Goal: Task Accomplishment & Management: Manage account settings

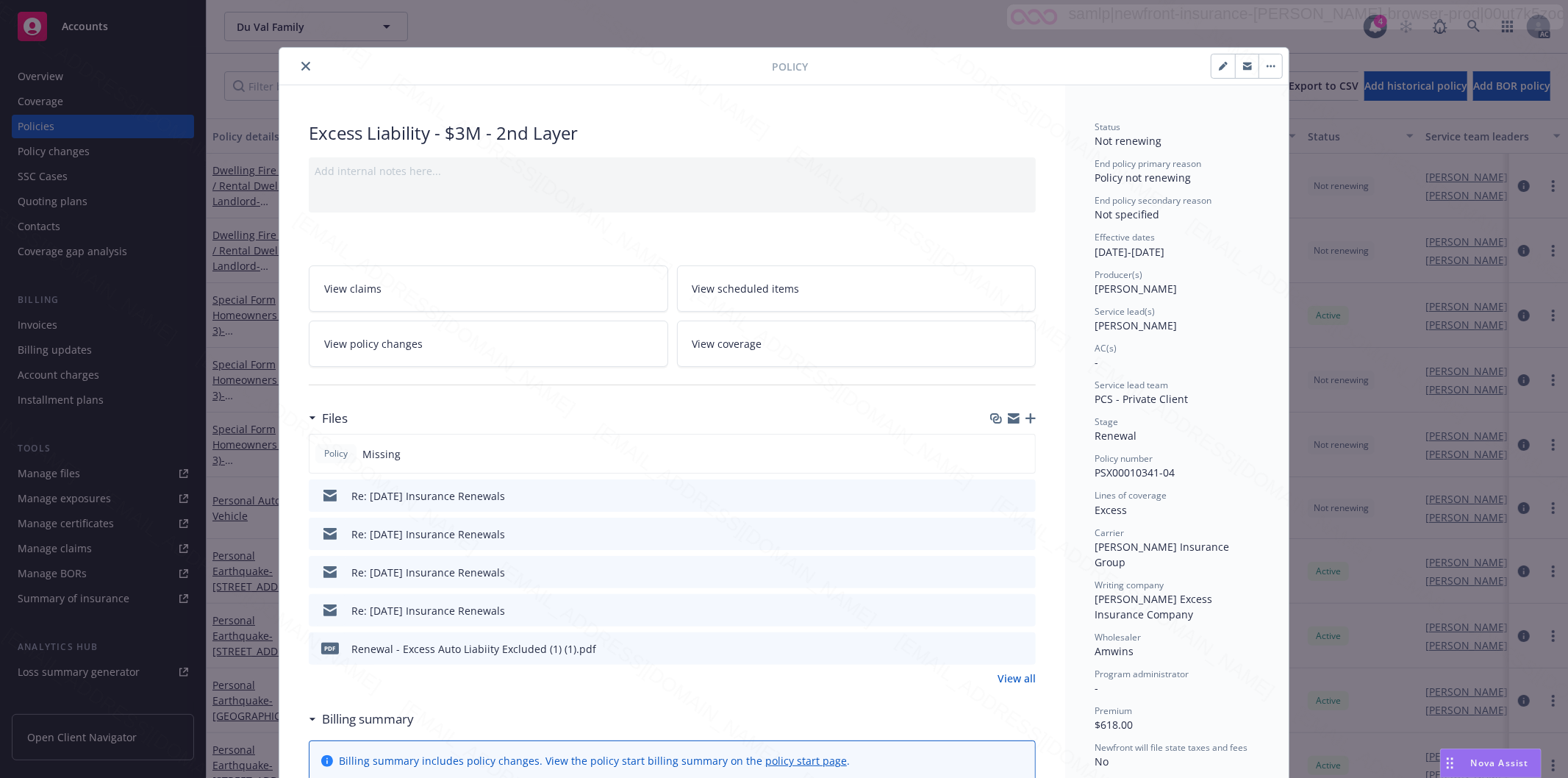
click at [302, 62] on icon "close" at bounding box center [306, 66] width 9 height 9
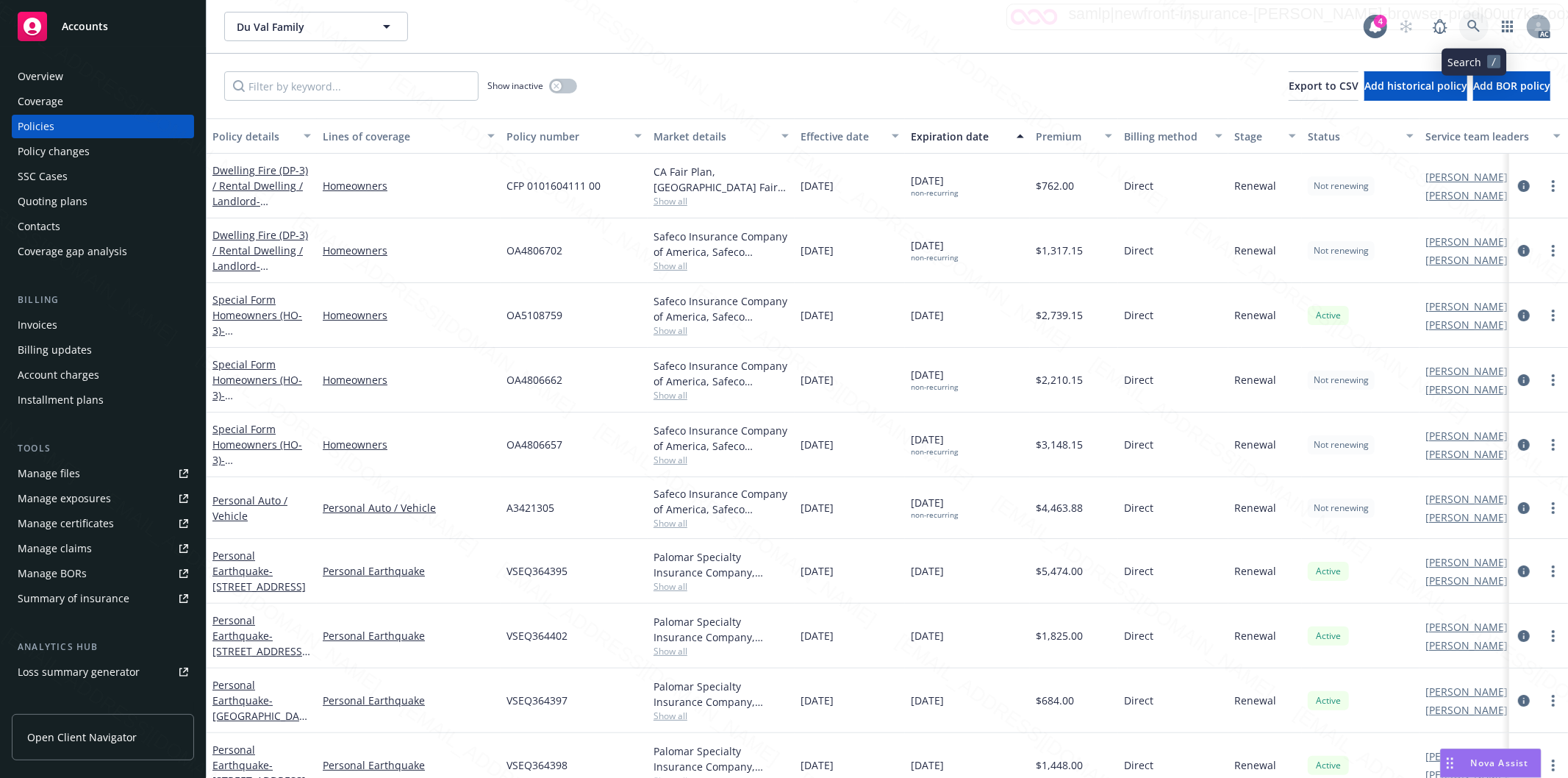
click at [1472, 24] on icon at bounding box center [1474, 26] width 14 height 14
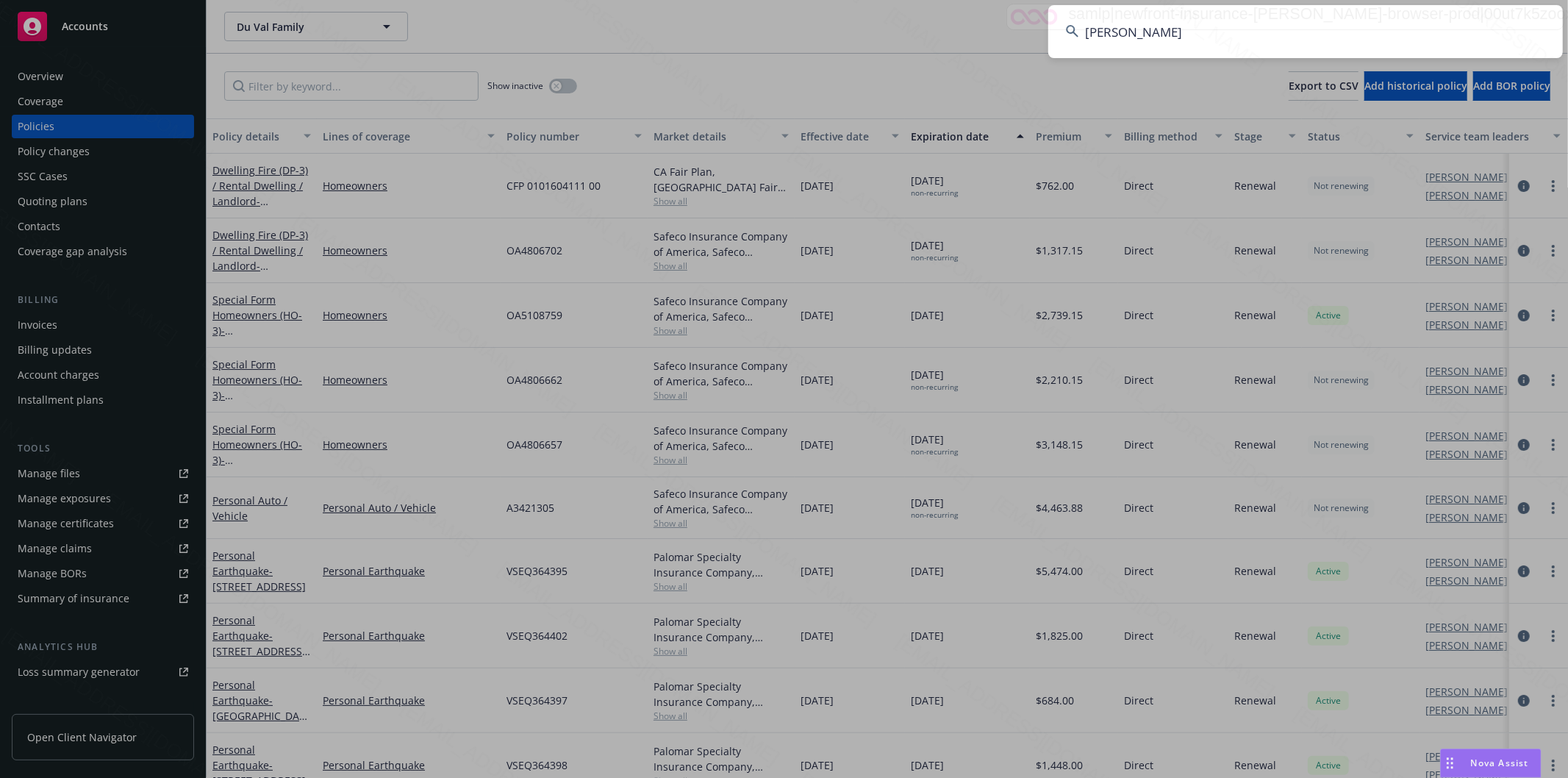
type input "[PERSON_NAME]"
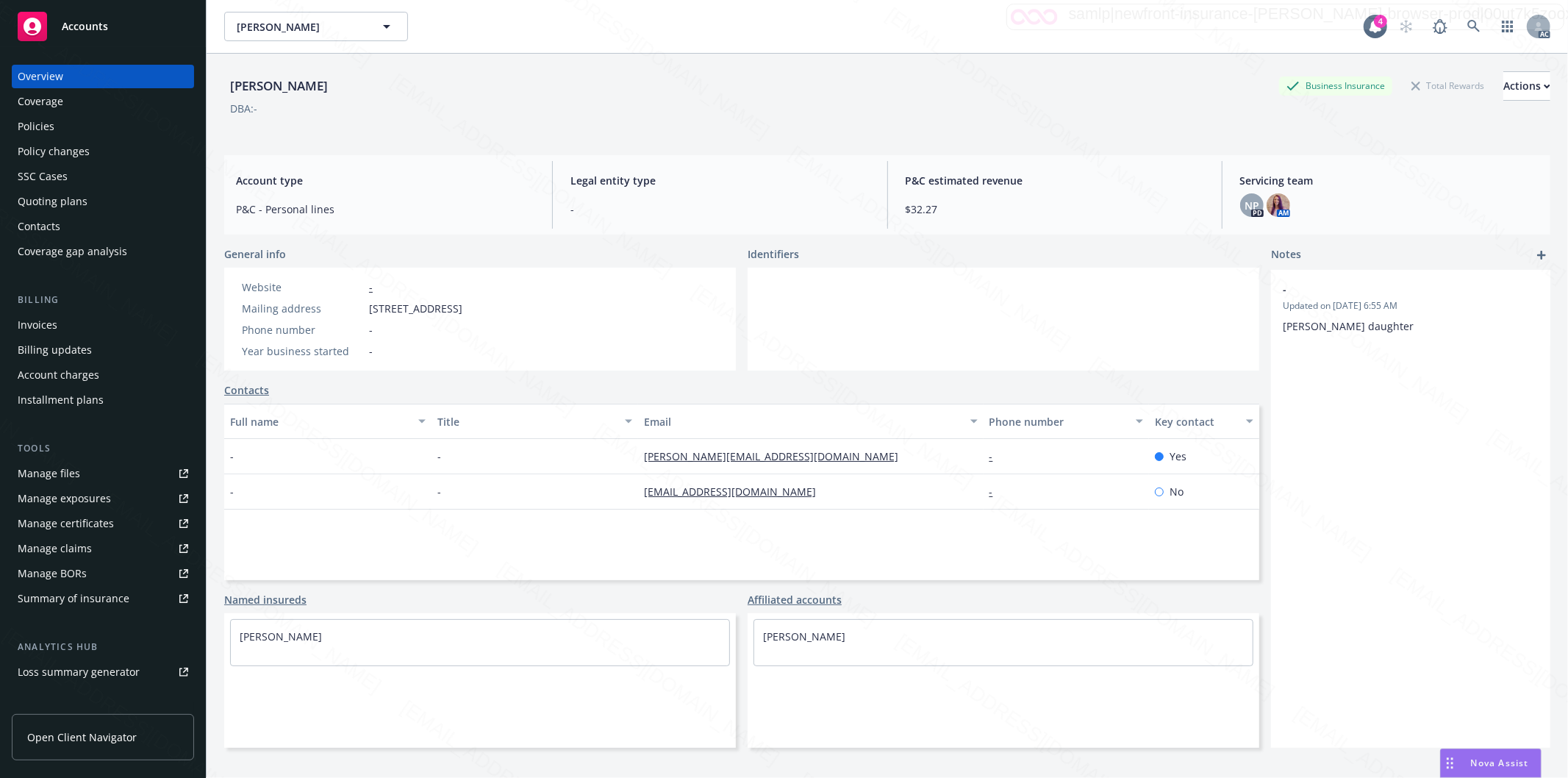
drag, startPoint x: 370, startPoint y: 306, endPoint x: 460, endPoint y: 315, distance: 90.4
click at [460, 315] on span "[STREET_ADDRESS]" at bounding box center [415, 309] width 93 height 16
copy span "[STREET_ADDRESS]"
click at [62, 125] on div "Policies" at bounding box center [103, 126] width 170 height 24
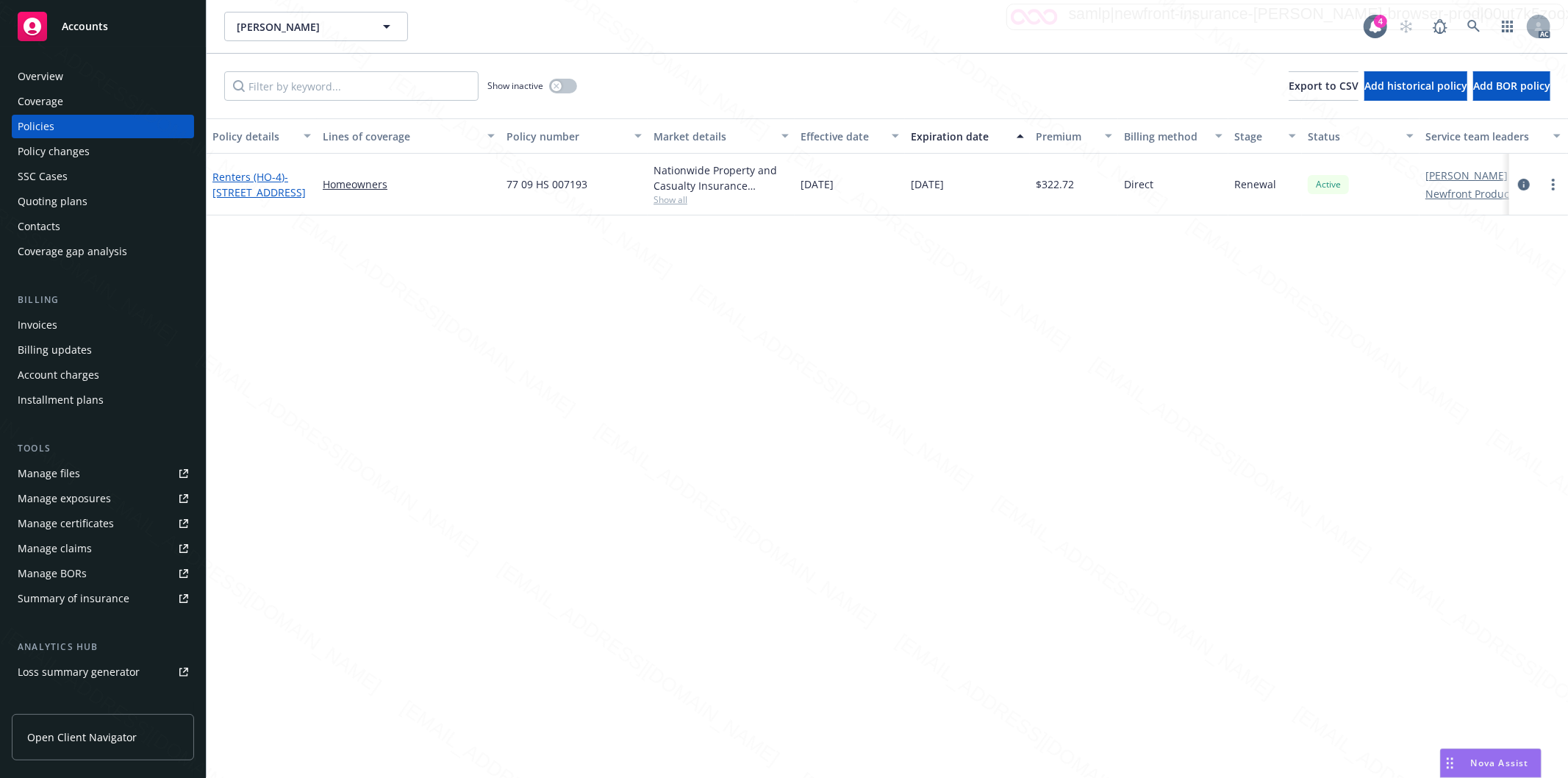
click at [250, 184] on span "- [STREET_ADDRESS]" at bounding box center [259, 184] width 93 height 29
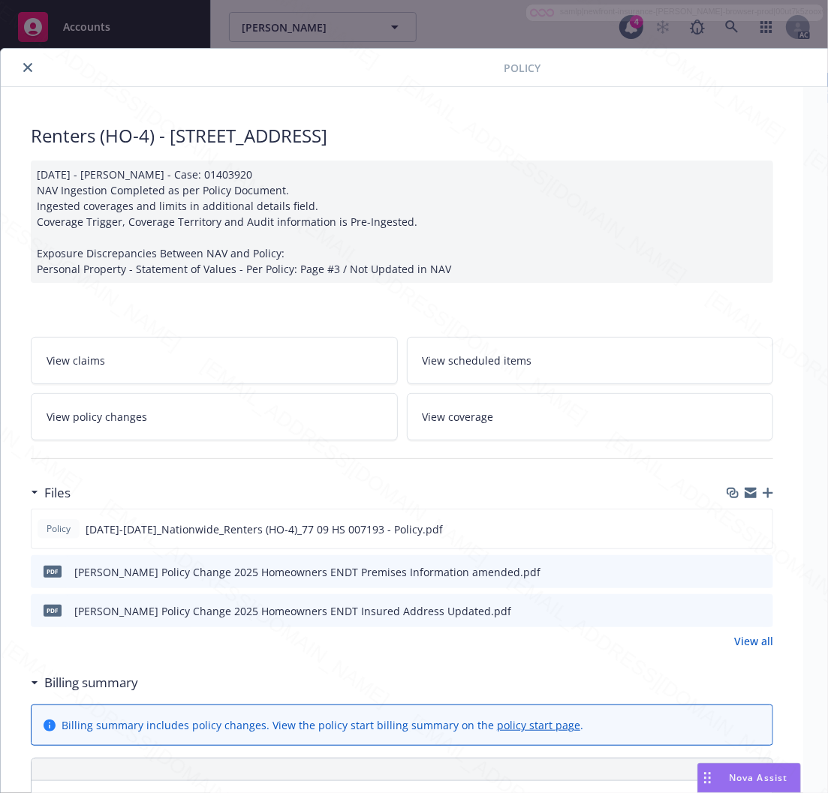
click at [75, 677] on h3 "Billing summary" at bounding box center [91, 683] width 94 height 20
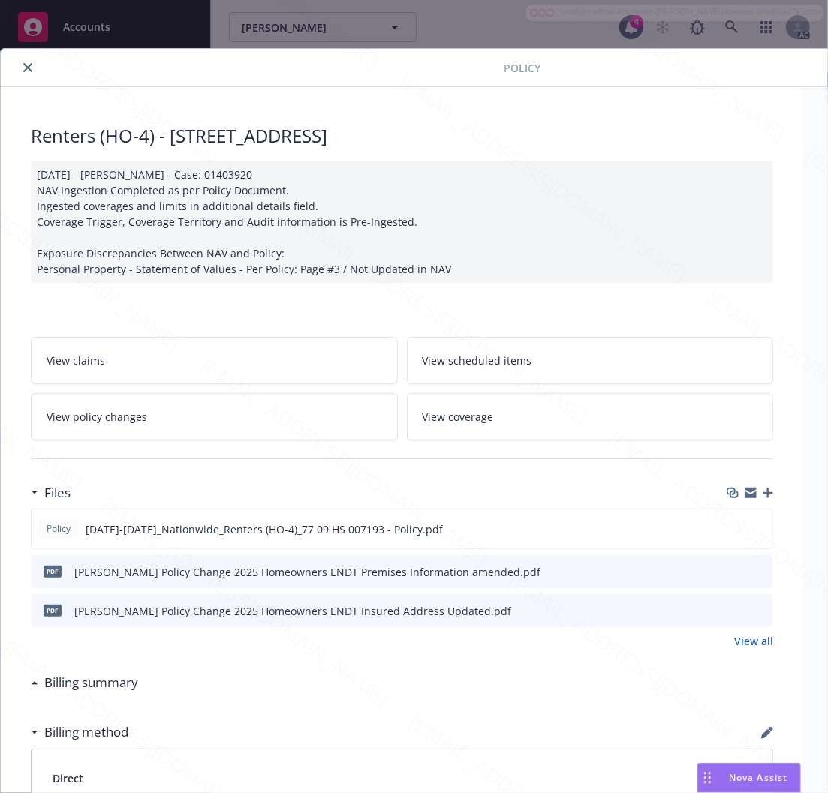
click at [181, 404] on link "View policy changes" at bounding box center [214, 416] width 367 height 47
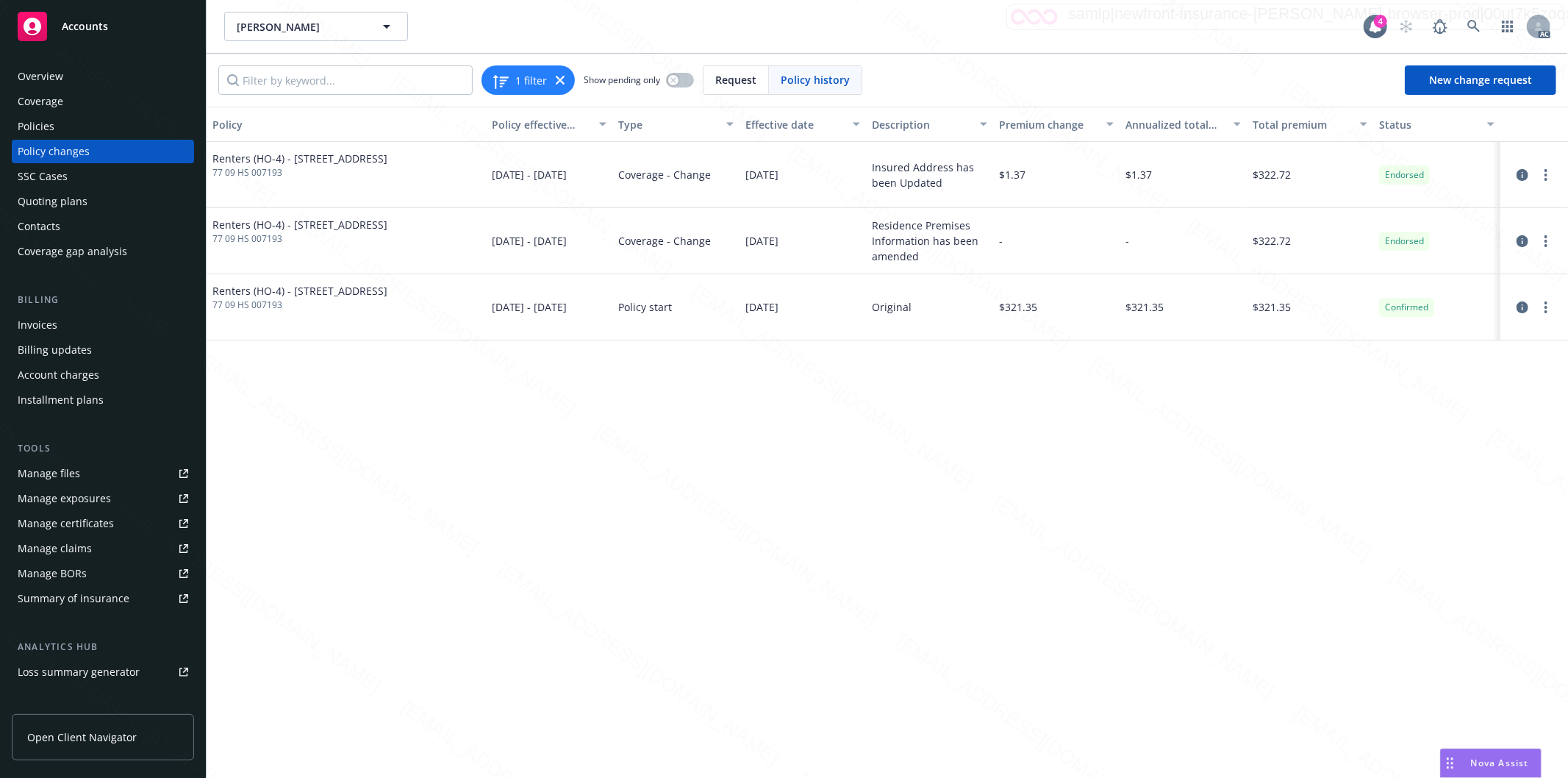
click at [58, 126] on div "Policies" at bounding box center [103, 126] width 170 height 24
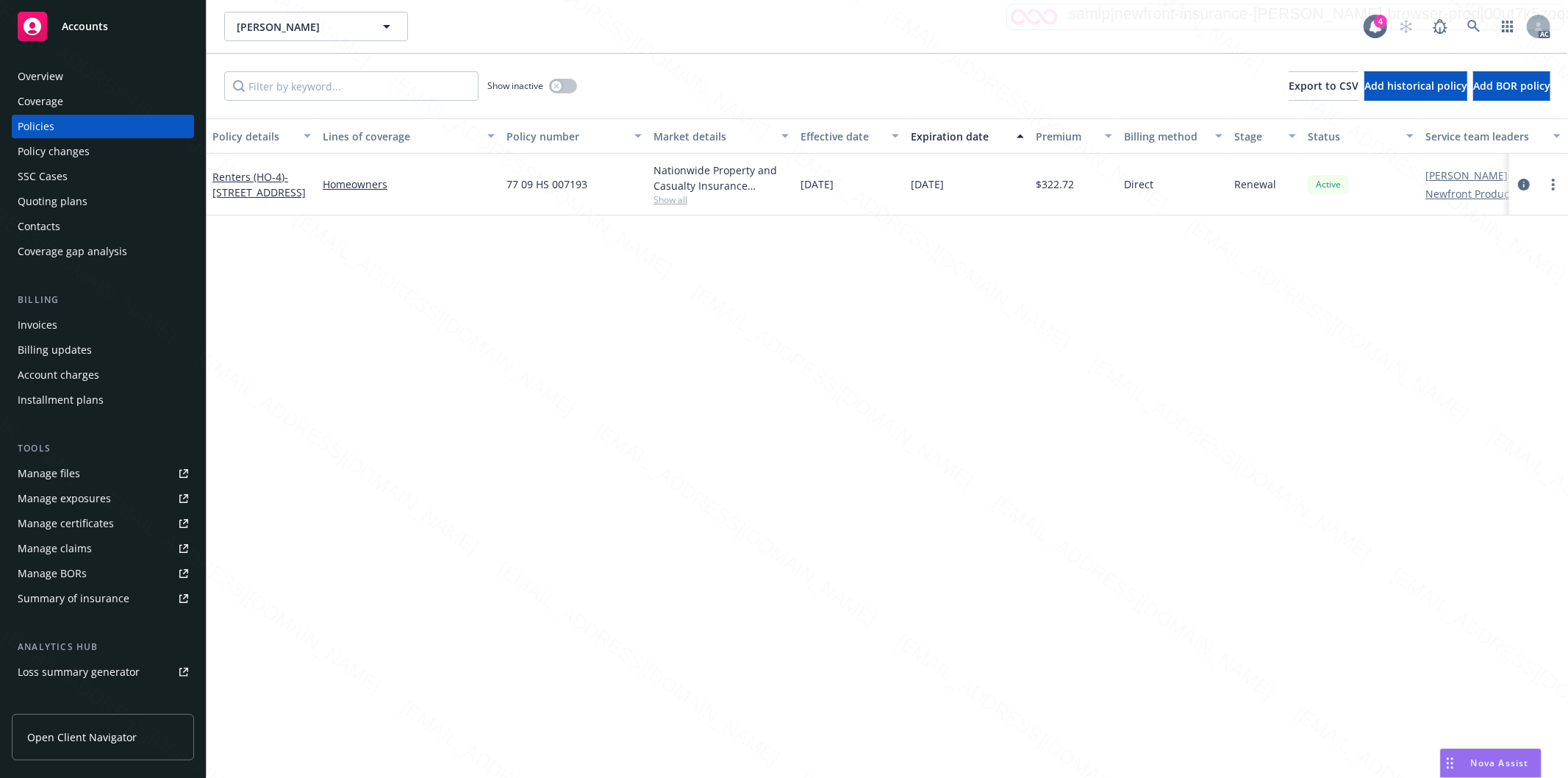
click at [244, 176] on div "Renters (HO-4) - [STREET_ADDRESS]" at bounding box center [261, 185] width 99 height 31
click at [240, 181] on span "- [STREET_ADDRESS]" at bounding box center [259, 184] width 93 height 29
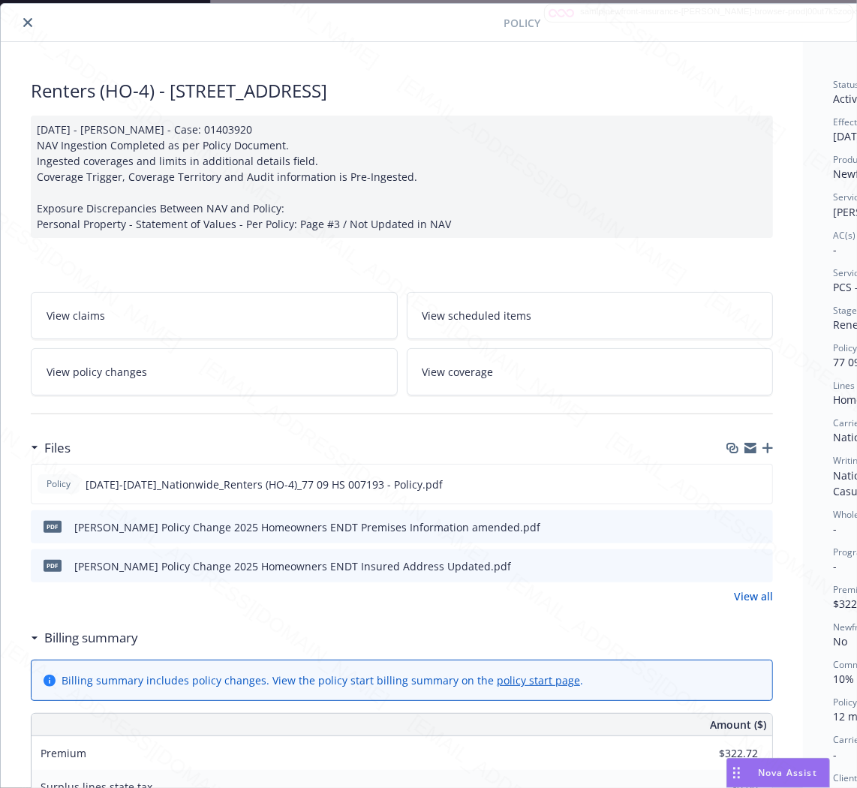
scroll to position [45, 188]
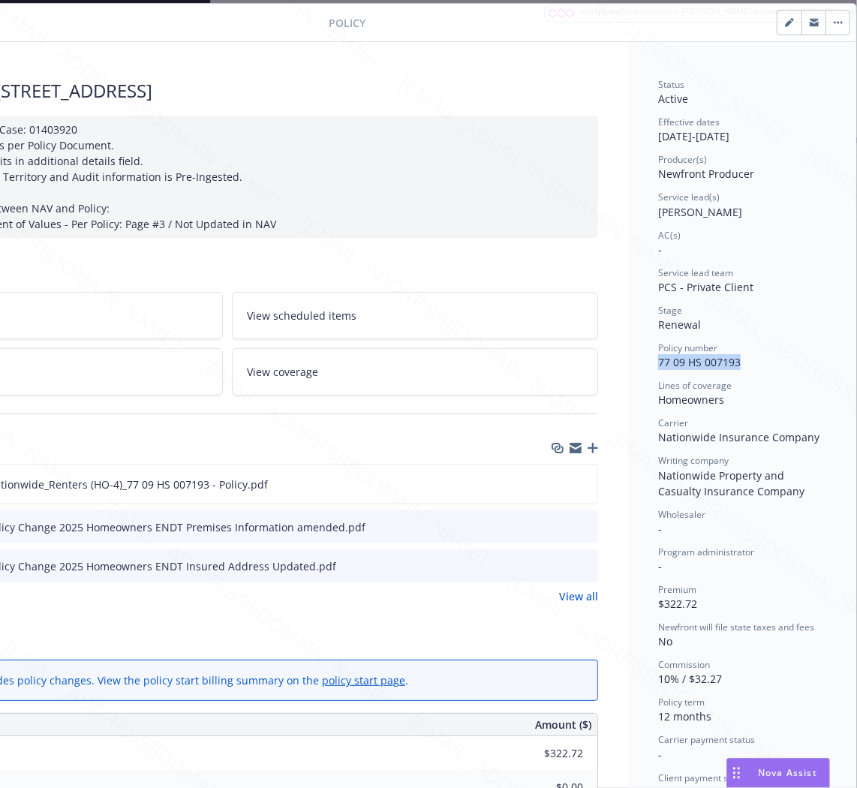
drag, startPoint x: 740, startPoint y: 363, endPoint x: 628, endPoint y: 363, distance: 112.6
click at [628, 363] on div "Status Active Effective dates [DATE] - [DATE] Producer(s) Newfront Producer Ser…" at bounding box center [742, 756] width 228 height 1429
copy span "77 09 HS 007193"
click at [552, 479] on icon "download file" at bounding box center [558, 483] width 12 height 12
click at [555, 525] on icon "download file" at bounding box center [560, 524] width 10 height 9
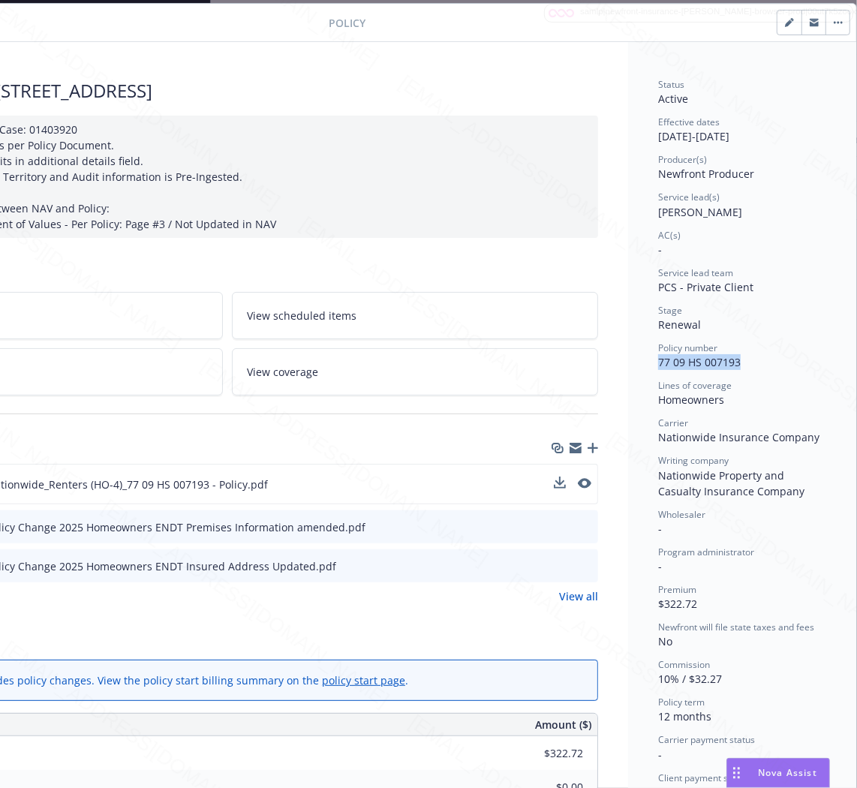
click at [529, 567] on div "pdf [PERSON_NAME] Policy Change 2025 Homeowners ENDT Insured Address Updated.pdf" at bounding box center [227, 565] width 742 height 33
click at [553, 561] on icon "download file" at bounding box center [559, 565] width 12 height 12
click at [829, 26] on button "button" at bounding box center [838, 23] width 24 height 24
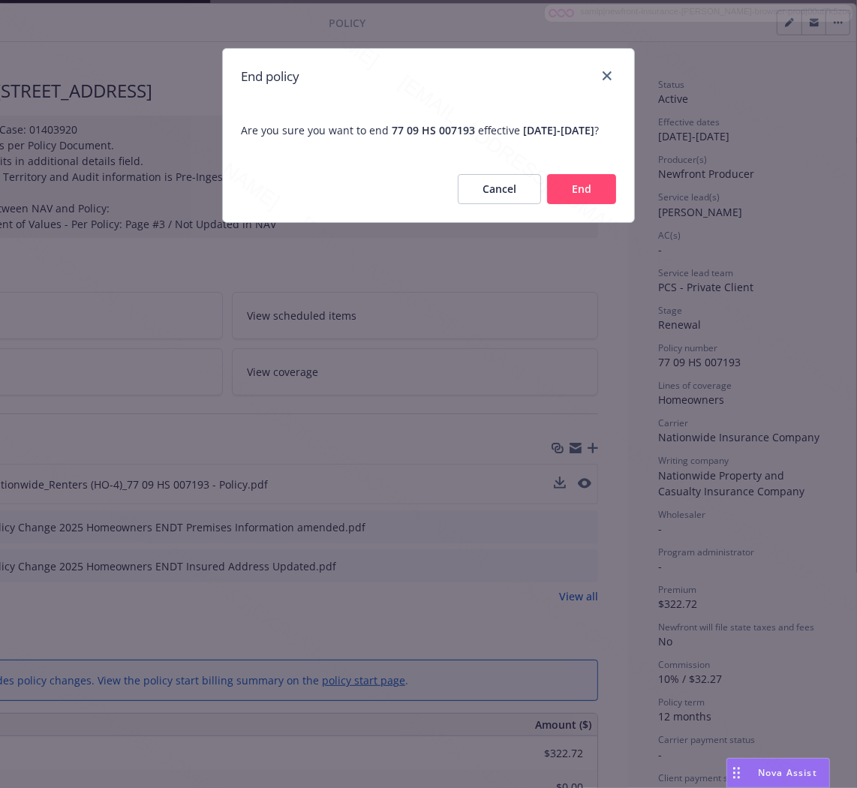
click at [561, 204] on button "End" at bounding box center [581, 189] width 69 height 30
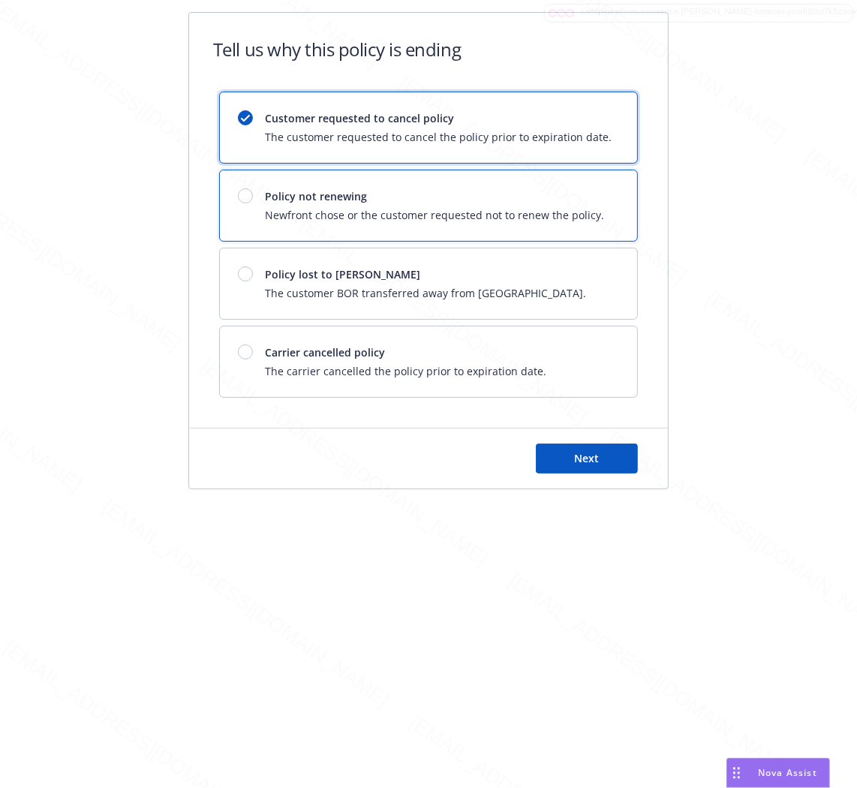
click at [371, 197] on span "Policy not renewing" at bounding box center [434, 196] width 339 height 16
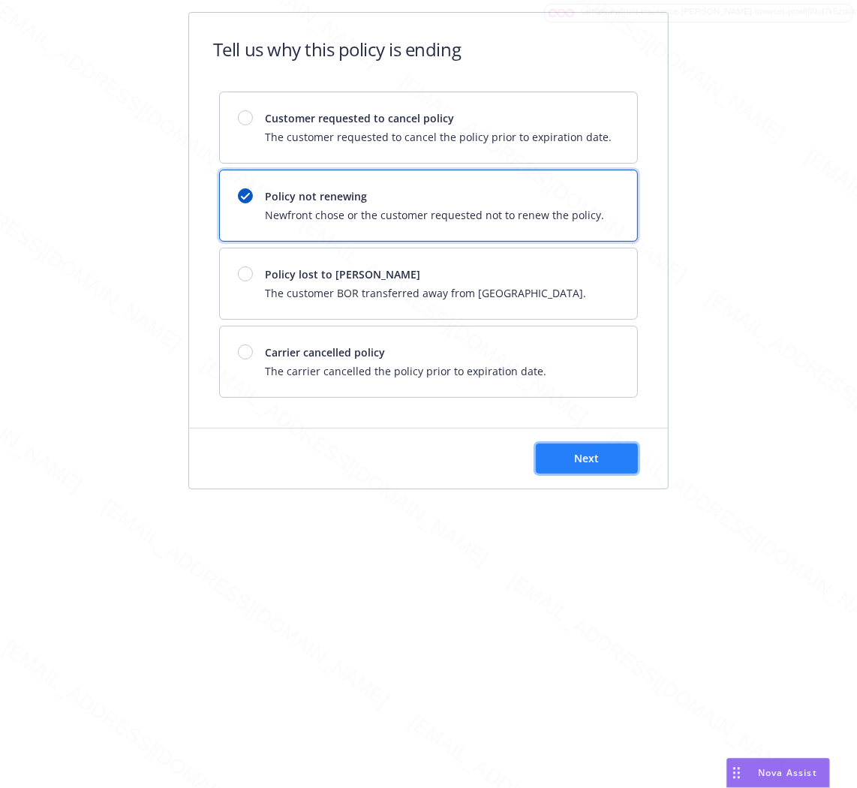
click at [617, 454] on button "Next" at bounding box center [587, 459] width 102 height 30
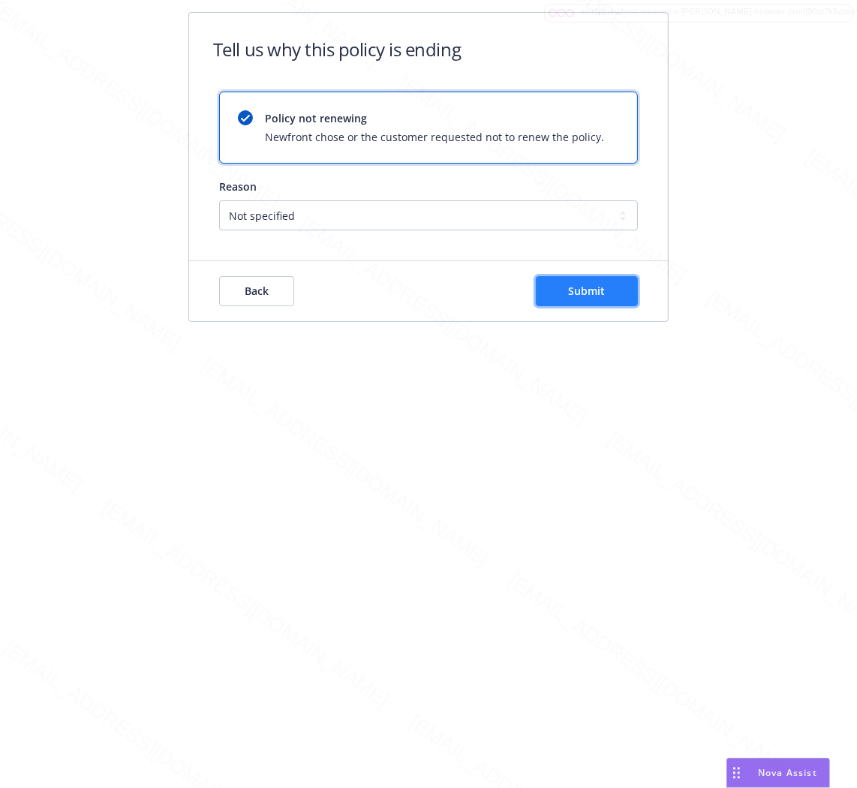
click at [584, 296] on span "Submit" at bounding box center [587, 291] width 37 height 14
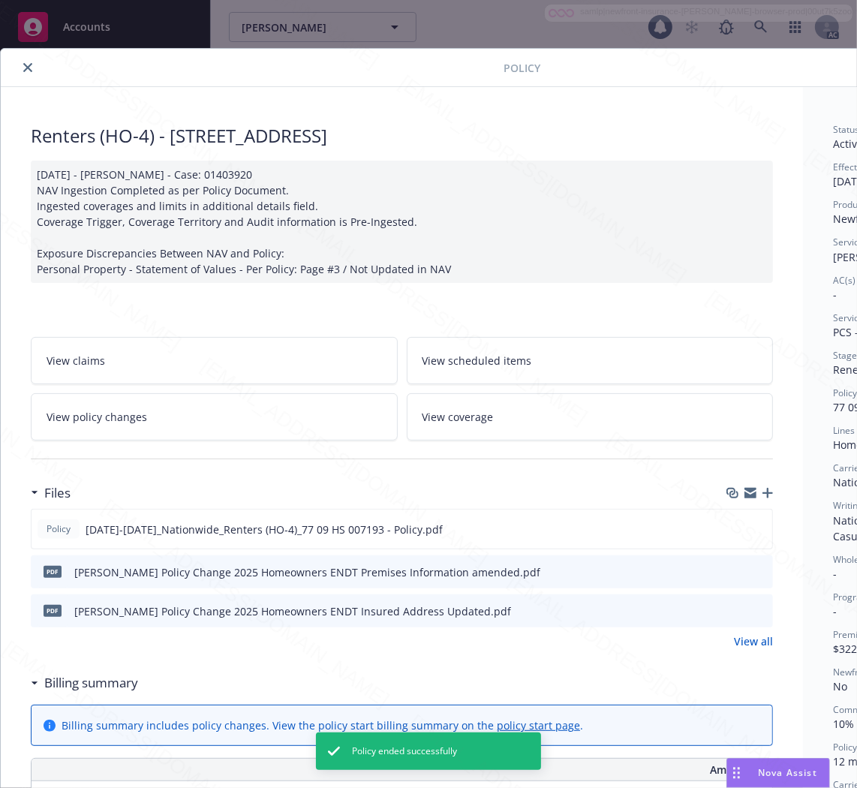
scroll to position [45, 0]
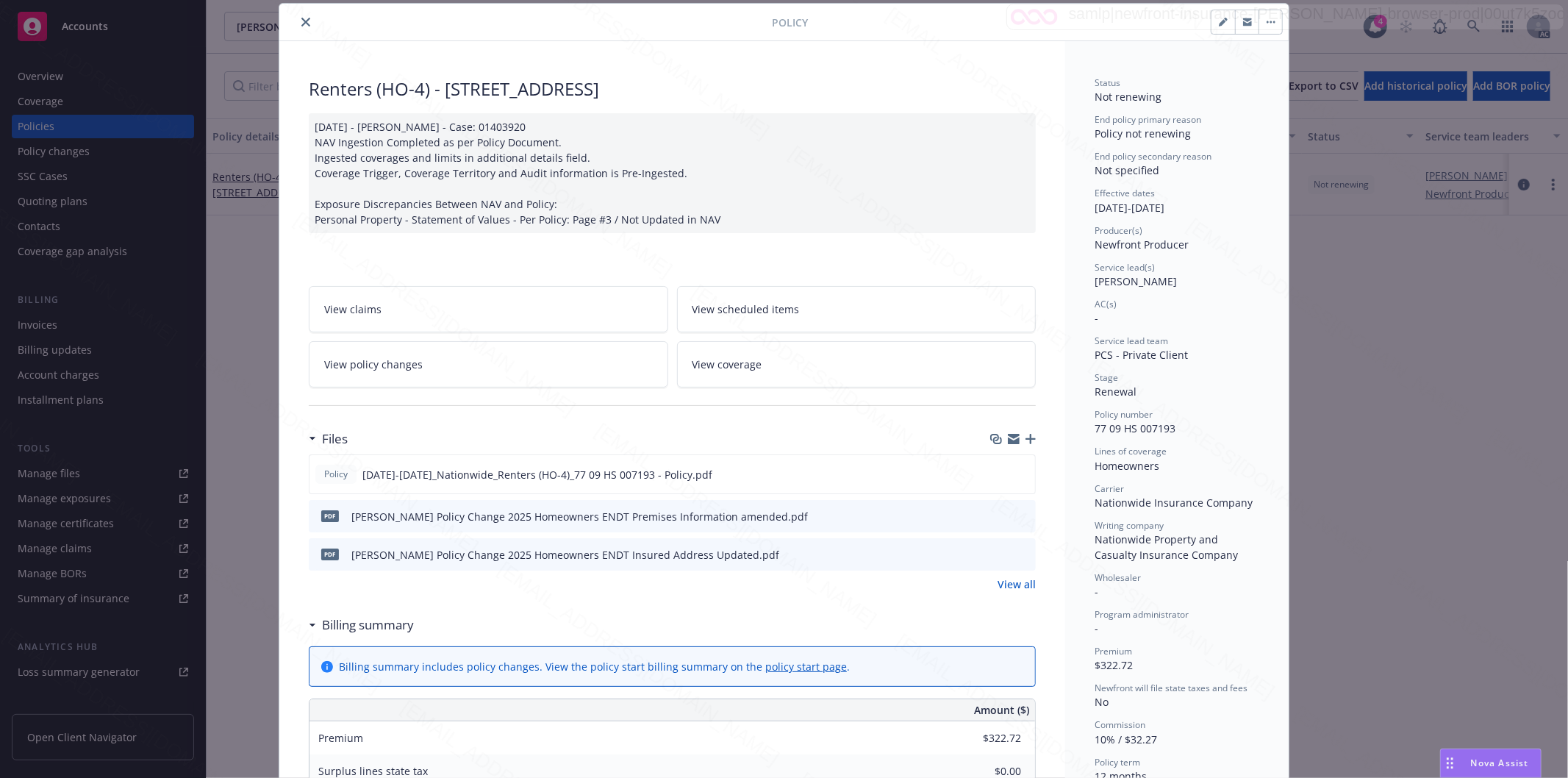
click at [302, 23] on icon "close" at bounding box center [306, 22] width 9 height 9
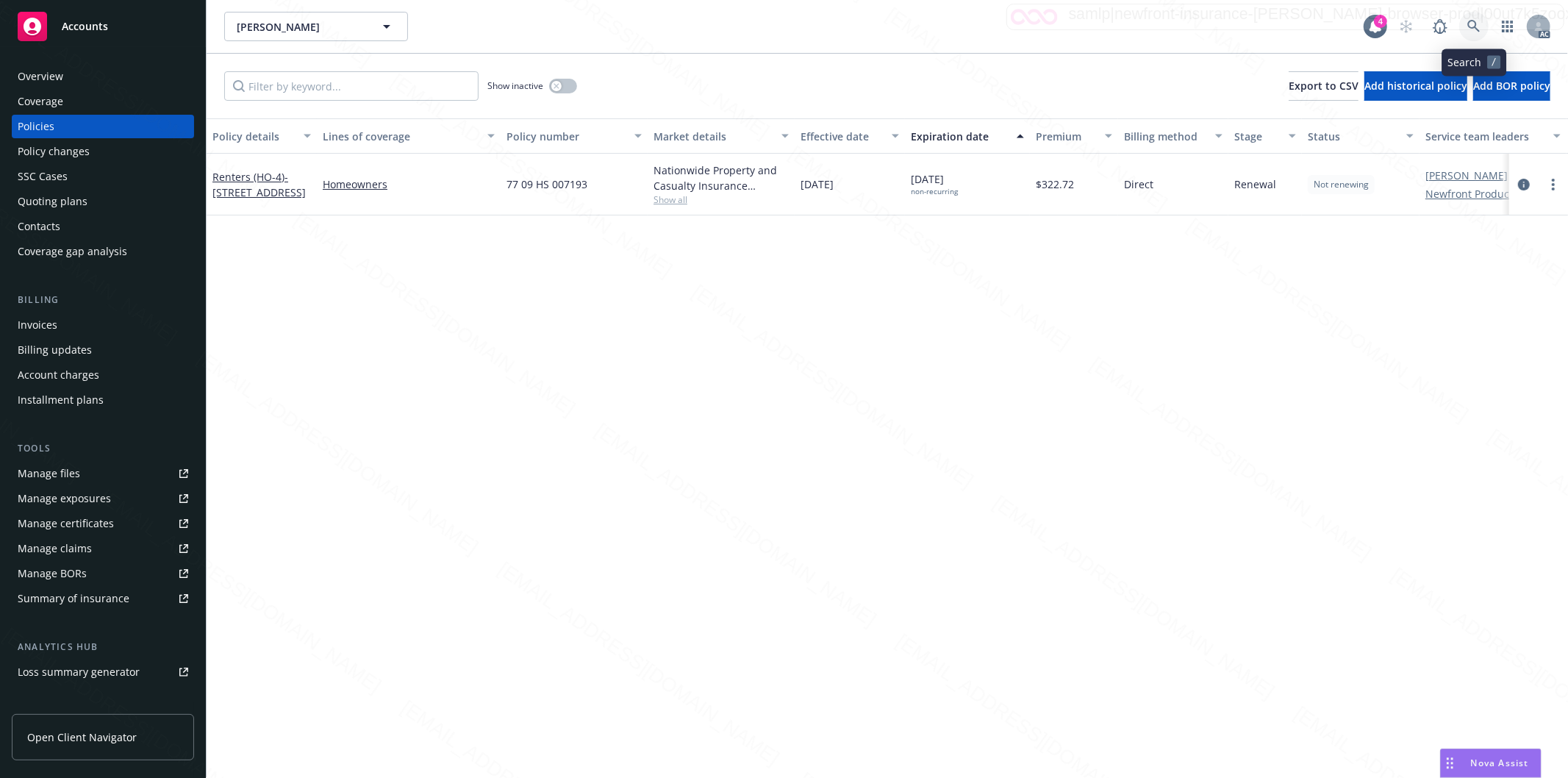
click at [1473, 23] on icon at bounding box center [1474, 26] width 14 height 14
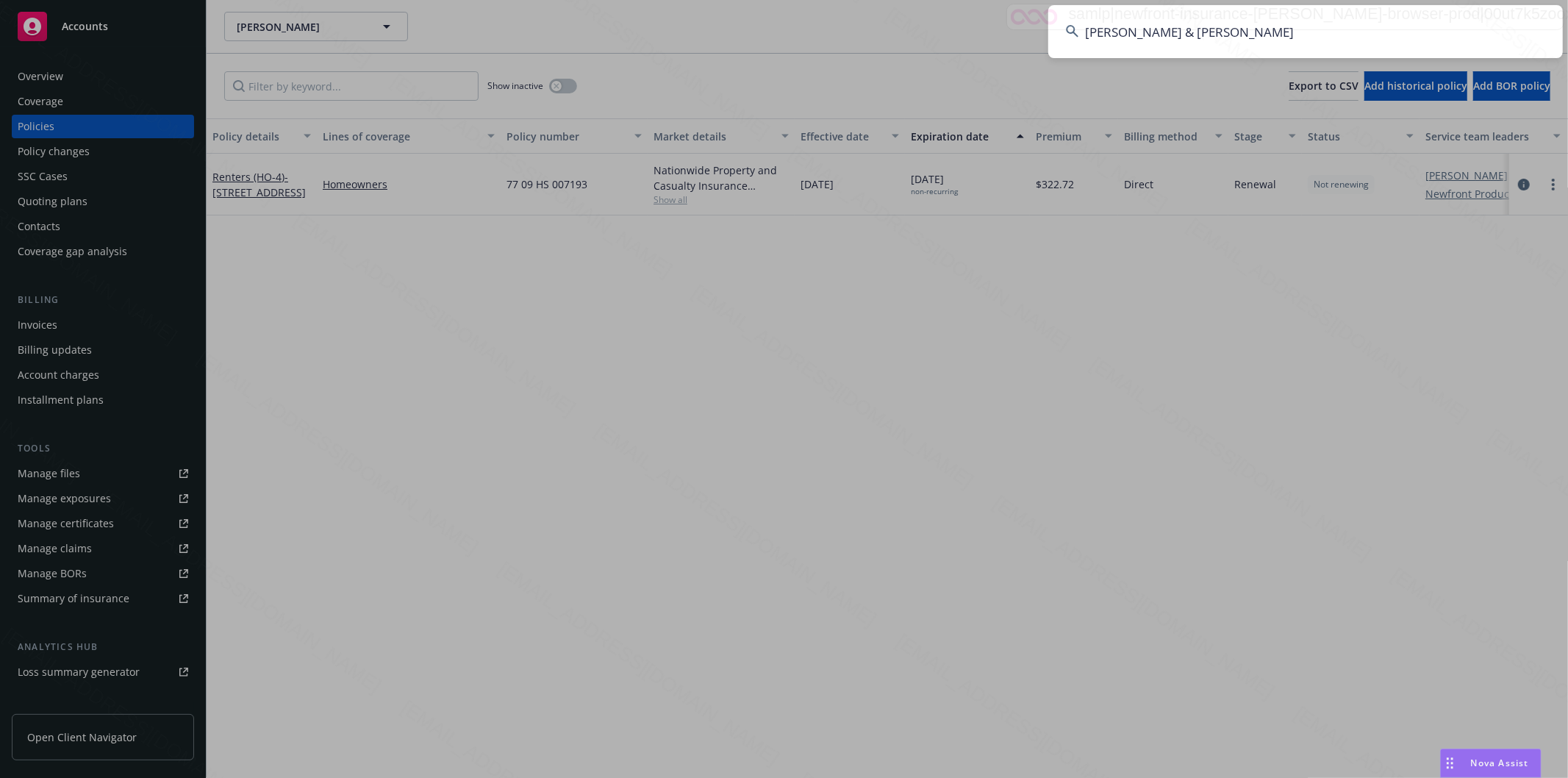
type input "[PERSON_NAME] & [PERSON_NAME]"
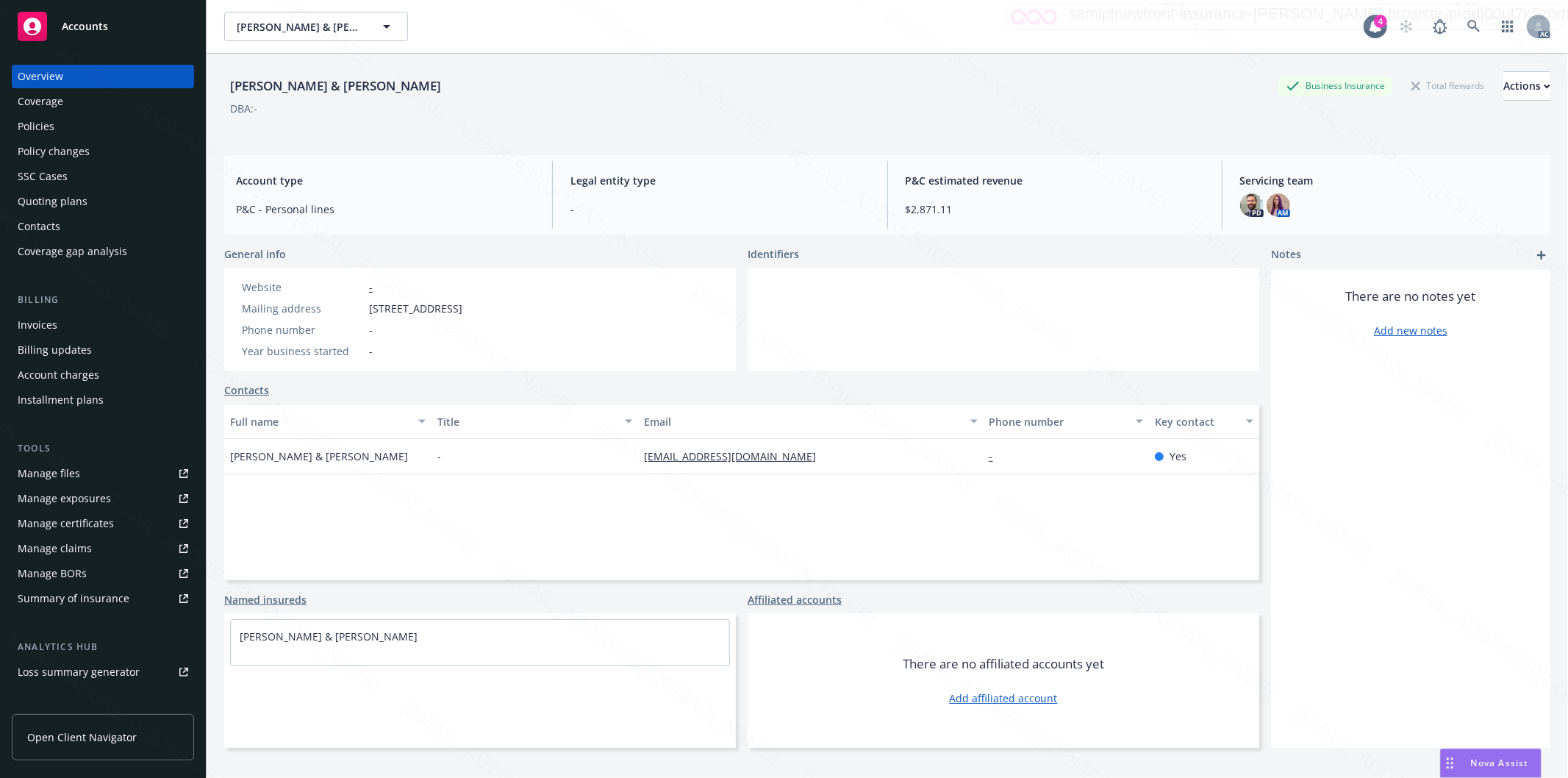
click at [62, 123] on div "Policies" at bounding box center [103, 126] width 170 height 24
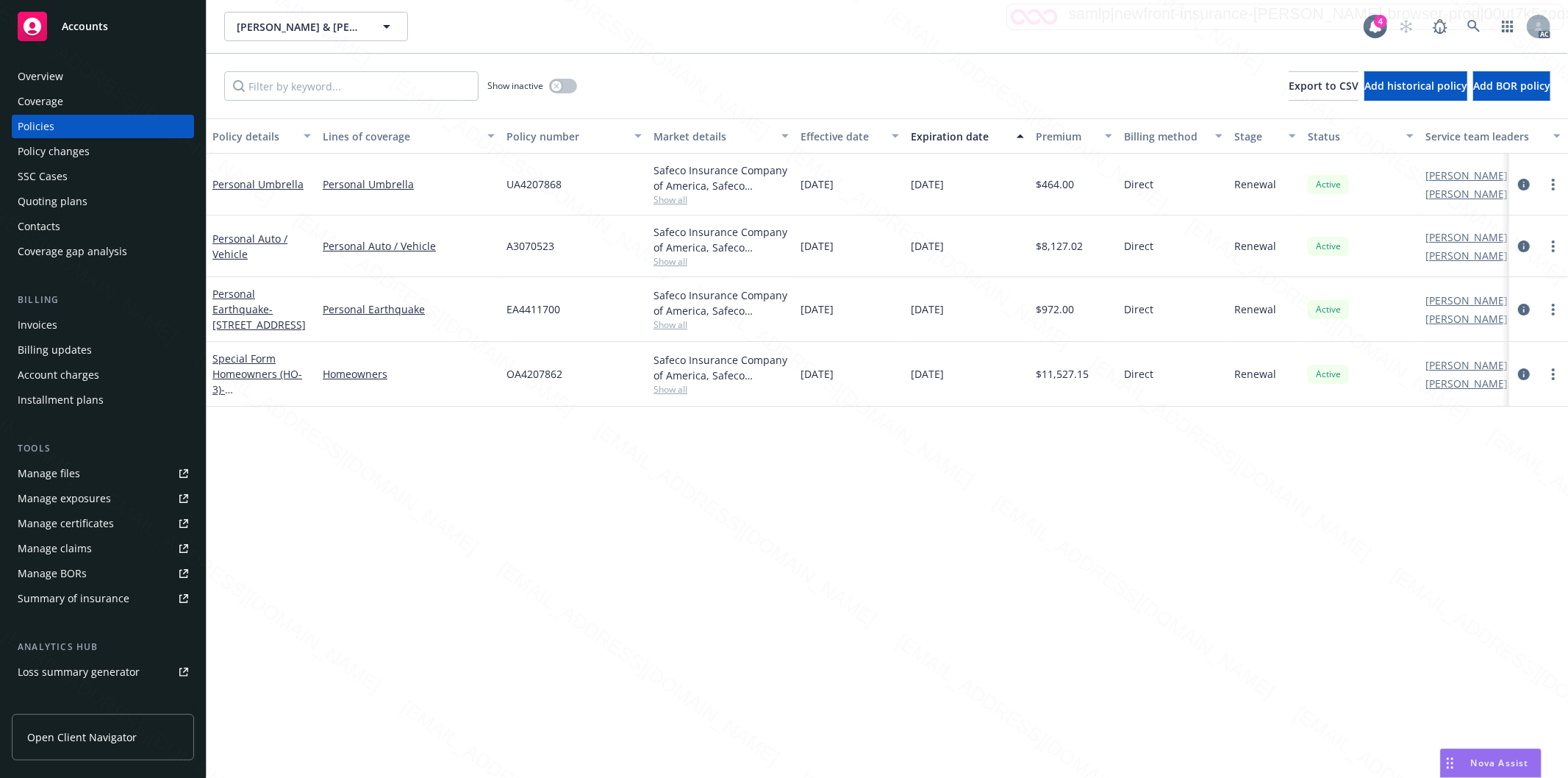
click at [94, 75] on div "Overview" at bounding box center [103, 76] width 170 height 24
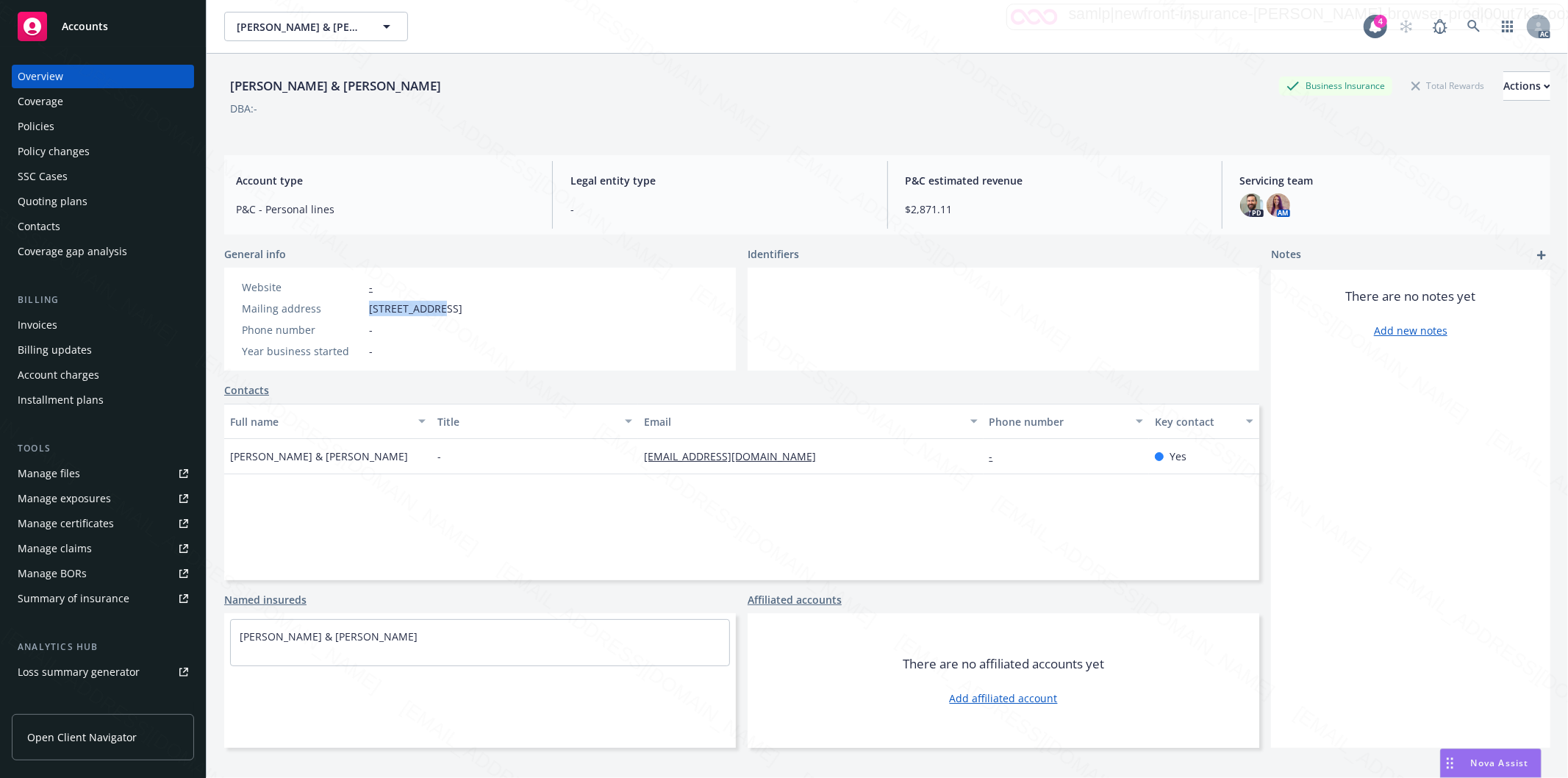
drag, startPoint x: 370, startPoint y: 312, endPoint x: 438, endPoint y: 311, distance: 68.0
click at [438, 311] on span "[STREET_ADDRESS]" at bounding box center [415, 309] width 93 height 16
copy span "17 Canyon Ter"
click at [49, 126] on div "Policies" at bounding box center [36, 126] width 37 height 24
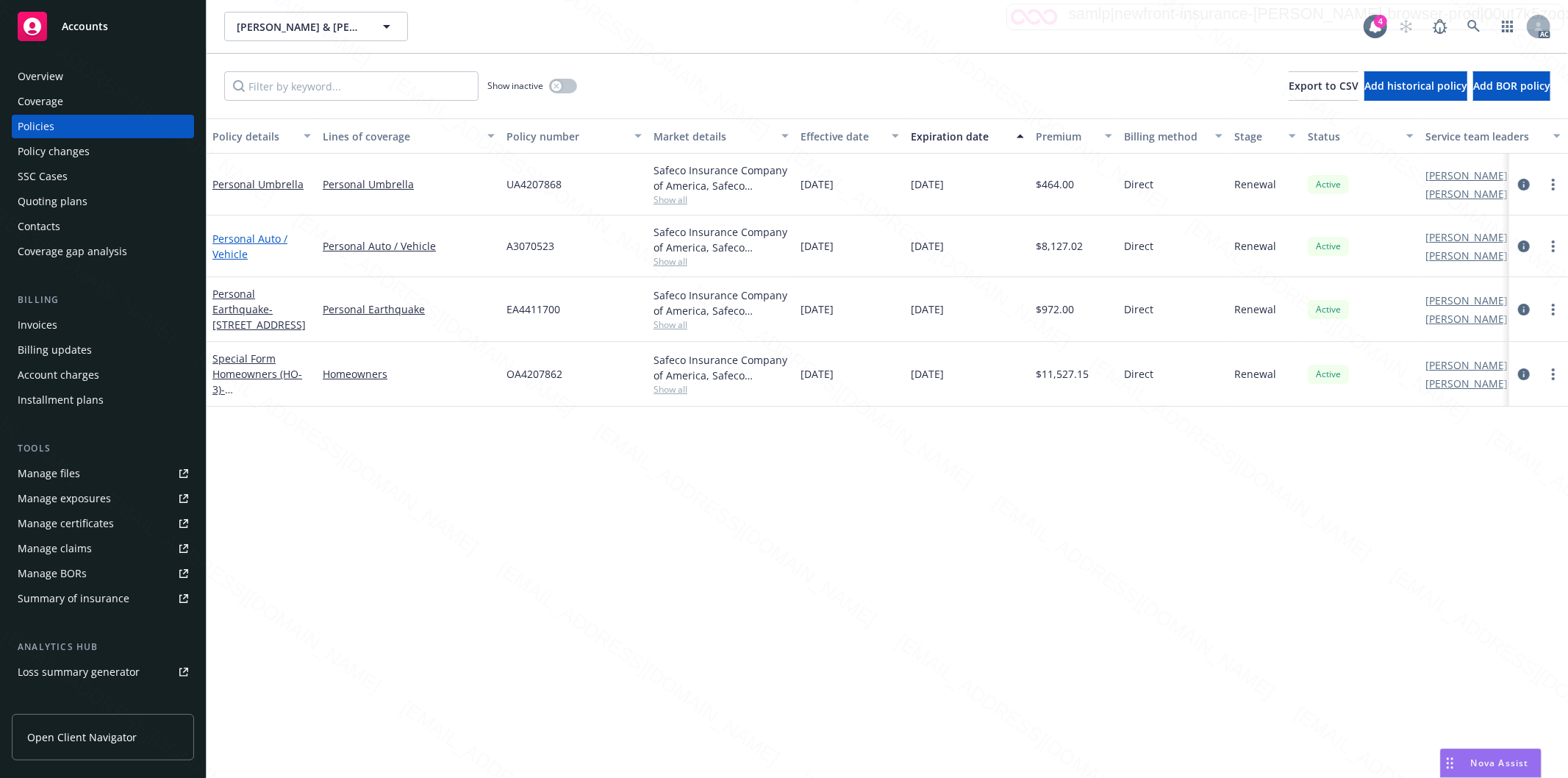
click at [248, 239] on link "Personal Auto / Vehicle" at bounding box center [250, 246] width 75 height 29
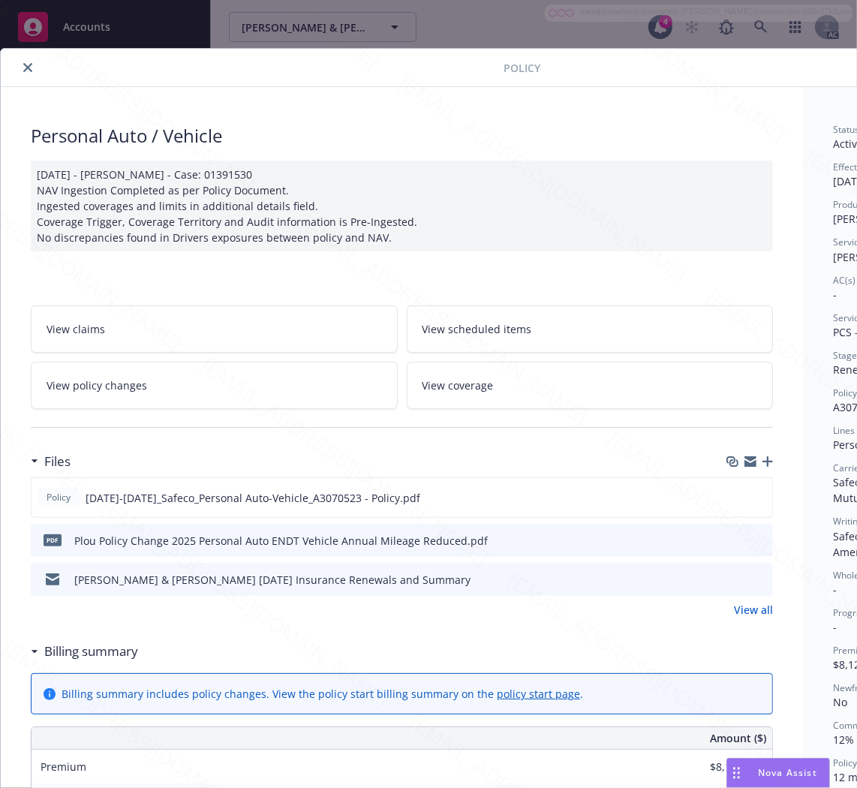
click at [95, 650] on h3 "Billing summary" at bounding box center [91, 652] width 94 height 20
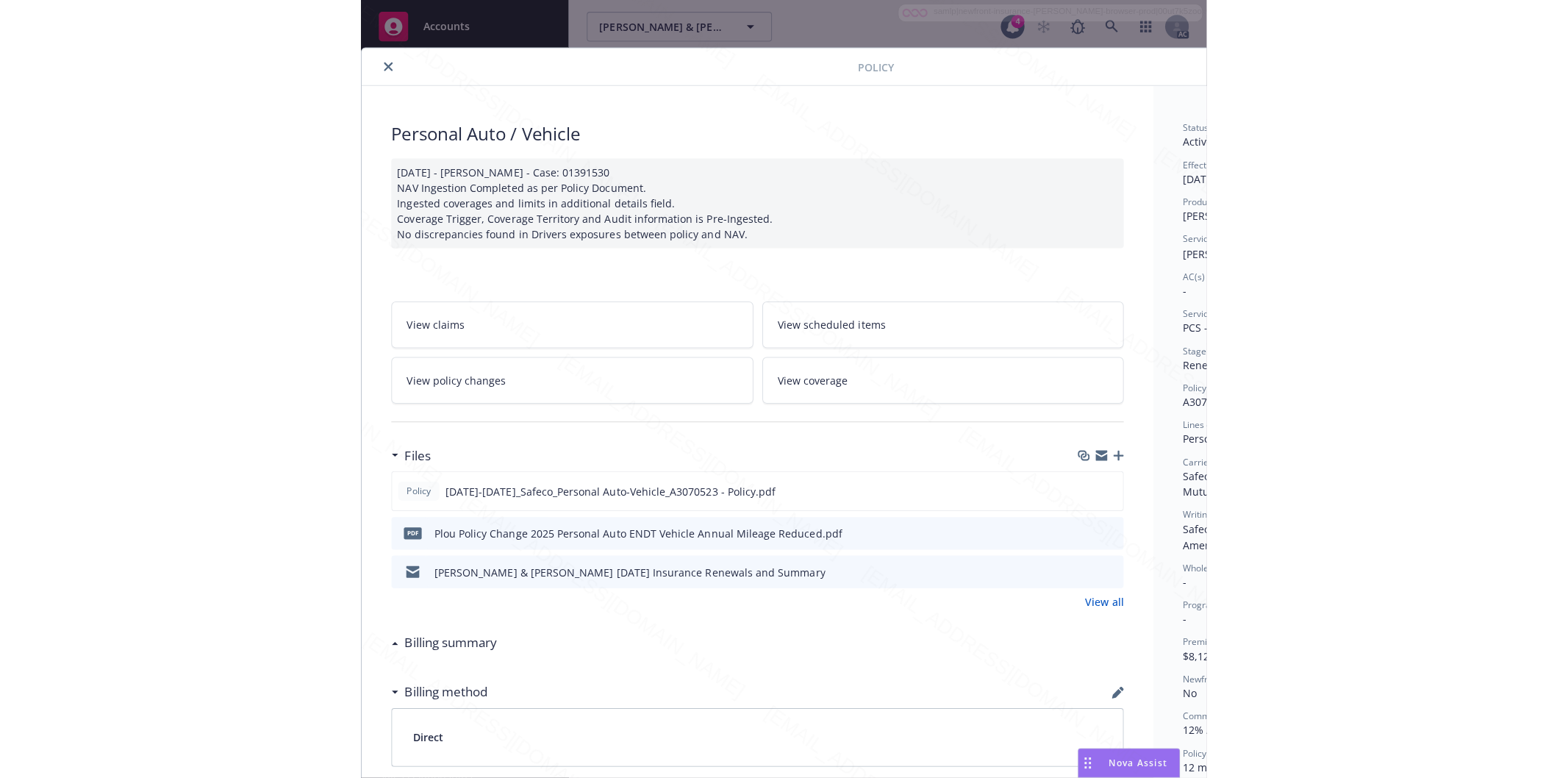
scroll to position [0, 184]
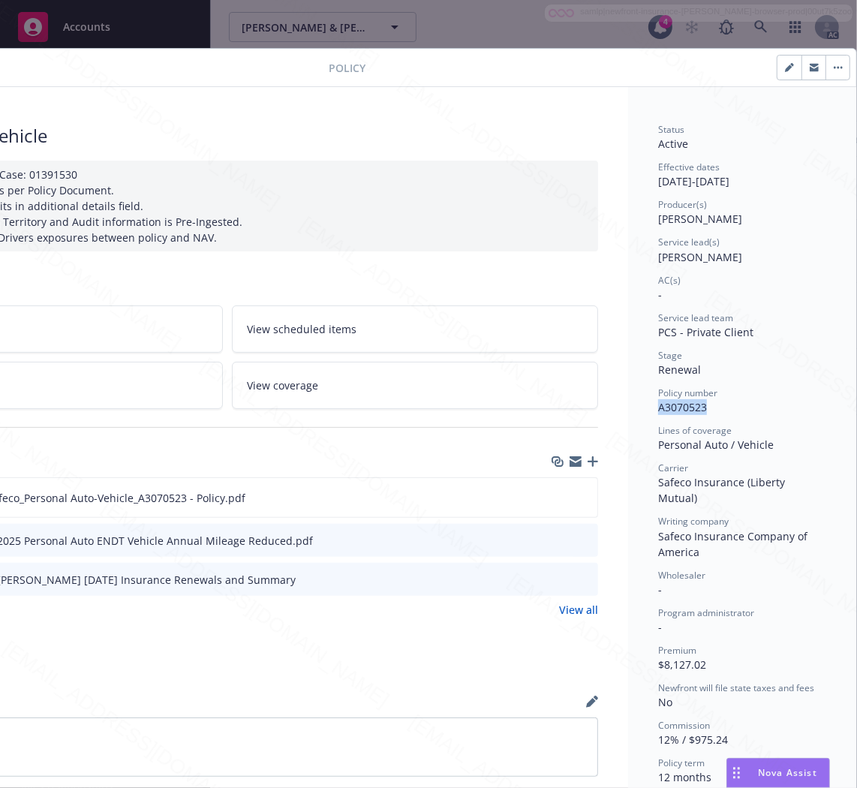
drag, startPoint x: 698, startPoint y: 408, endPoint x: 643, endPoint y: 407, distance: 54.8
click at [643, 407] on div "Status Active Effective dates [DATE] - [DATE] Producer(s) [PERSON_NAME] Service…" at bounding box center [742, 598] width 228 height 1022
copy span "A3070523"
click at [552, 494] on icon "download file" at bounding box center [558, 497] width 12 height 12
click at [553, 543] on icon "download file" at bounding box center [559, 540] width 12 height 12
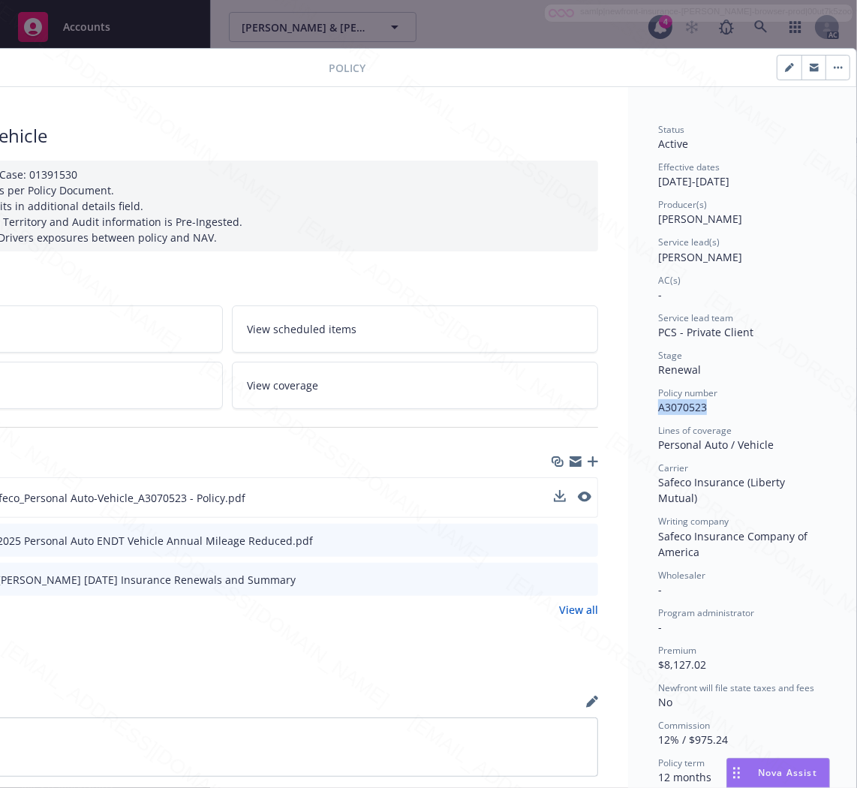
click at [155, 386] on link "View policy changes" at bounding box center [39, 385] width 367 height 47
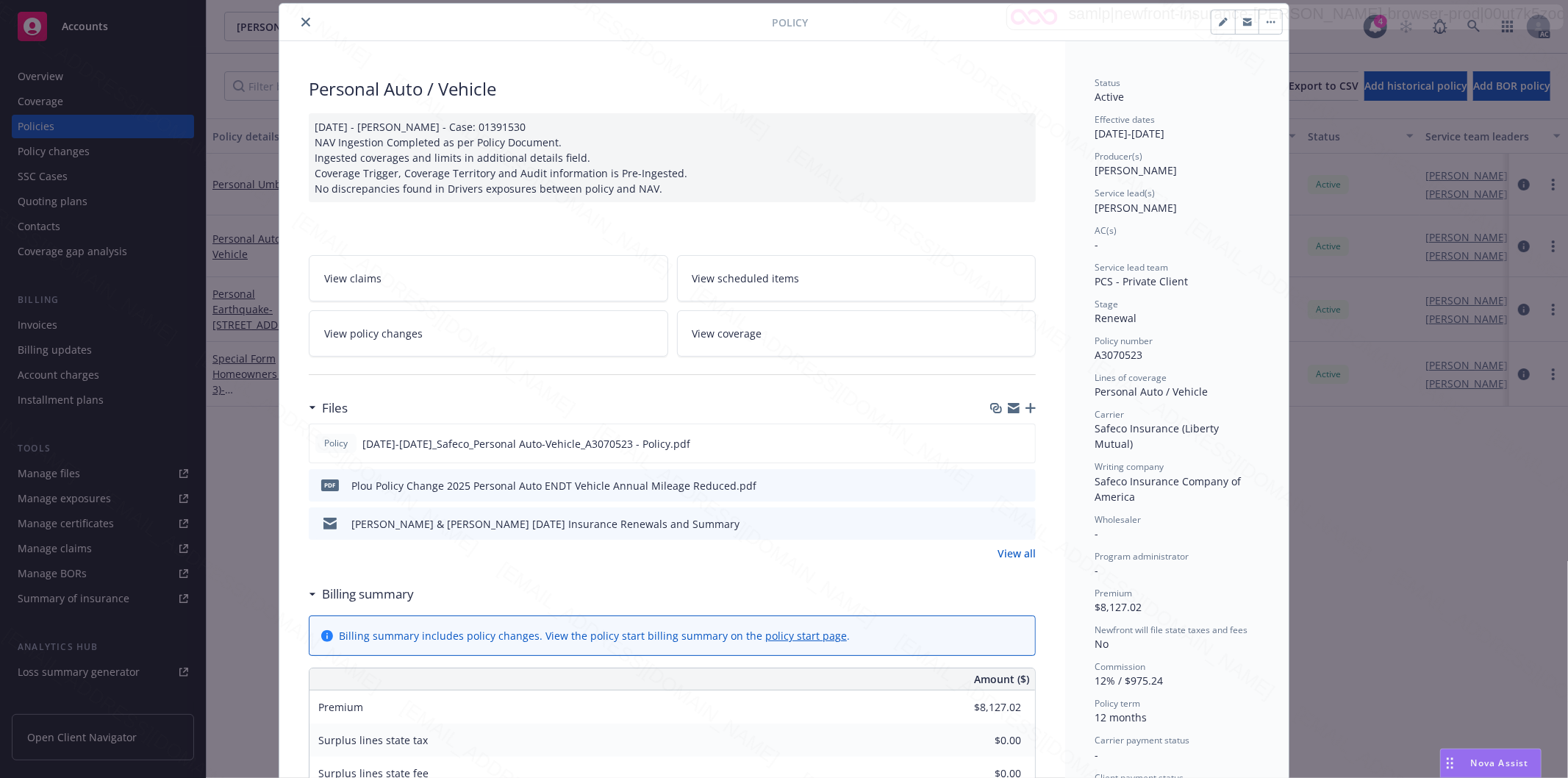
scroll to position [44, 0]
click at [1266, 21] on icon "button" at bounding box center [1270, 22] width 9 height 3
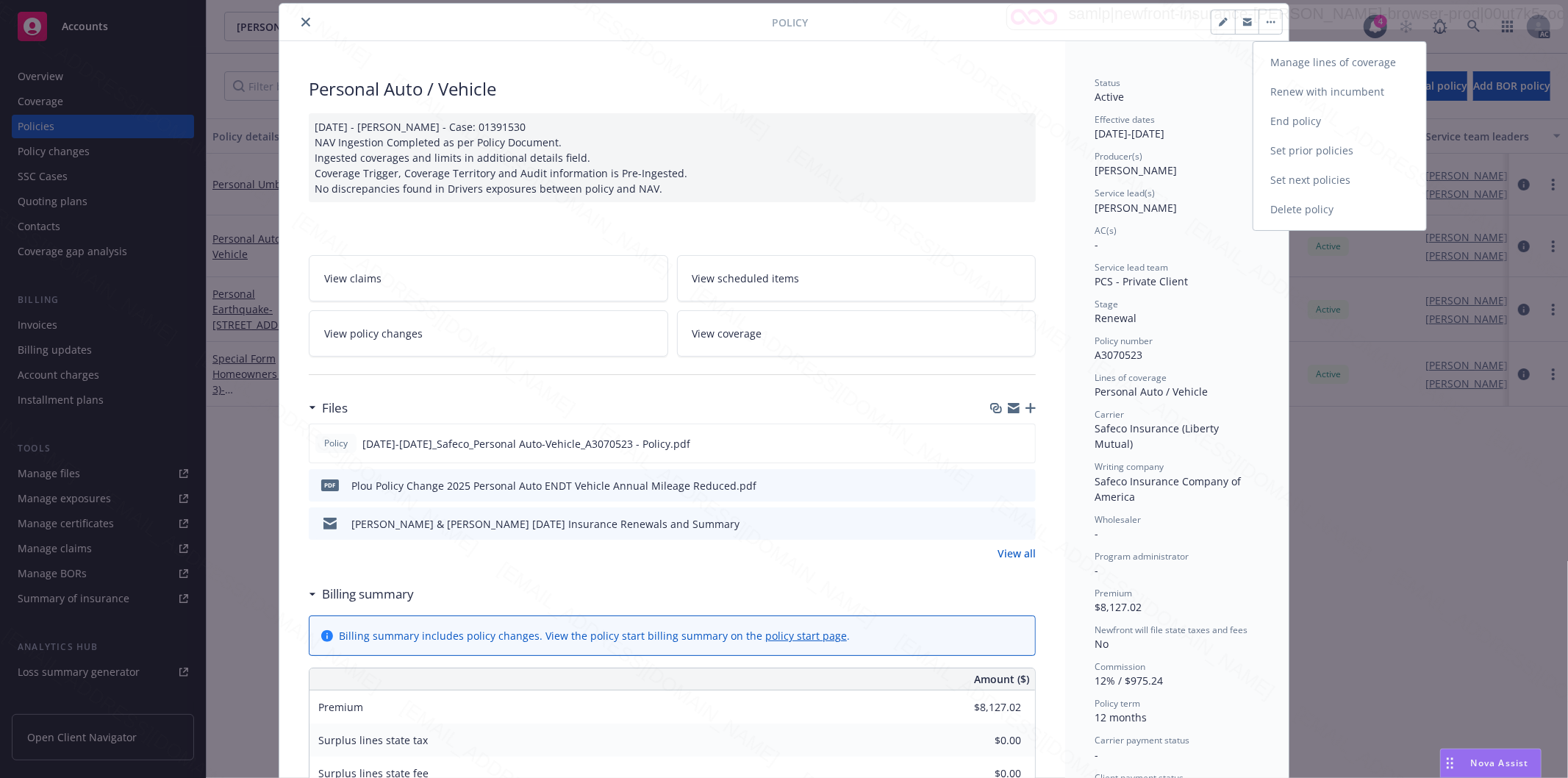
click at [1310, 120] on link "End policy" at bounding box center [1340, 122] width 172 height 29
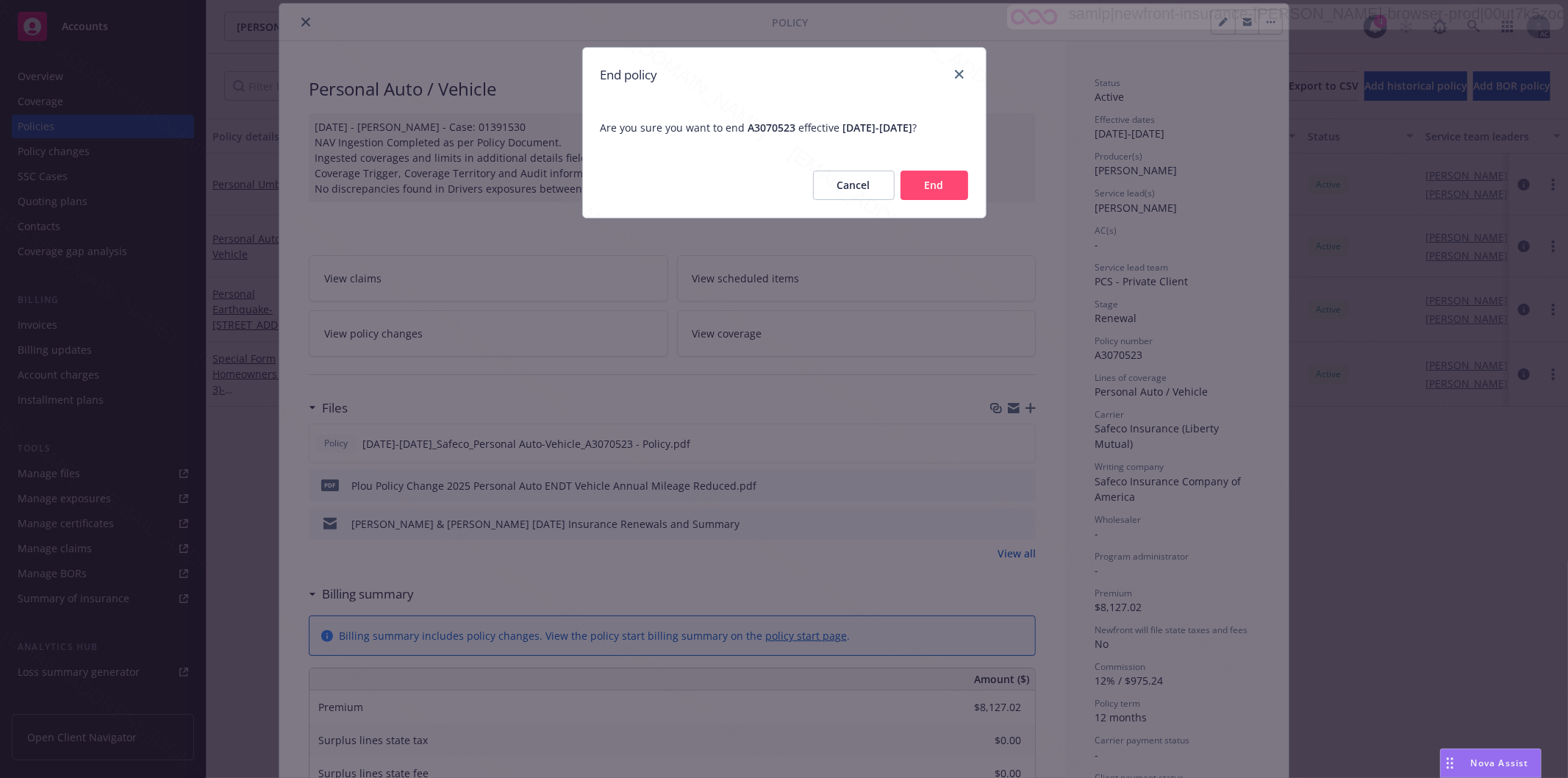
click at [953, 193] on button "End" at bounding box center [934, 185] width 68 height 29
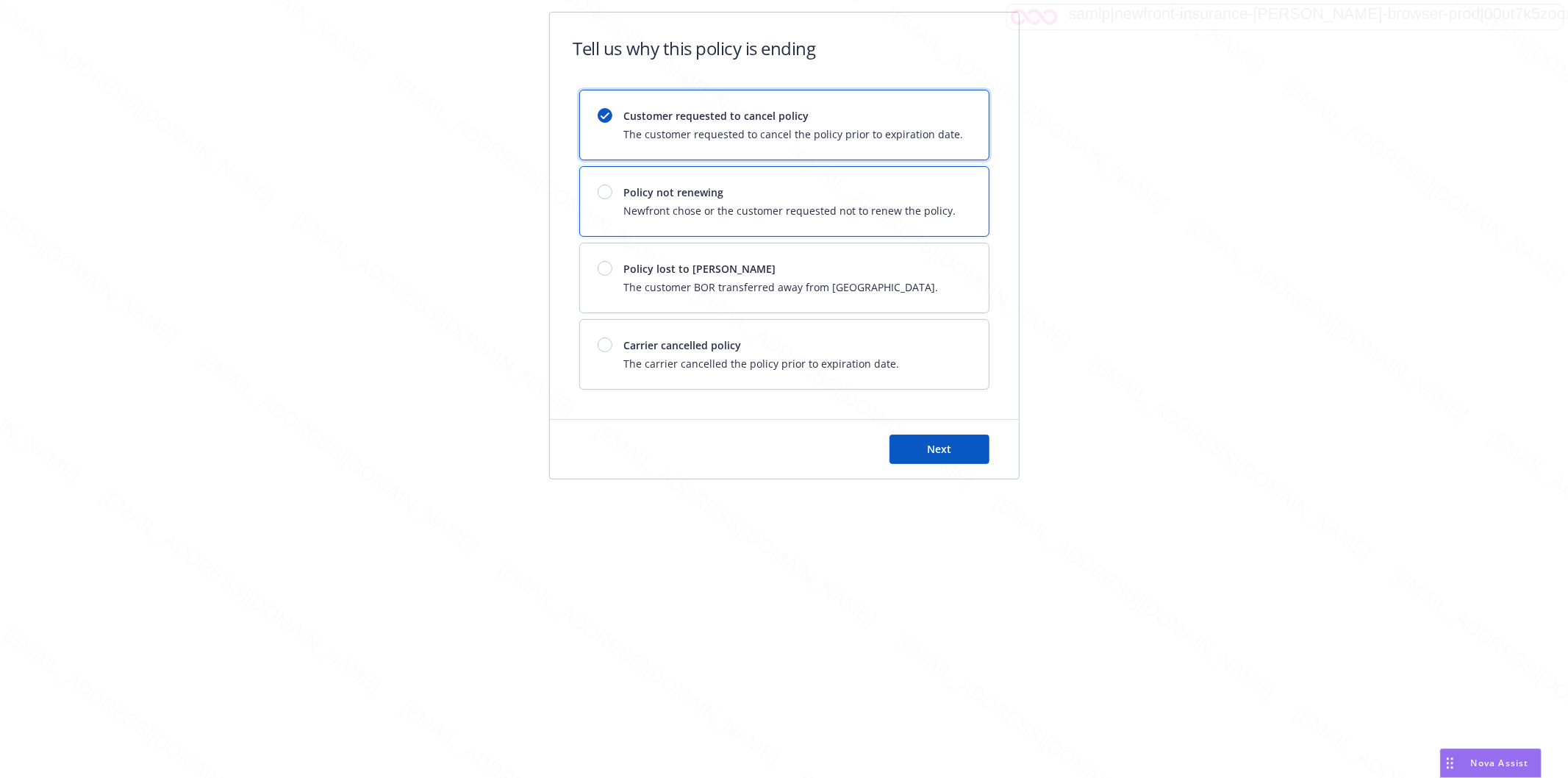
click at [780, 206] on span "Newfront chose or the customer requested not to renew the policy." at bounding box center [789, 211] width 332 height 16
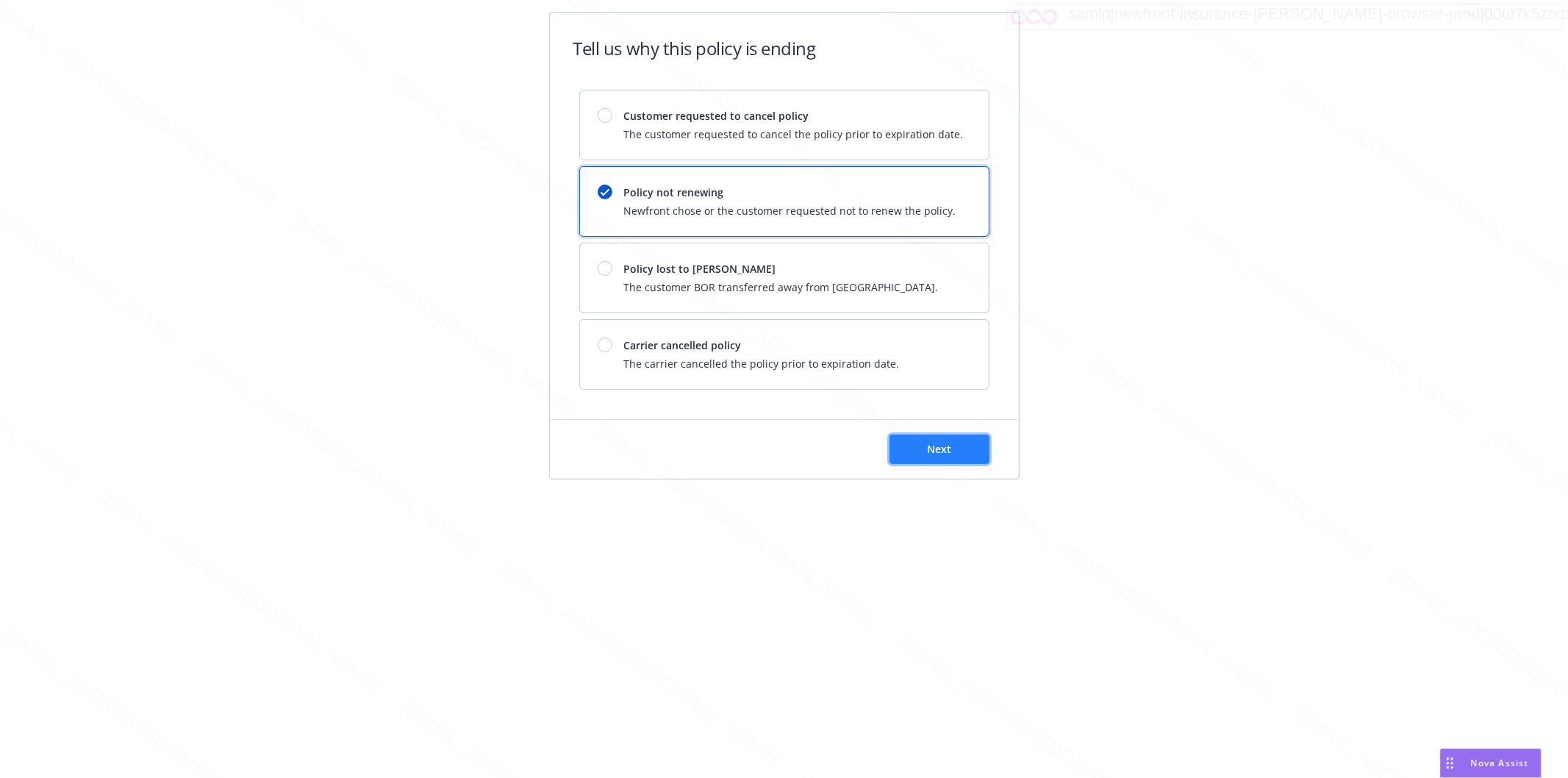
click at [941, 459] on button "Next" at bounding box center [939, 450] width 100 height 29
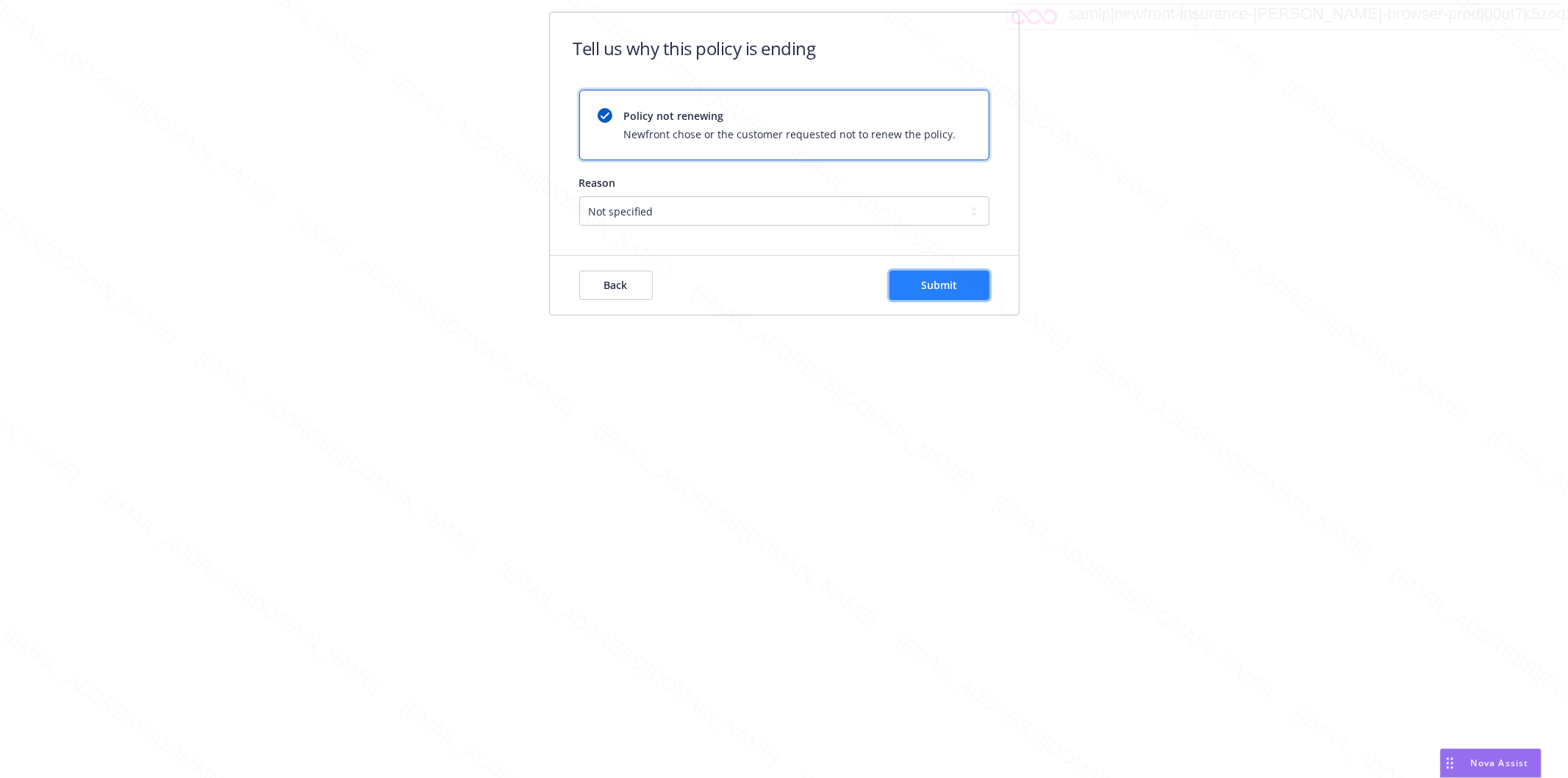
click at [938, 281] on span "Submit" at bounding box center [939, 285] width 36 height 14
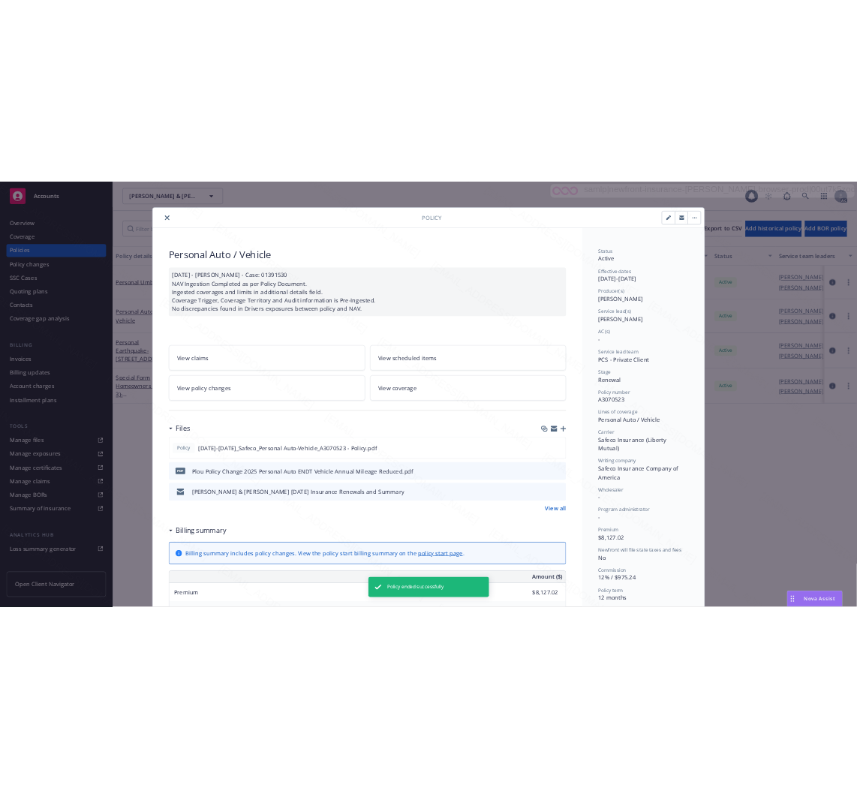
scroll to position [45, 0]
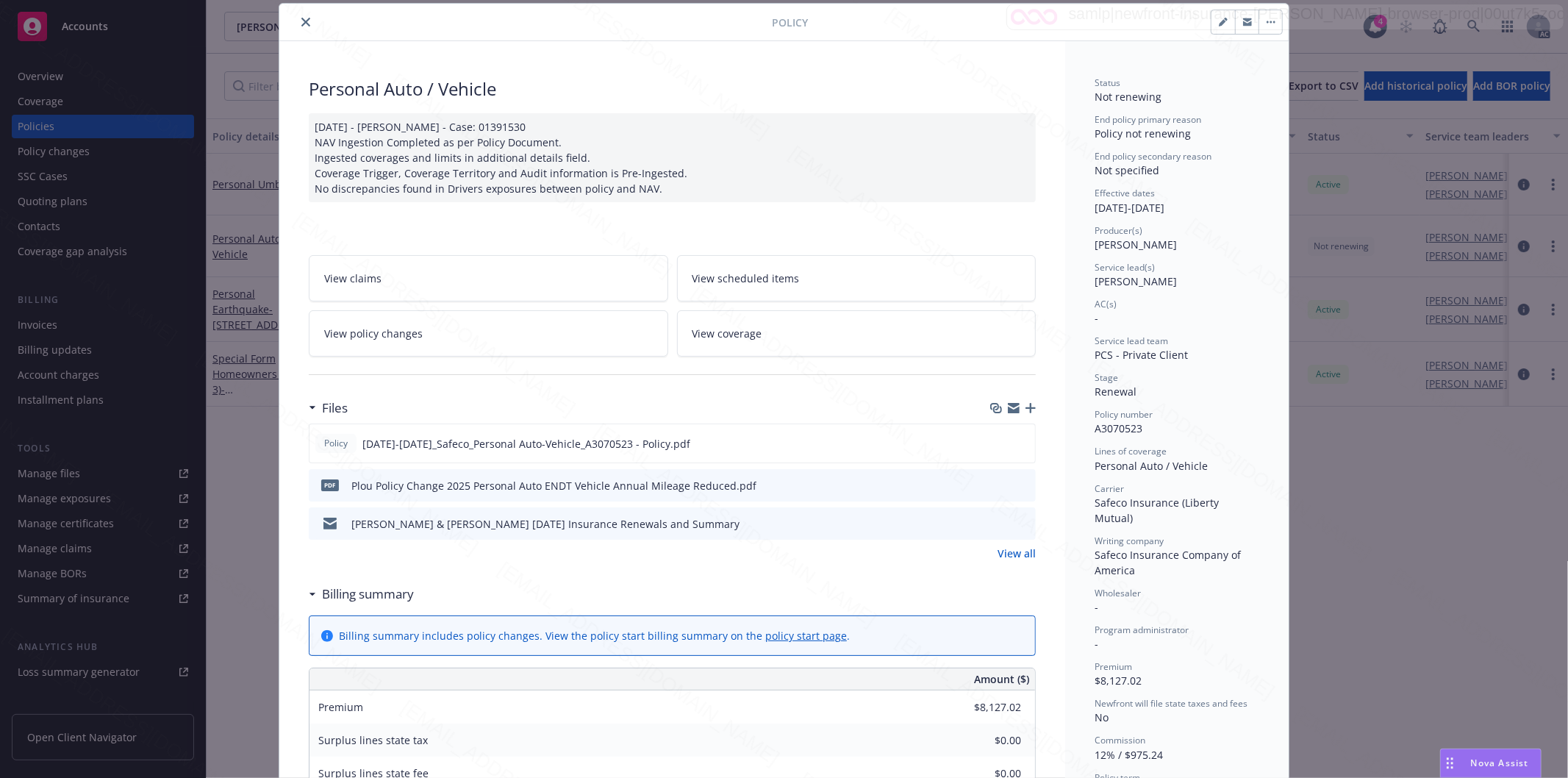
click at [302, 23] on icon "close" at bounding box center [306, 22] width 9 height 9
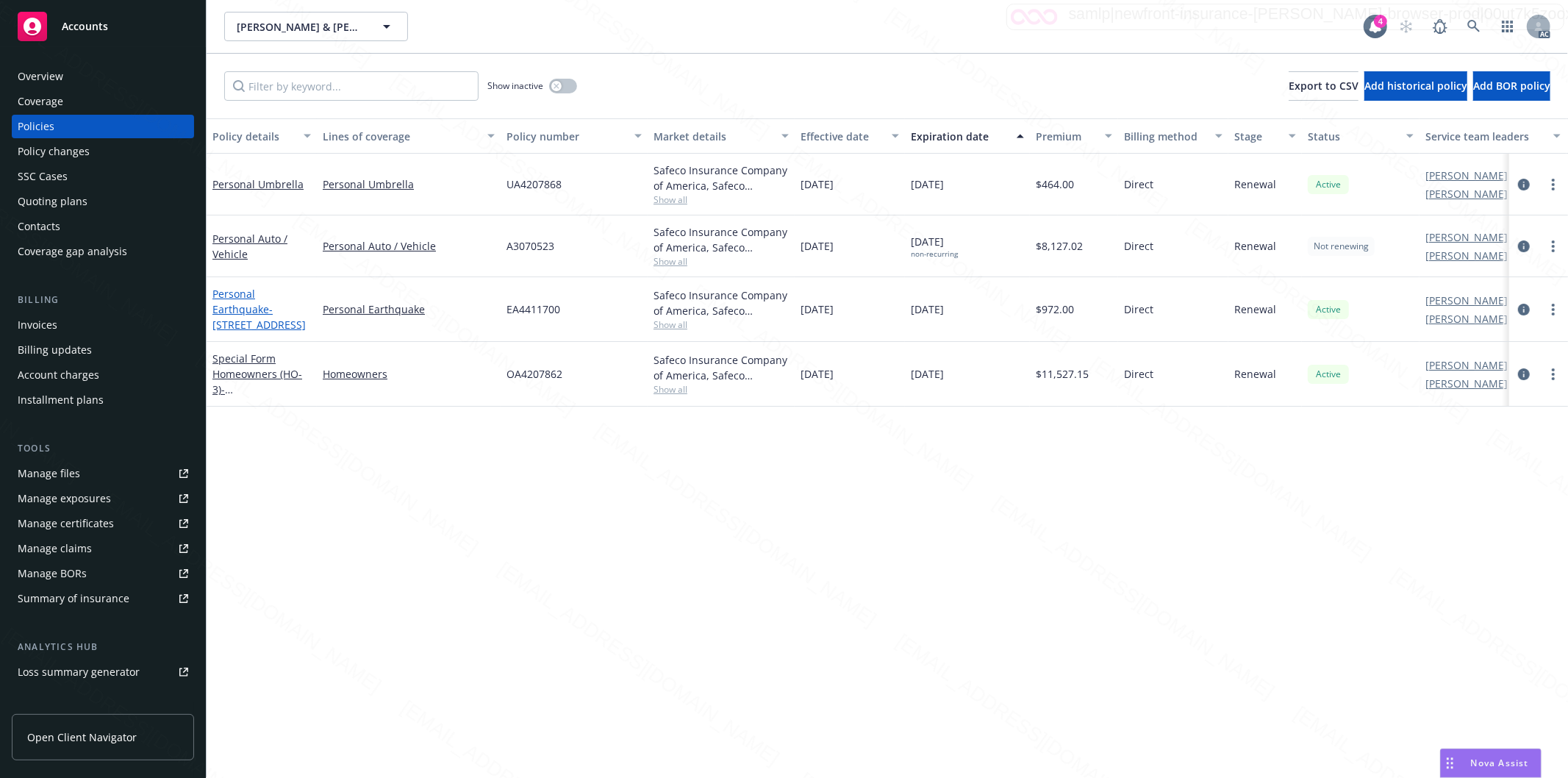
click at [239, 310] on link "Personal Earthquake - [STREET_ADDRESS]" at bounding box center [259, 310] width 93 height 45
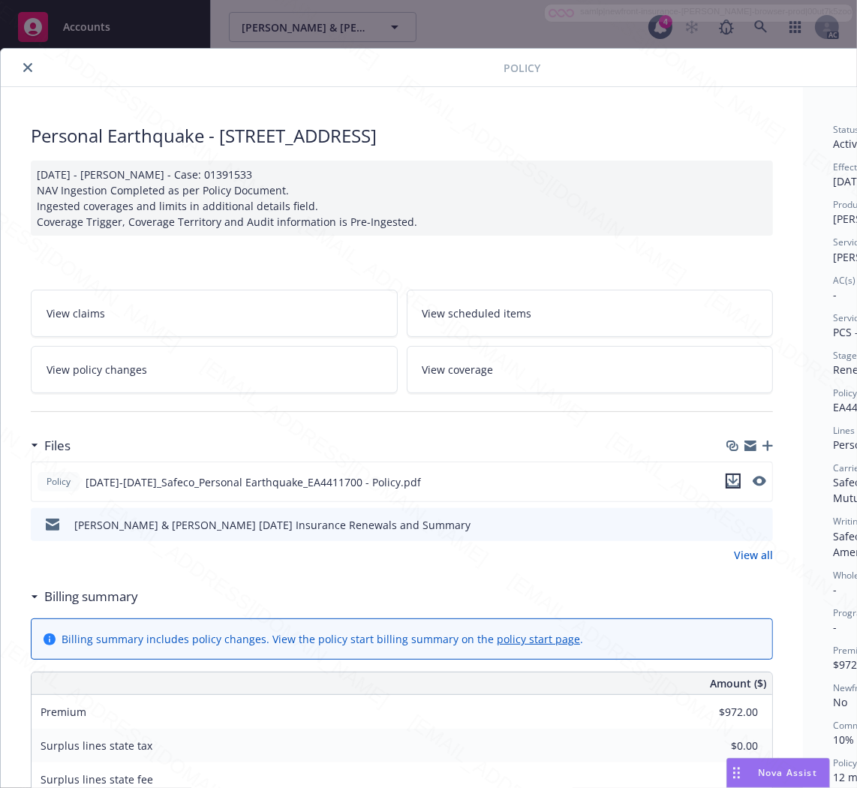
click at [734, 476] on icon "download file" at bounding box center [733, 481] width 12 height 12
click at [89, 597] on h3 "Billing summary" at bounding box center [91, 597] width 94 height 20
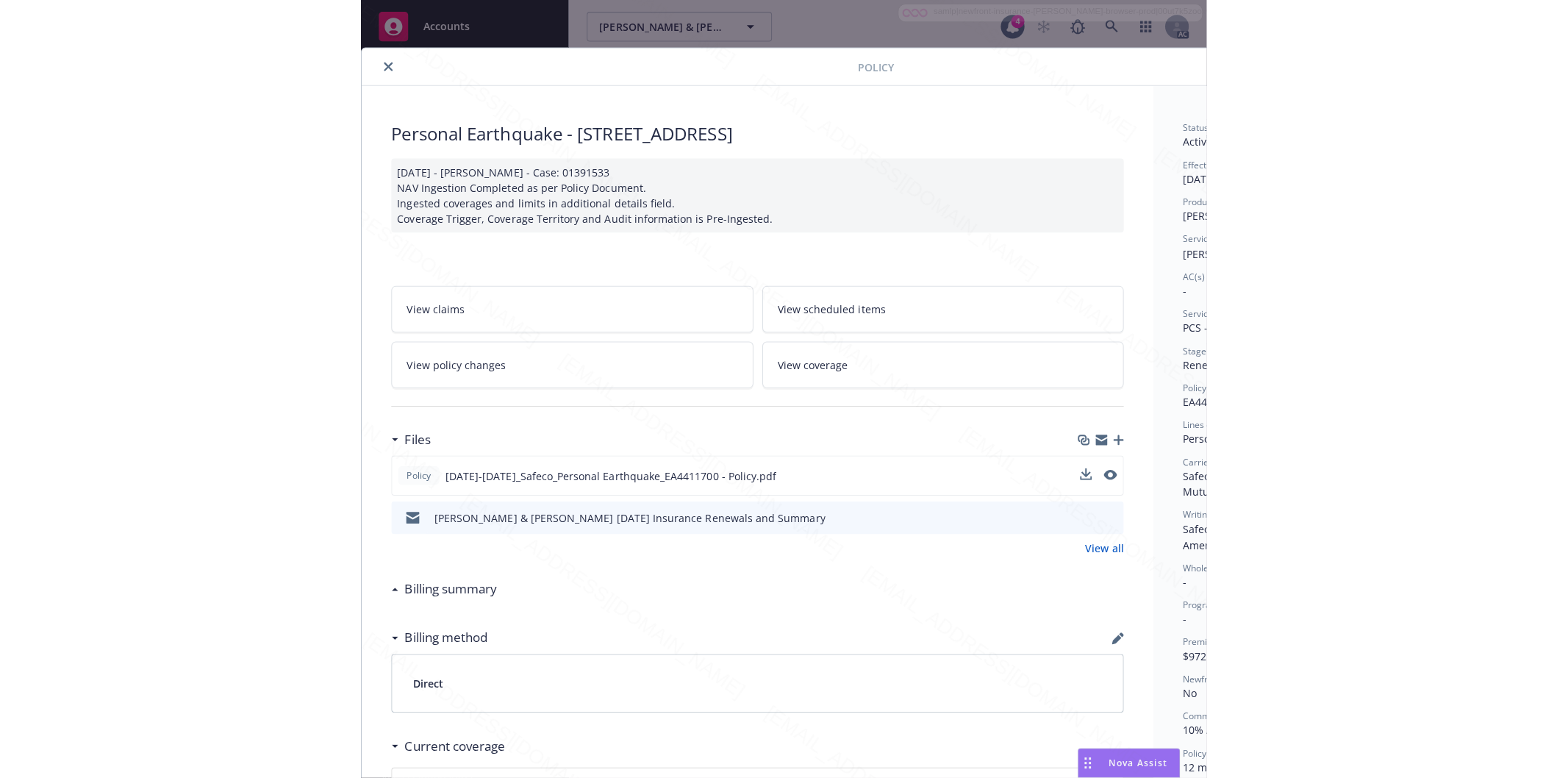
scroll to position [0, 184]
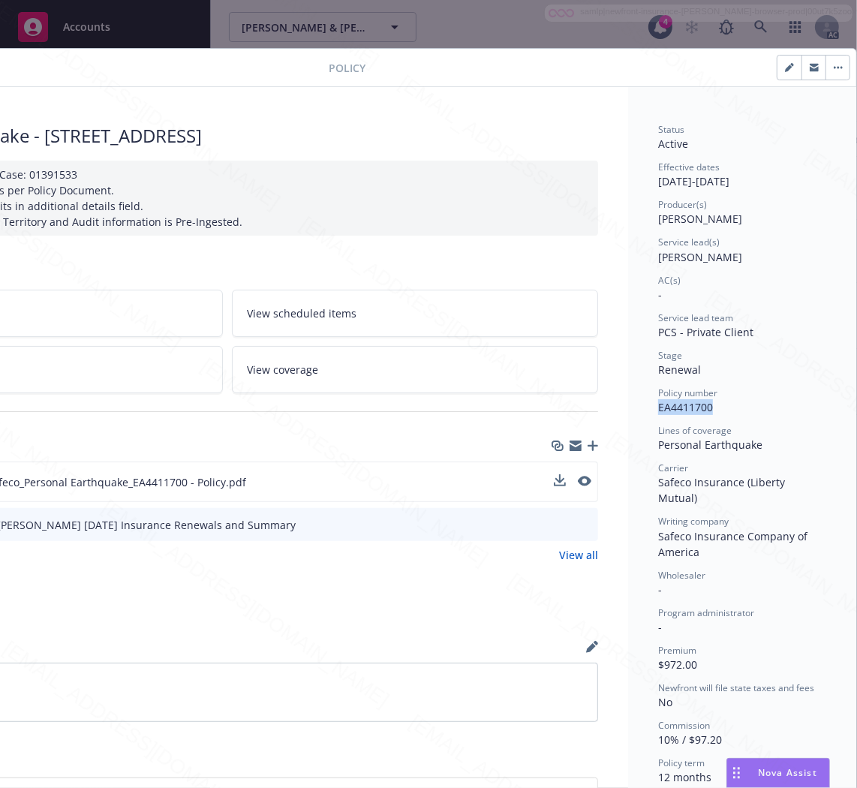
drag, startPoint x: 707, startPoint y: 410, endPoint x: 628, endPoint y: 411, distance: 79.6
click at [628, 411] on div "Status Active Effective dates [DATE] - [DATE] Producer(s) [PERSON_NAME] Service…" at bounding box center [742, 570] width 228 height 967
copy span "EA4411700"
drag, startPoint x: 758, startPoint y: 445, endPoint x: 633, endPoint y: 445, distance: 125.4
click at [633, 445] on div "Status Active Effective dates [DATE] - [DATE] Producer(s) [PERSON_NAME] Service…" at bounding box center [742, 570] width 228 height 967
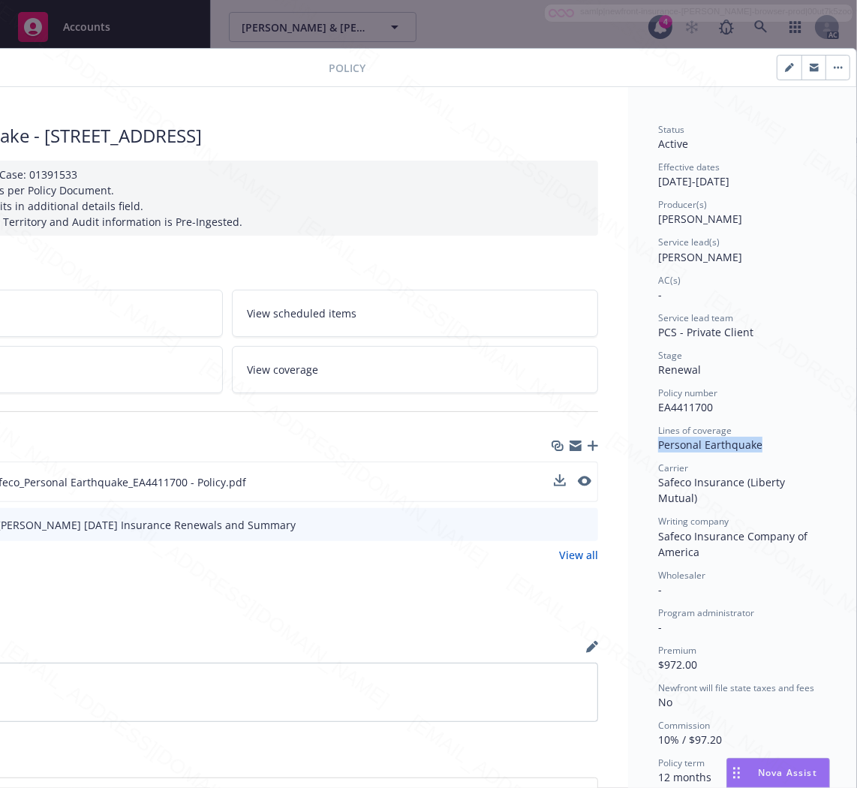
copy span "Personal Earthquake"
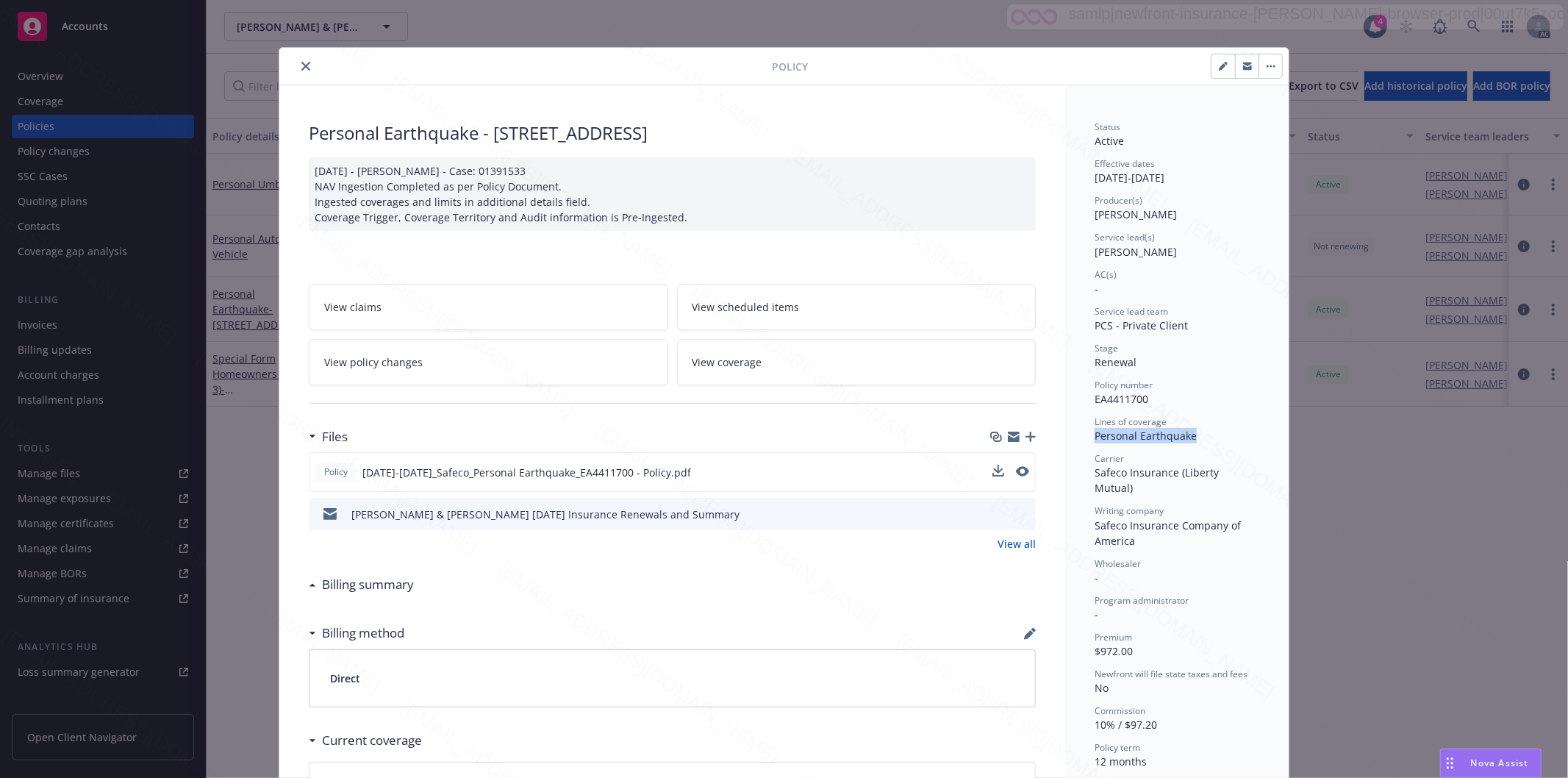
scroll to position [0, 0]
click at [1269, 67] on icon "button" at bounding box center [1270, 67] width 2 height 2
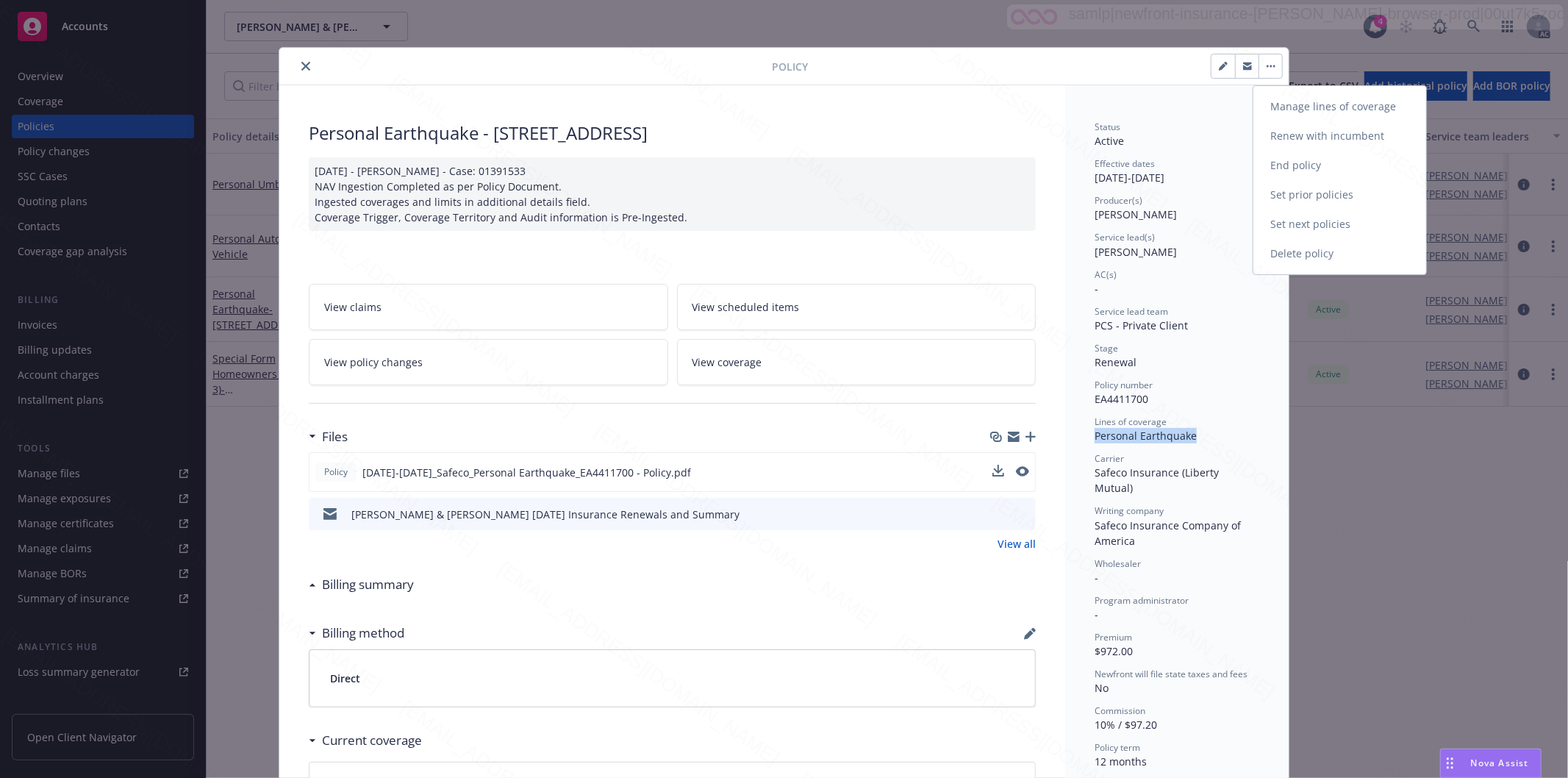
click at [1292, 164] on link "End policy" at bounding box center [1340, 166] width 172 height 29
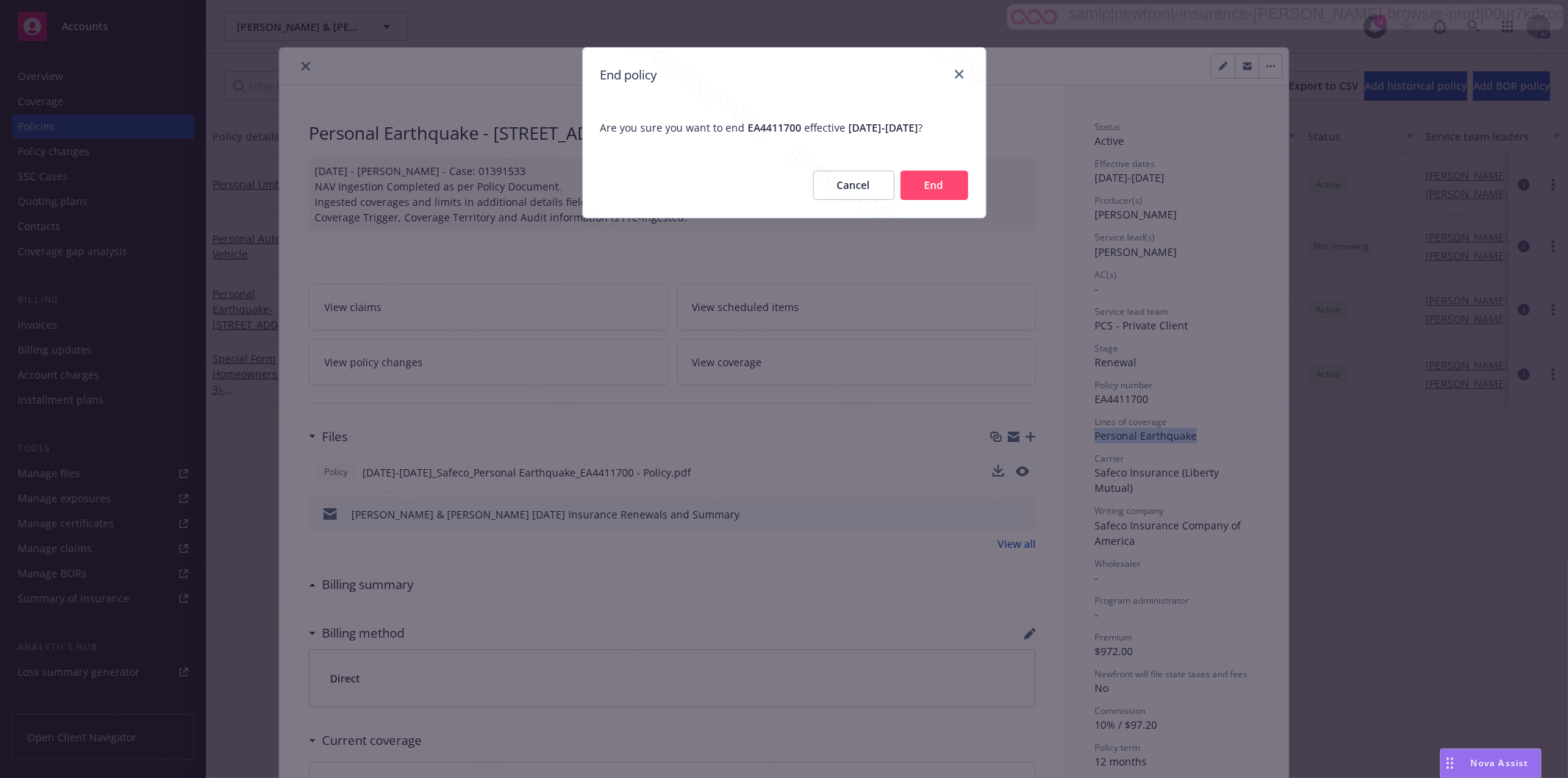
click at [931, 182] on button "End" at bounding box center [934, 185] width 68 height 29
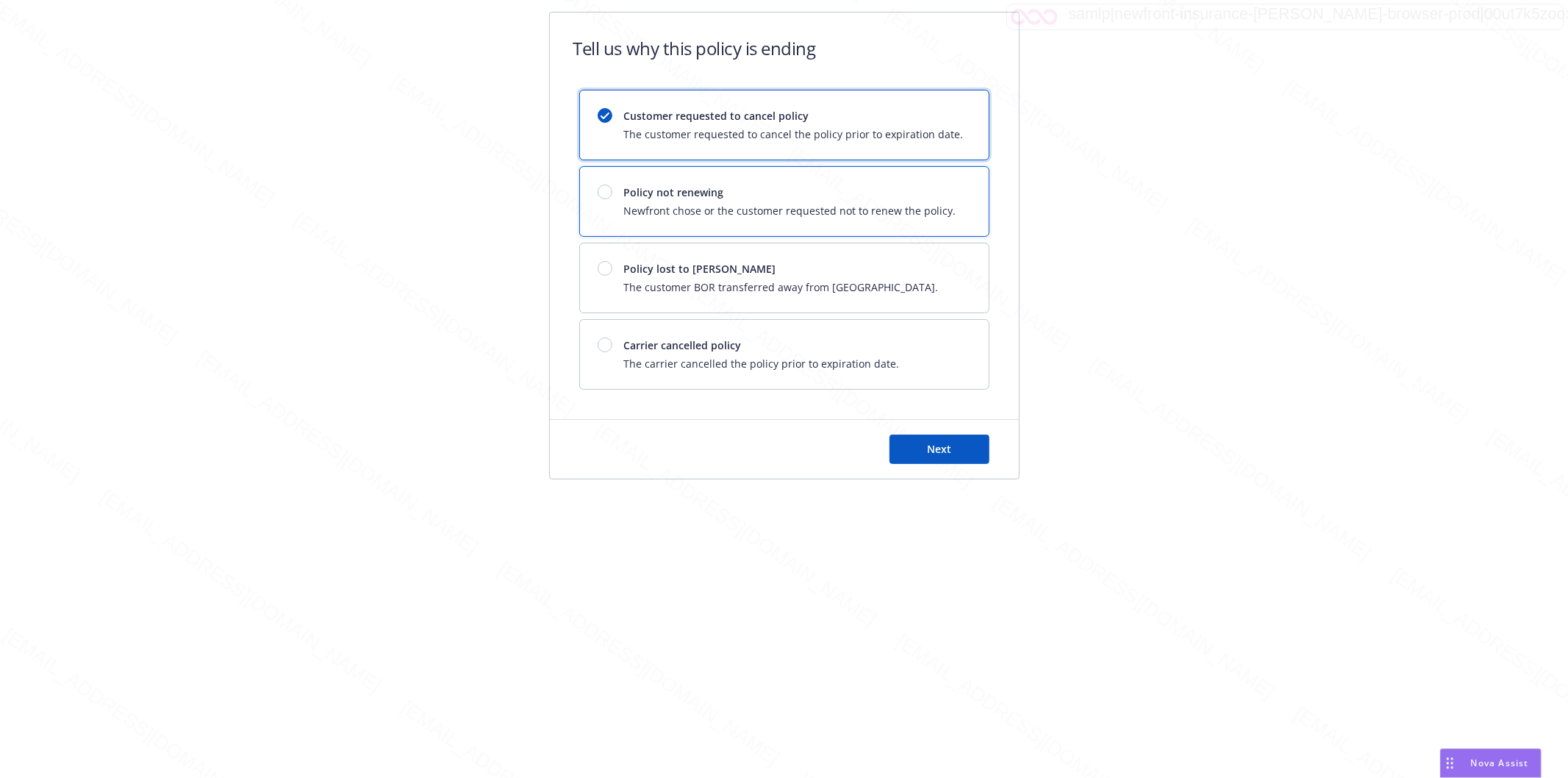
click at [904, 205] on span "Newfront chose or the customer requested not to renew the policy." at bounding box center [789, 211] width 332 height 16
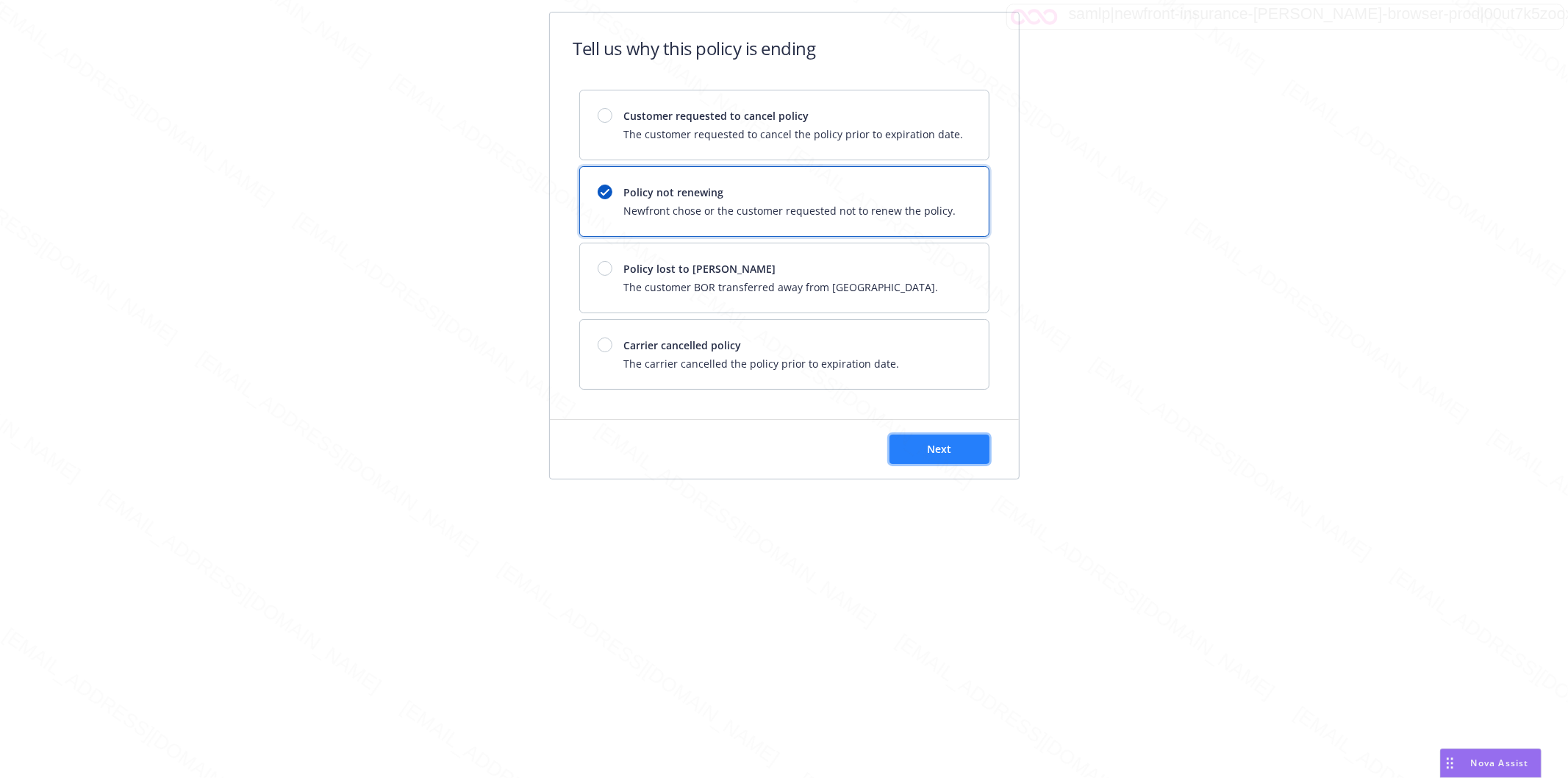
click at [966, 455] on button "Next" at bounding box center [939, 450] width 100 height 29
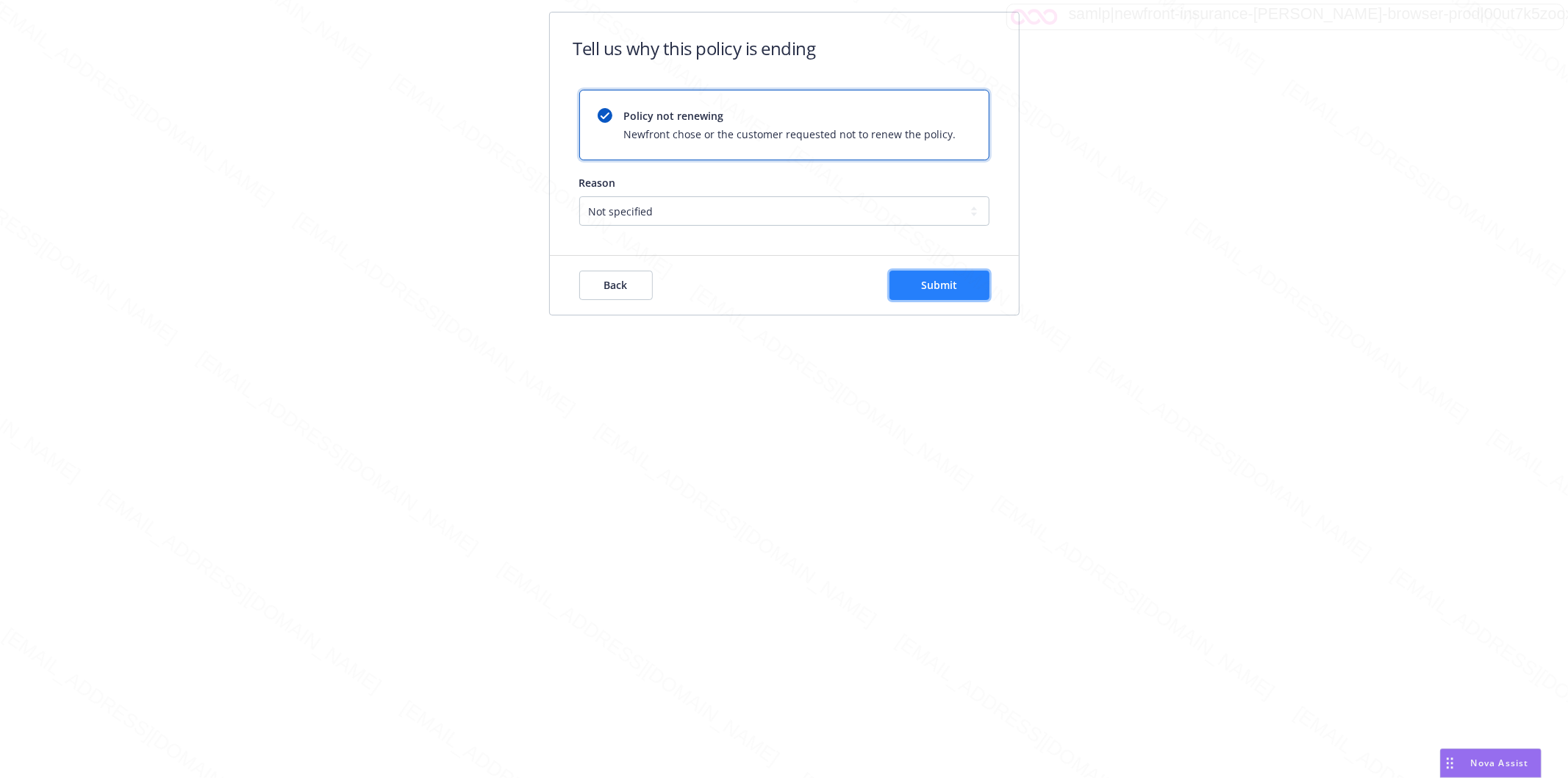
click at [948, 280] on span "Submit" at bounding box center [939, 285] width 36 height 14
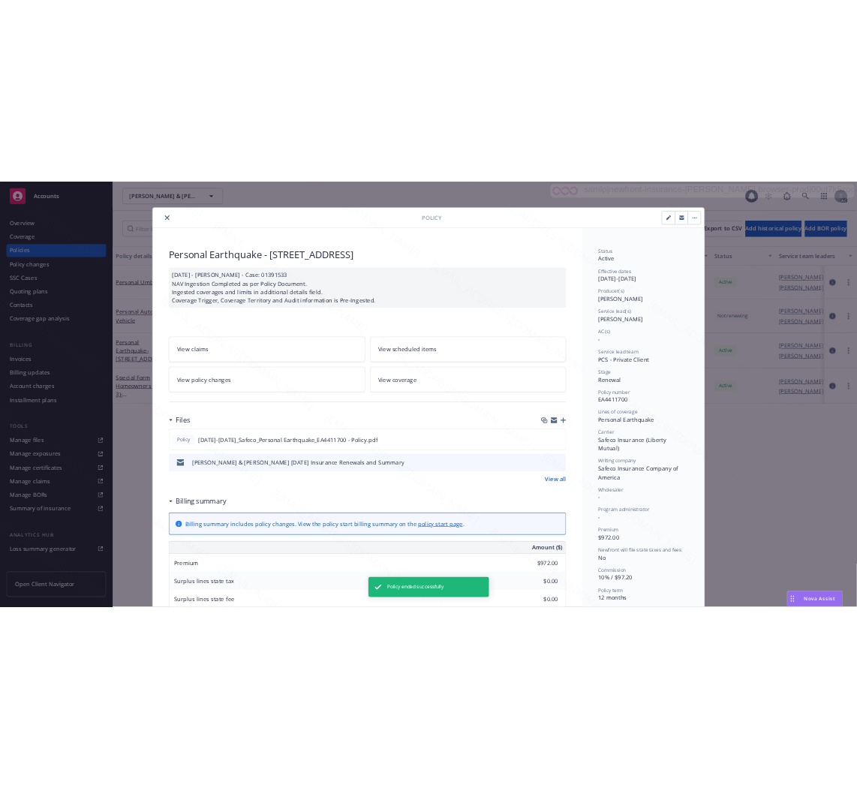
scroll to position [45, 0]
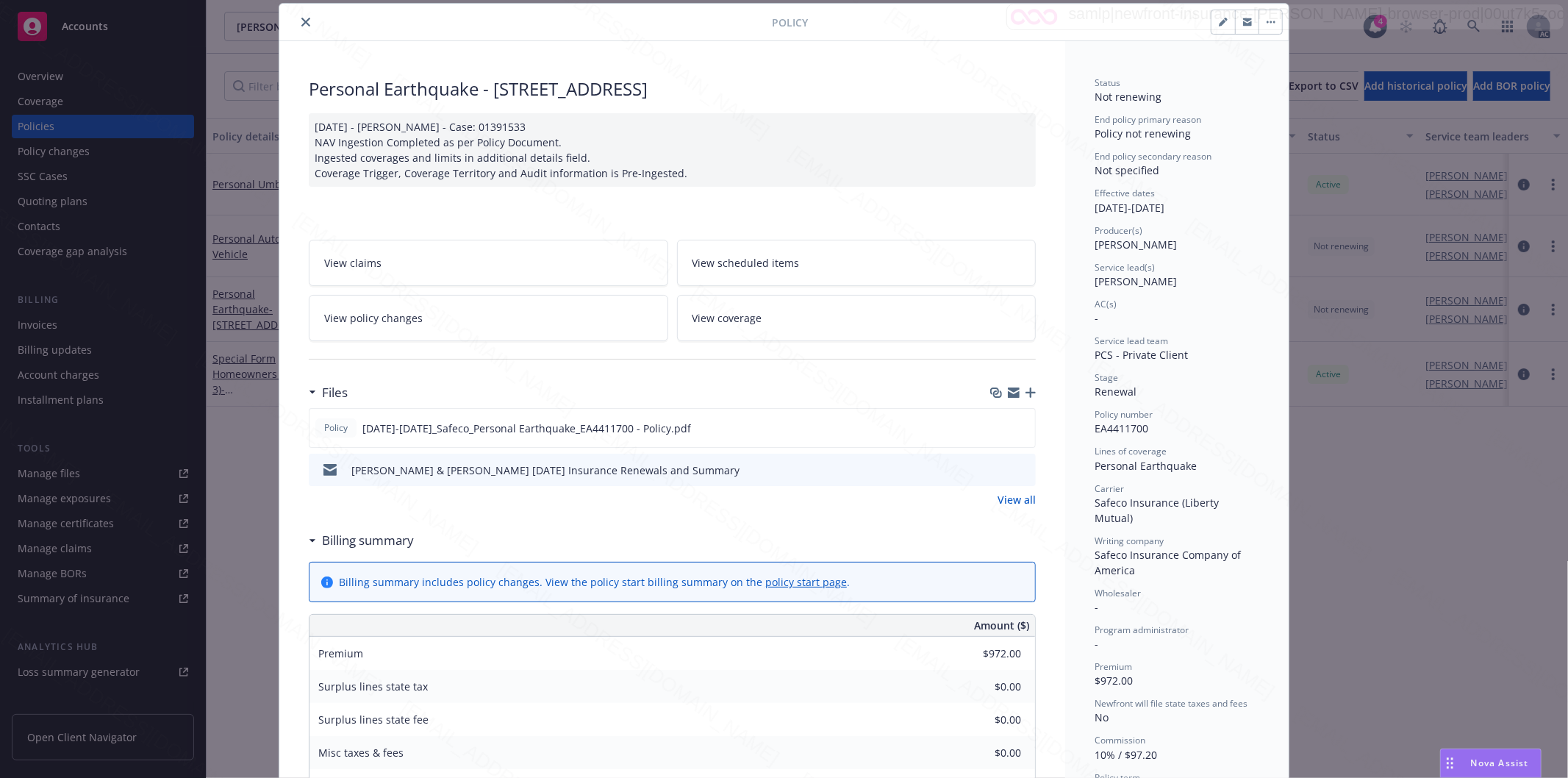
click at [302, 20] on icon "close" at bounding box center [306, 22] width 9 height 9
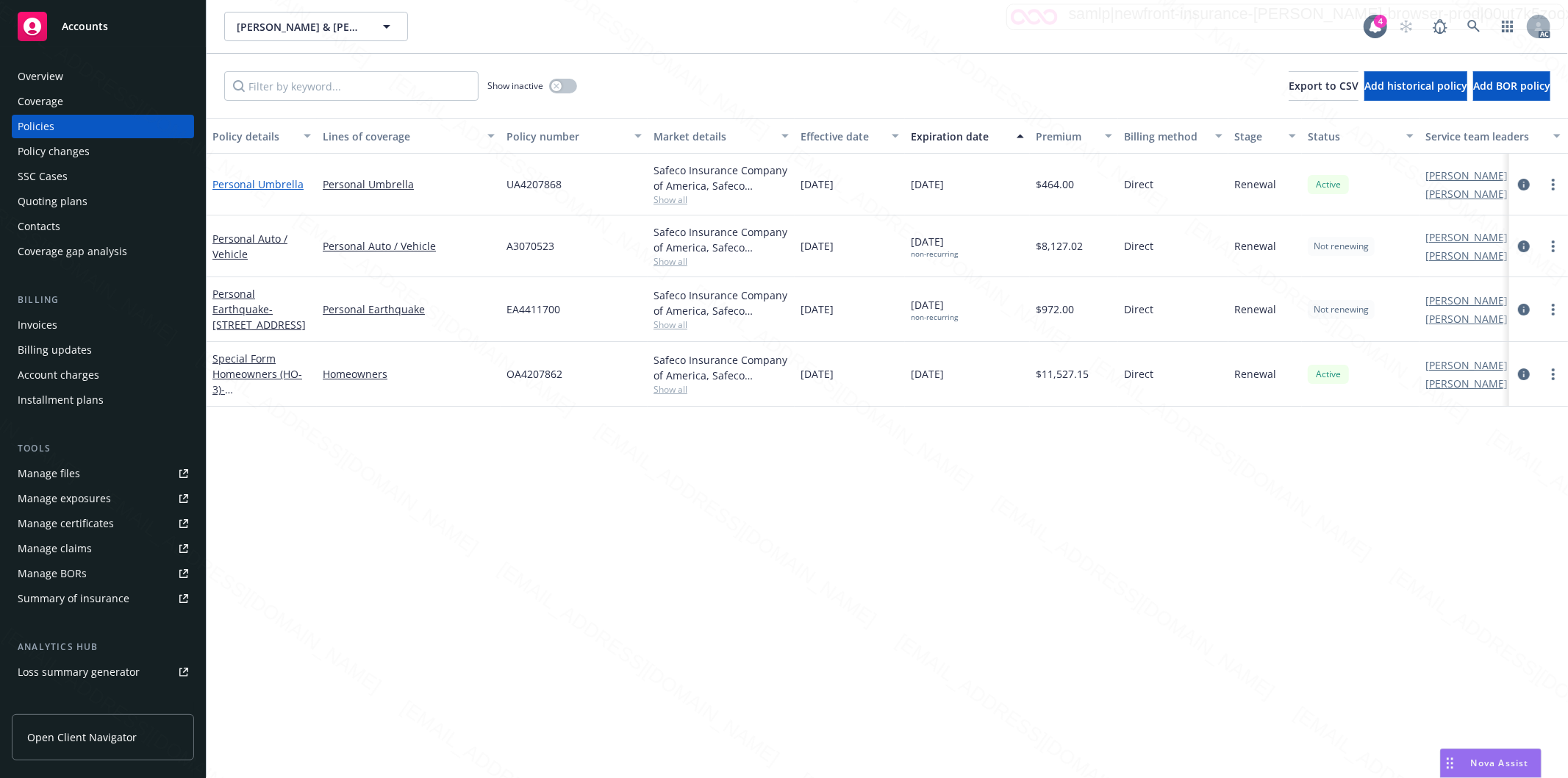
click at [246, 182] on link "Personal Umbrella" at bounding box center [258, 184] width 91 height 14
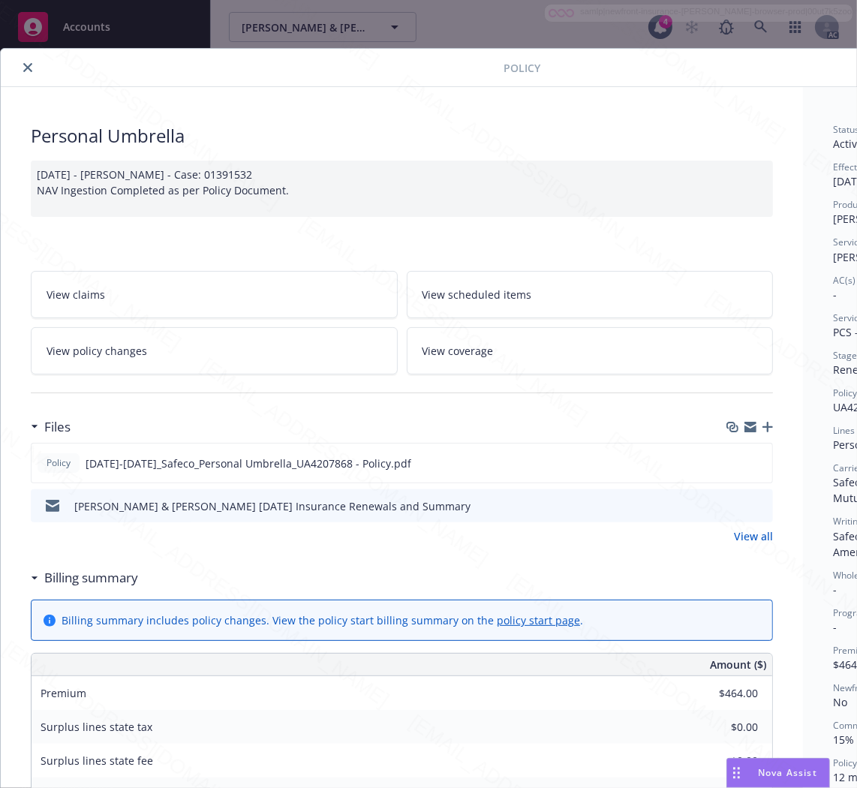
click at [115, 575] on h3 "Billing summary" at bounding box center [91, 578] width 94 height 20
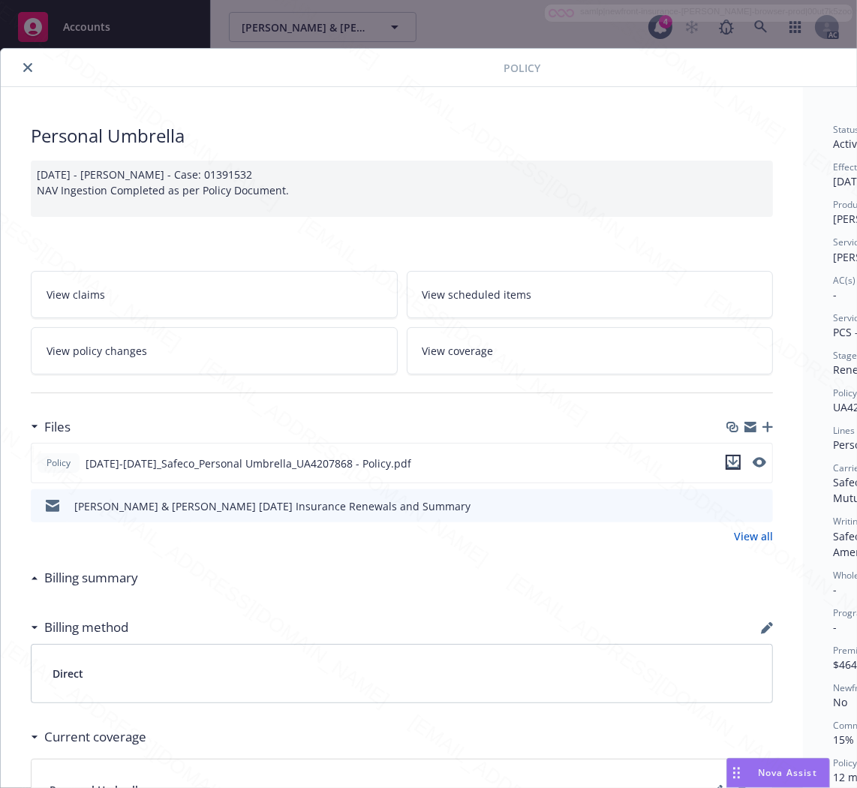
click at [738, 461] on icon "download file" at bounding box center [733, 462] width 12 height 12
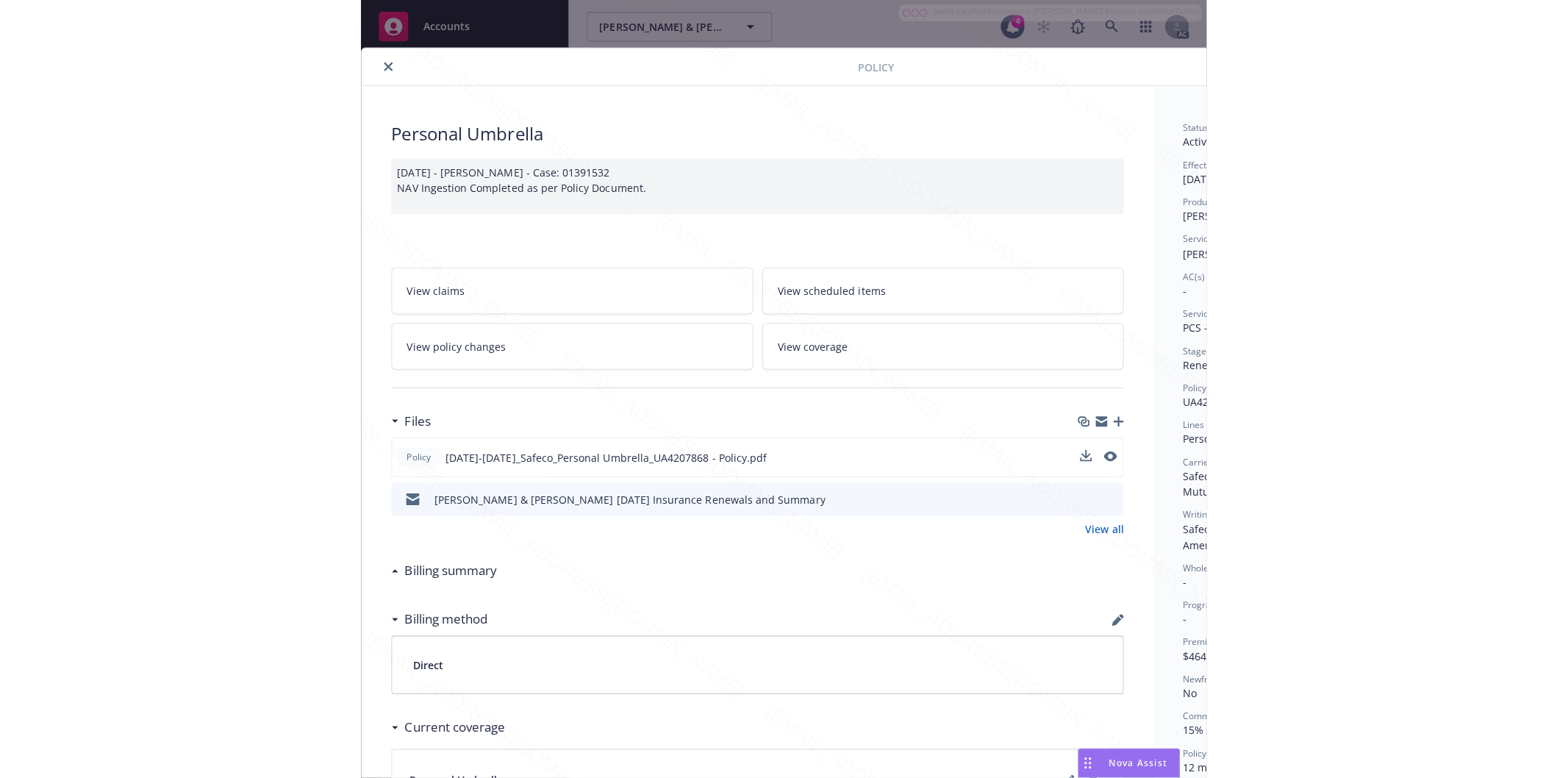
scroll to position [0, 184]
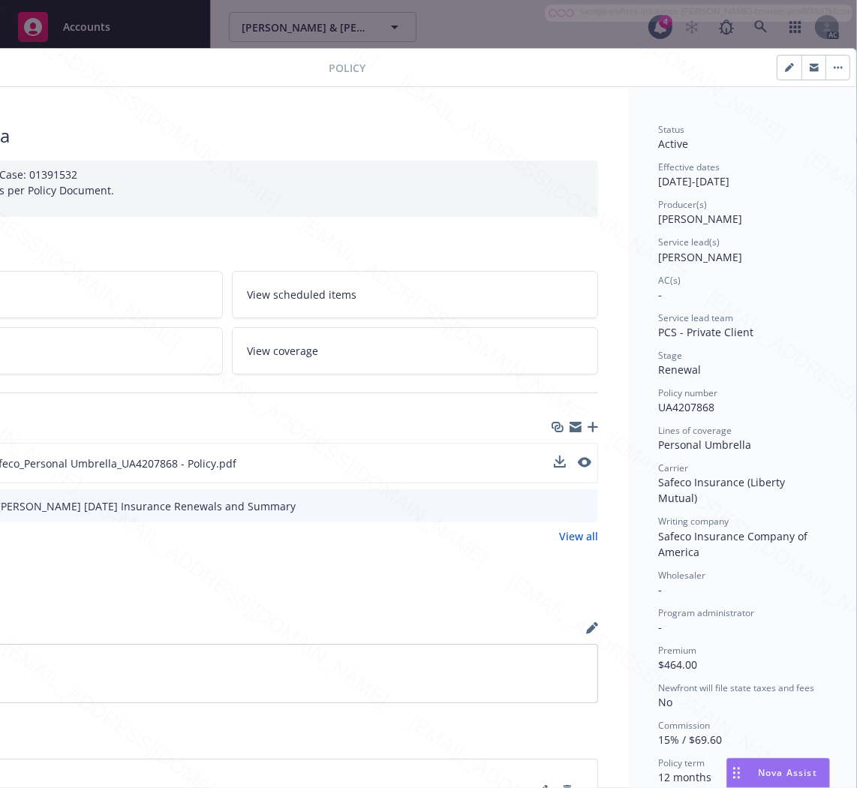
click at [670, 406] on span "UA4207868" at bounding box center [686, 407] width 56 height 14
copy span "UA4207868"
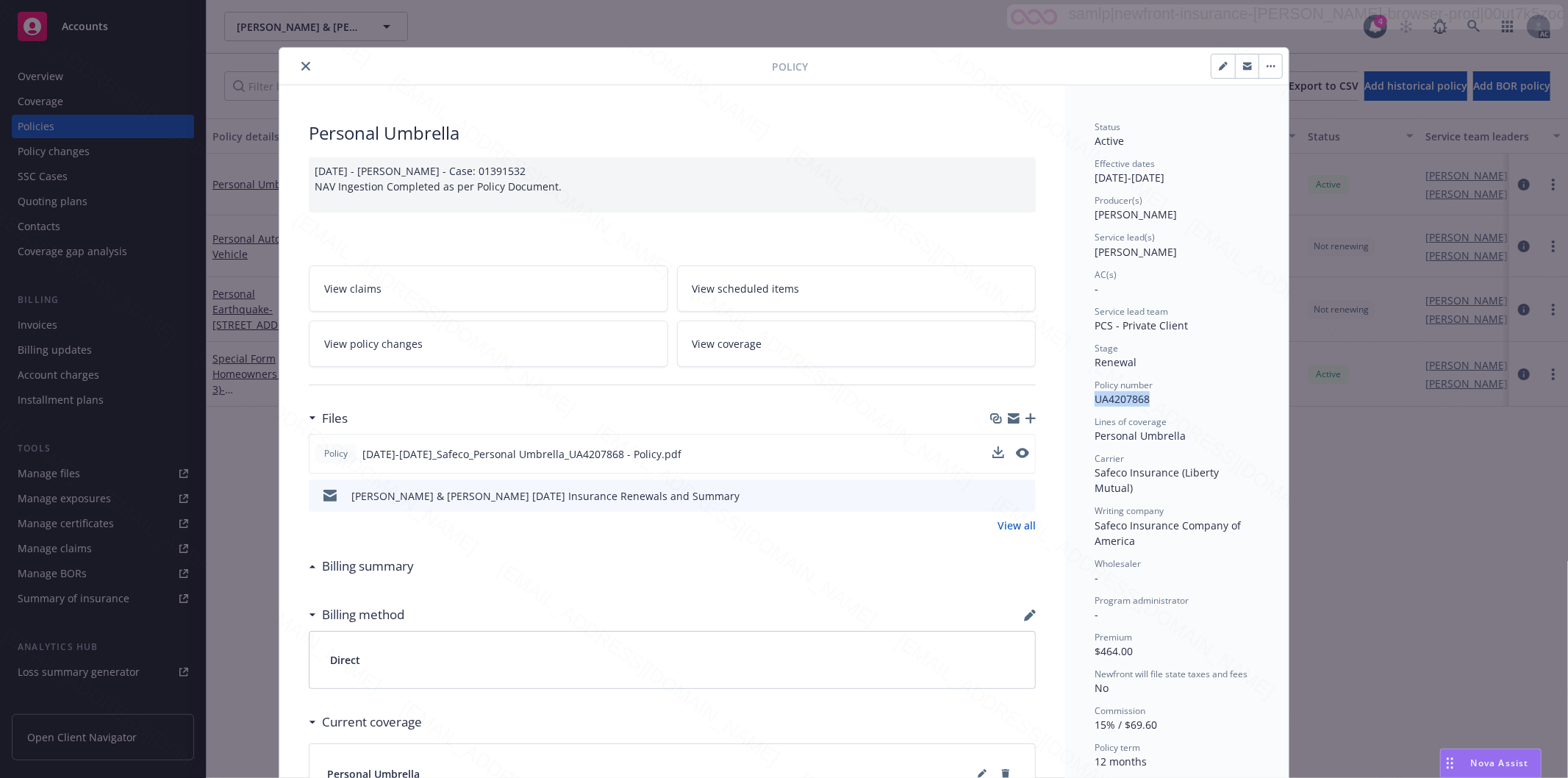
scroll to position [0, 0]
click at [1260, 60] on button "button" at bounding box center [1270, 67] width 24 height 24
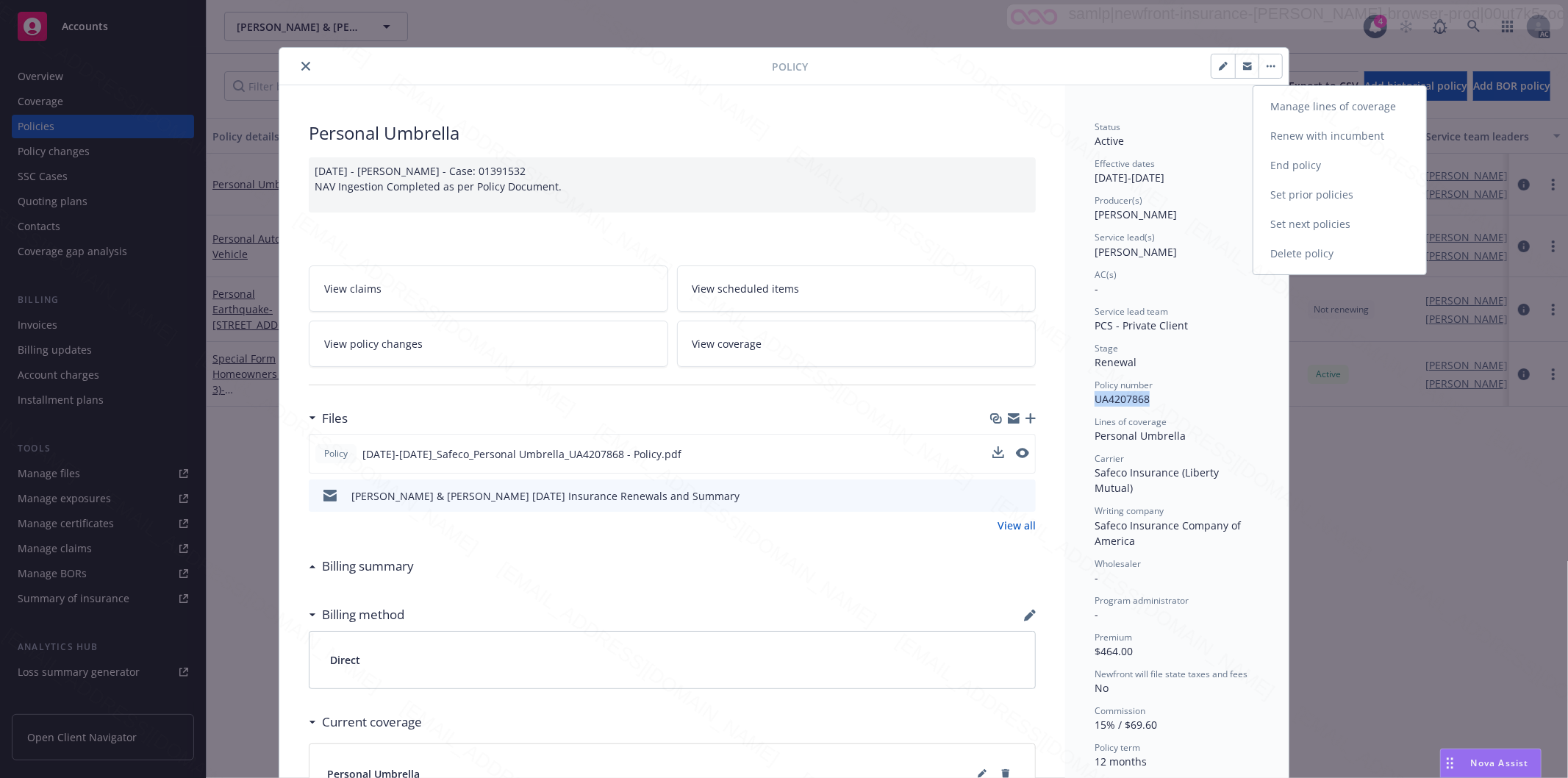
click at [1281, 161] on link "End policy" at bounding box center [1340, 166] width 172 height 29
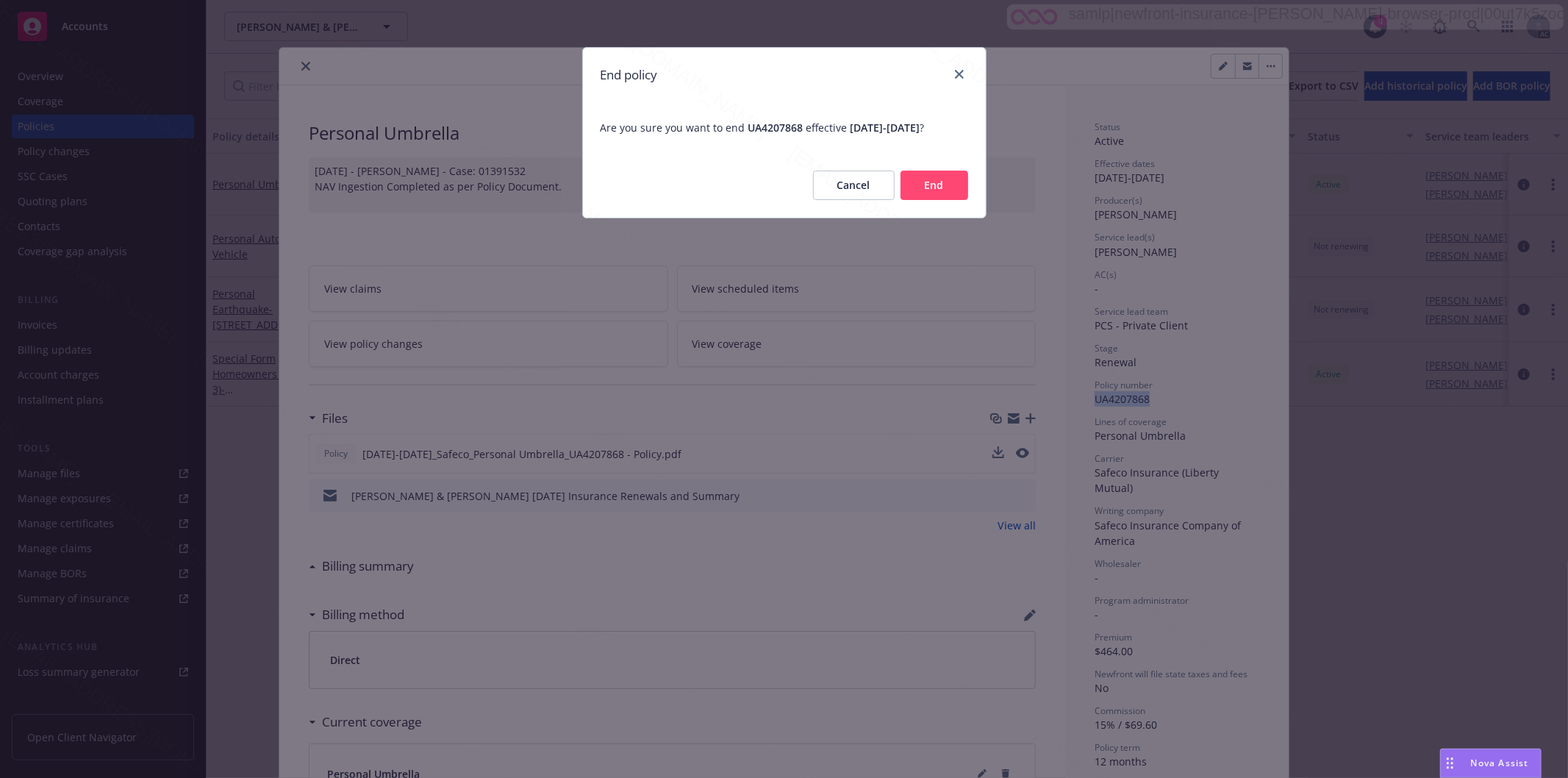
click at [953, 200] on button "End" at bounding box center [934, 185] width 68 height 29
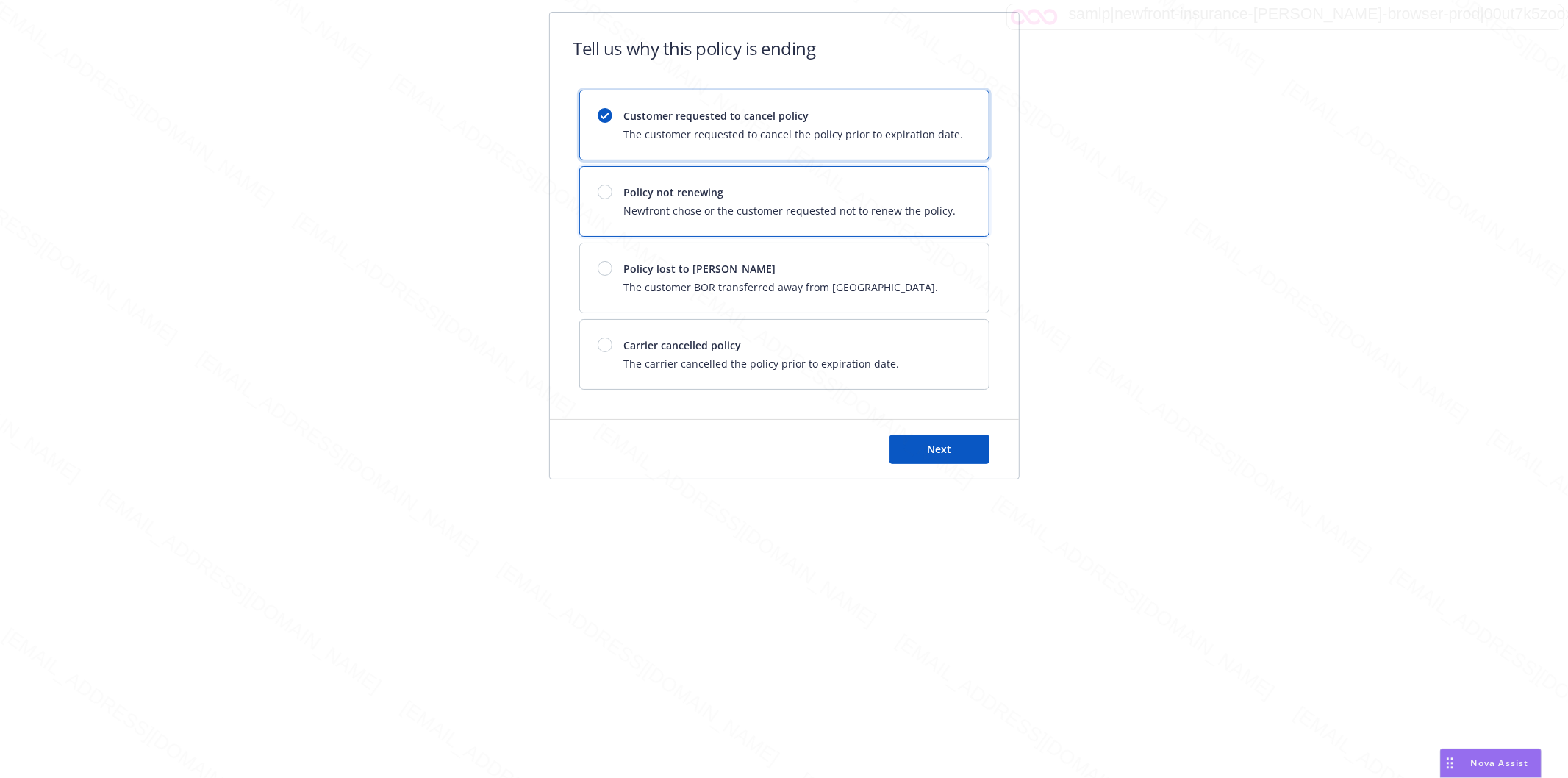
click at [853, 206] on span "Newfront chose or the customer requested not to renew the policy." at bounding box center [789, 211] width 332 height 16
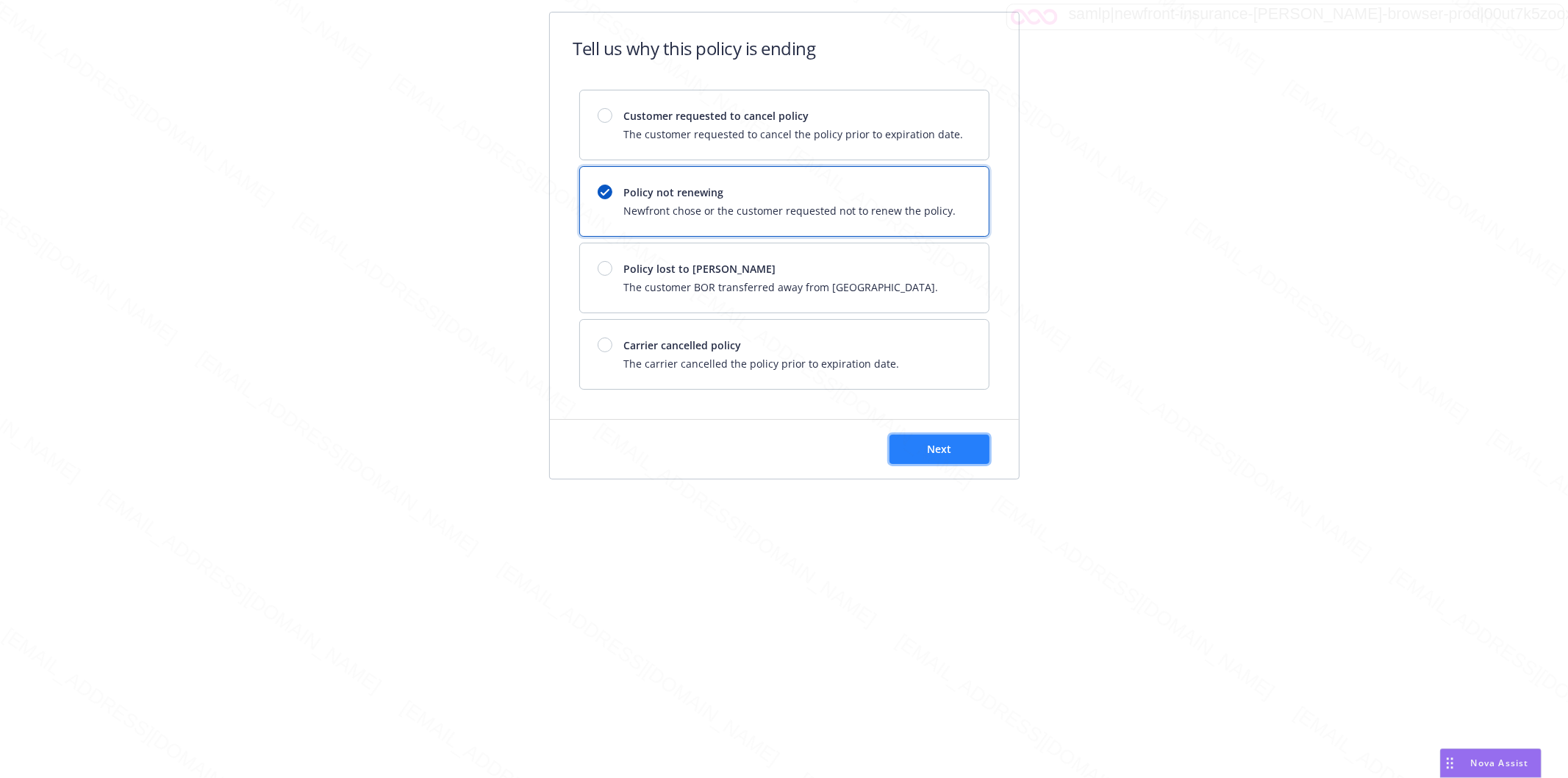
click at [950, 446] on span "Next" at bounding box center [939, 449] width 24 height 14
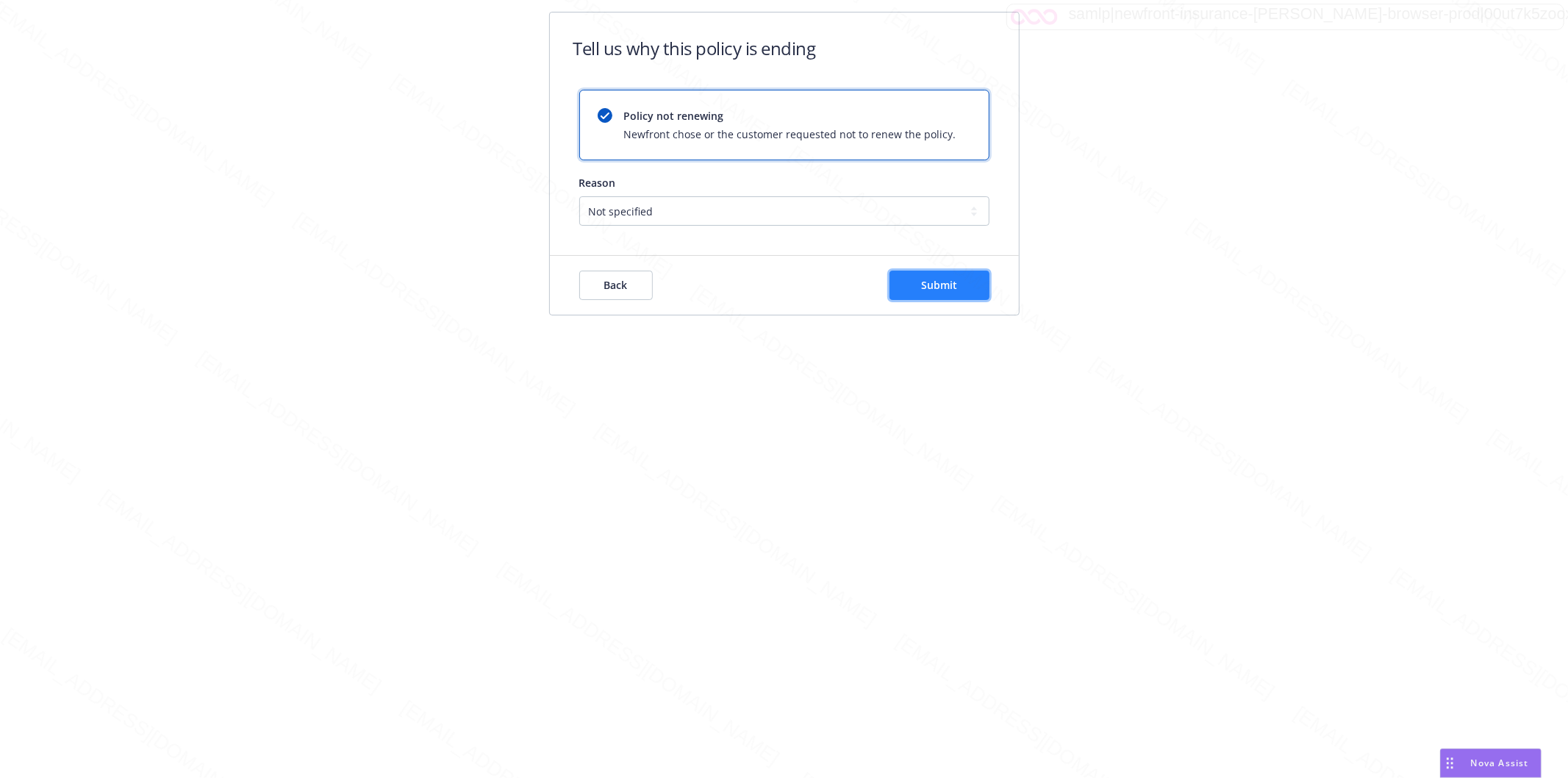
click at [913, 275] on button "Submit" at bounding box center [939, 285] width 100 height 29
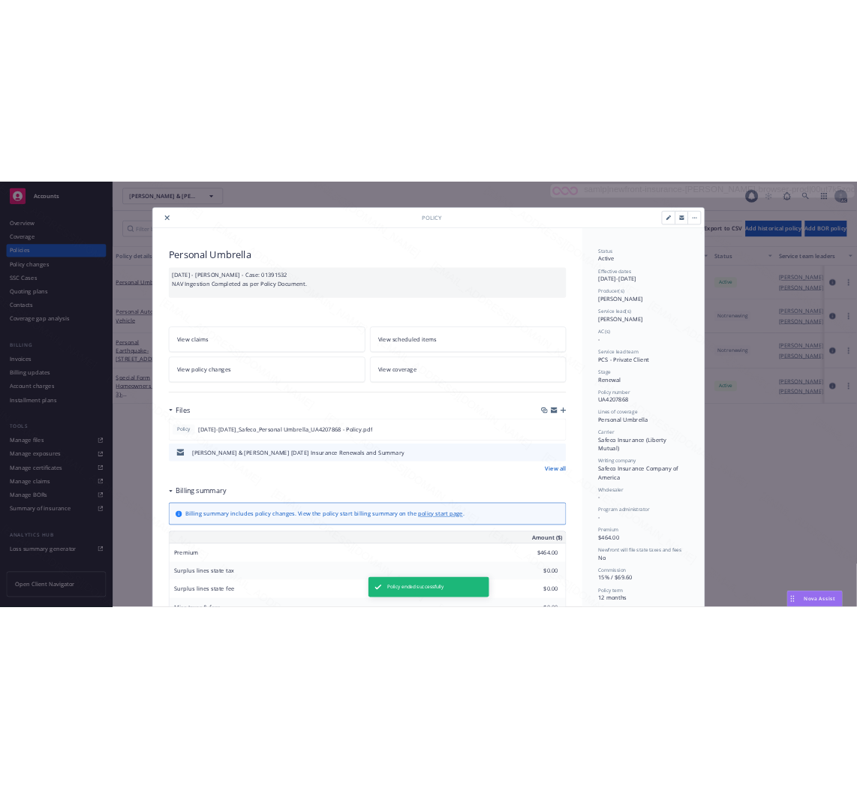
scroll to position [45, 0]
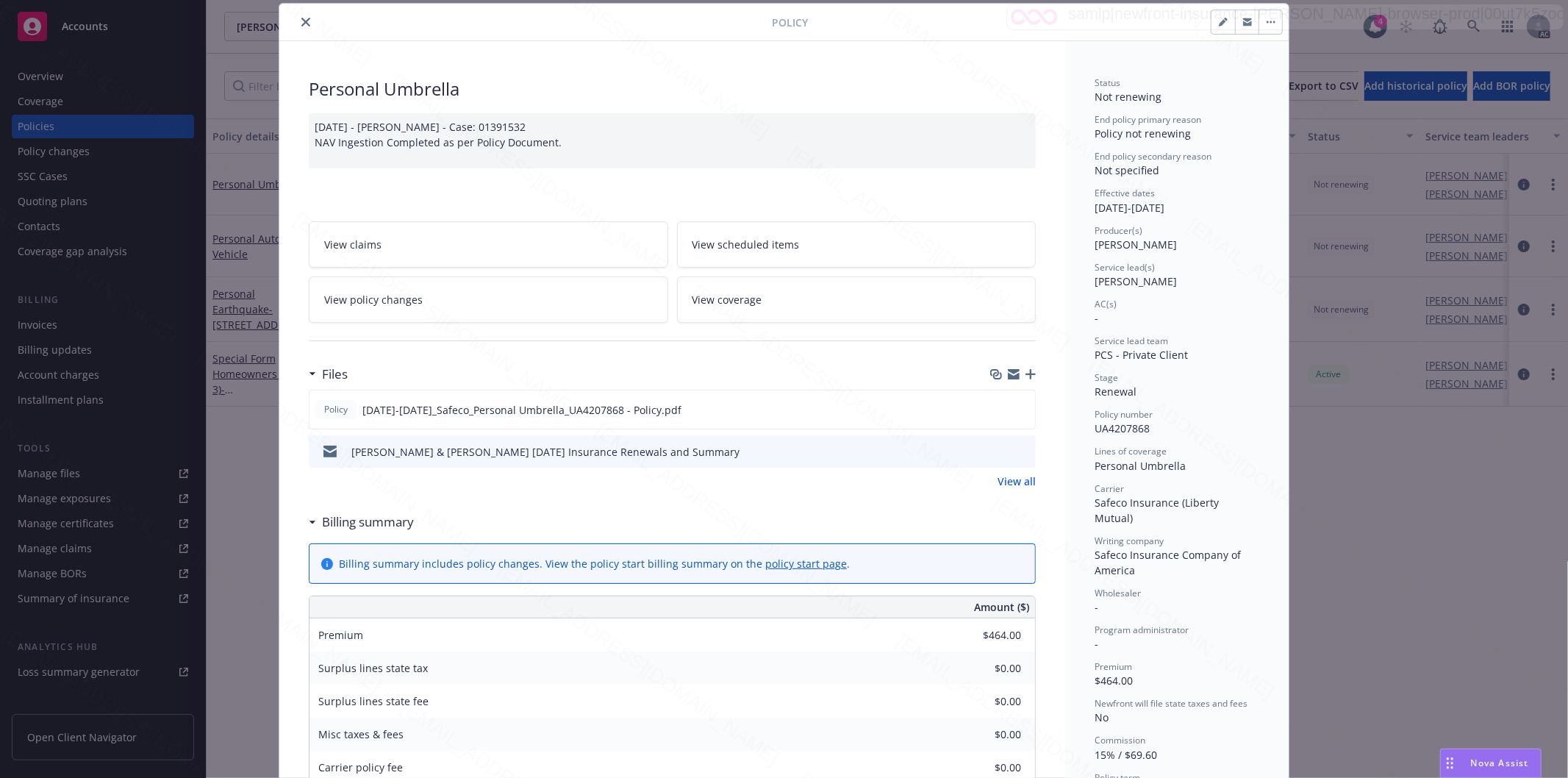
click at [302, 23] on icon "close" at bounding box center [306, 22] width 9 height 9
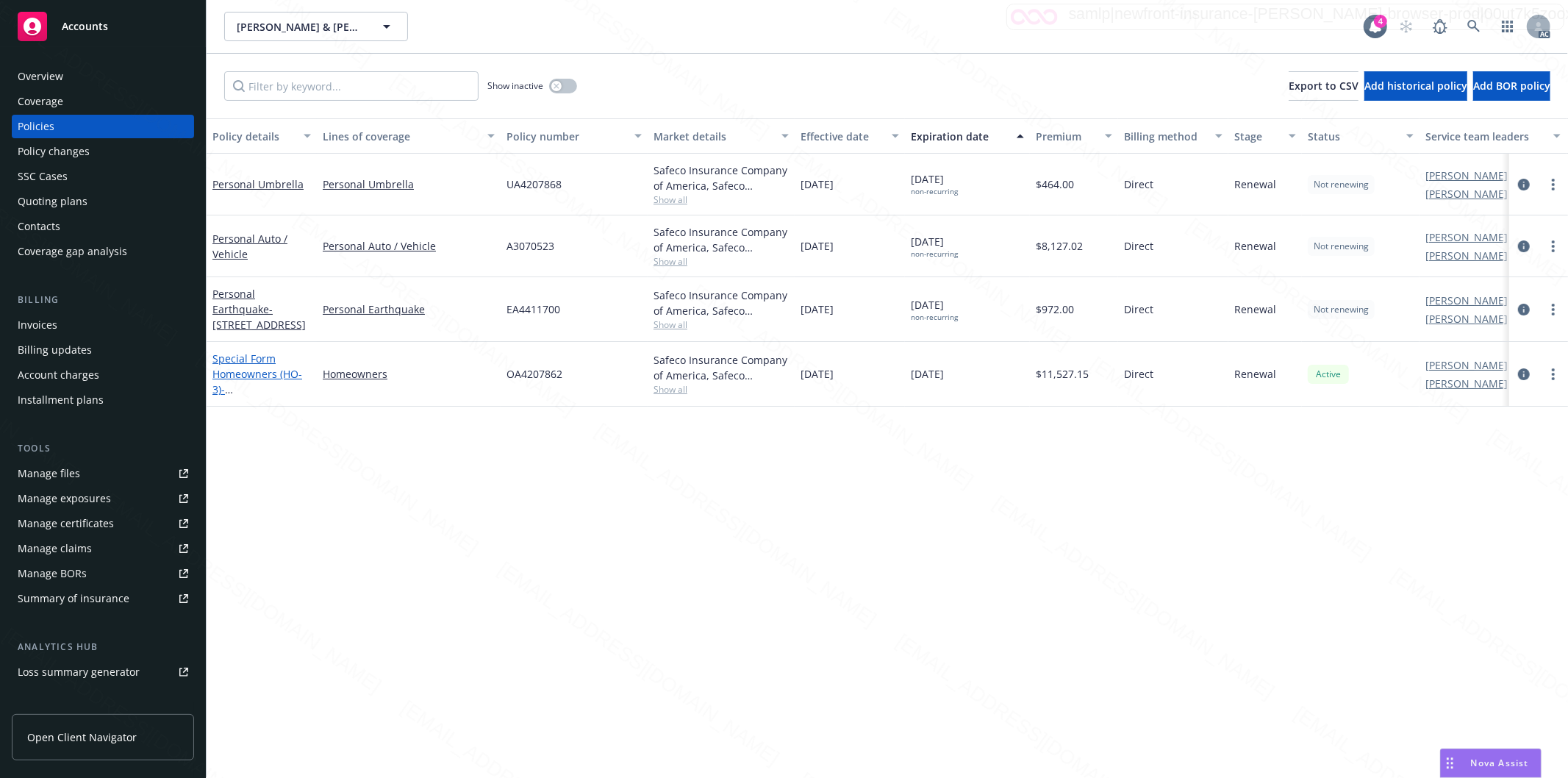
click at [255, 373] on link "Special Form Homeowners (HO-3) - [STREET_ADDRESS]" at bounding box center [259, 382] width 93 height 61
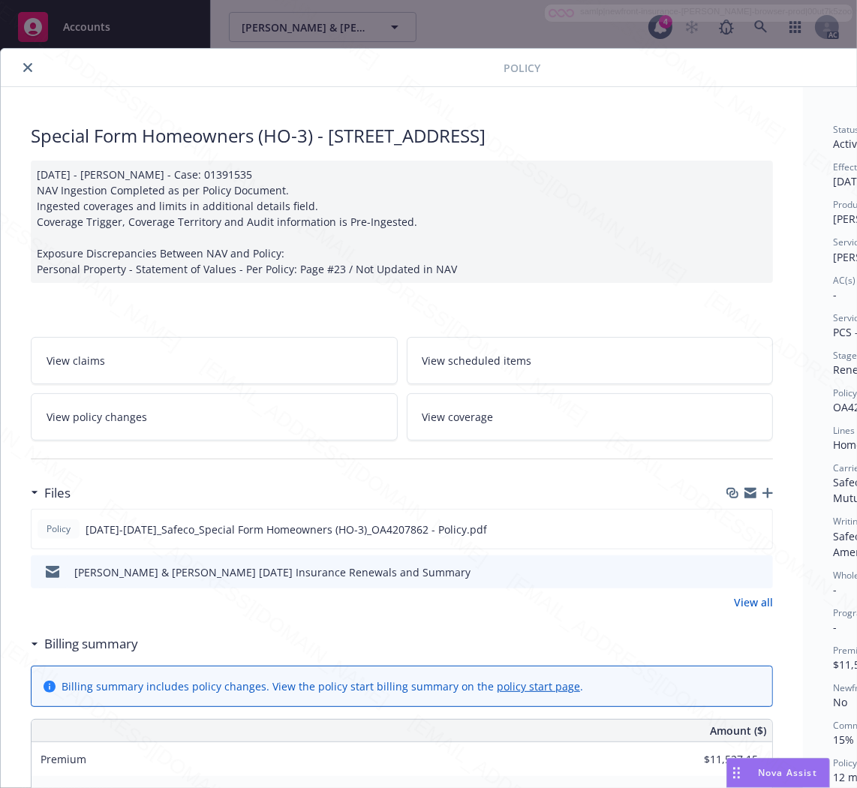
click at [91, 647] on h3 "Billing summary" at bounding box center [91, 644] width 94 height 20
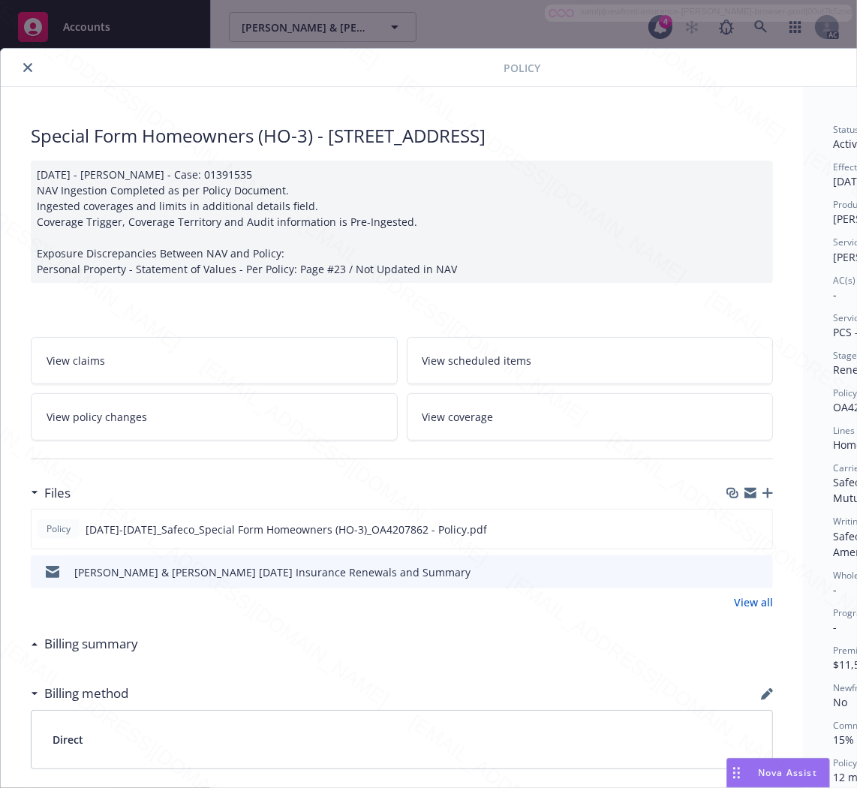
scroll to position [0, 188]
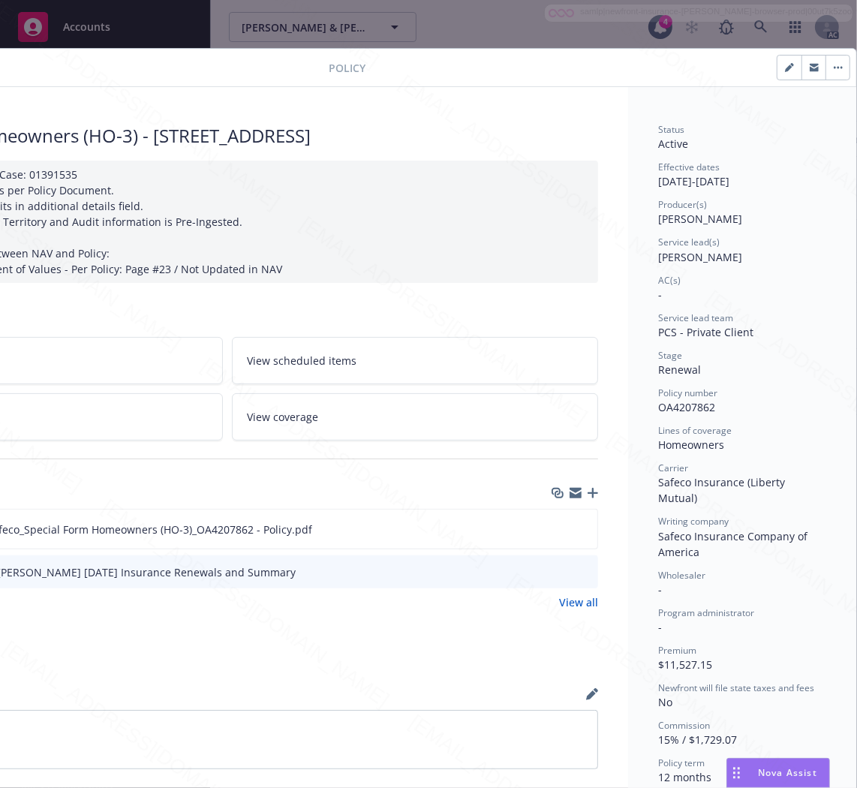
click at [691, 405] on span "OA4207862" at bounding box center [686, 407] width 57 height 14
copy span "OA4207862"
click at [552, 525] on icon "download file" at bounding box center [558, 528] width 12 height 12
click at [834, 66] on icon "button" at bounding box center [838, 67] width 9 height 3
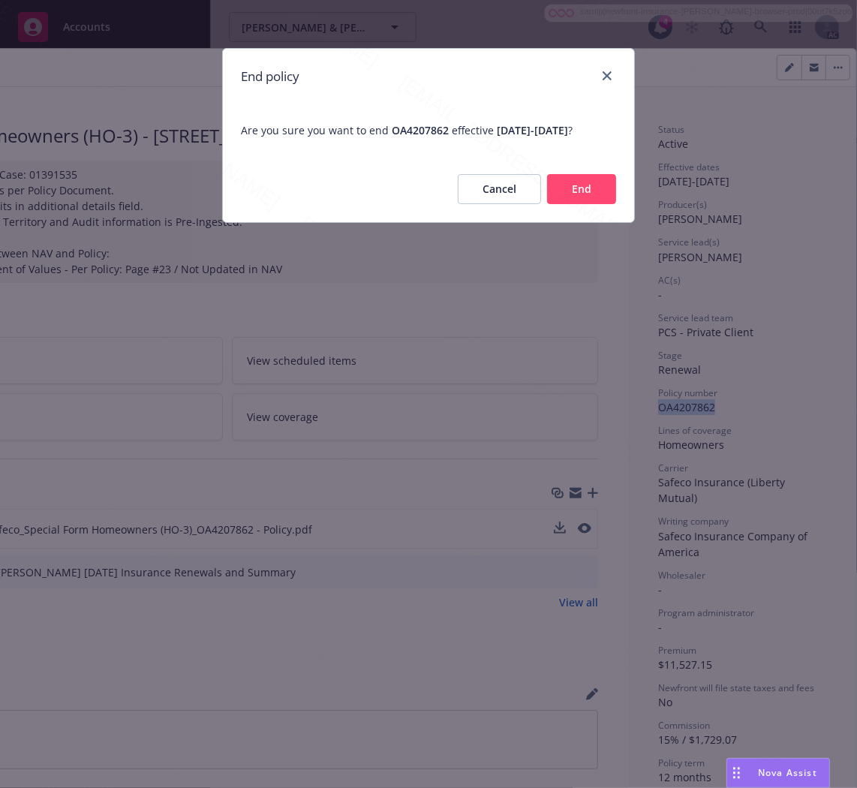
click at [604, 204] on button "End" at bounding box center [581, 189] width 69 height 30
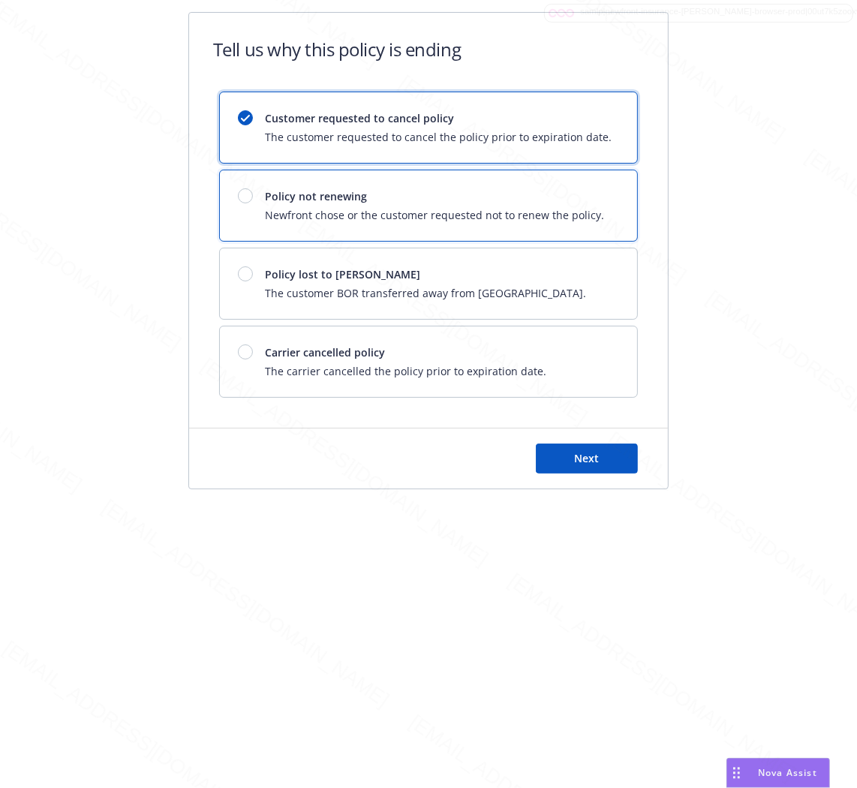
click at [501, 211] on span "Newfront chose or the customer requested not to renew the policy." at bounding box center [434, 215] width 339 height 16
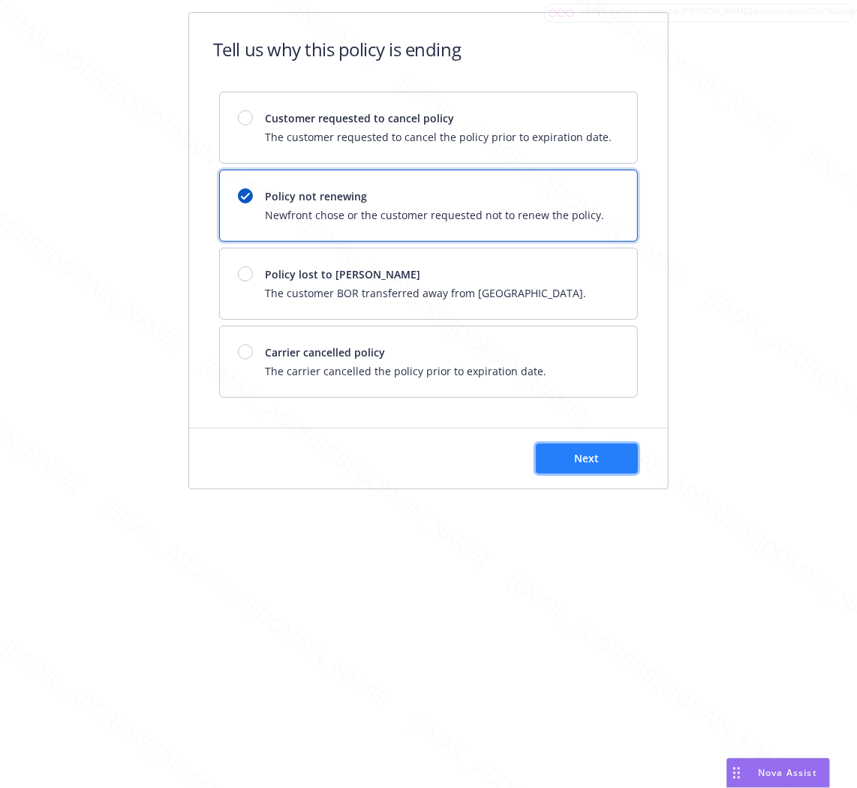
click at [594, 455] on span "Next" at bounding box center [587, 458] width 25 height 14
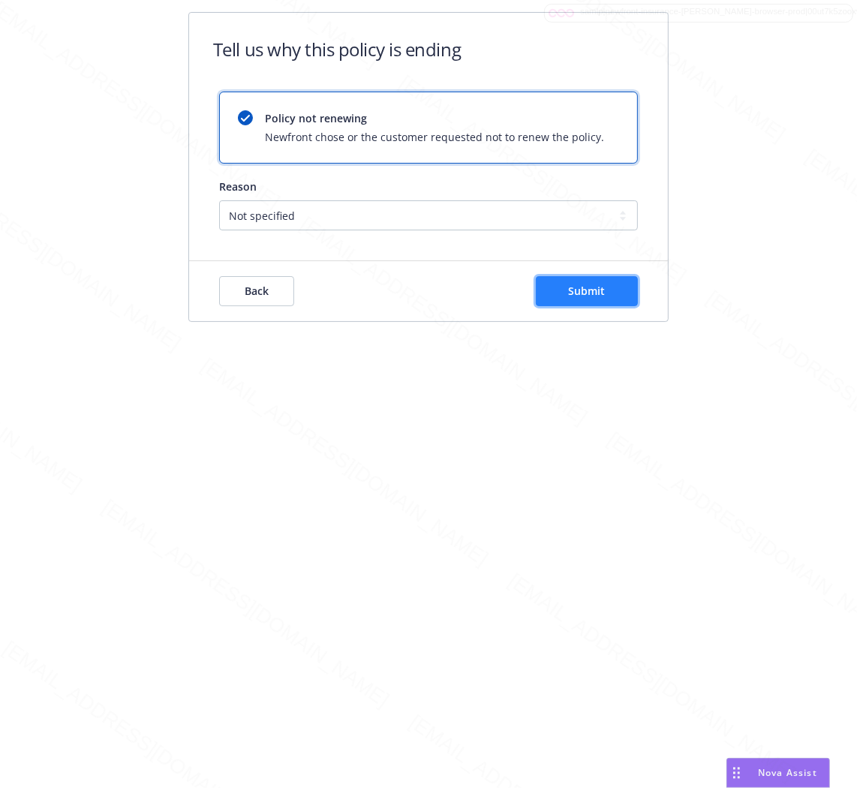
click at [570, 281] on button "Submit" at bounding box center [587, 291] width 102 height 30
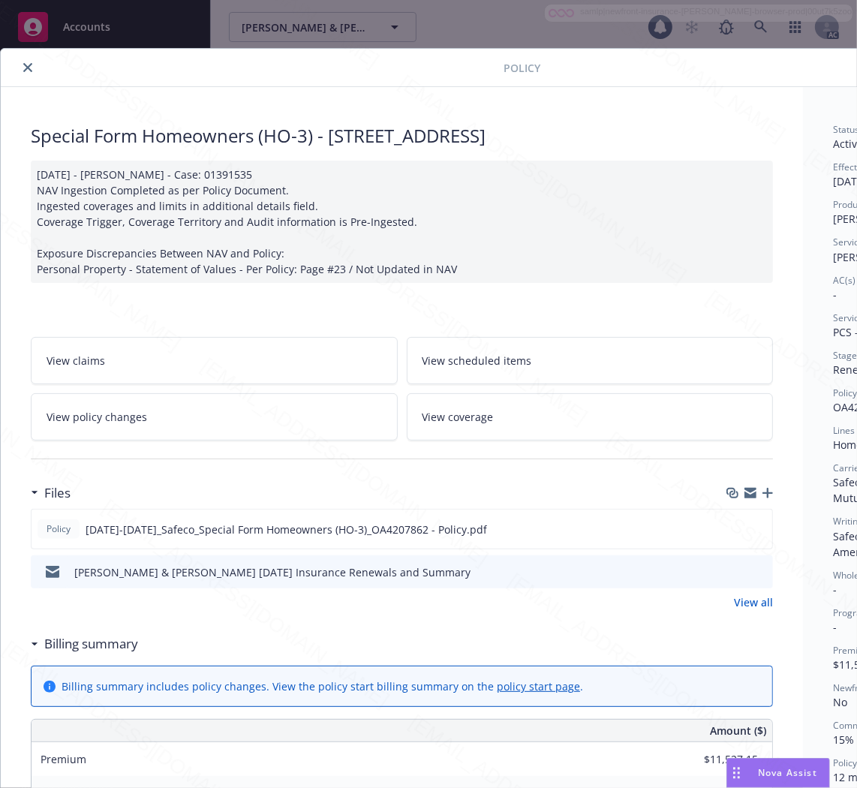
scroll to position [45, 0]
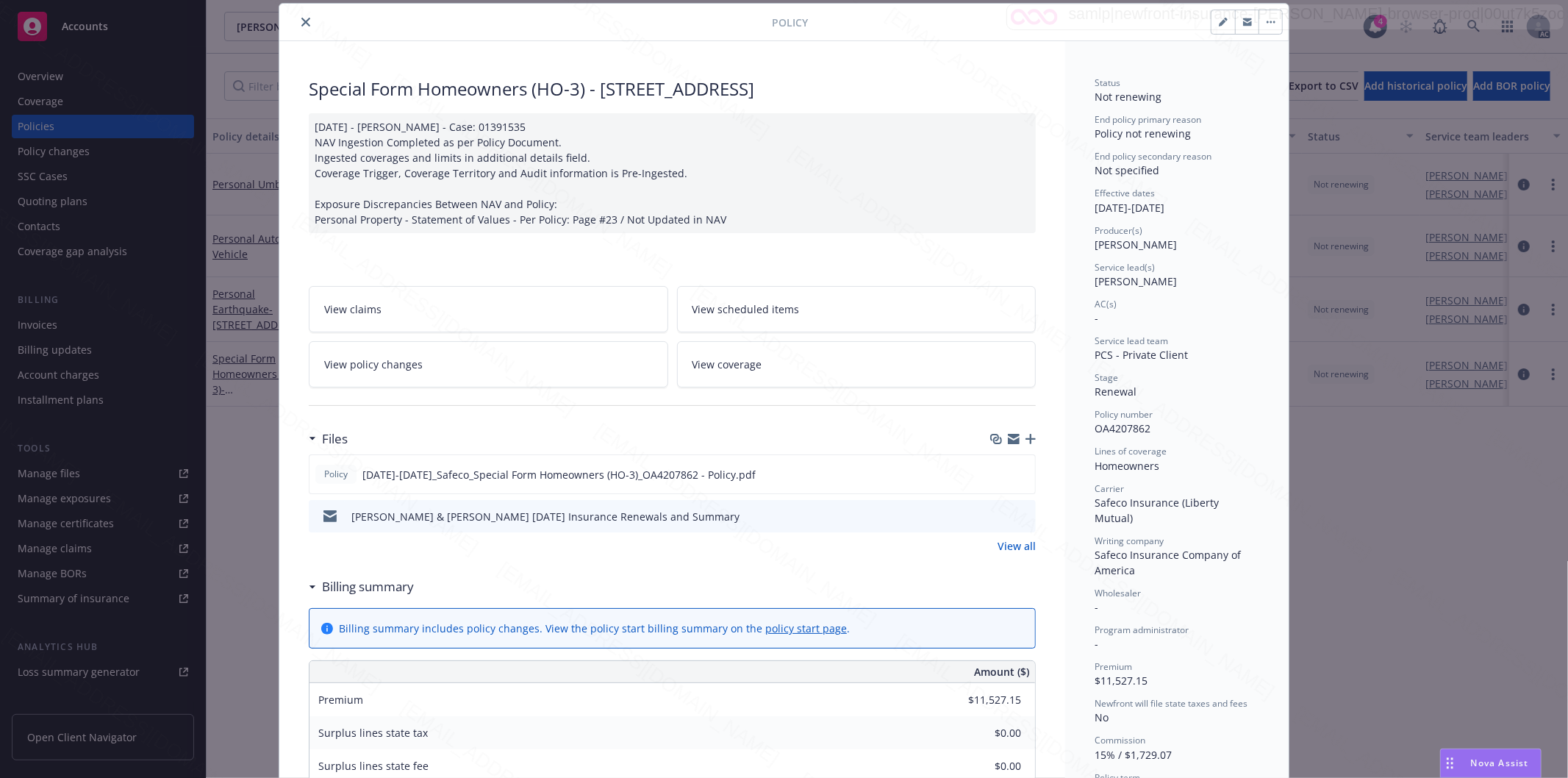
click at [302, 23] on icon "close" at bounding box center [306, 22] width 9 height 9
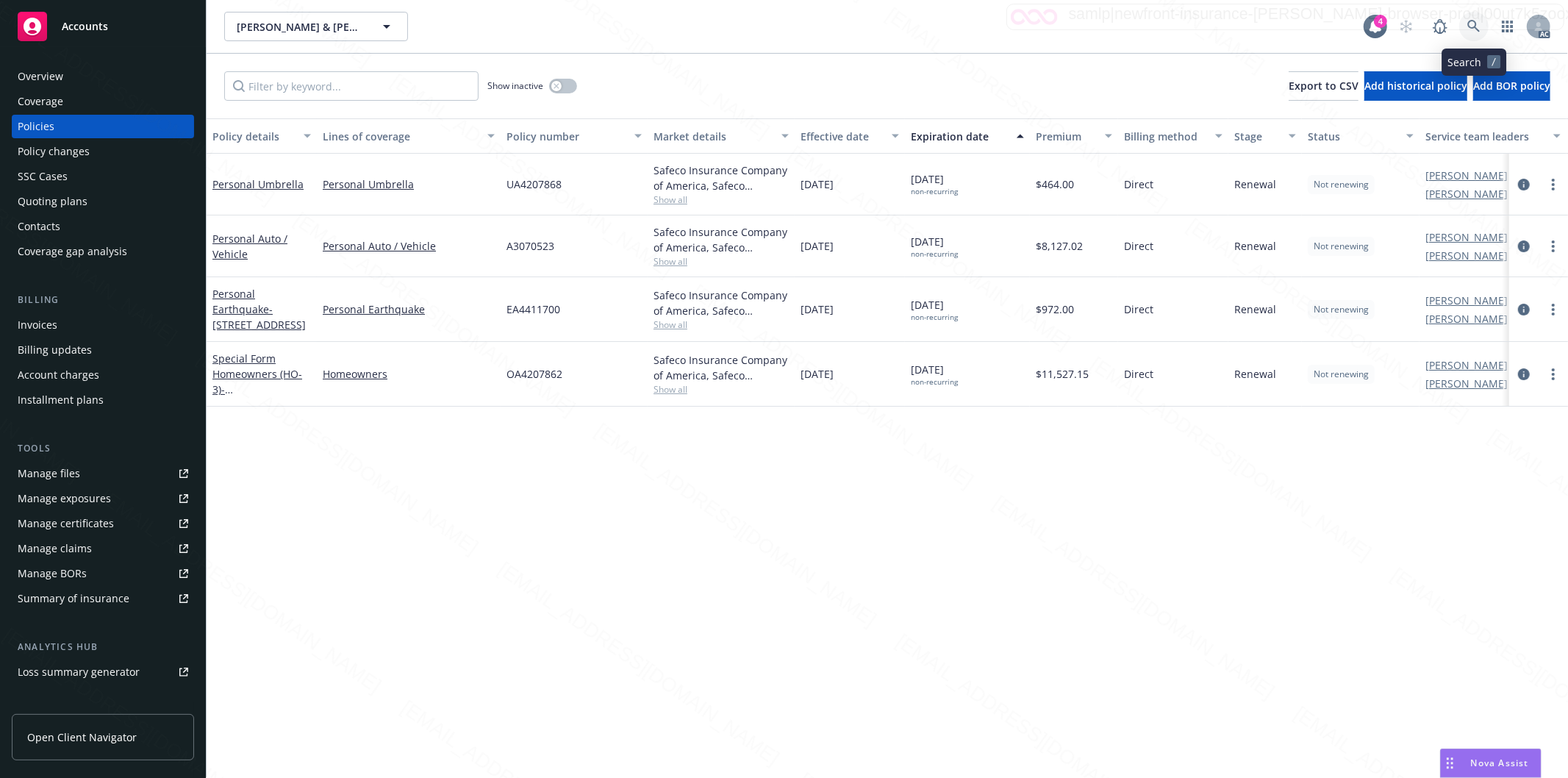
click at [1470, 21] on icon at bounding box center [1473, 25] width 13 height 13
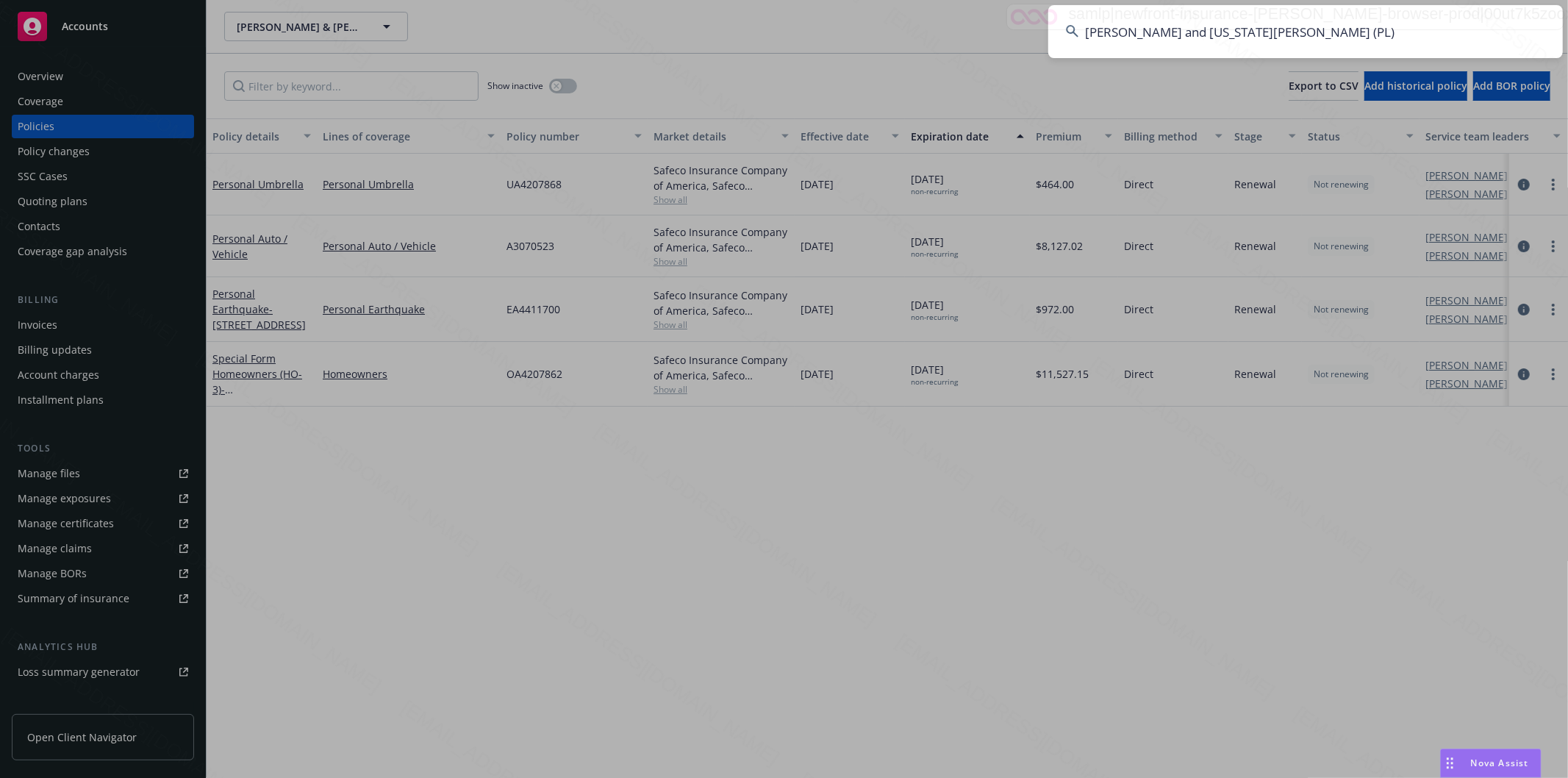
type input "[PERSON_NAME] and [US_STATE][PERSON_NAME] (PL)"
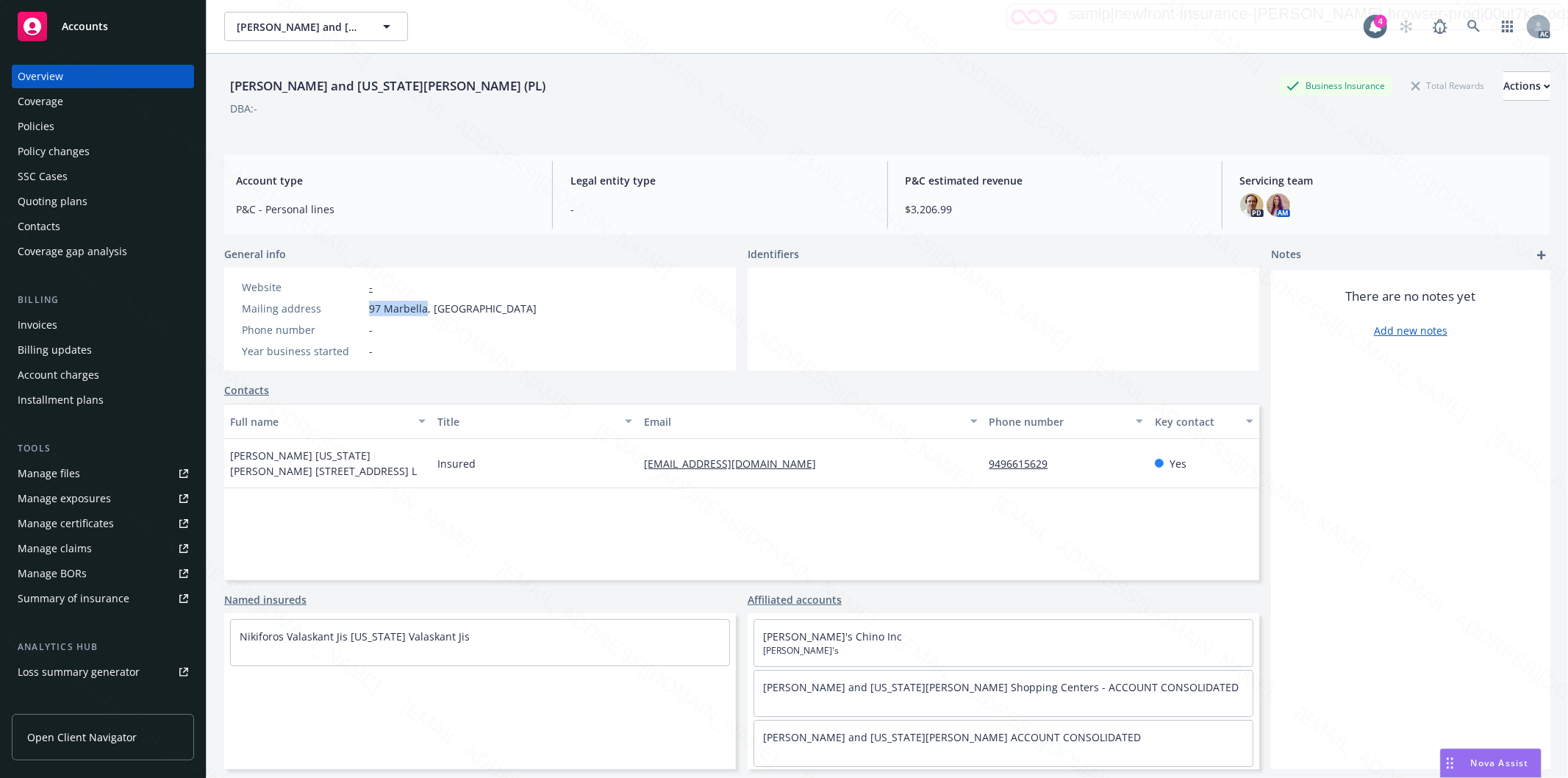
drag, startPoint x: 366, startPoint y: 312, endPoint x: 424, endPoint y: 303, distance: 58.7
click at [424, 303] on div "Mailing address [STREET_ADDRESS]" at bounding box center [389, 309] width 307 height 16
copy span "97 Marbella"
click at [48, 123] on div "Policies" at bounding box center [36, 126] width 37 height 24
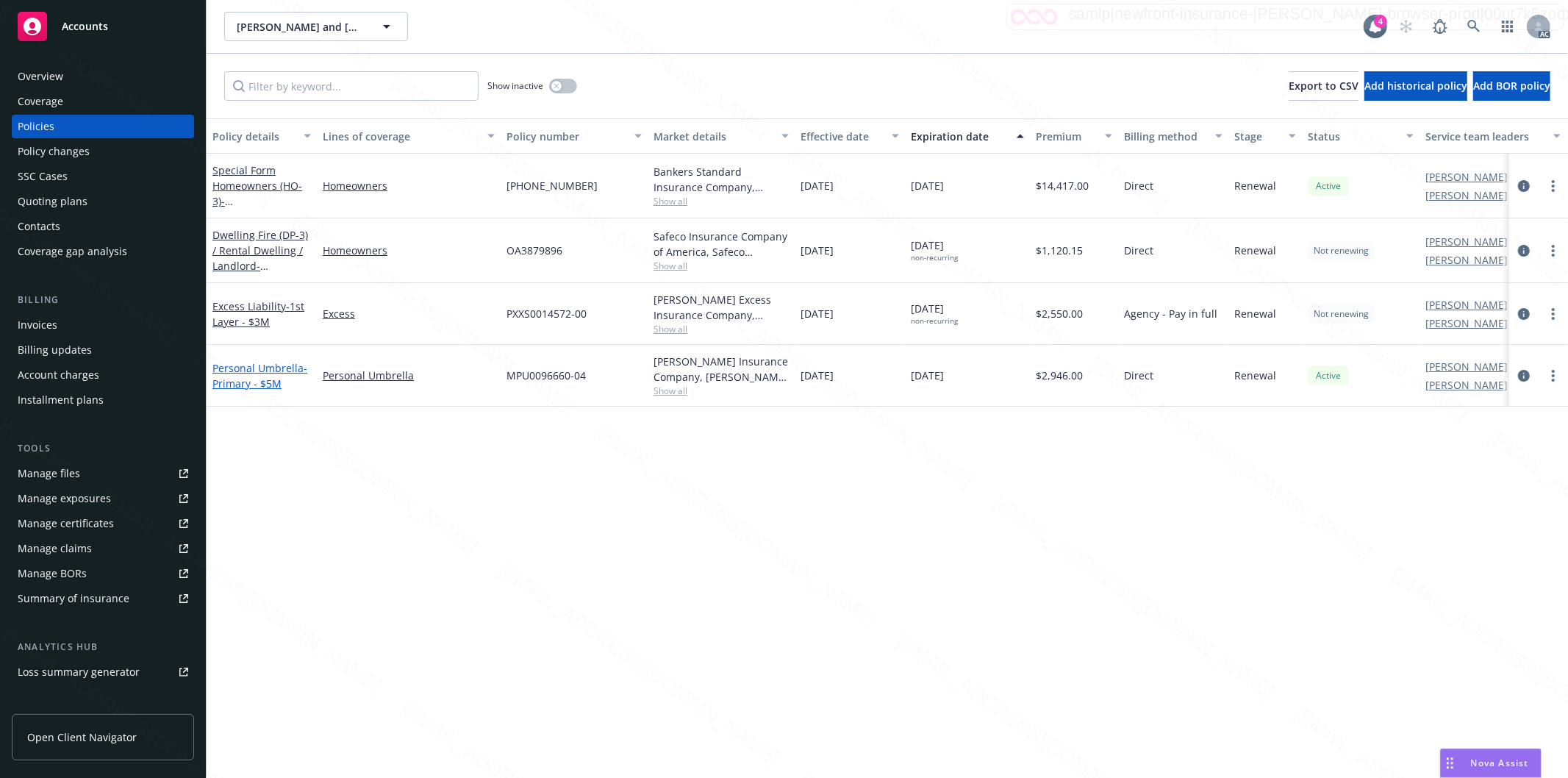
click at [254, 373] on link "Personal Umbrella - Primary - $5M" at bounding box center [260, 376] width 95 height 29
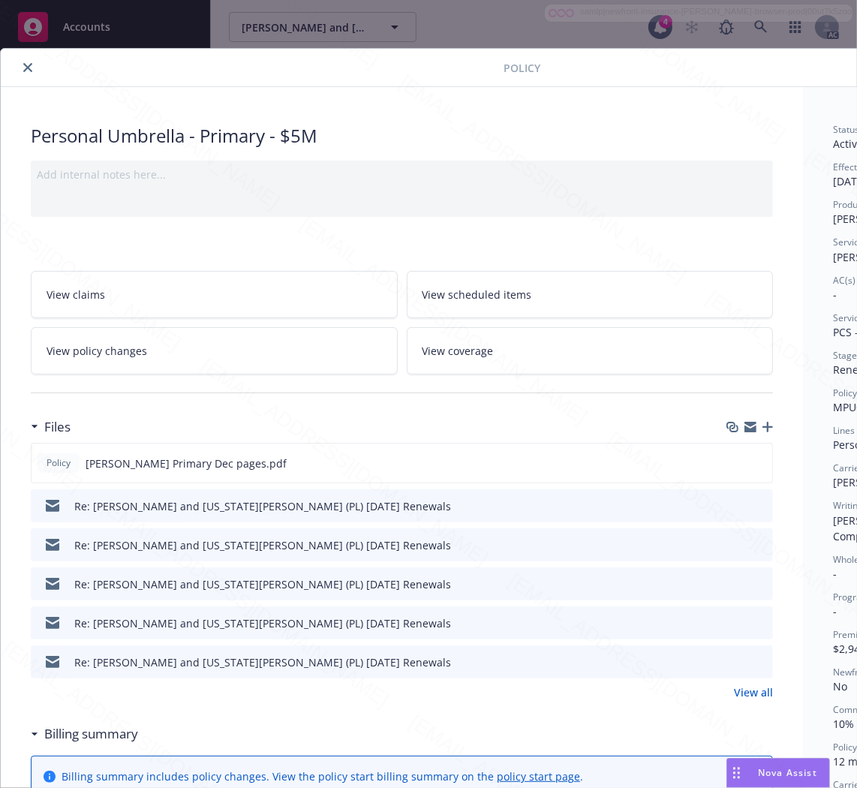
click at [99, 733] on h3 "Billing summary" at bounding box center [91, 734] width 94 height 20
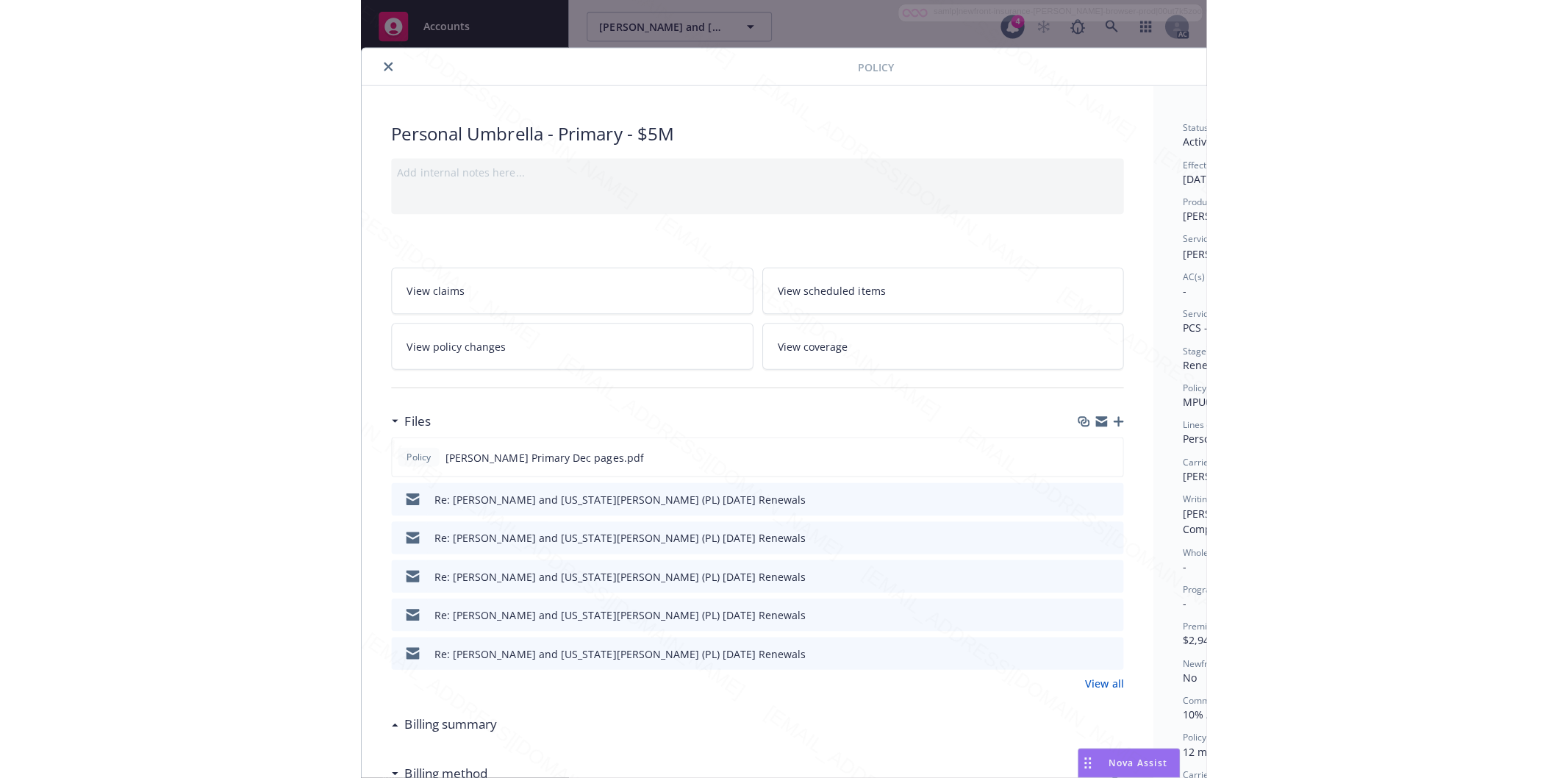
scroll to position [0, 184]
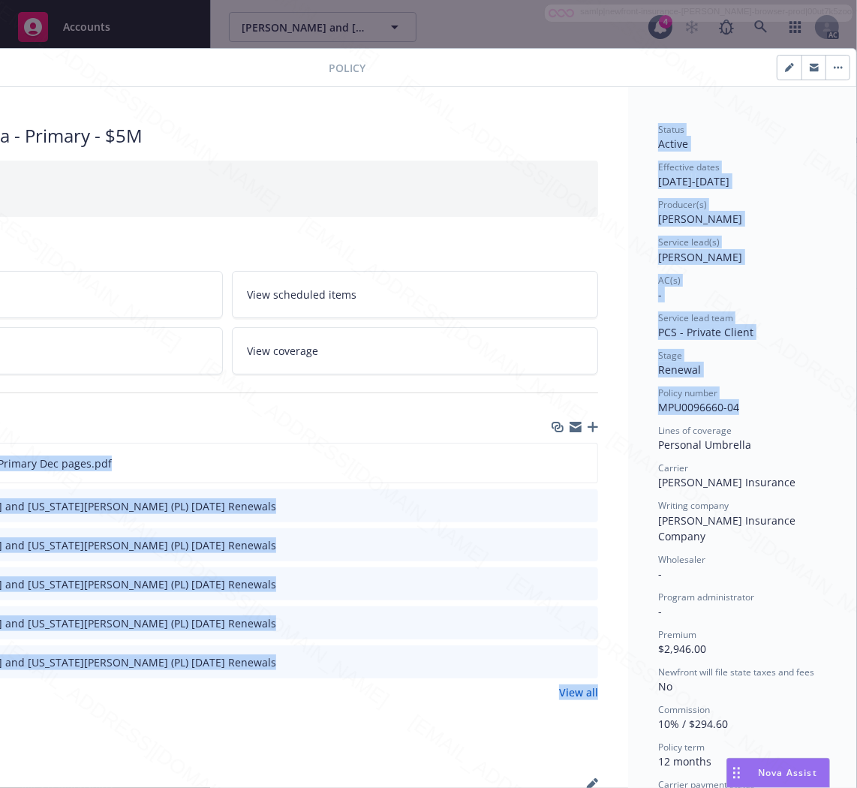
drag, startPoint x: 739, startPoint y: 405, endPoint x: 610, endPoint y: 414, distance: 129.4
click at [610, 414] on div "Personal Umbrella - Primary - $5M Add internal notes here... View claims View s…" at bounding box center [341, 639] width 1031 height 1104
copy div "Policy [PERSON_NAME] Primary Dec pages.pdf Re: [PERSON_NAME] and [US_STATE][PER…"
click at [748, 393] on div "Policy number" at bounding box center [742, 393] width 168 height 13
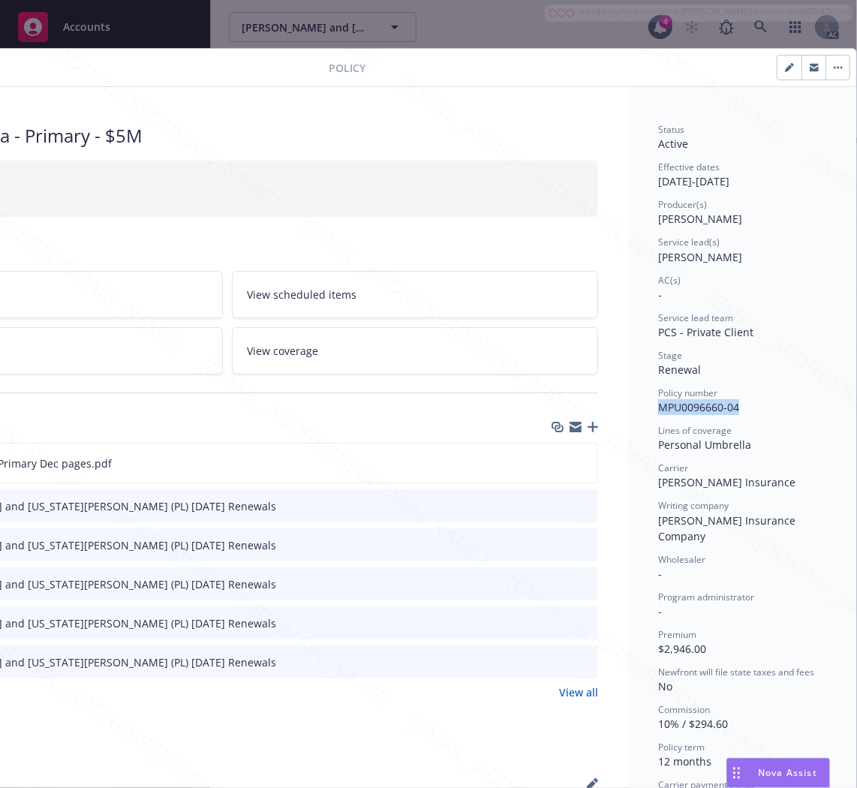
drag, startPoint x: 730, startPoint y: 410, endPoint x: 648, endPoint y: 407, distance: 82.6
click at [658, 407] on div "Policy number MPU0096660-04" at bounding box center [742, 401] width 168 height 29
click at [552, 459] on icon "download file" at bounding box center [558, 462] width 12 height 12
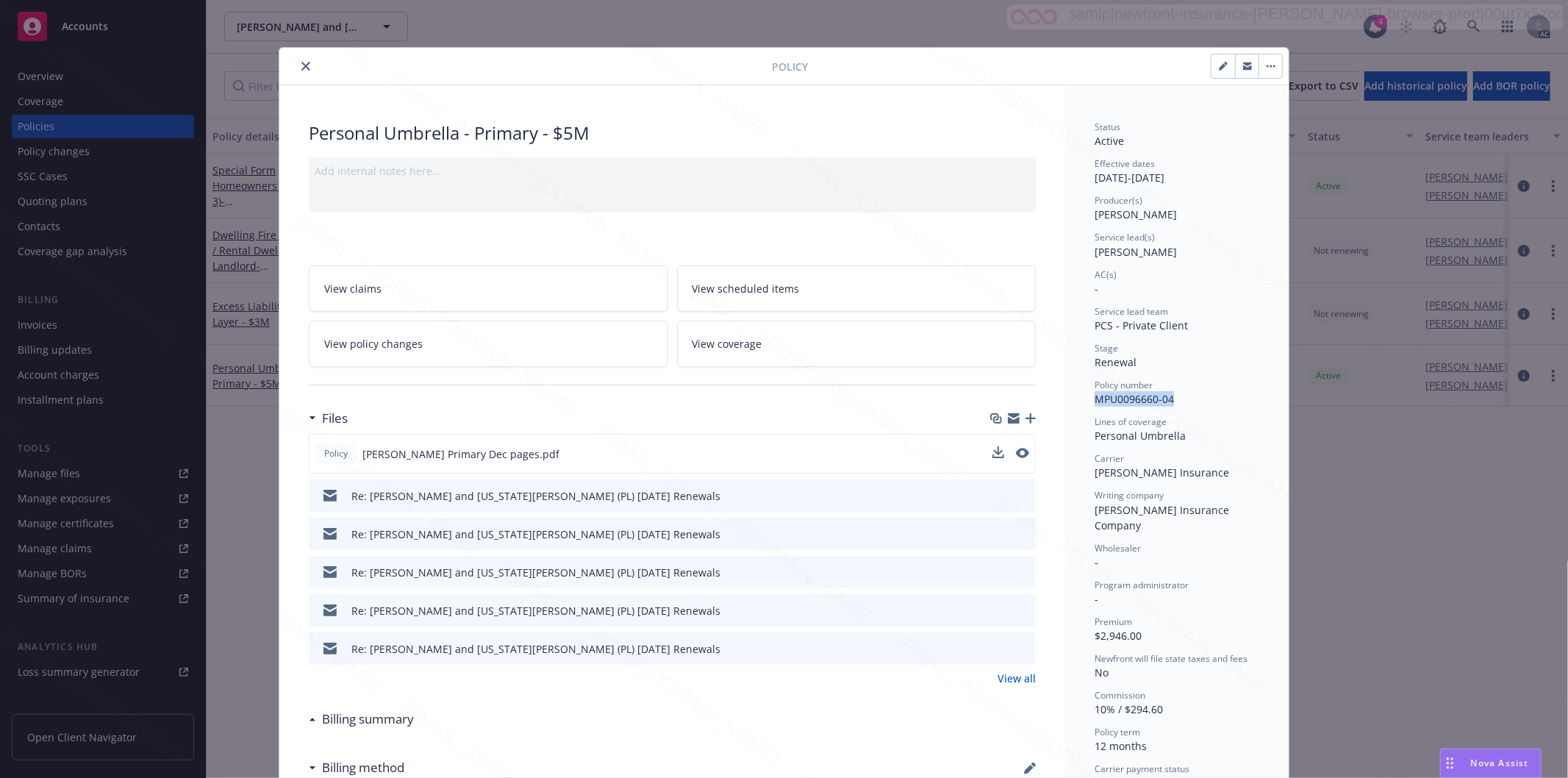
scroll to position [0, 0]
click at [302, 64] on icon "close" at bounding box center [306, 66] width 9 height 9
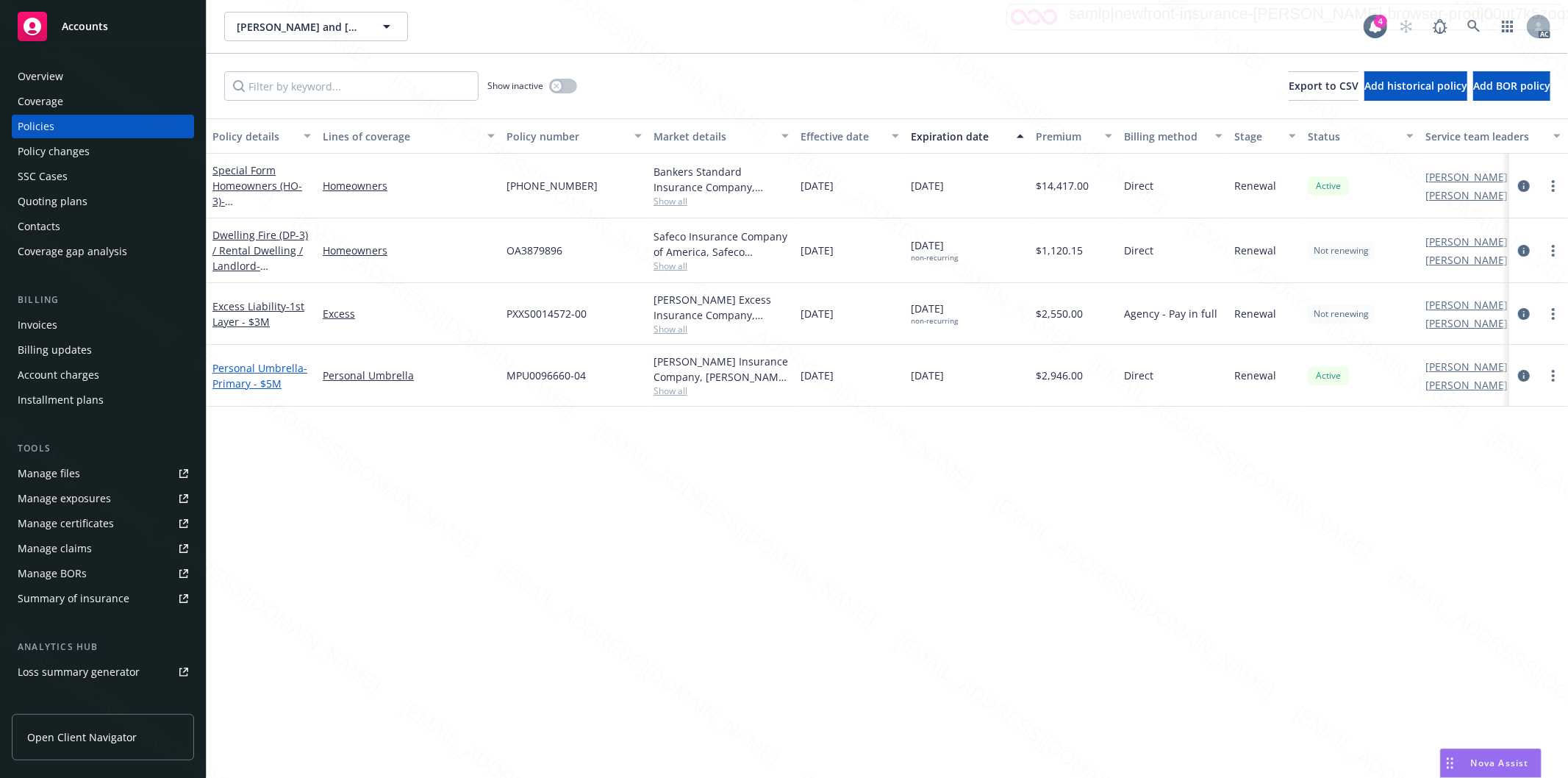
click at [236, 370] on link "Personal Umbrella - Primary - $5M" at bounding box center [260, 376] width 95 height 29
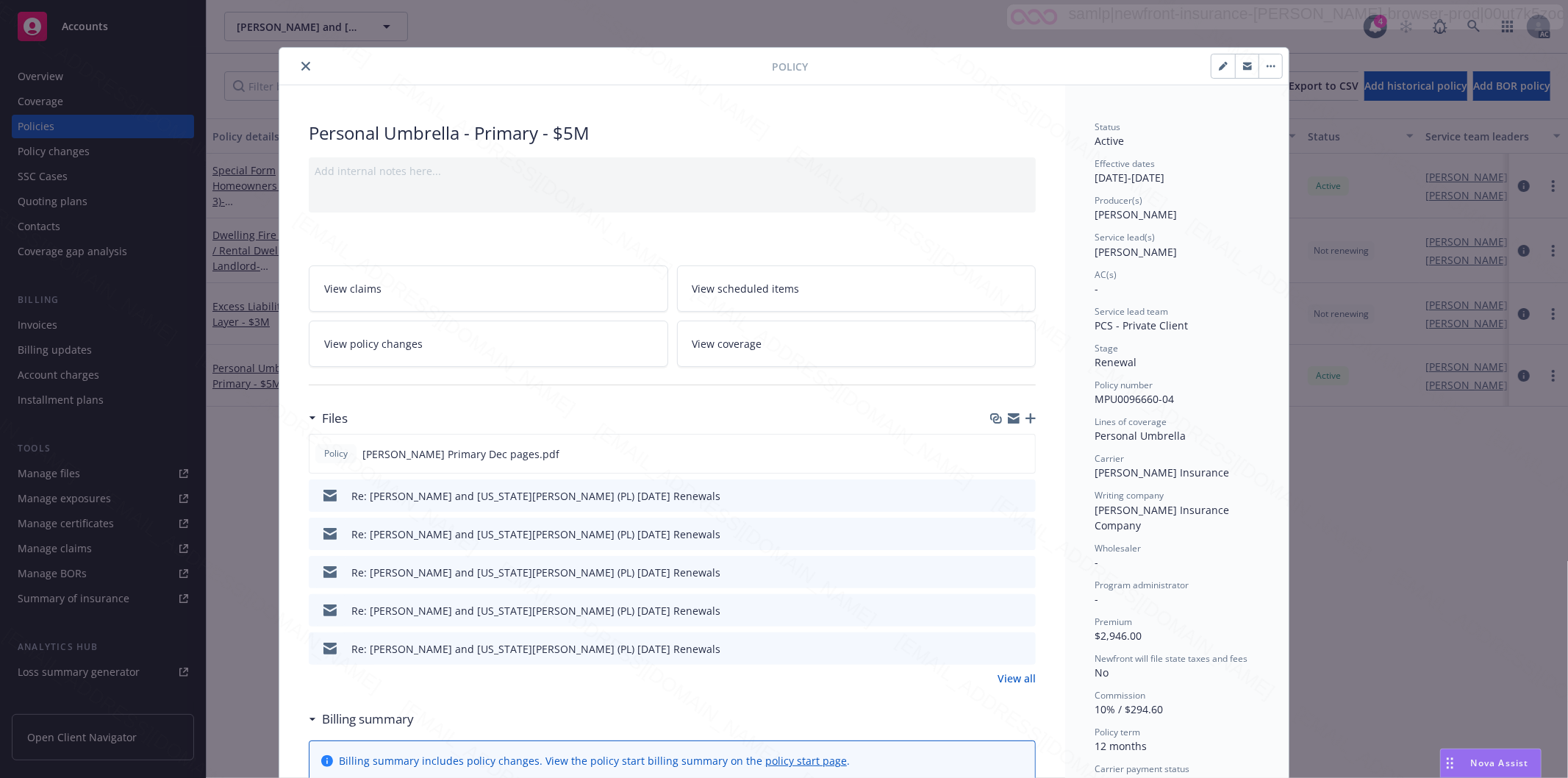
scroll to position [44, 0]
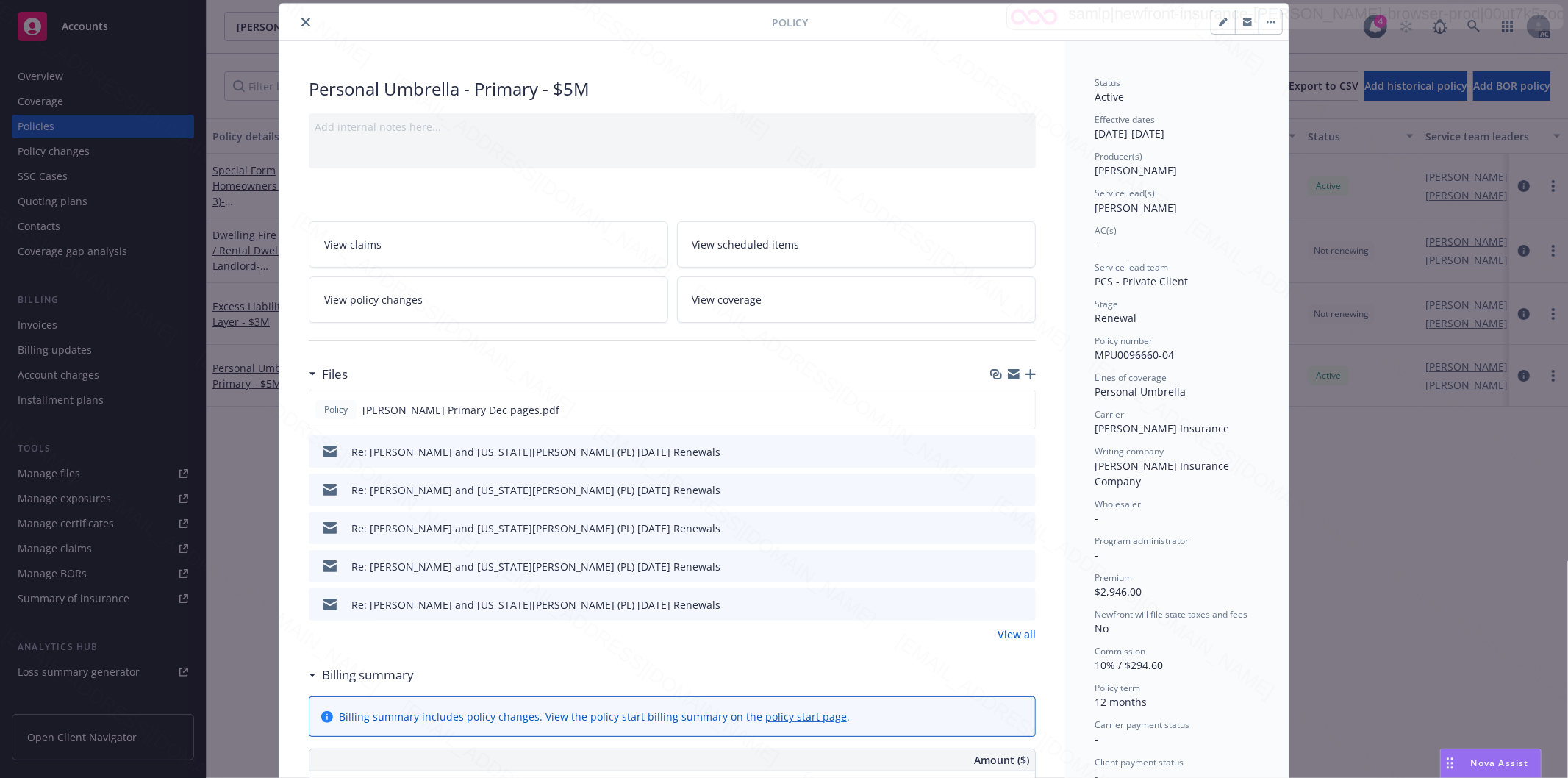
click at [1266, 21] on icon "button" at bounding box center [1270, 22] width 9 height 3
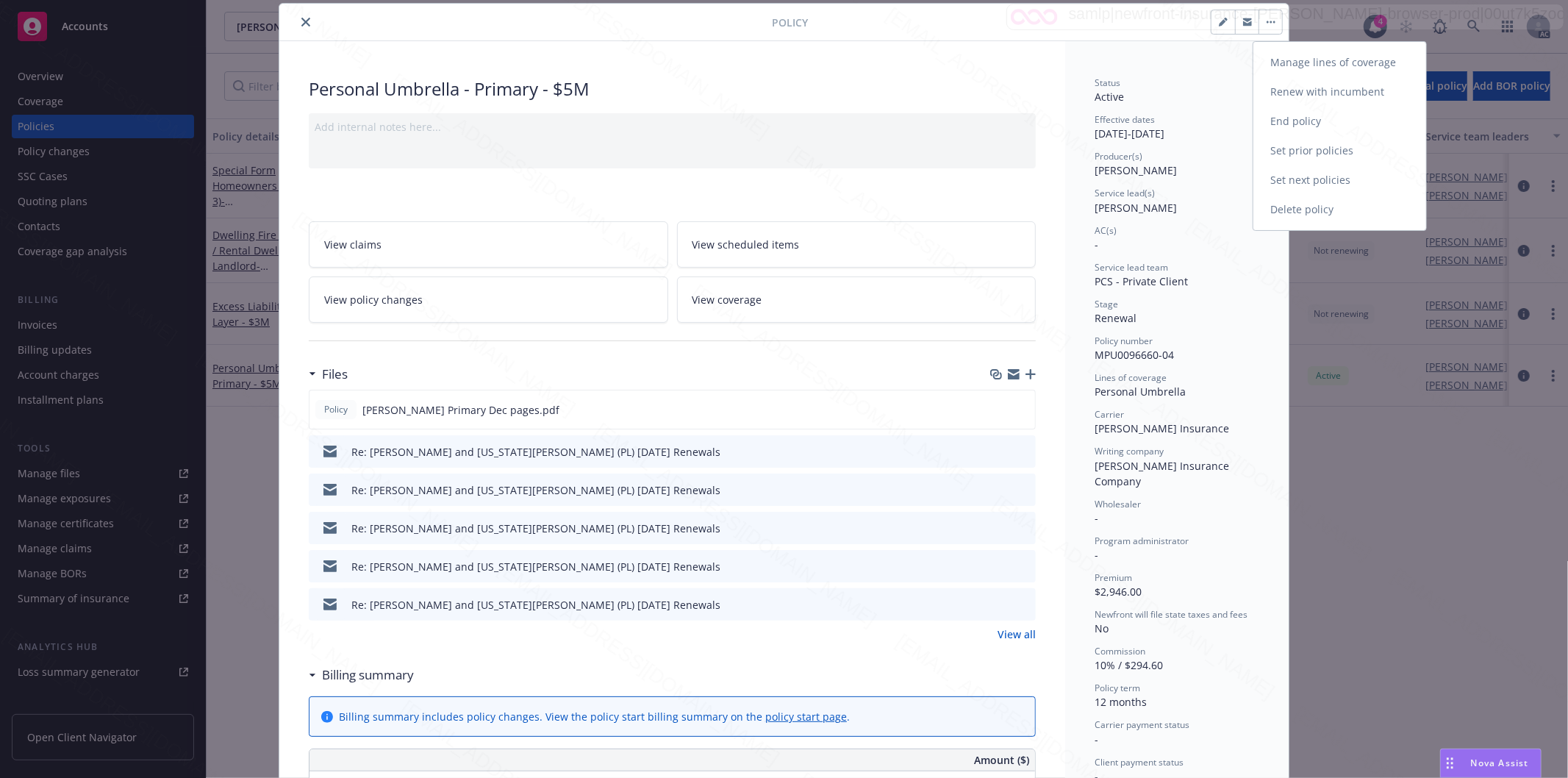
click at [1323, 127] on link "End policy" at bounding box center [1340, 122] width 172 height 29
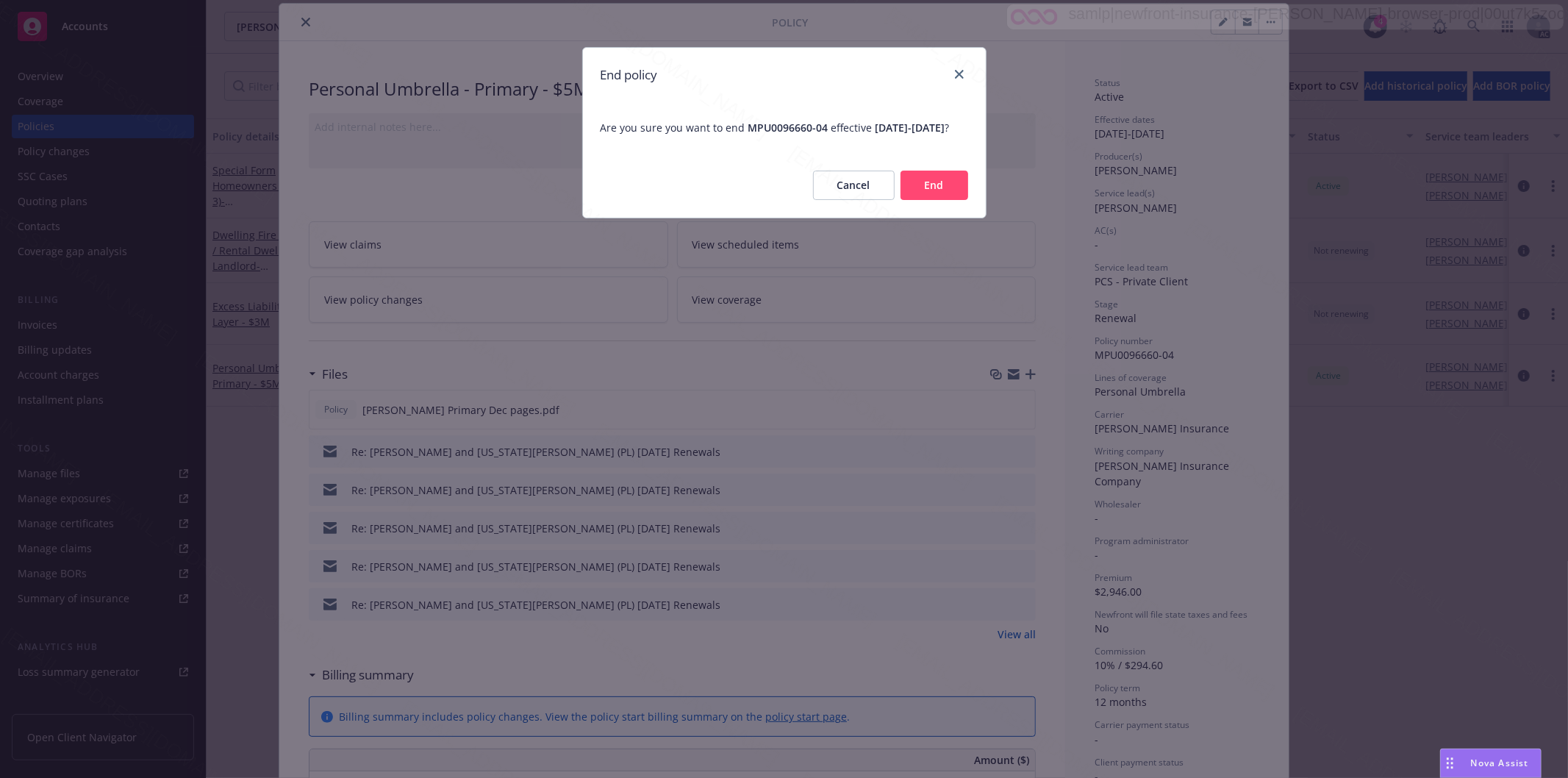
click at [936, 200] on button "End" at bounding box center [934, 185] width 68 height 29
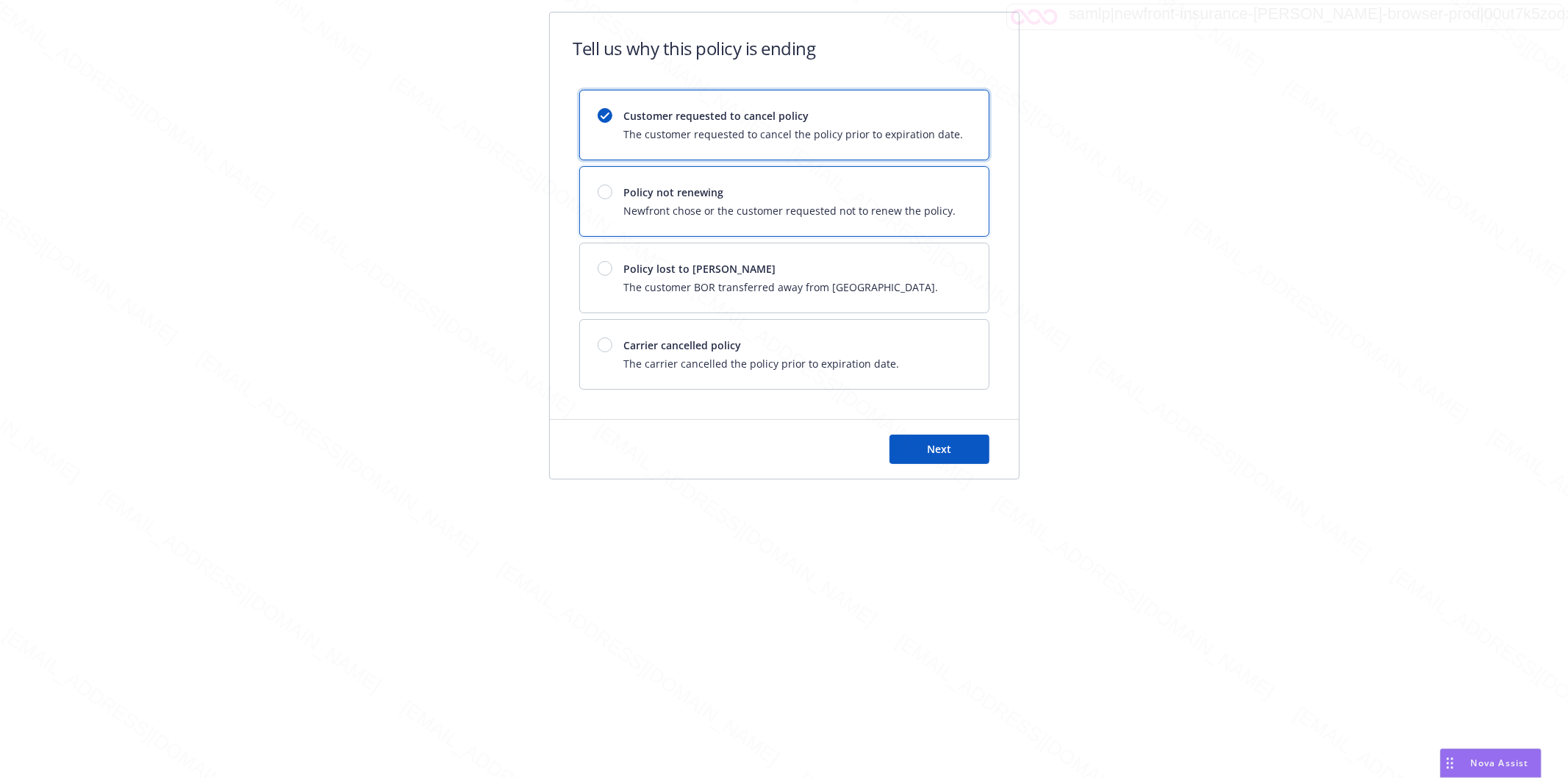
click at [786, 206] on span "Newfront chose or the customer requested not to renew the policy." at bounding box center [789, 211] width 332 height 16
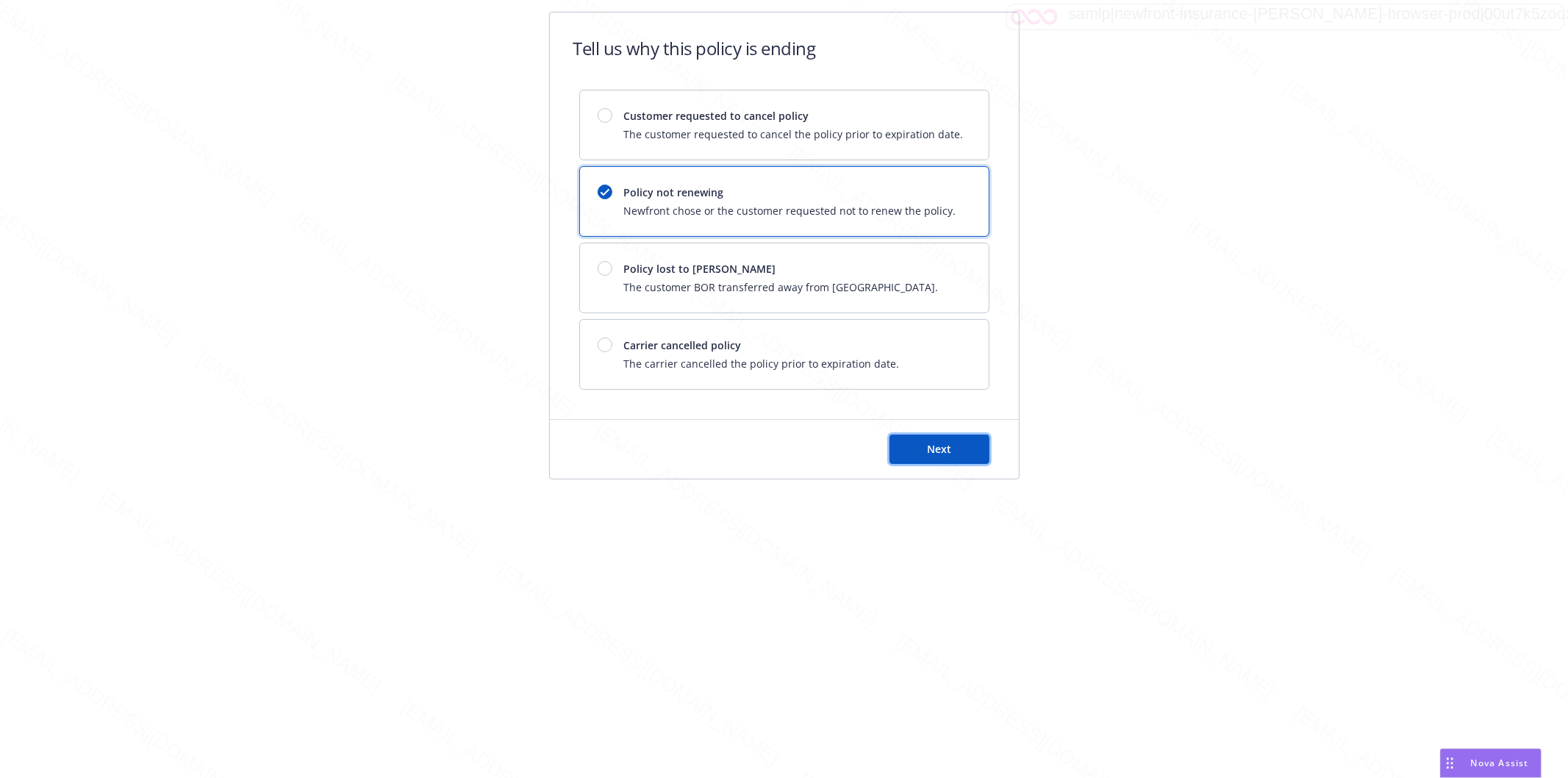
click at [954, 452] on button "Next" at bounding box center [939, 450] width 100 height 29
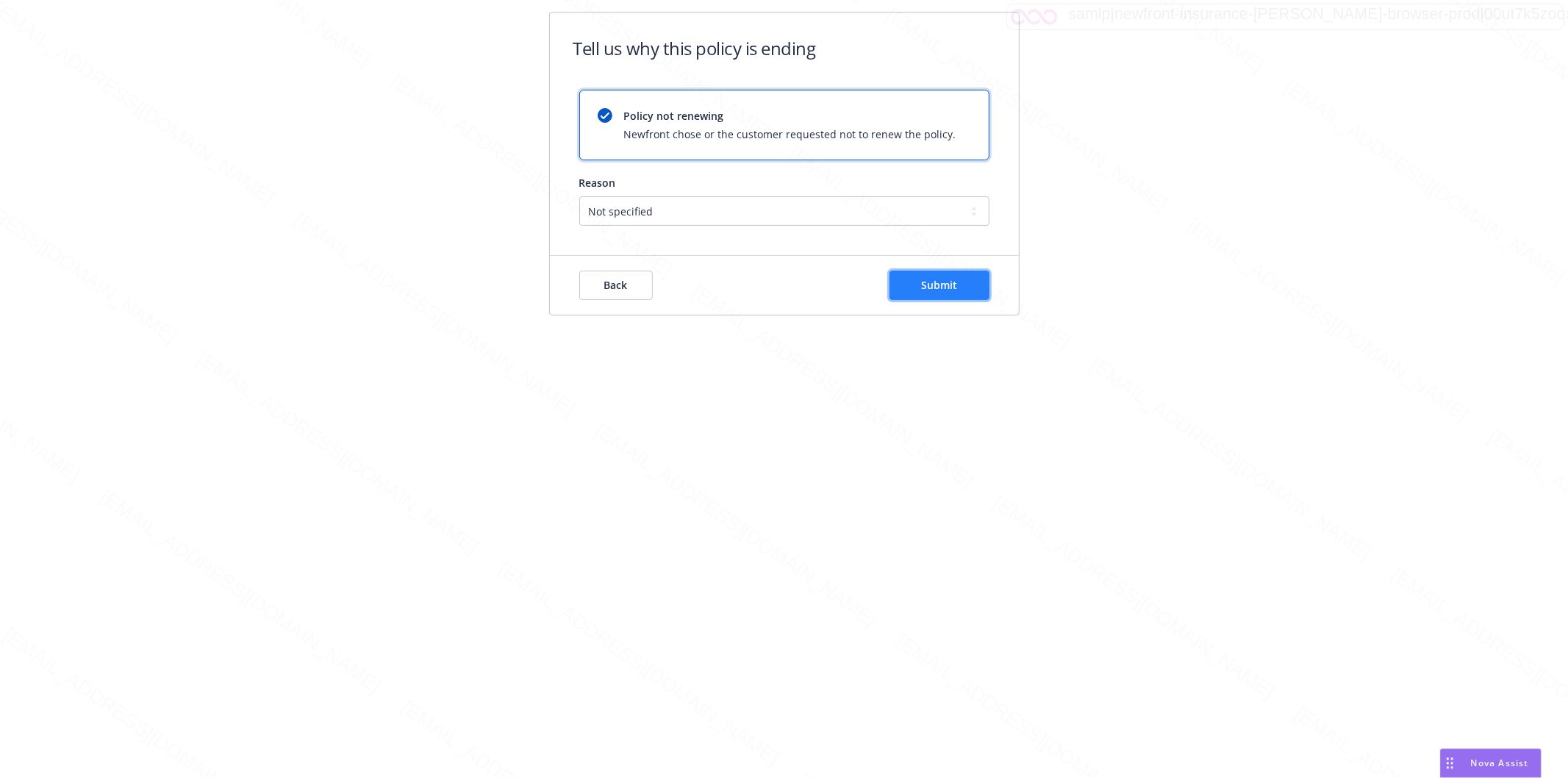
click at [938, 285] on span "Submit" at bounding box center [939, 285] width 36 height 14
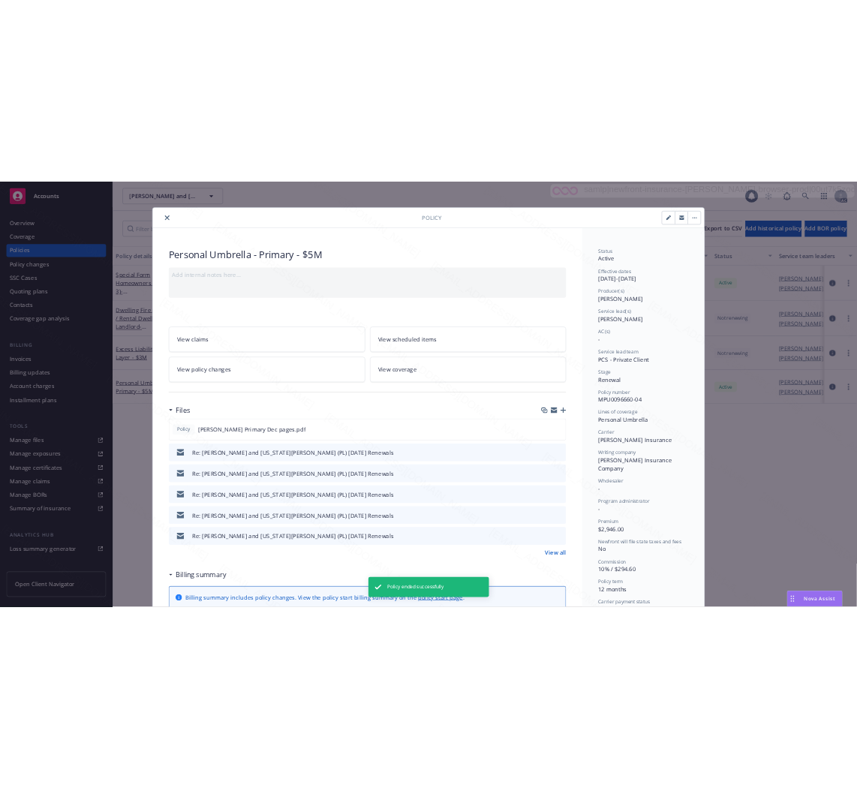
scroll to position [45, 0]
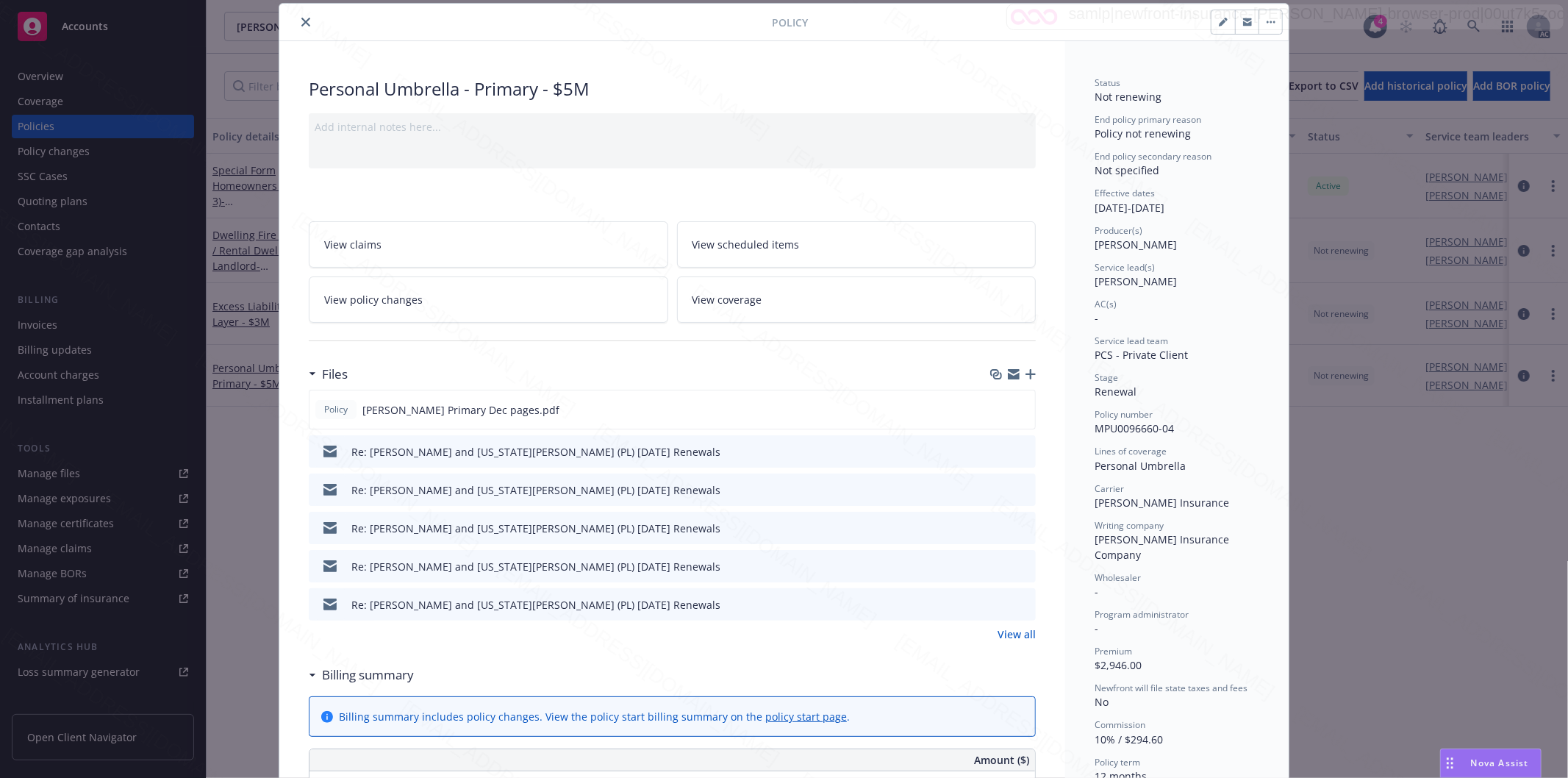
click at [302, 20] on icon "close" at bounding box center [306, 22] width 9 height 9
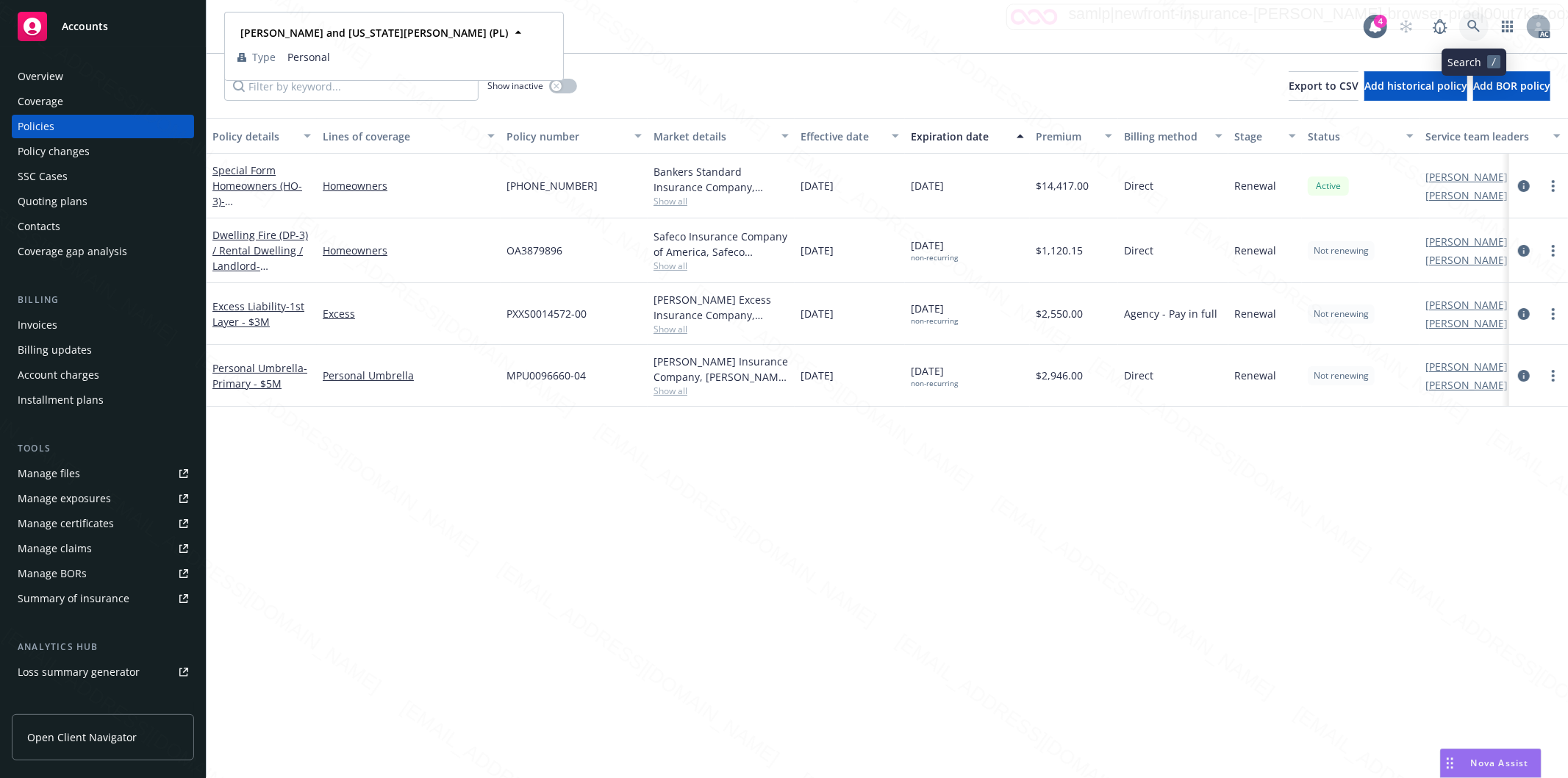
click at [1474, 23] on icon at bounding box center [1474, 26] width 14 height 14
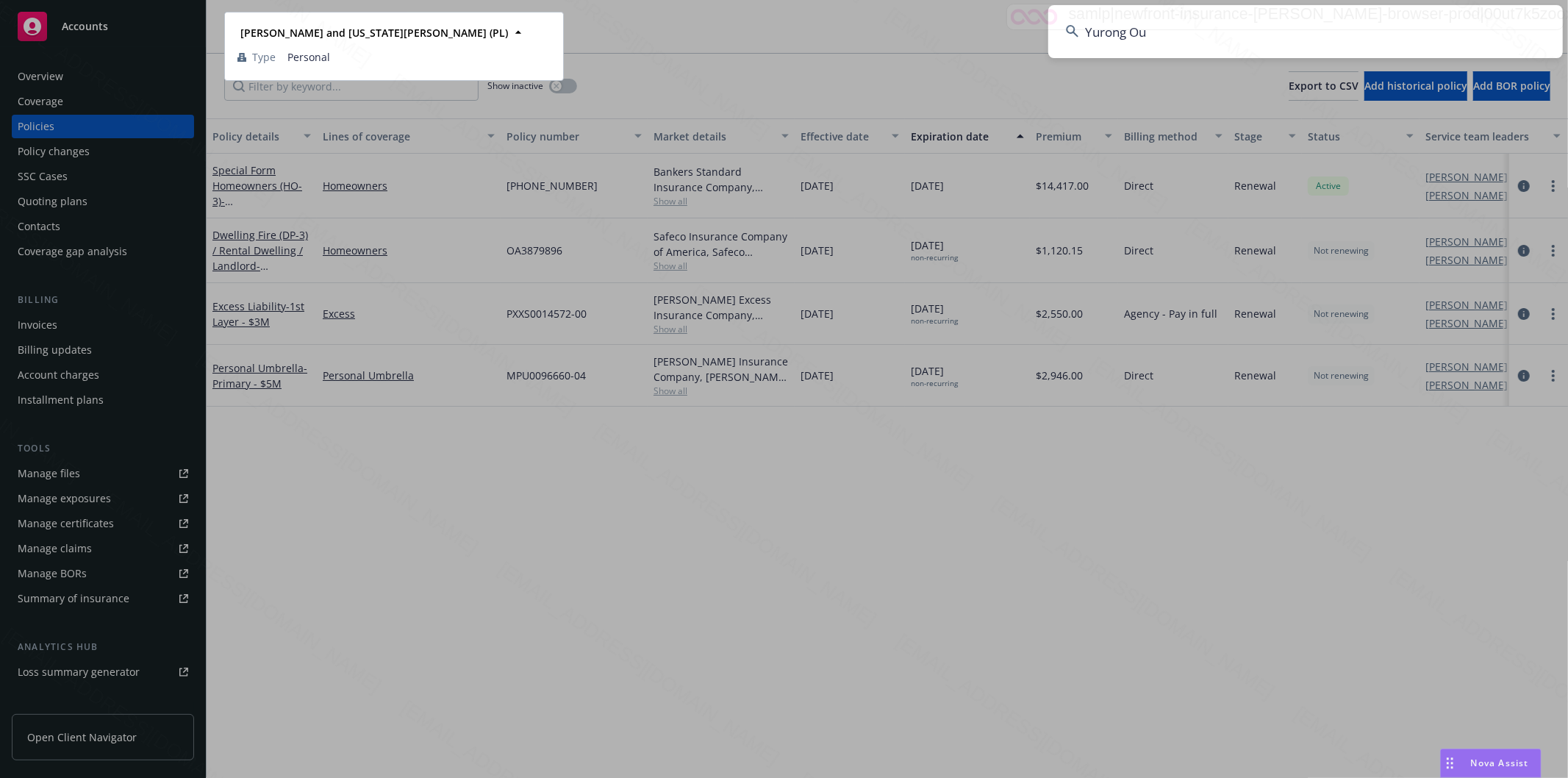
type input "Yurong Ou"
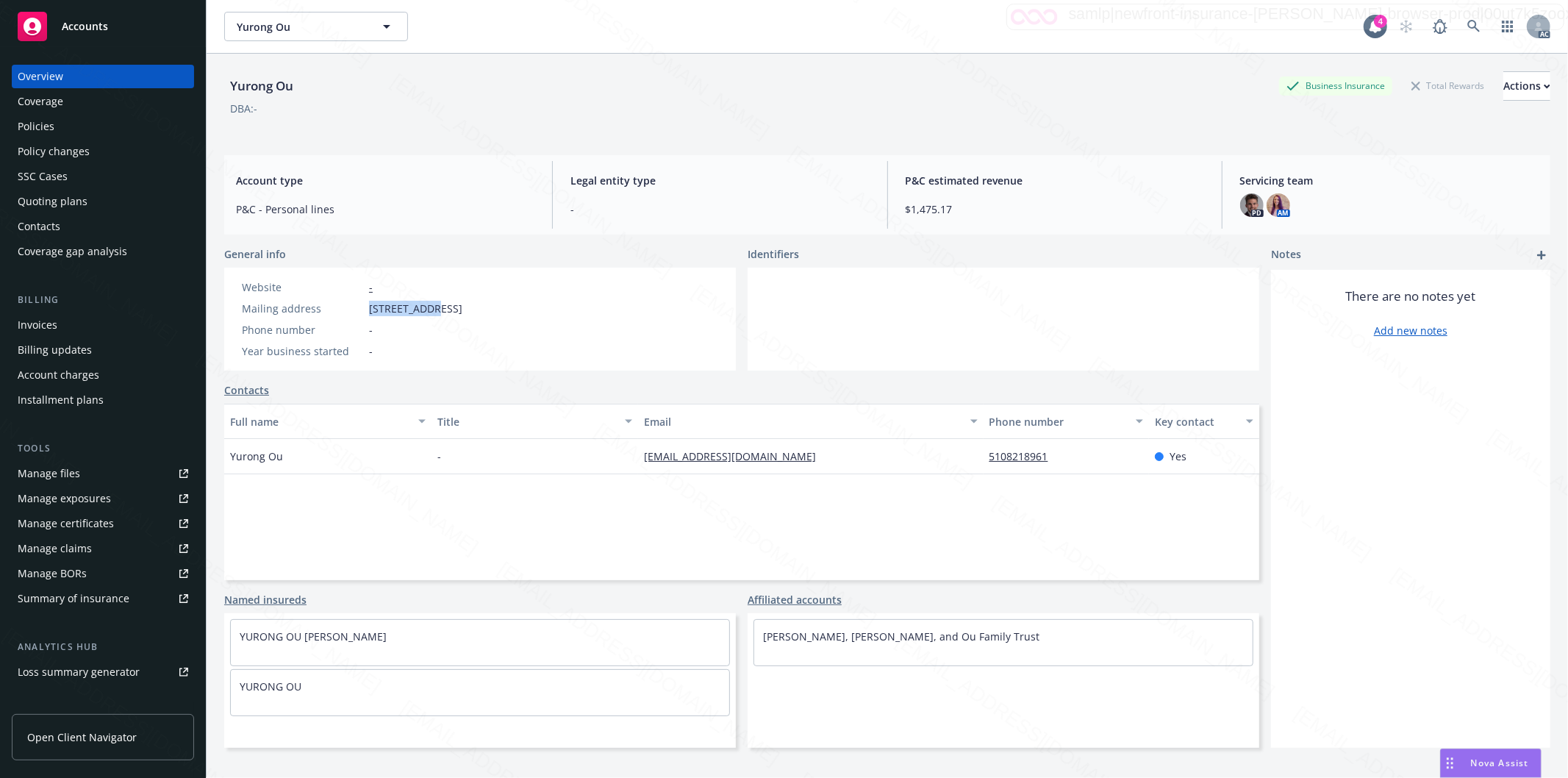
drag, startPoint x: 368, startPoint y: 307, endPoint x: 431, endPoint y: 313, distance: 63.3
click at [431, 313] on span "[STREET_ADDRESS]" at bounding box center [415, 309] width 93 height 16
click at [56, 125] on div "Policies" at bounding box center [103, 126] width 170 height 24
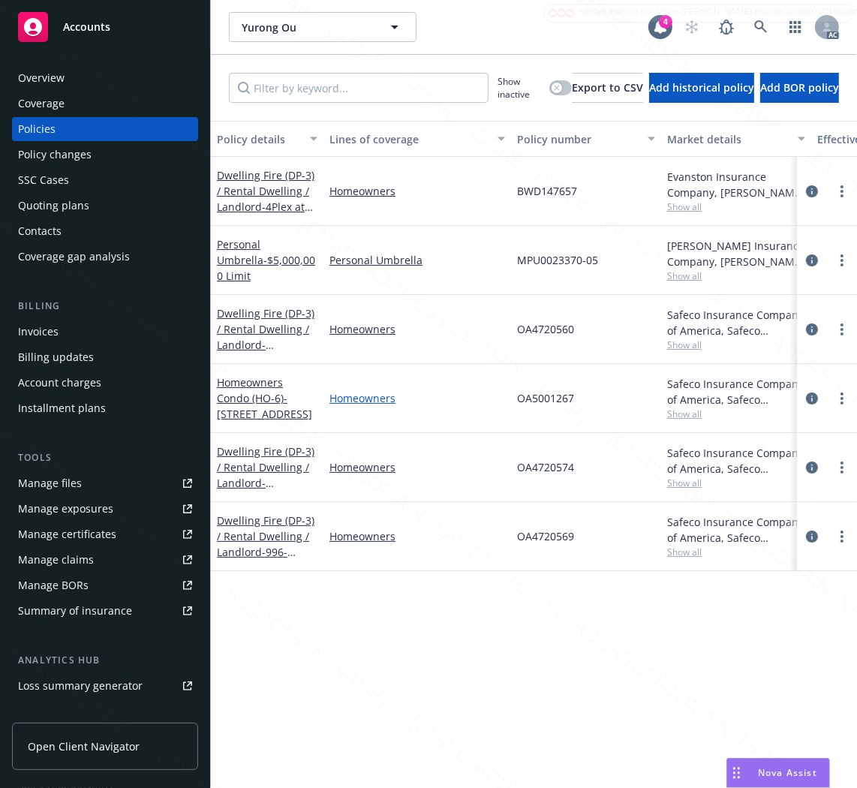
click at [485, 390] on link "Homeowners" at bounding box center [418, 398] width 176 height 16
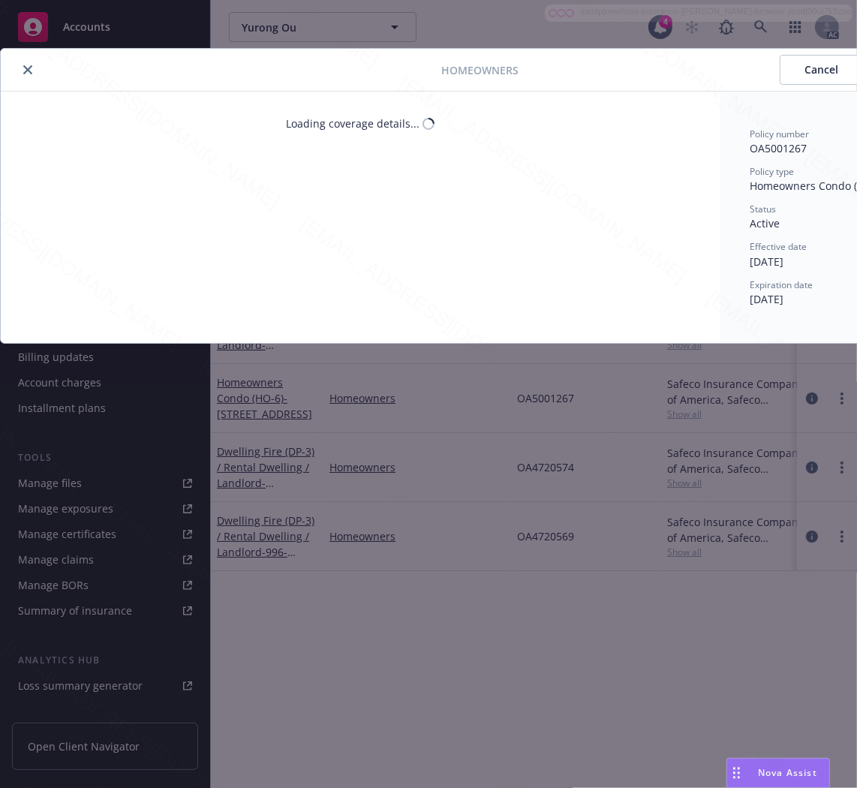
click at [464, 461] on div "Homeowners Cancel Save Loading coverage details... Policy number OA5001267 Poli…" at bounding box center [428, 394] width 857 height 788
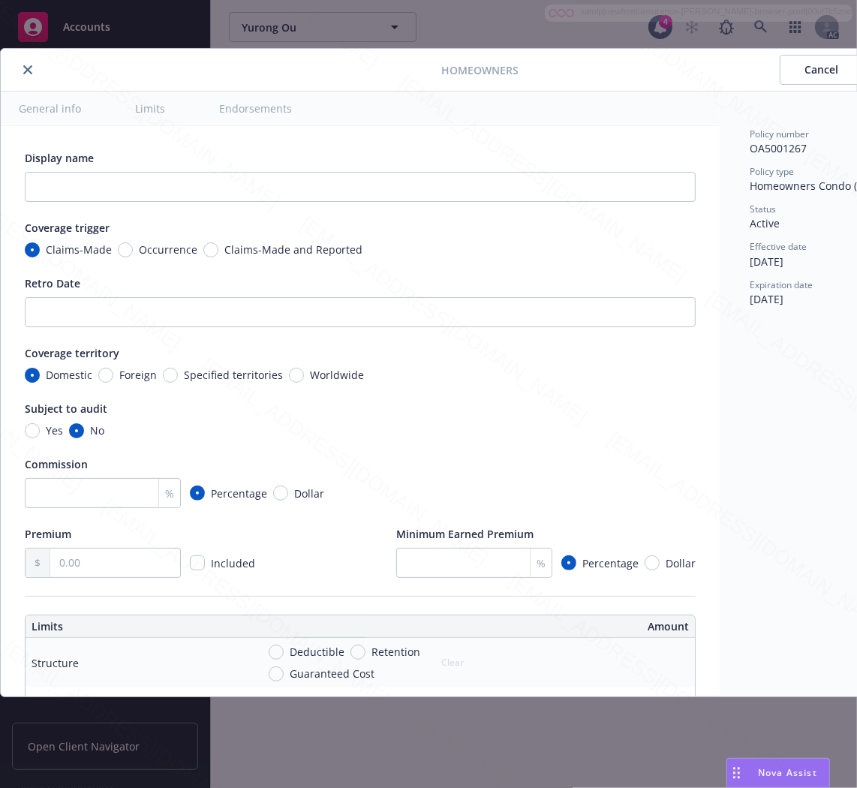
type textarea "x"
click at [28, 65] on icon "close" at bounding box center [27, 69] width 9 height 9
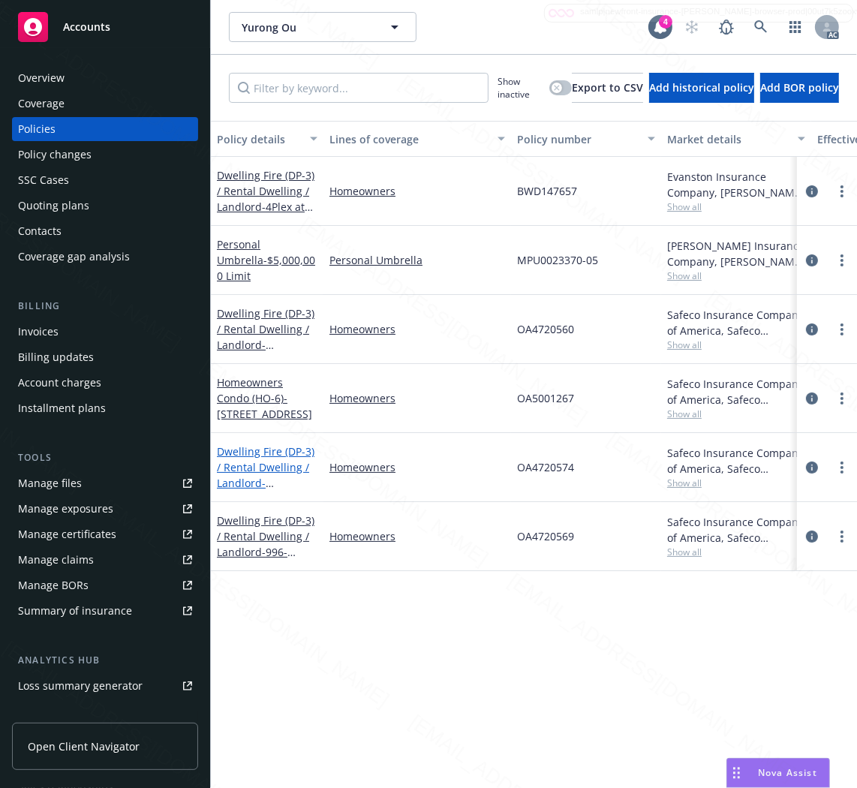
click at [281, 452] on link "Dwelling Fire (DP-3) / Rental Dwelling / Landlord - 22971-22973 [PERSON_NAME]" at bounding box center [266, 482] width 98 height 77
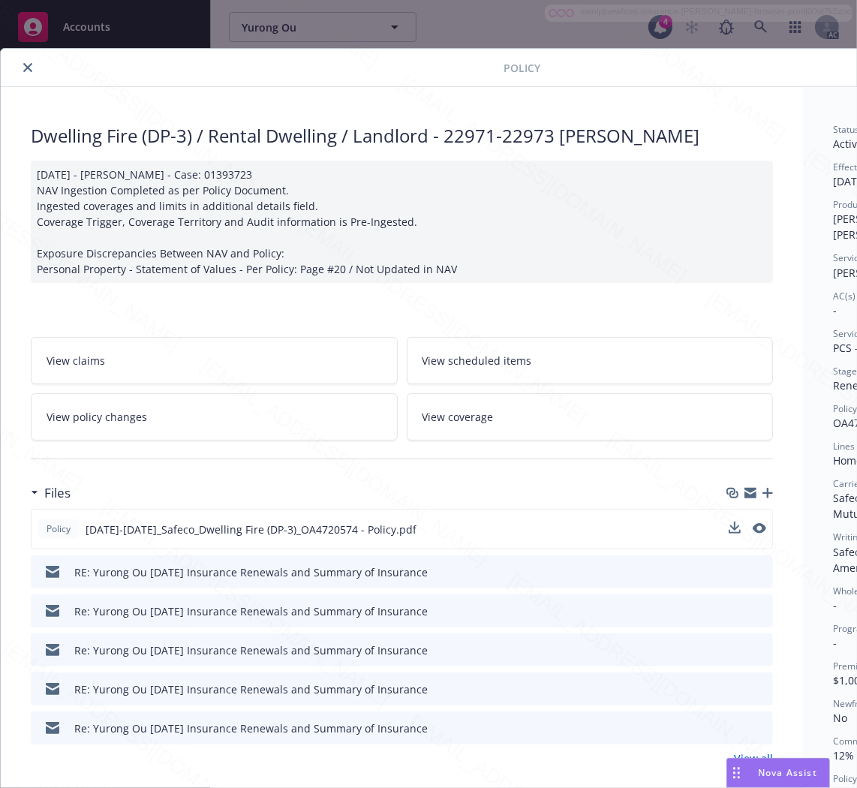
scroll to position [250, 0]
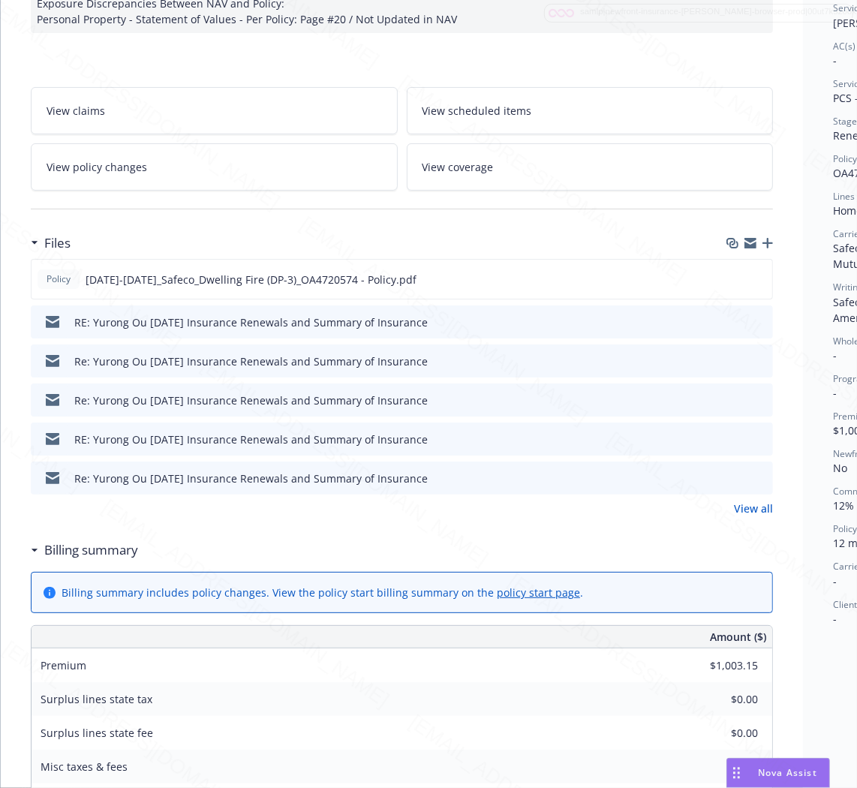
click at [123, 551] on h3 "Billing summary" at bounding box center [91, 550] width 94 height 20
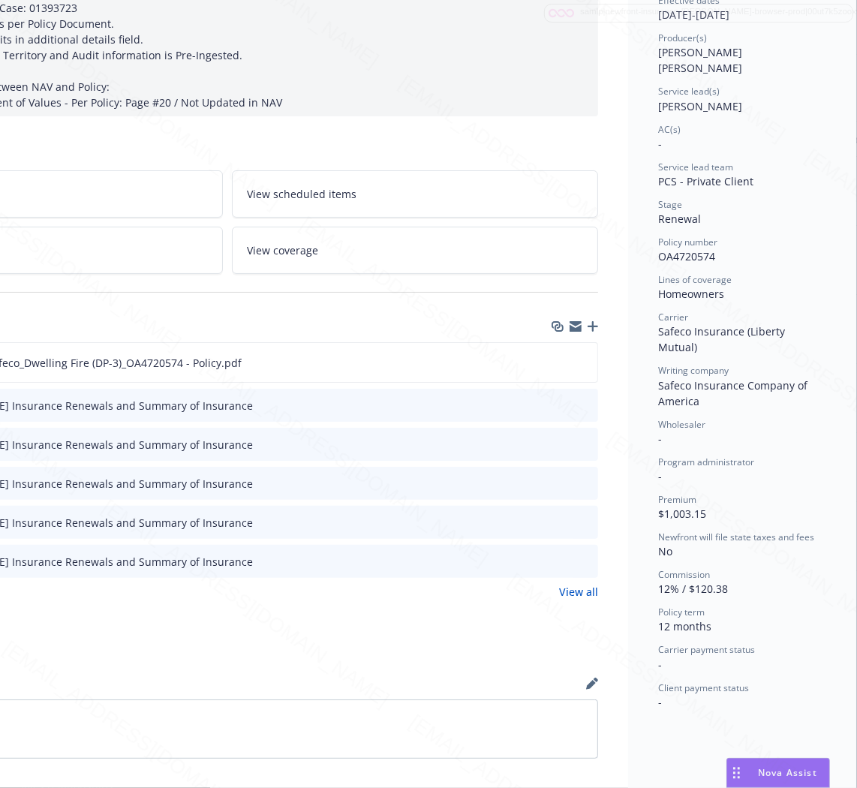
scroll to position [0, 188]
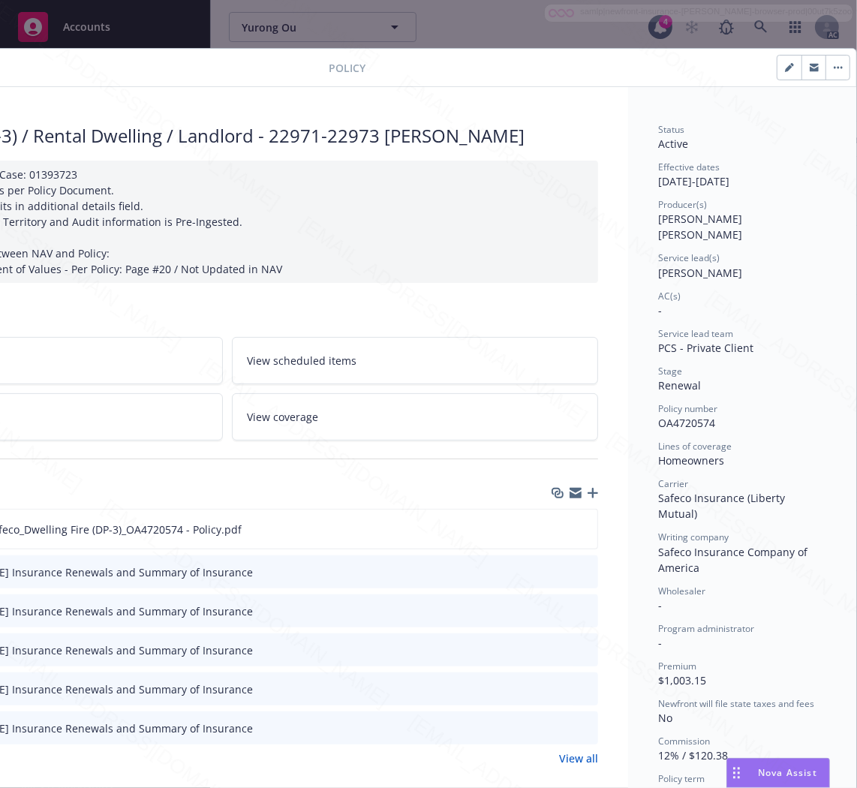
click at [688, 416] on span "OA4720574" at bounding box center [686, 423] width 57 height 14
click at [552, 531] on icon "download file" at bounding box center [558, 528] width 12 height 12
click at [829, 66] on button "button" at bounding box center [838, 68] width 24 height 24
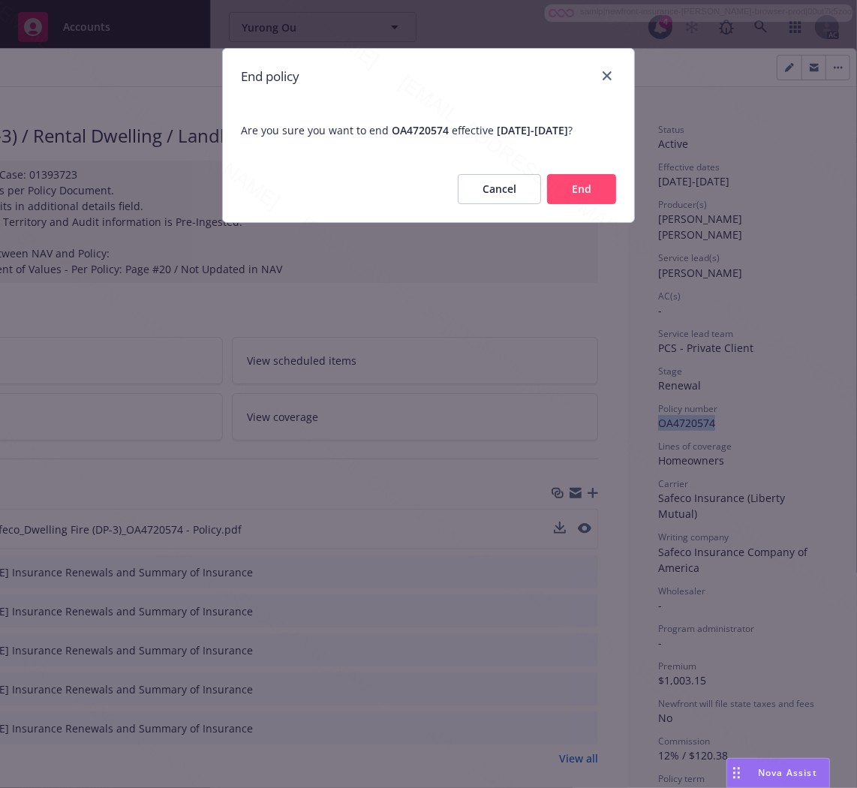
click at [599, 193] on button "End" at bounding box center [581, 189] width 69 height 30
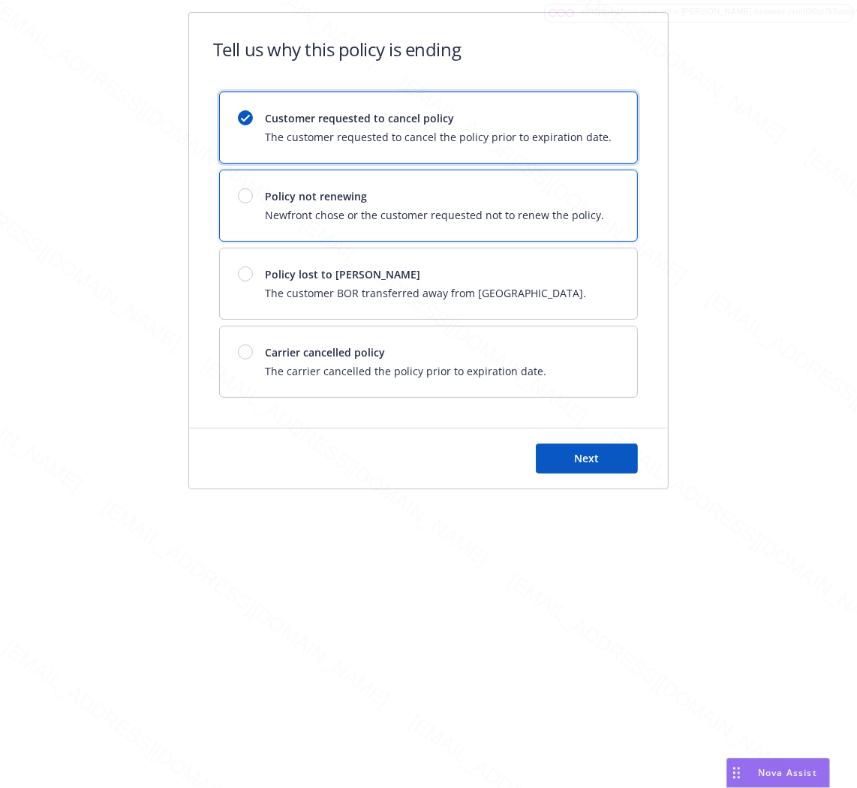
click at [581, 191] on span "Policy not renewing" at bounding box center [434, 196] width 339 height 16
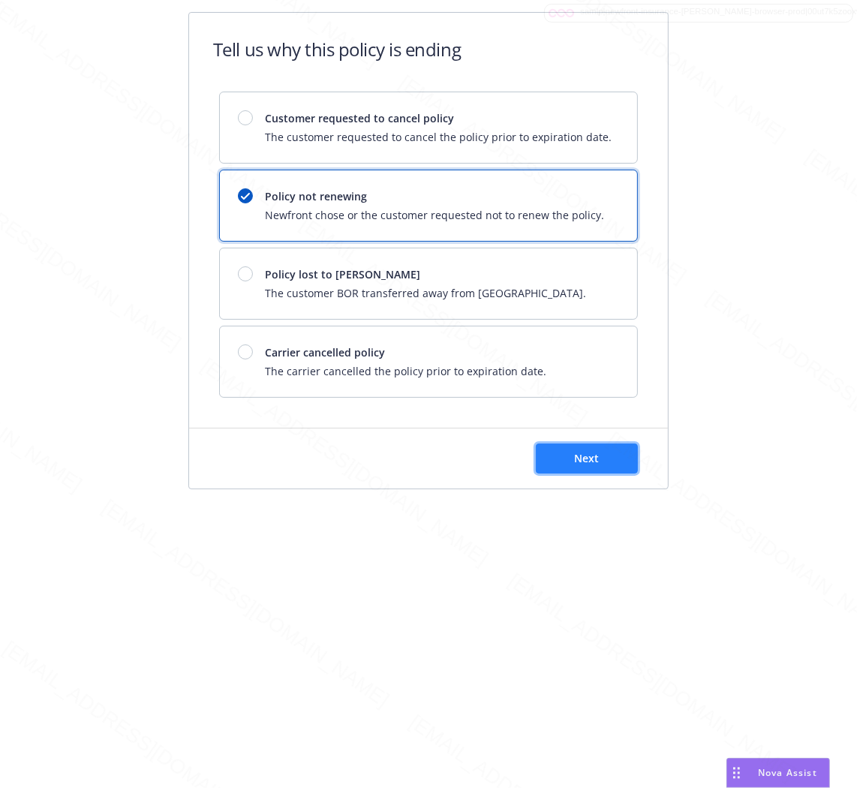
click at [590, 453] on span "Next" at bounding box center [587, 458] width 25 height 14
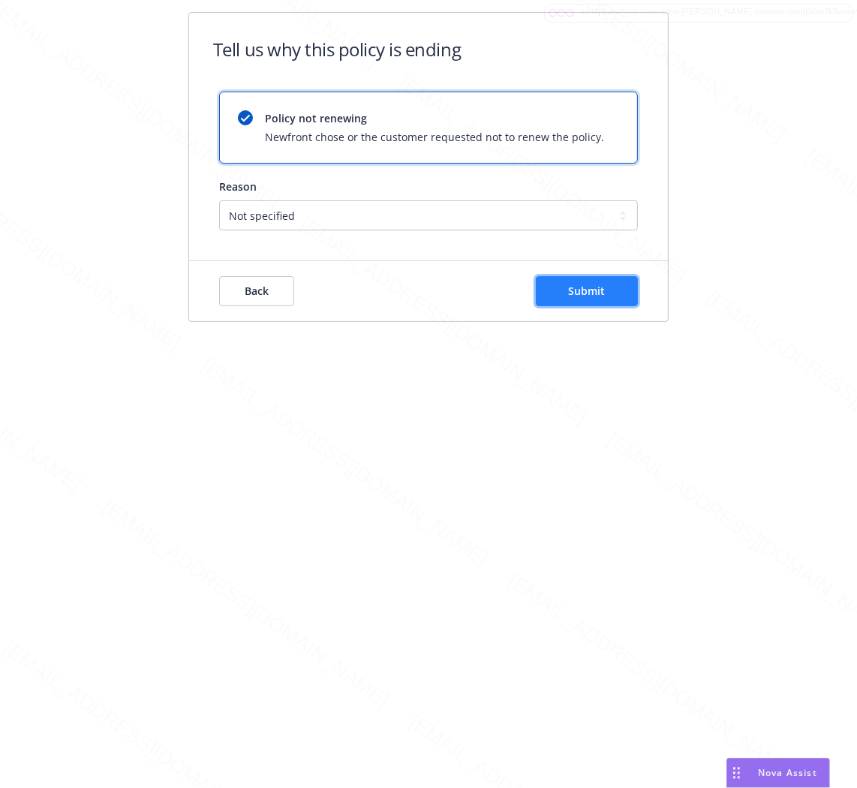
click at [597, 291] on span "Submit" at bounding box center [587, 291] width 37 height 14
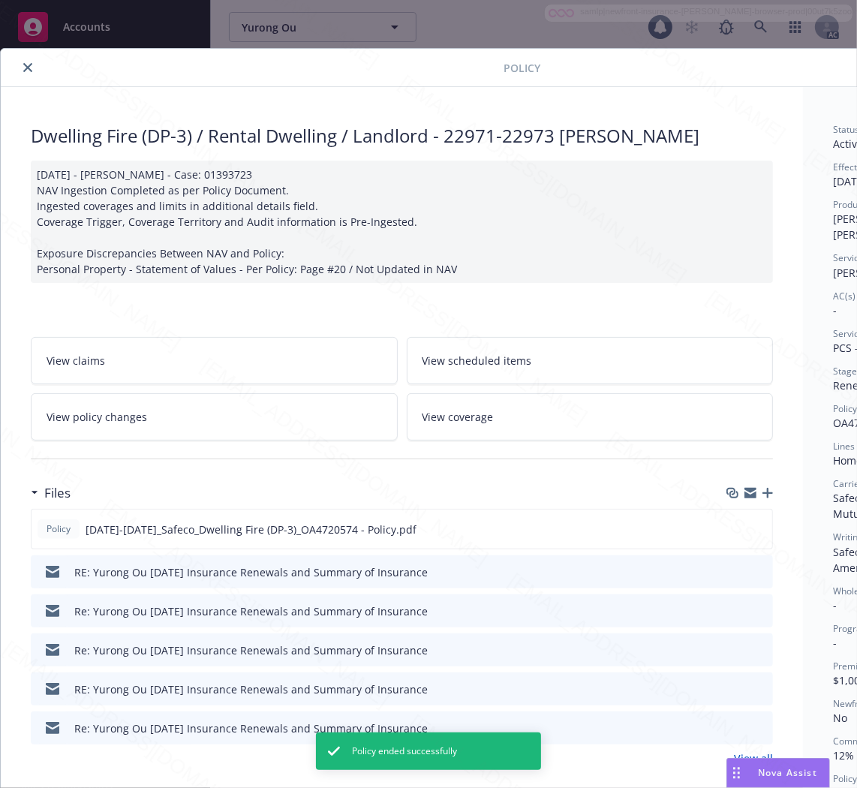
scroll to position [45, 0]
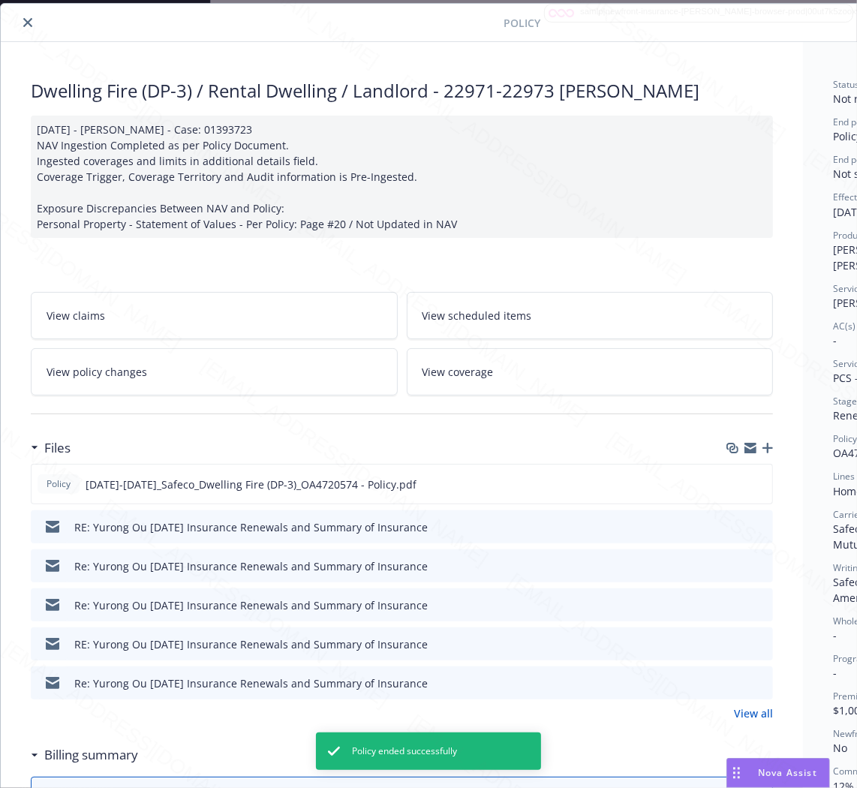
click at [26, 23] on icon "close" at bounding box center [27, 22] width 9 height 9
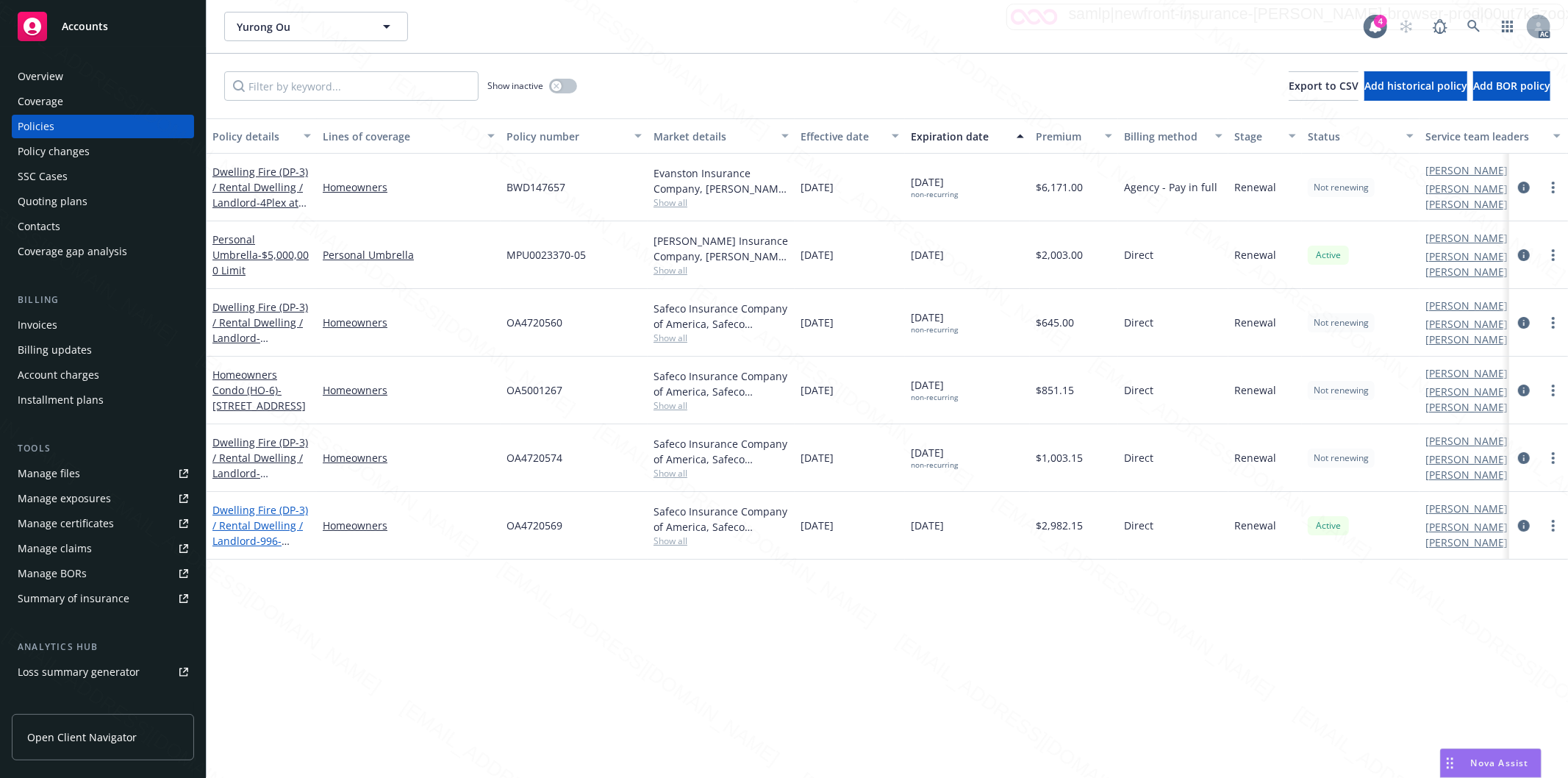
click at [258, 504] on link "Dwelling Fire (DP-3) / Rental Dwelling / Landlord - 996-[STREET_ADDRESS][PERSON…" at bounding box center [261, 540] width 96 height 75
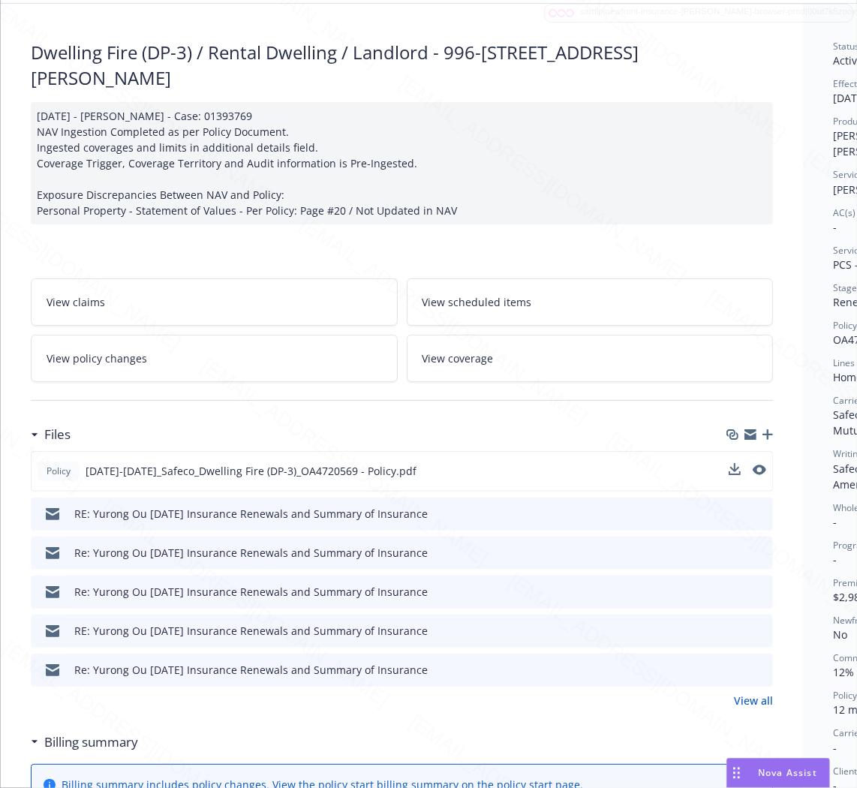
scroll to position [250, 0]
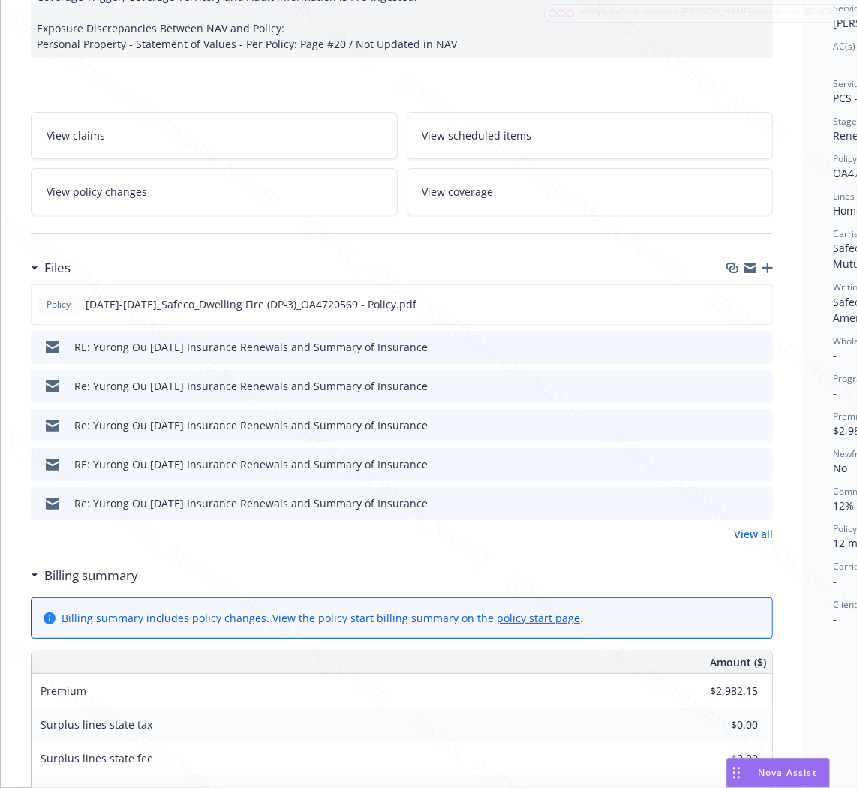
click at [114, 566] on h3 "Billing summary" at bounding box center [91, 576] width 94 height 20
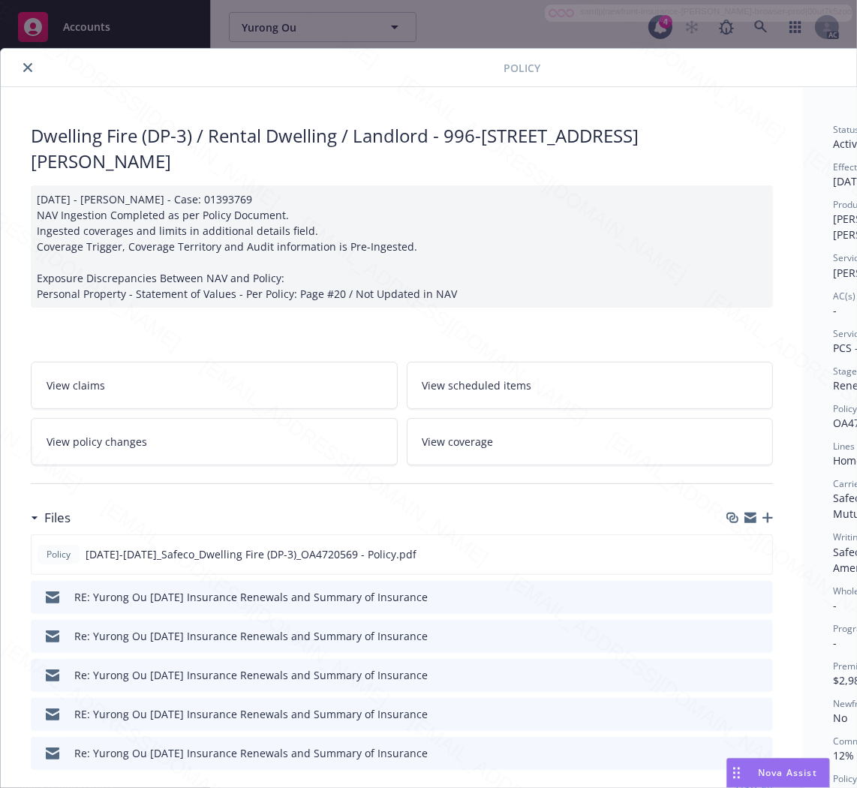
scroll to position [0, 188]
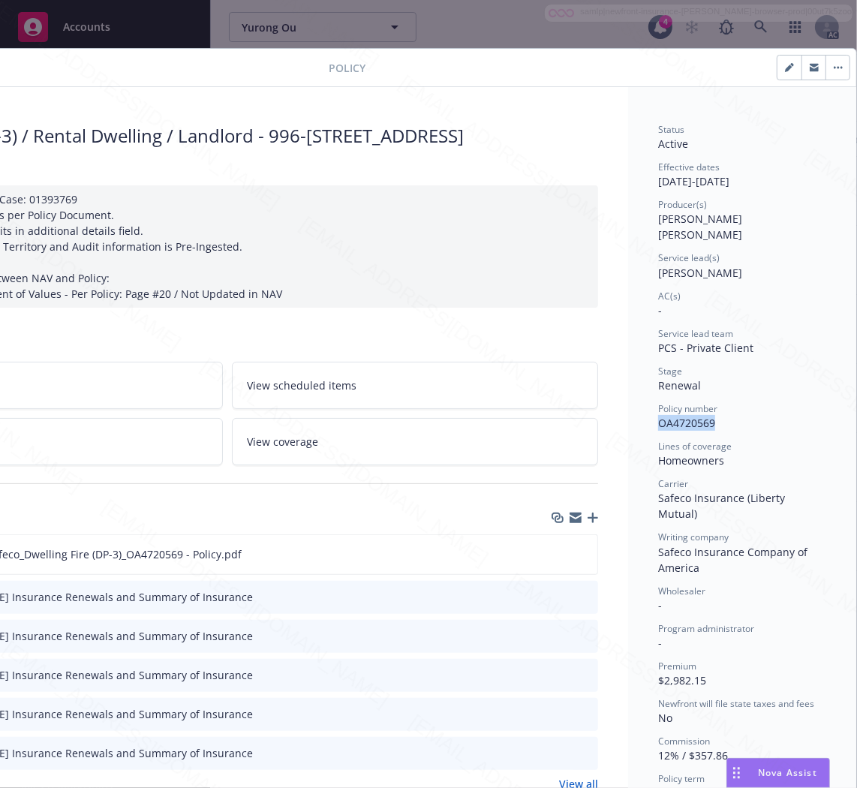
drag, startPoint x: 661, startPoint y: 402, endPoint x: 640, endPoint y: 402, distance: 20.3
click at [640, 402] on div "Status Active Effective dates [DATE] - [DATE] Producer(s) [PERSON_NAME] [PERSON…" at bounding box center [742, 684] width 228 height 1195
click at [552, 547] on icon "download file" at bounding box center [558, 553] width 12 height 12
click at [826, 61] on button "button" at bounding box center [838, 68] width 24 height 24
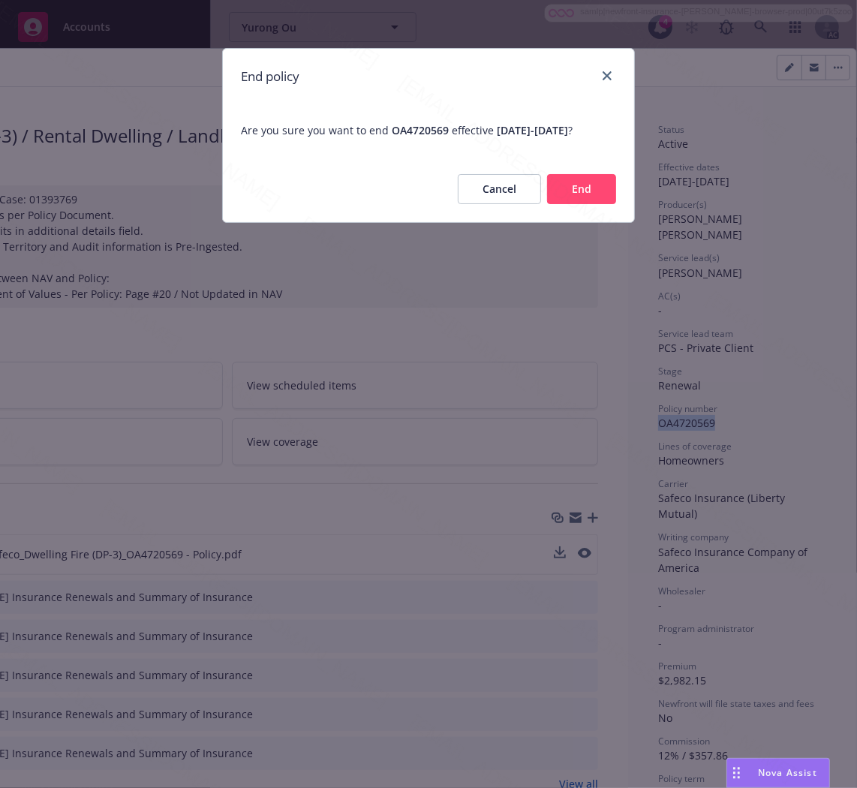
click at [603, 204] on button "End" at bounding box center [581, 189] width 69 height 30
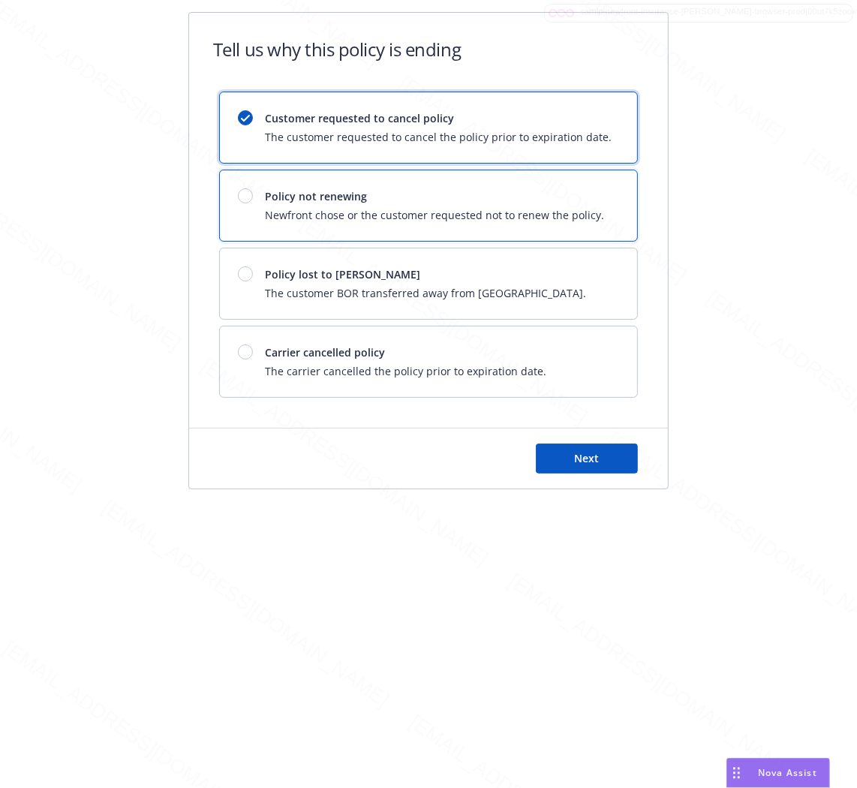
click at [449, 207] on span "Newfront chose or the customer requested not to renew the policy." at bounding box center [434, 215] width 339 height 16
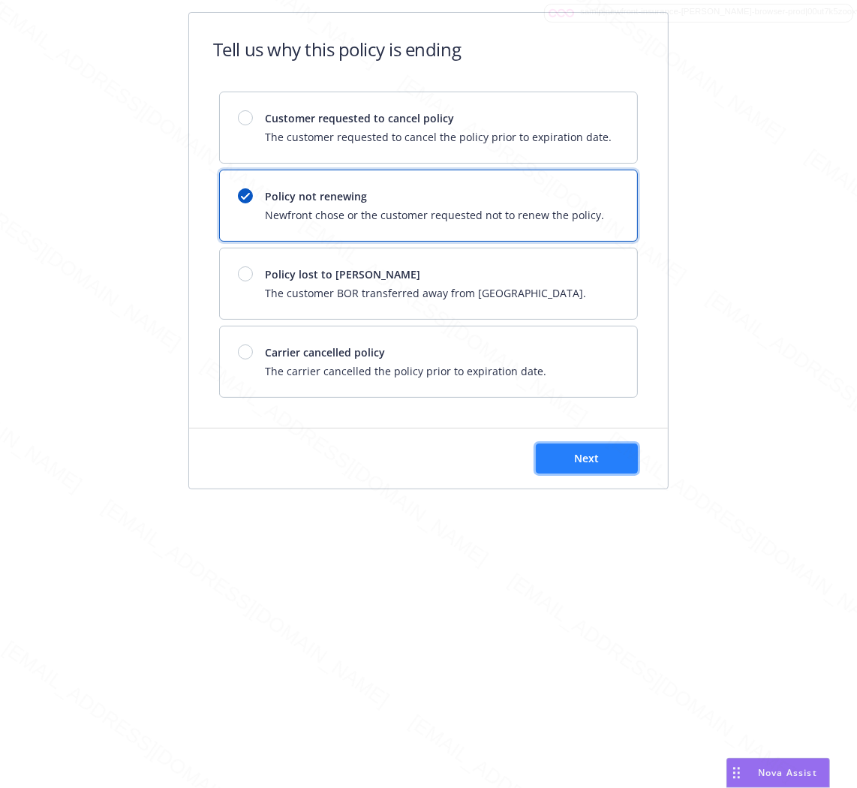
click at [598, 460] on span "Next" at bounding box center [587, 458] width 25 height 14
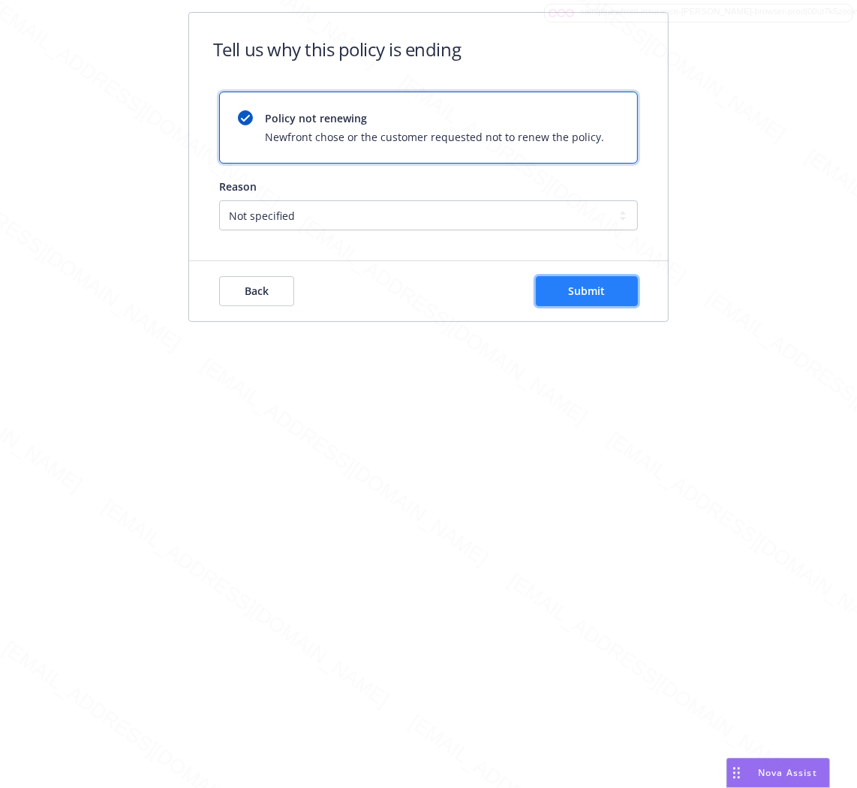
click at [594, 302] on button "Submit" at bounding box center [587, 291] width 102 height 30
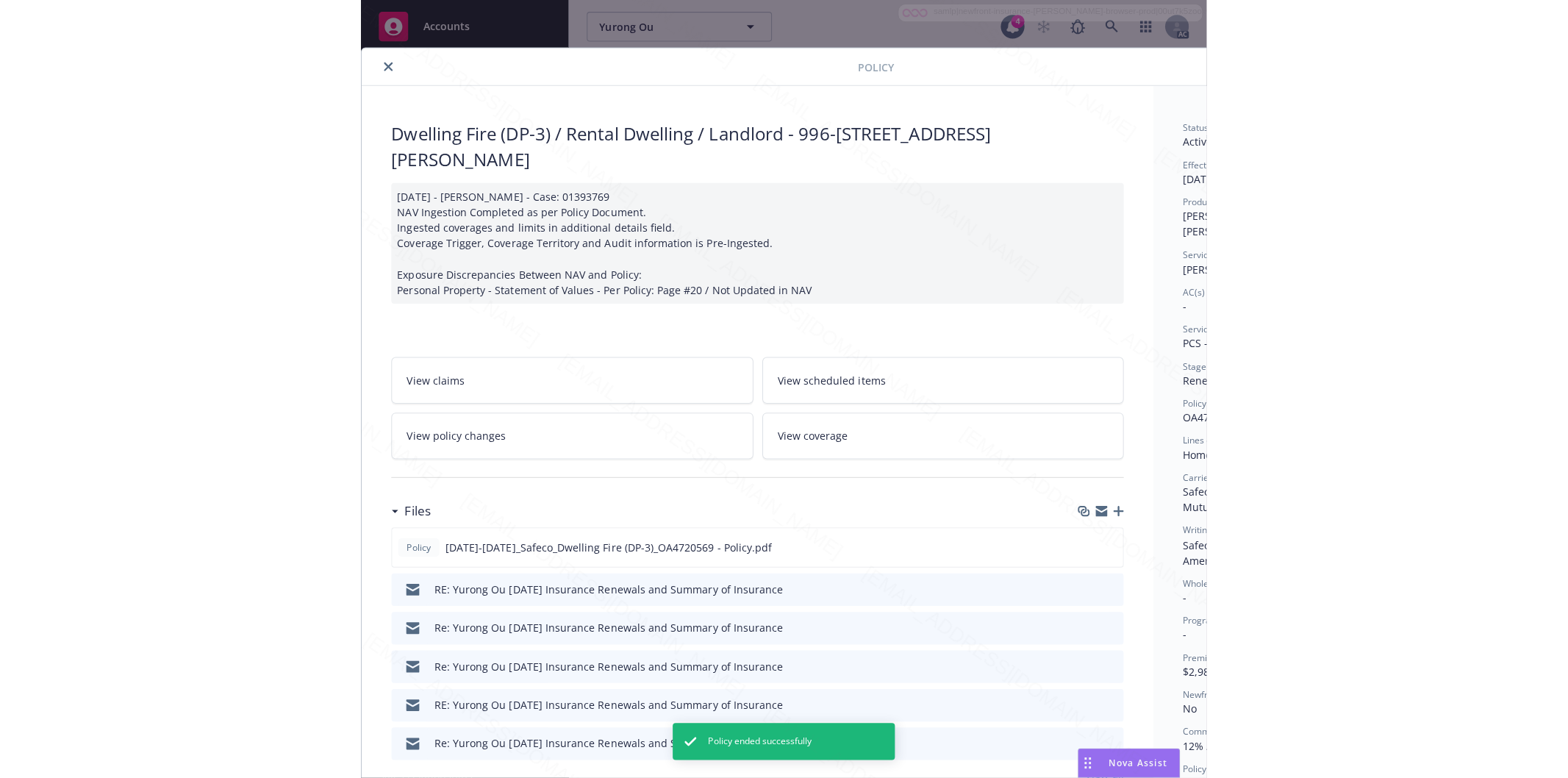
scroll to position [44, 0]
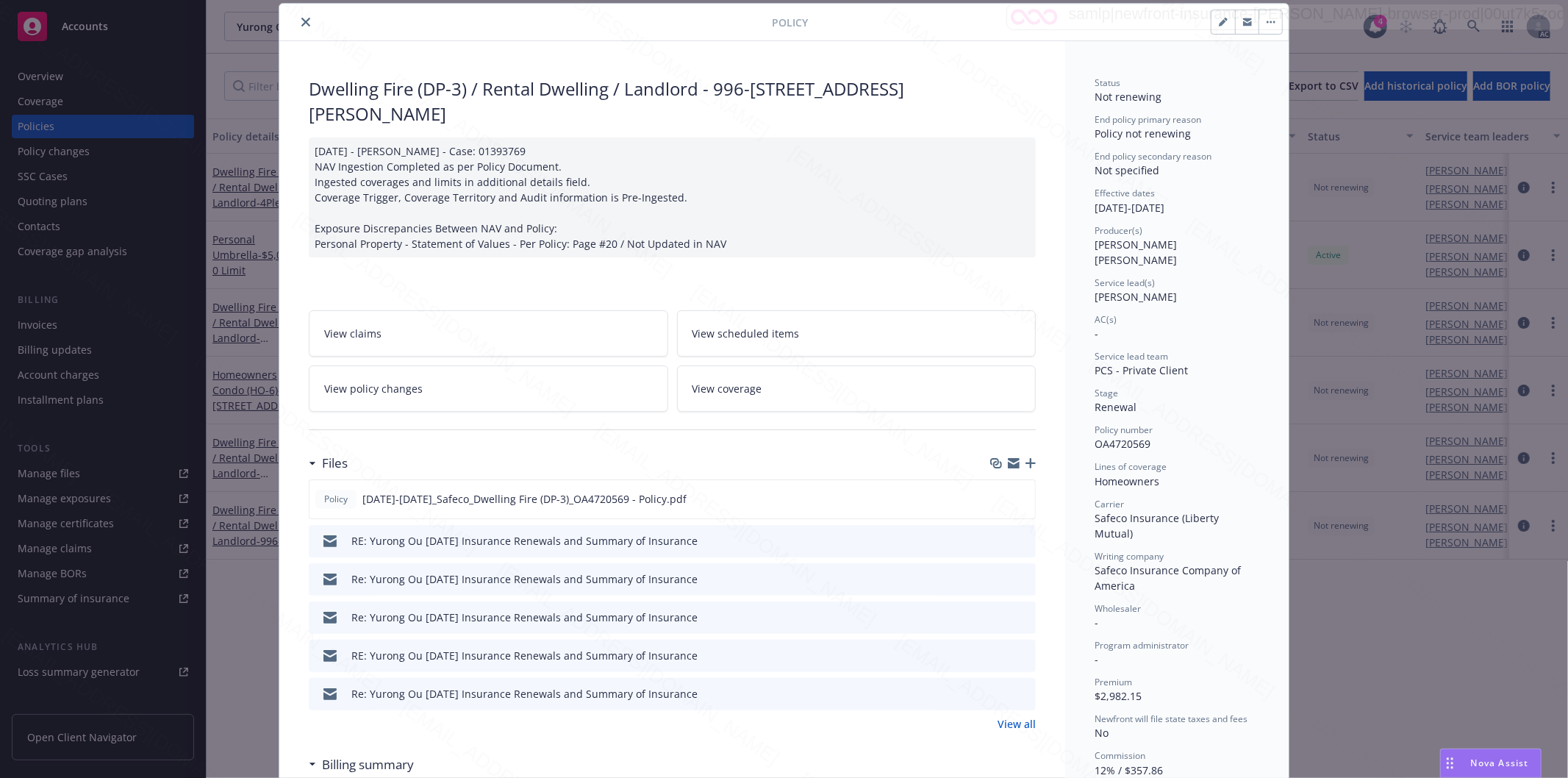
click at [302, 18] on icon "close" at bounding box center [306, 22] width 9 height 9
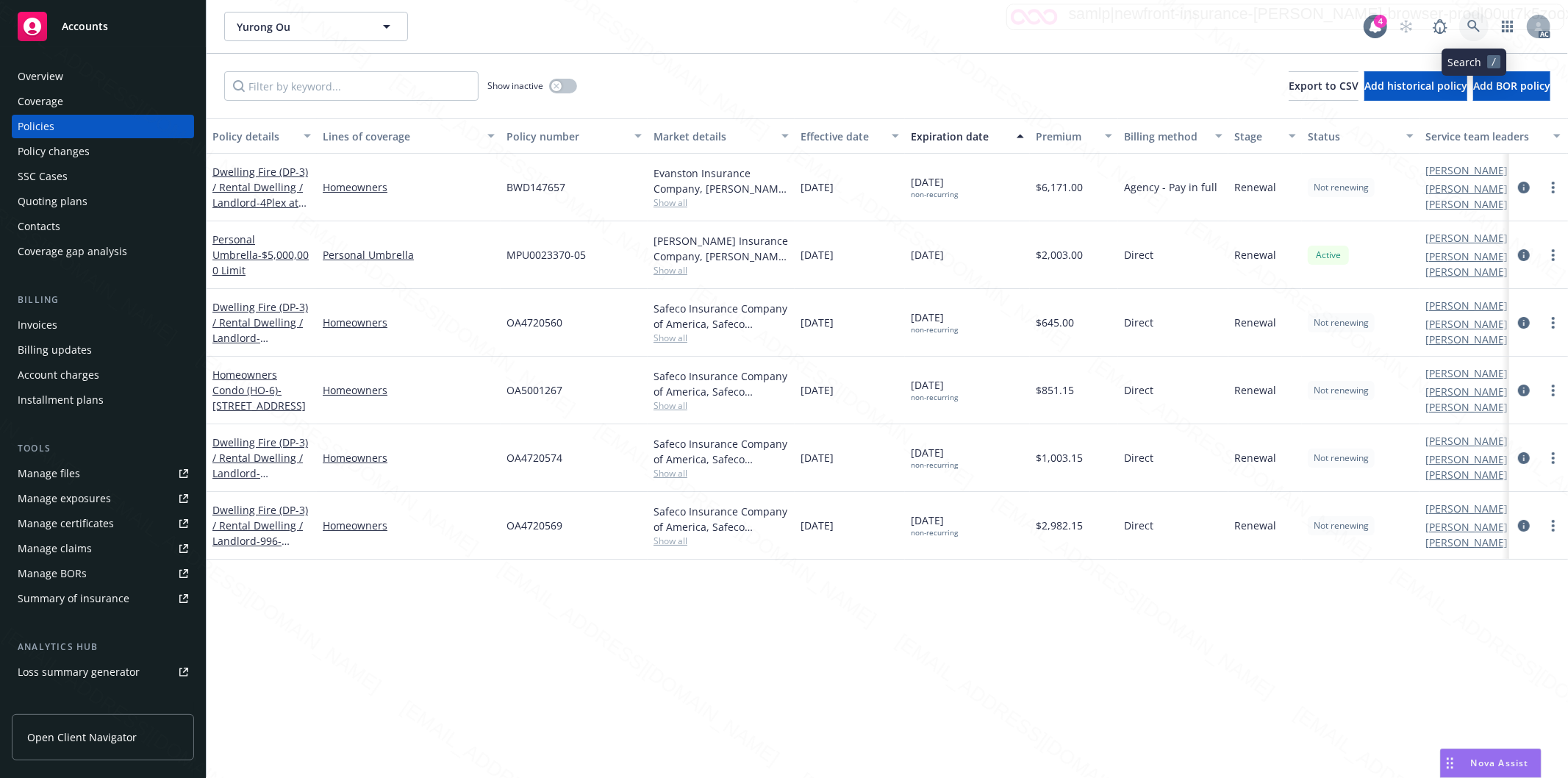
click at [1471, 24] on icon at bounding box center [1474, 26] width 14 height 14
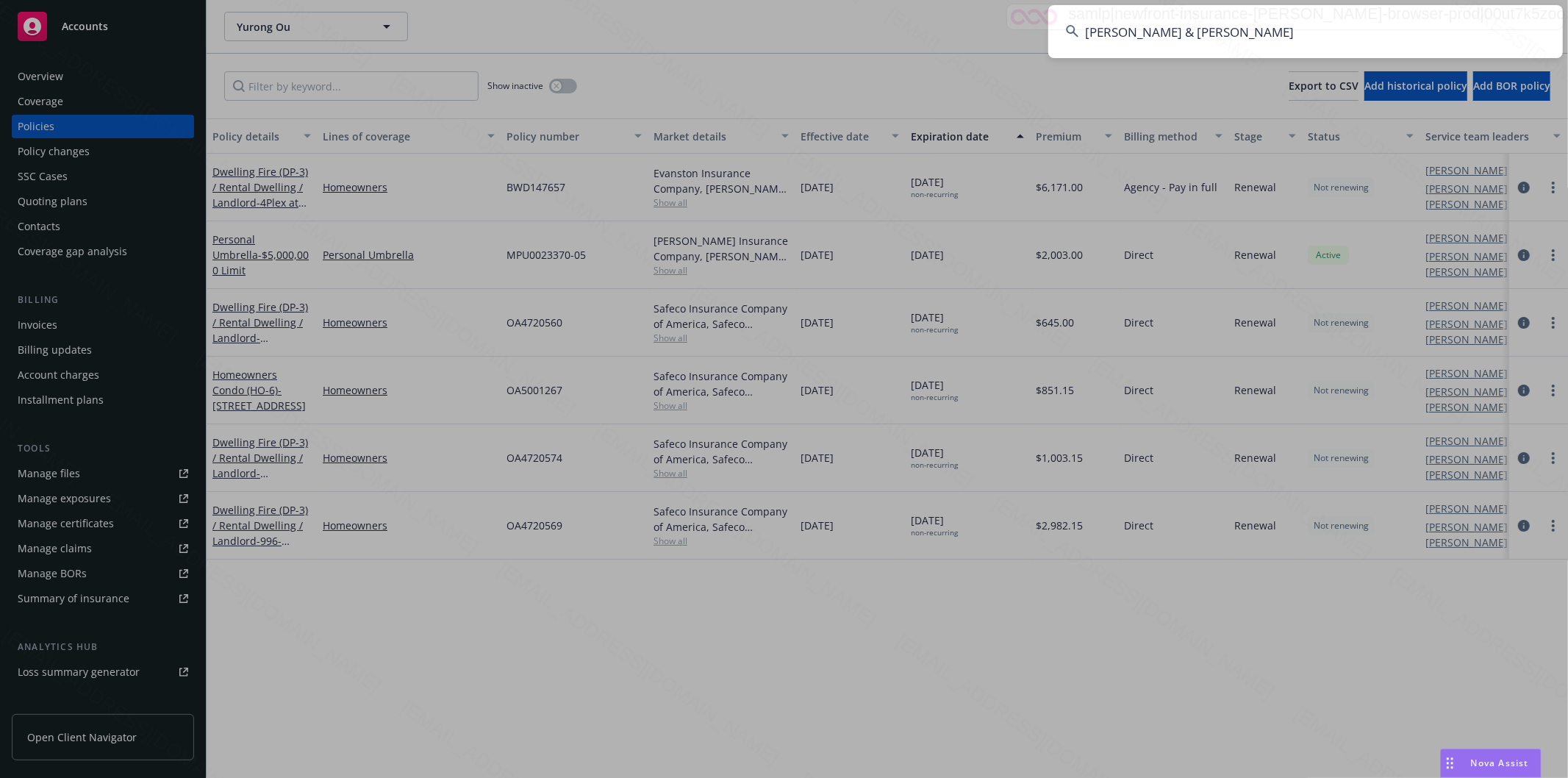
type input "[PERSON_NAME] & [PERSON_NAME]"
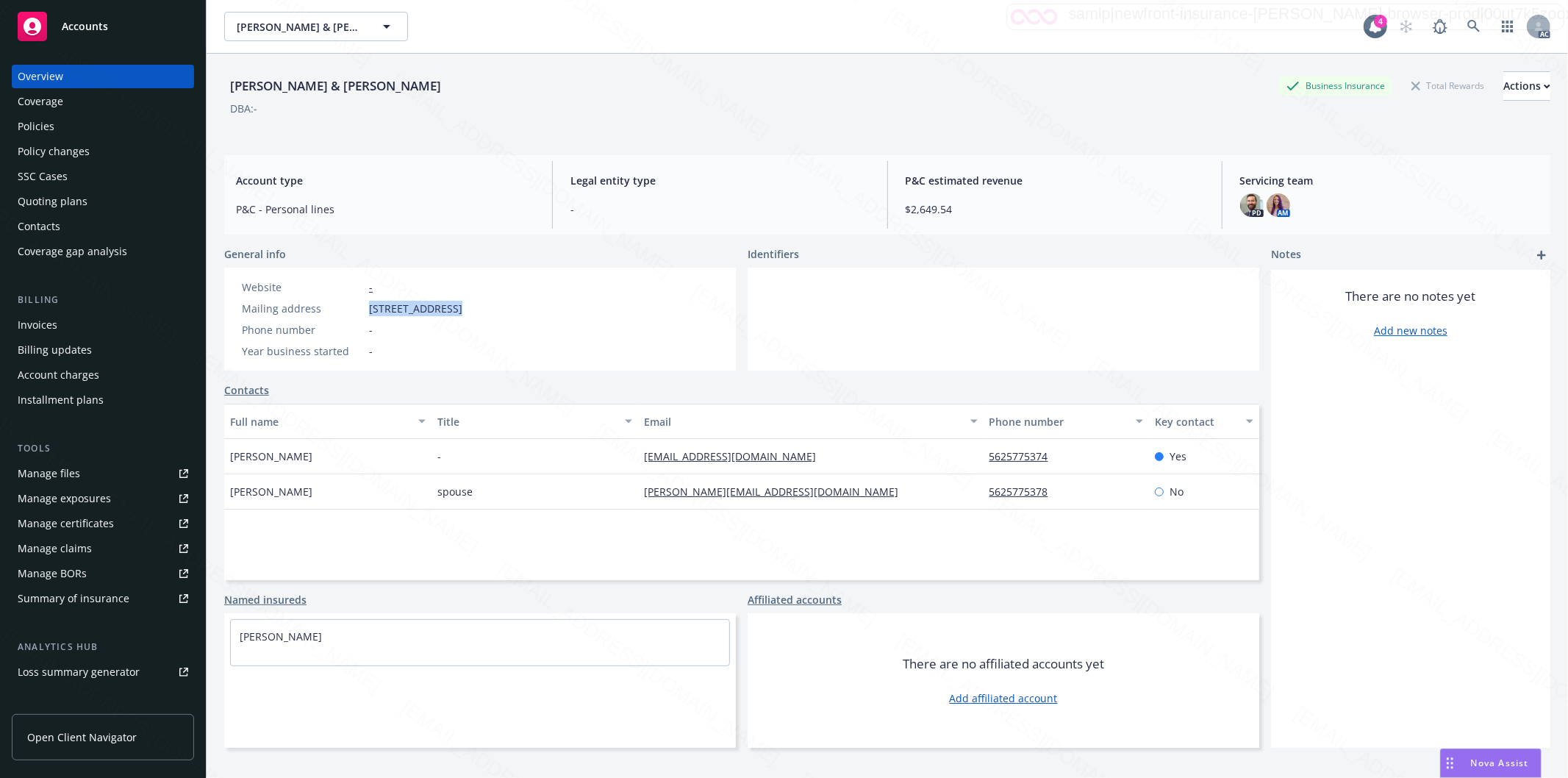
drag, startPoint x: 371, startPoint y: 302, endPoint x: 456, endPoint y: 317, distance: 86.3
click at [456, 317] on div "Website - Mailing address [STREET_ADDRESS] Phone number - Year business started…" at bounding box center [352, 318] width 232 height 79
click at [52, 122] on div "Policies" at bounding box center [36, 126] width 37 height 24
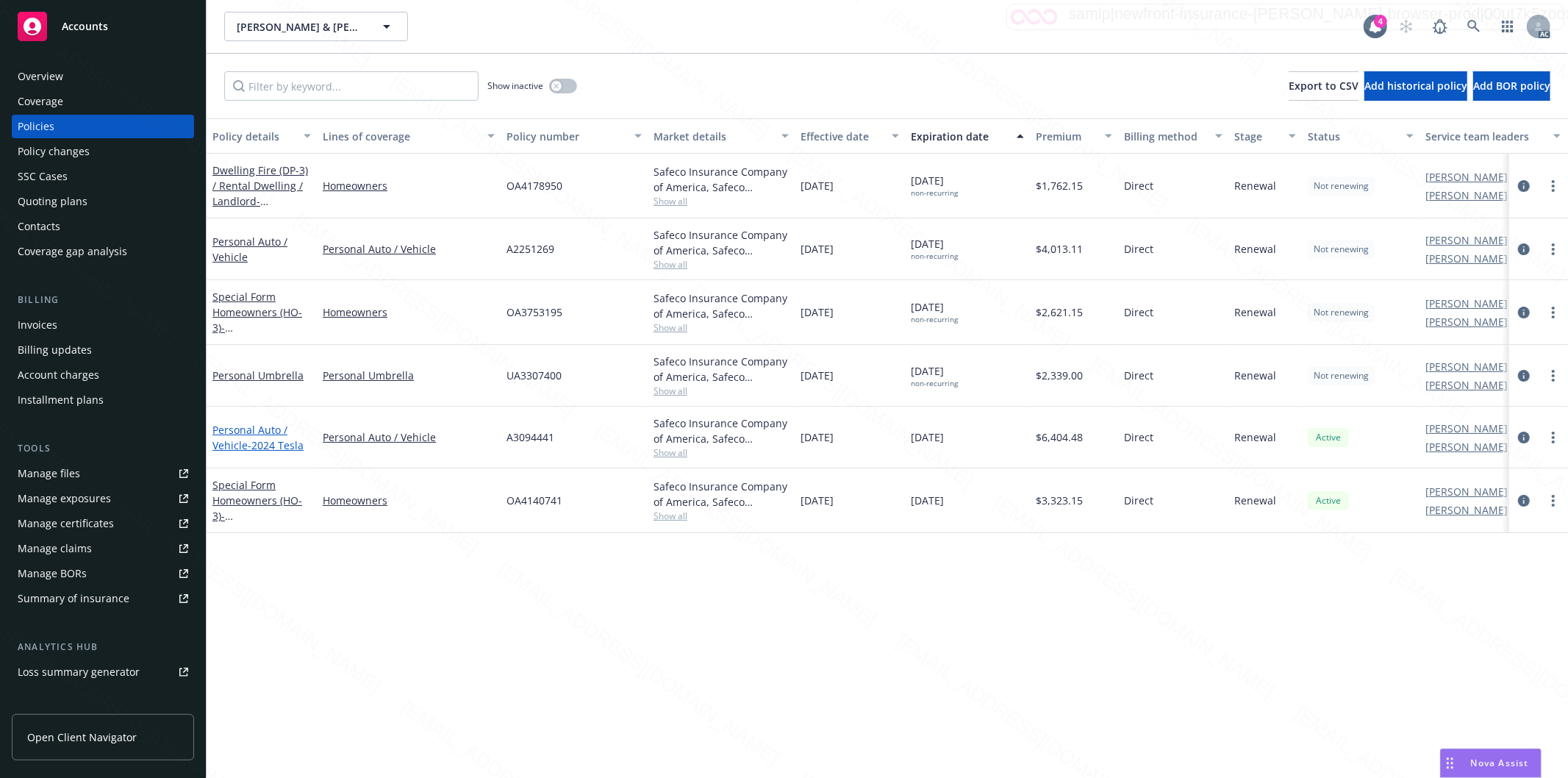
click at [240, 444] on link "Personal Auto / Vehicle - 2024 Tesla" at bounding box center [258, 438] width 91 height 29
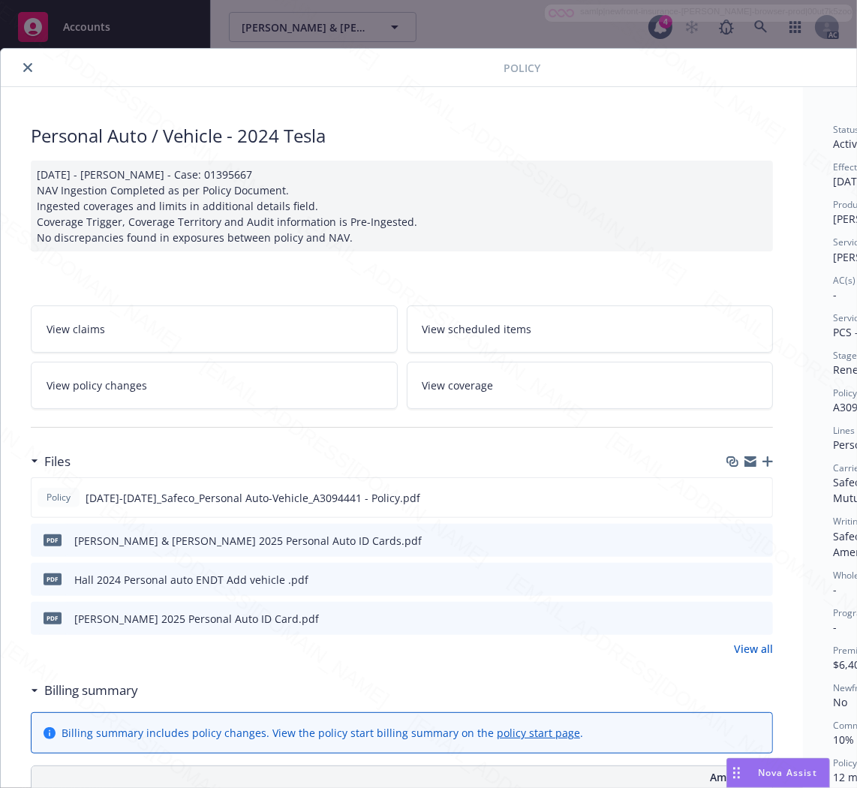
click at [225, 399] on link "View policy changes" at bounding box center [214, 385] width 367 height 47
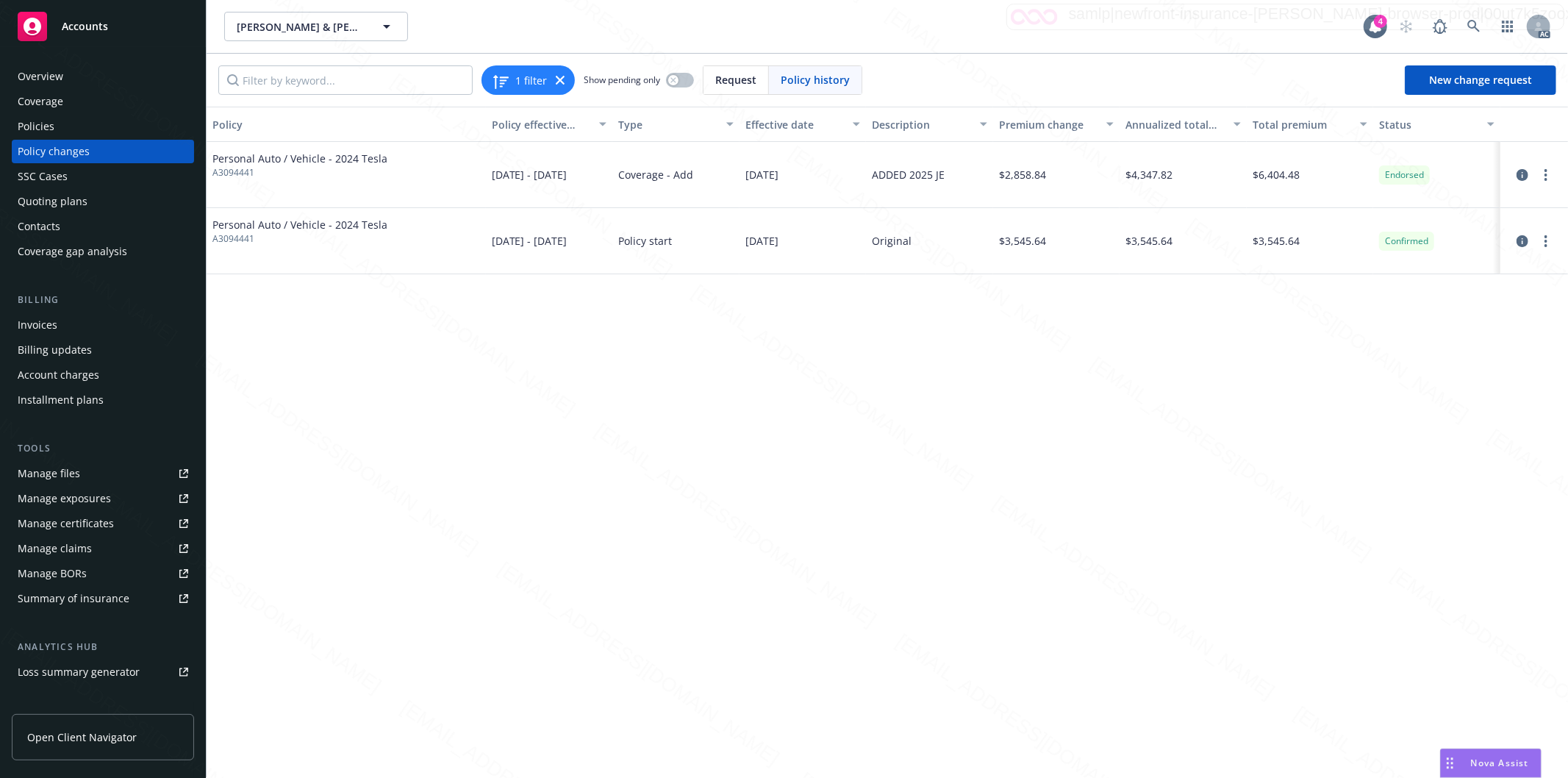
click at [55, 128] on div "Policies" at bounding box center [103, 126] width 170 height 24
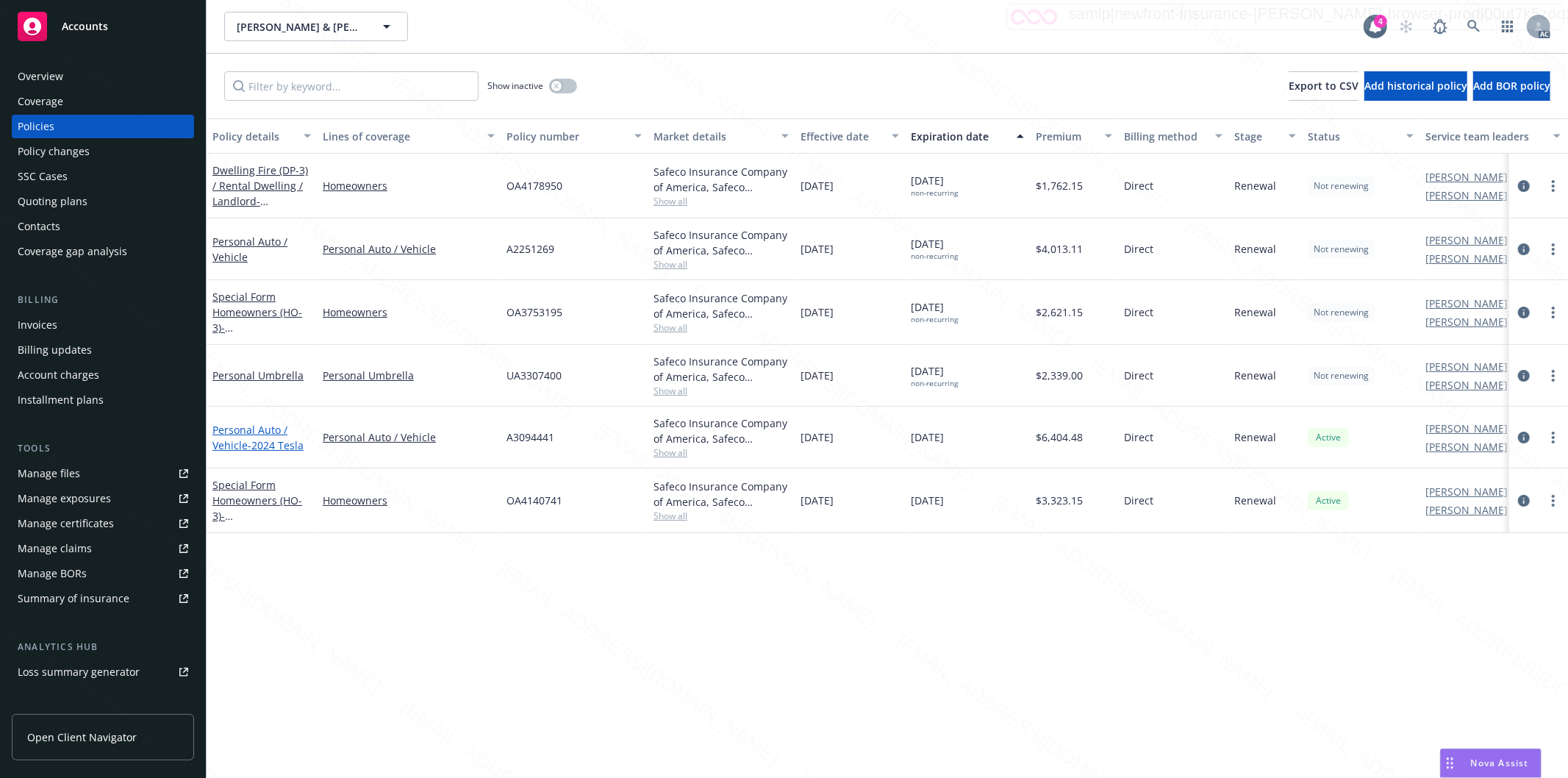
click at [243, 443] on link "Personal Auto / Vehicle - 2024 Tesla" at bounding box center [258, 438] width 91 height 29
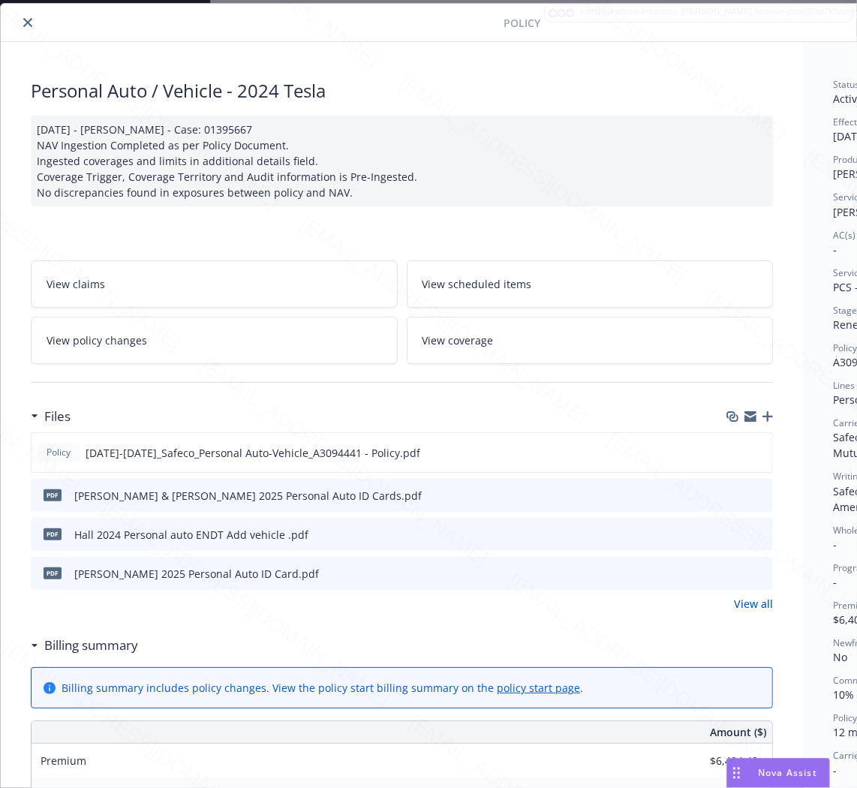
scroll to position [45, 188]
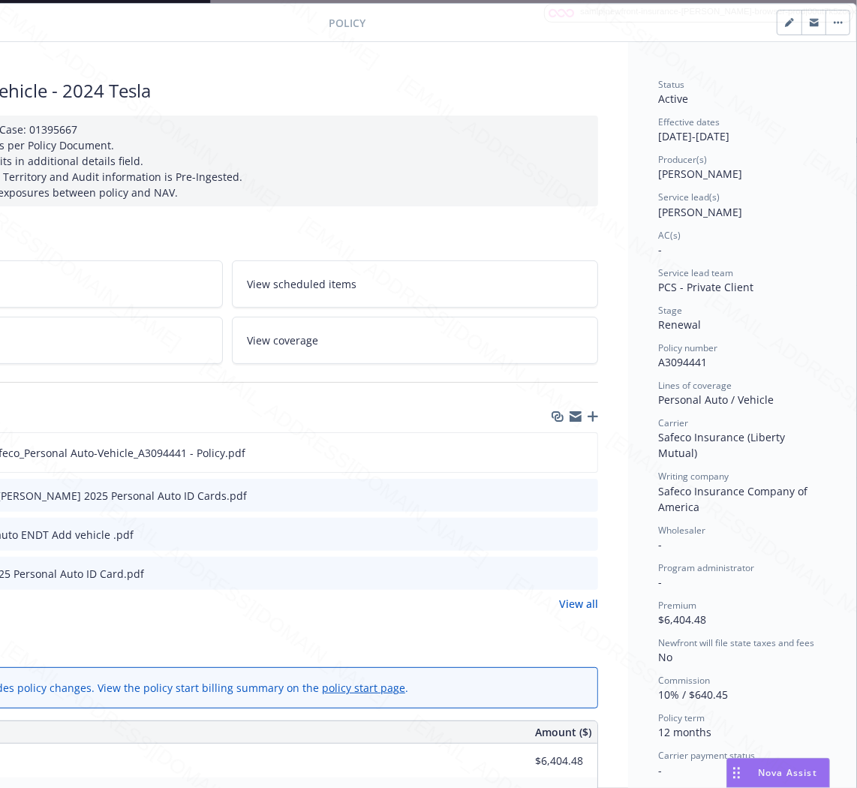
click at [670, 361] on span "A3094441" at bounding box center [682, 362] width 49 height 14
click at [470, 456] on div "Policy [DATE]-[DATE]_Safeco_Personal Auto-Vehicle_A3094441 - Policy.pdf" at bounding box center [227, 452] width 742 height 41
click at [552, 454] on icon "download file" at bounding box center [558, 452] width 12 height 12
click at [553, 534] on icon "download file" at bounding box center [559, 534] width 12 height 12
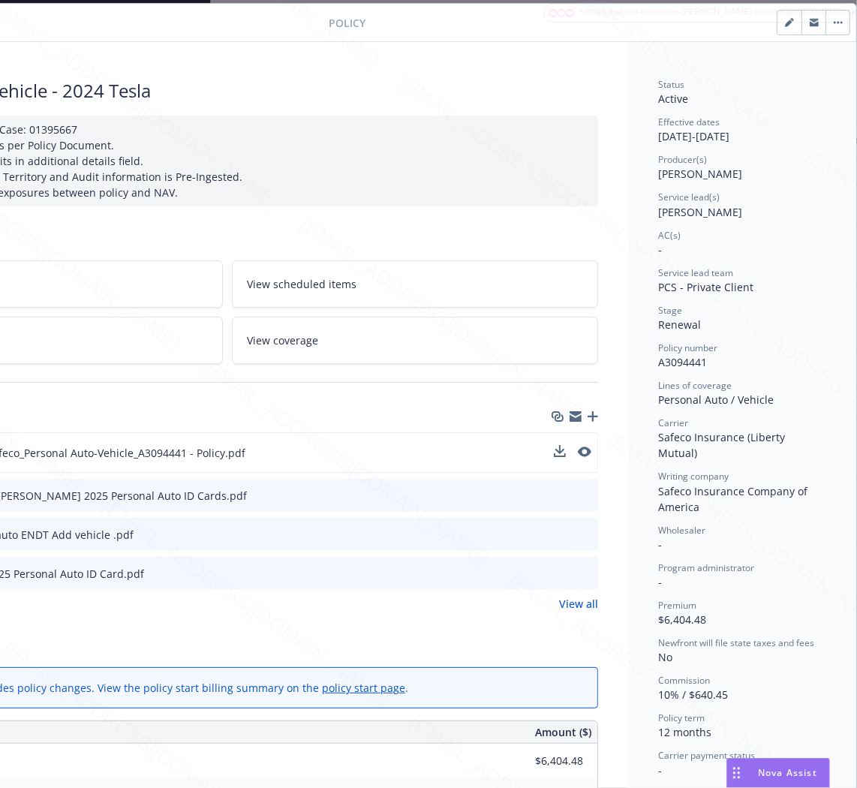
click at [826, 28] on button "button" at bounding box center [838, 23] width 24 height 24
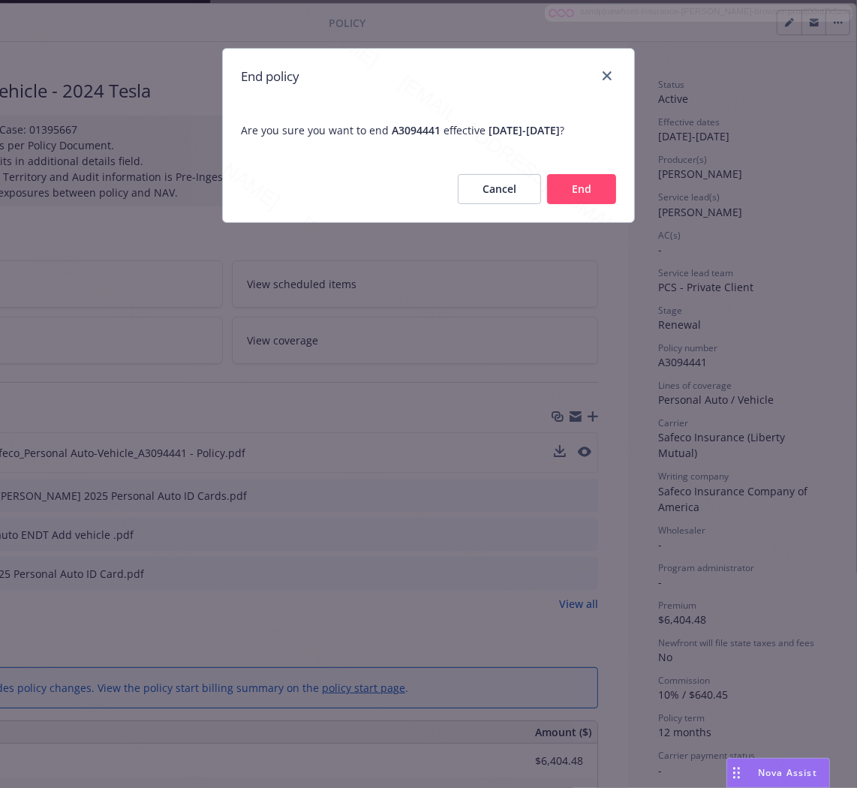
click at [557, 189] on button "End" at bounding box center [581, 189] width 69 height 30
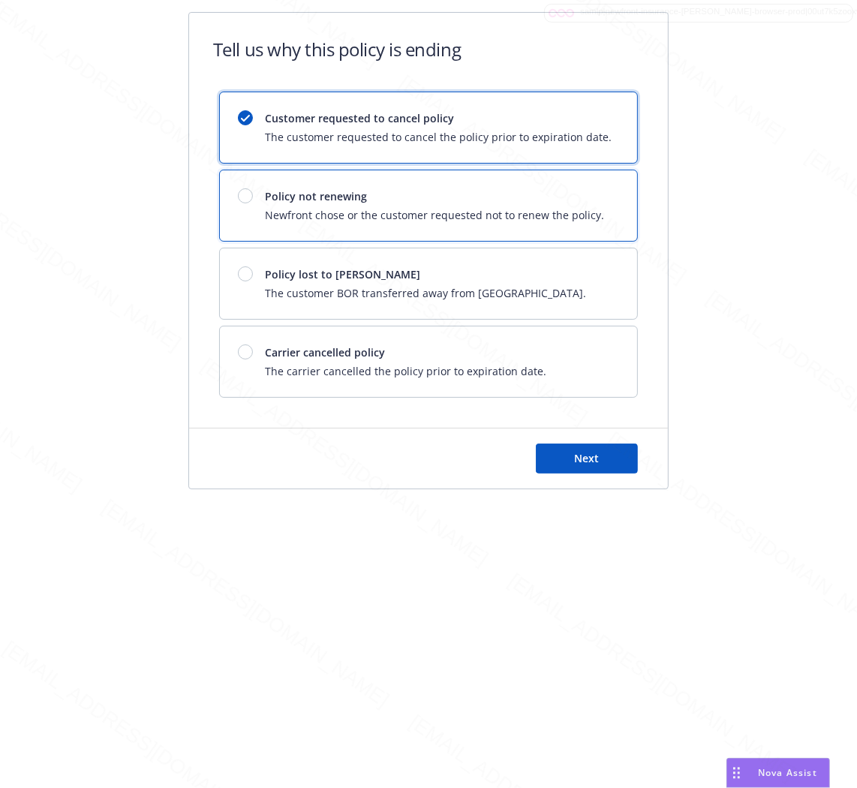
click at [462, 240] on div "Policy not renewing Newfront chose or the customer requested not to renew the p…" at bounding box center [428, 205] width 417 height 71
click at [489, 214] on span "Newfront chose or the customer requested not to renew the policy." at bounding box center [434, 215] width 339 height 16
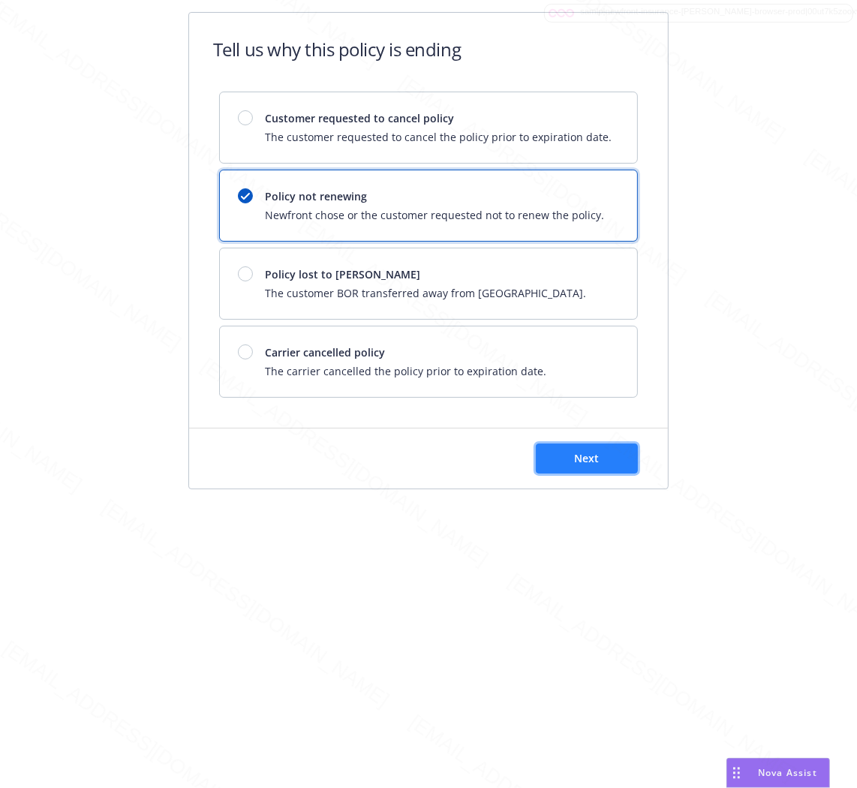
click at [576, 453] on span "Next" at bounding box center [587, 458] width 25 height 14
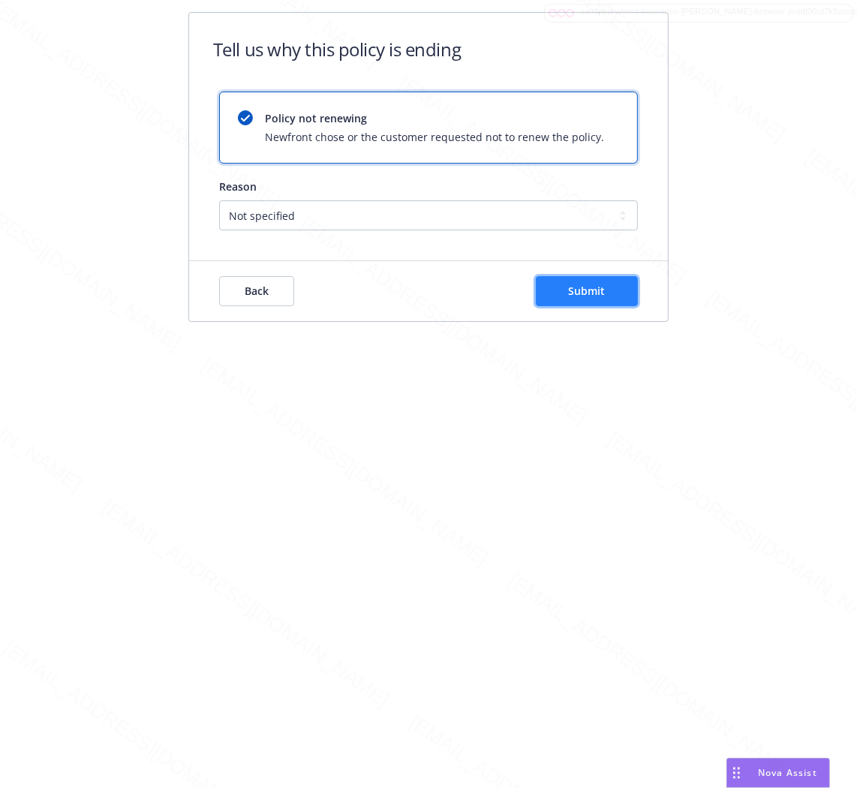
click at [611, 286] on button "Submit" at bounding box center [587, 291] width 102 height 30
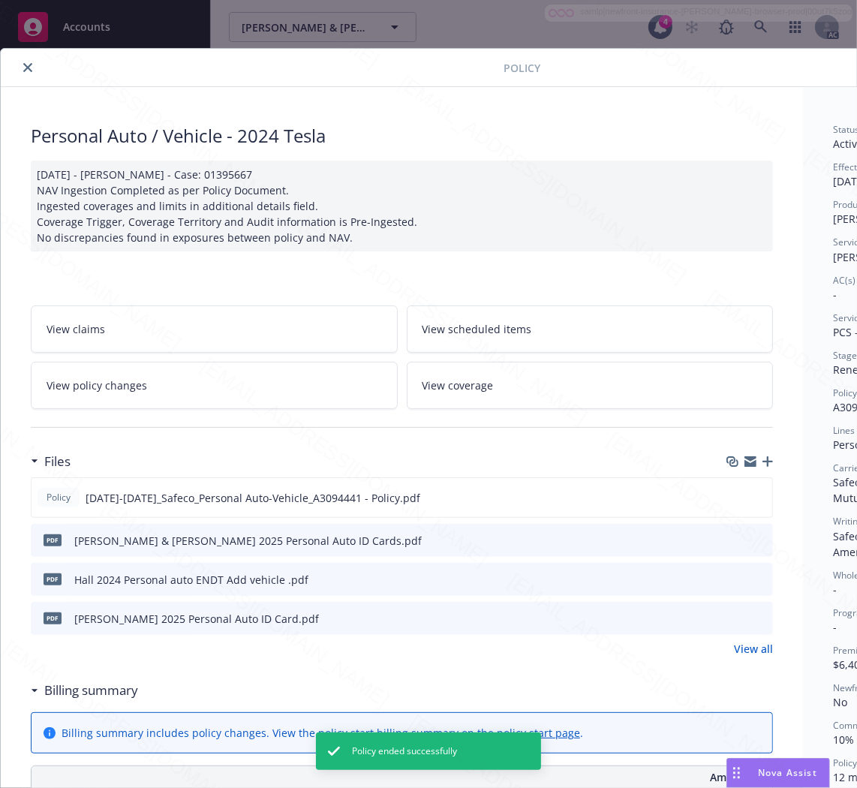
scroll to position [45, 0]
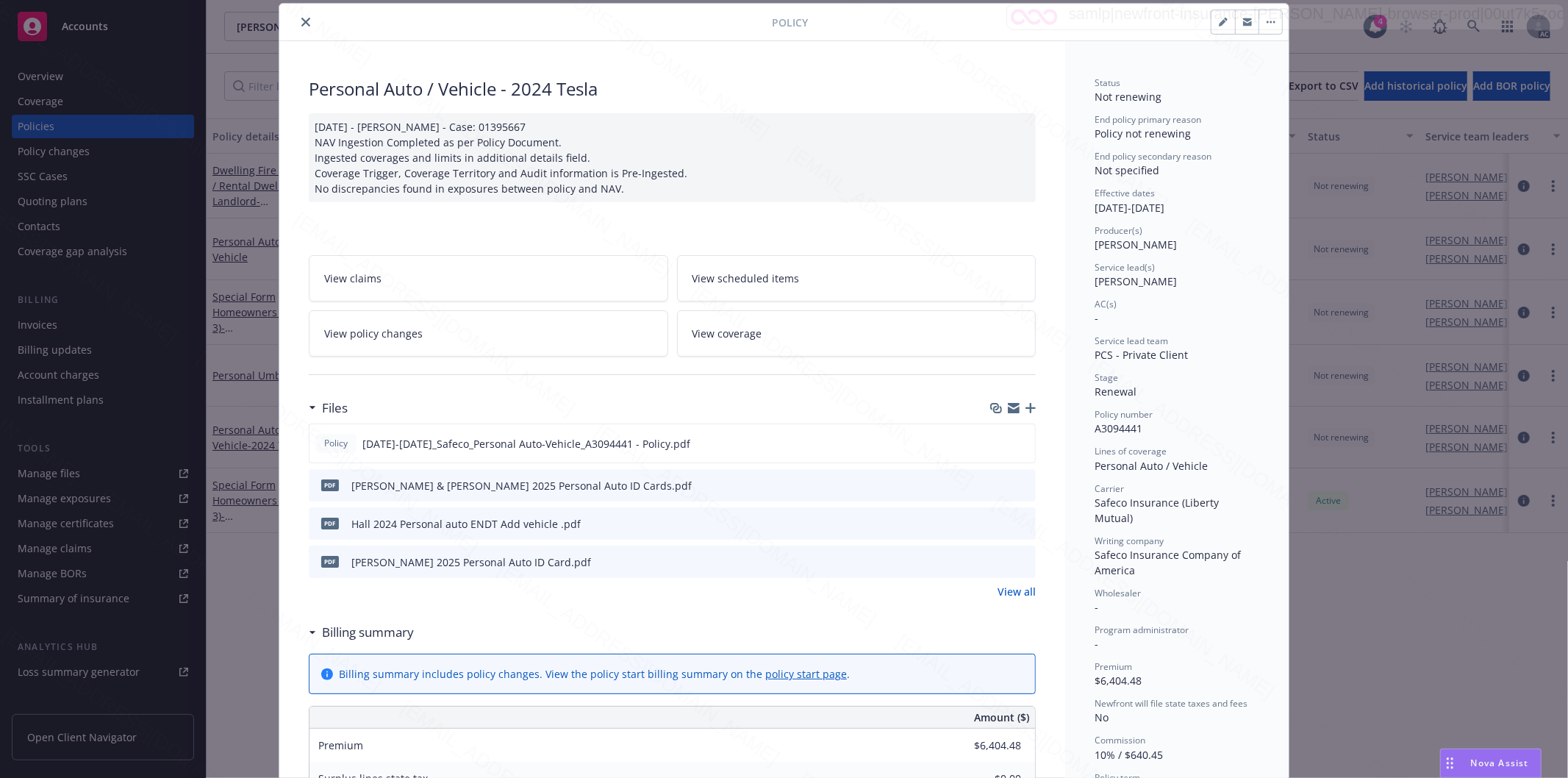
click at [302, 21] on icon "close" at bounding box center [306, 22] width 9 height 9
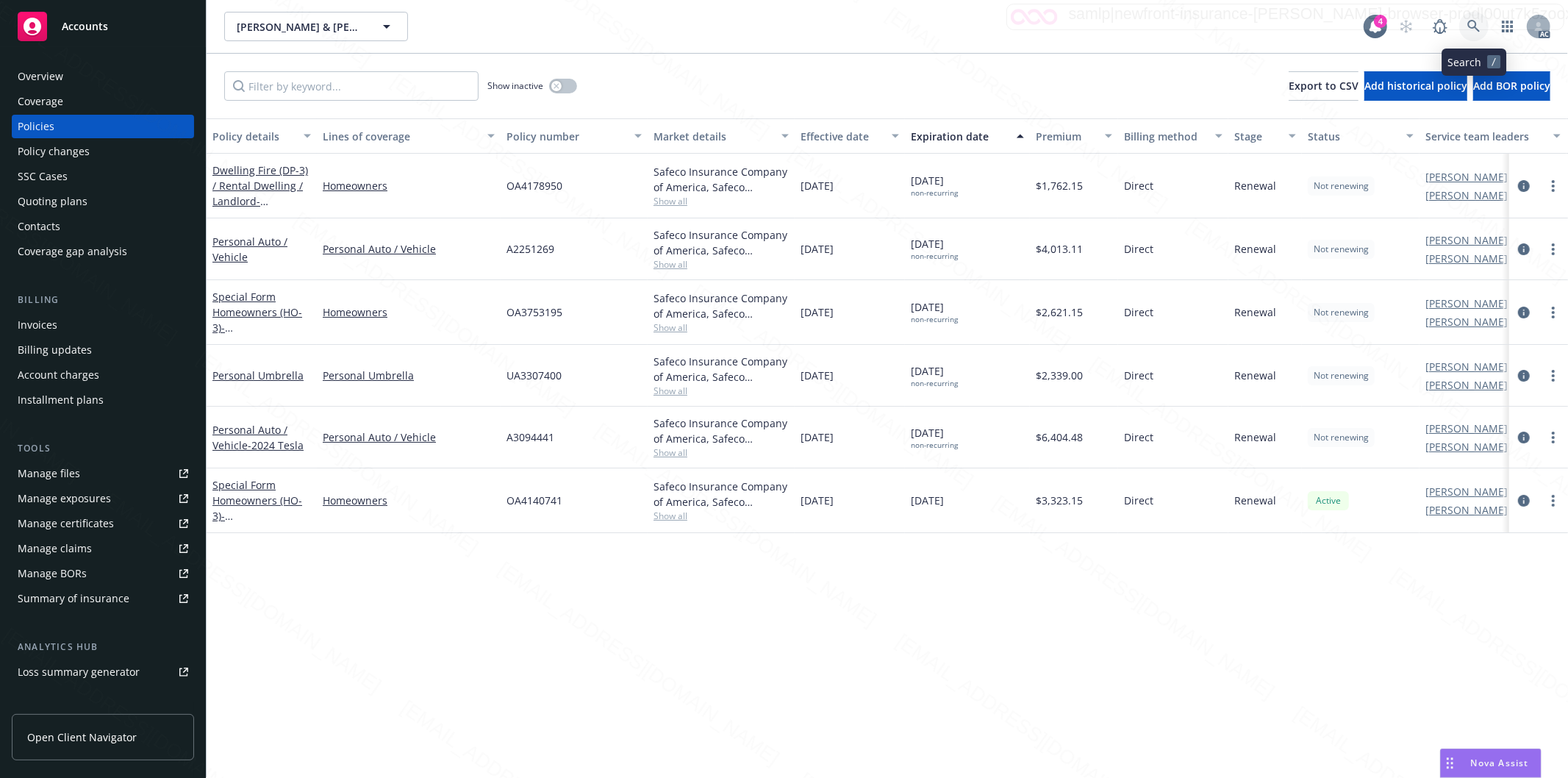
click at [1472, 20] on icon at bounding box center [1474, 26] width 14 height 14
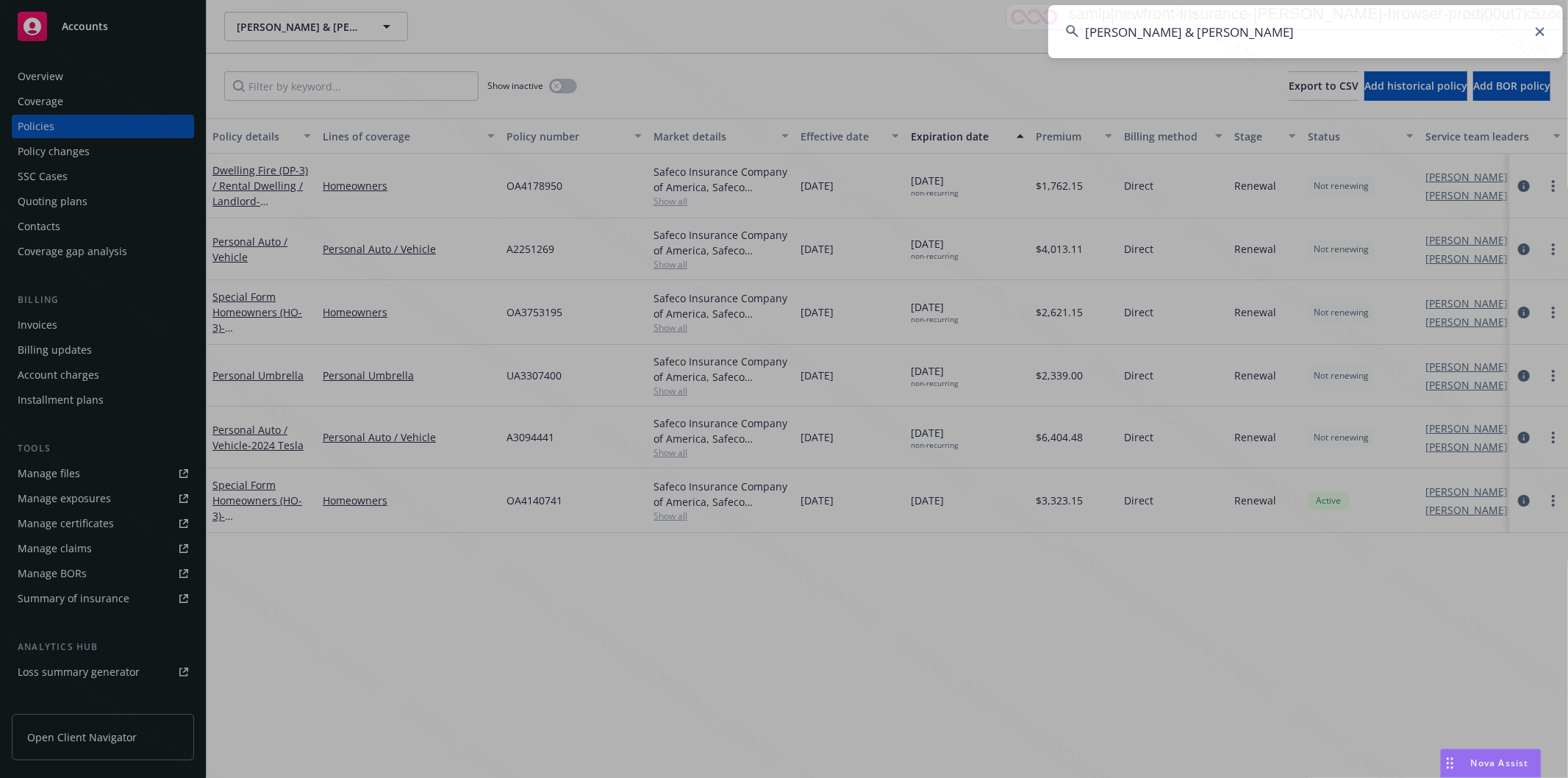
type input "[PERSON_NAME] & [PERSON_NAME]"
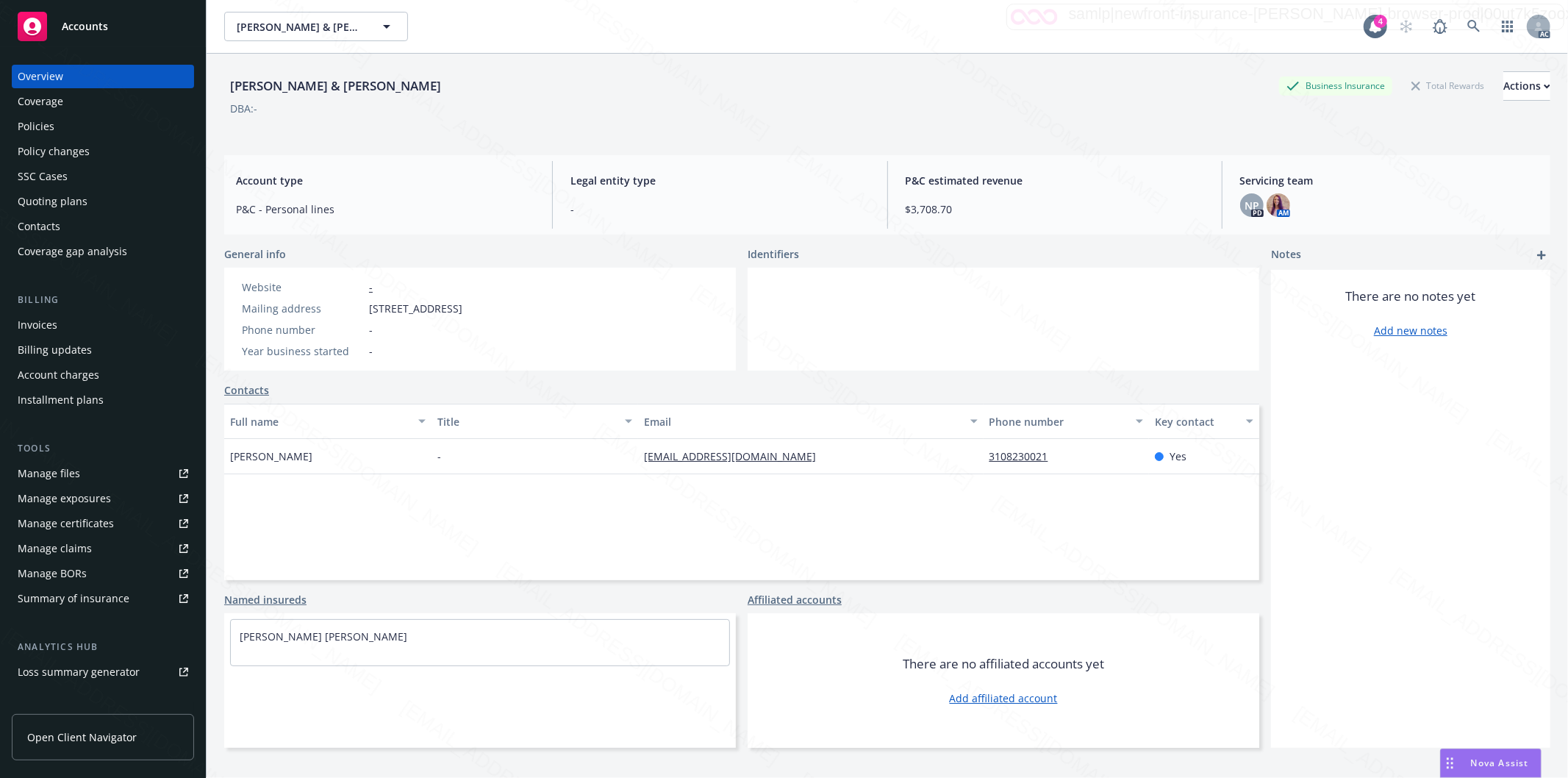
drag, startPoint x: 370, startPoint y: 311, endPoint x: 470, endPoint y: 316, distance: 100.1
click at [468, 316] on div "Website - Mailing address [STREET_ADDRESS] Phone number - Year business started…" at bounding box center [352, 318] width 232 height 79
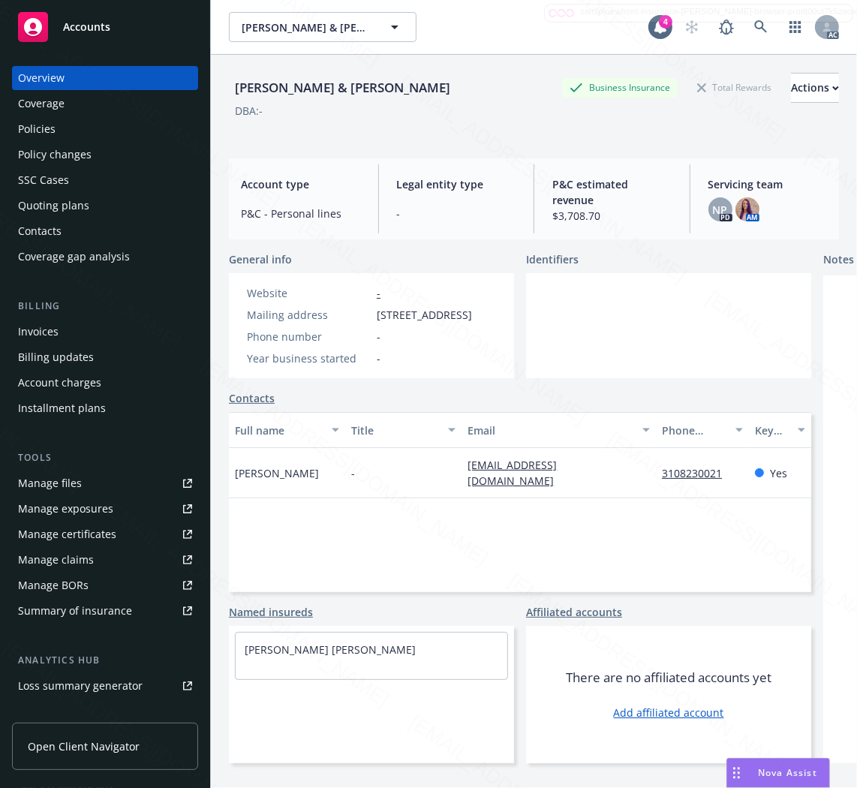
click at [55, 125] on div "Policies" at bounding box center [105, 129] width 174 height 24
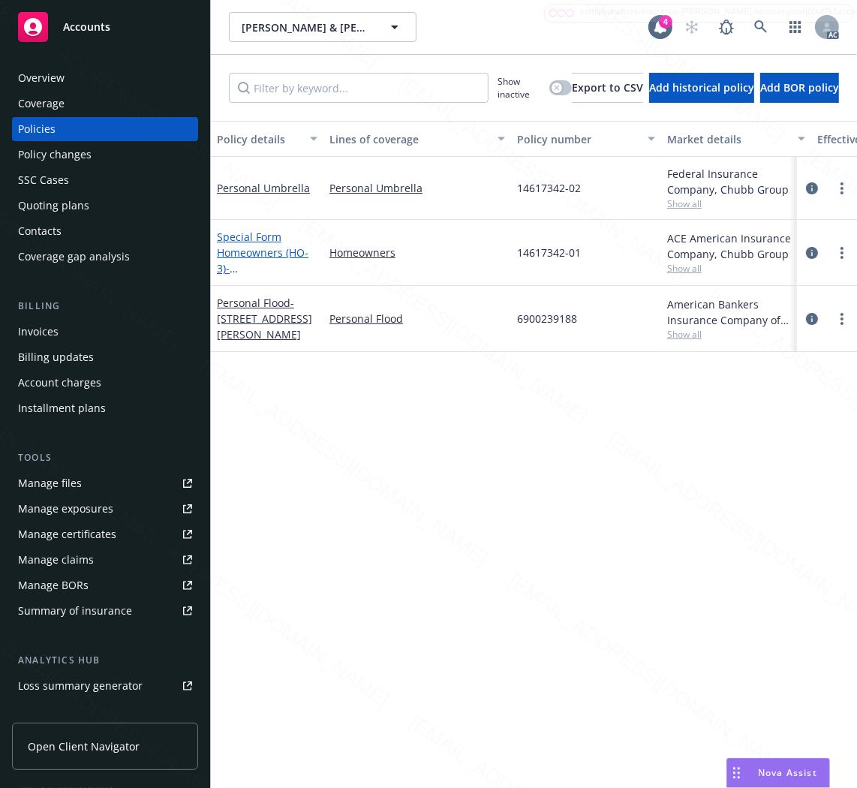
click at [261, 251] on link "Special Form Homeowners (HO-3) - [STREET_ADDRESS][PERSON_NAME]" at bounding box center [264, 268] width 95 height 77
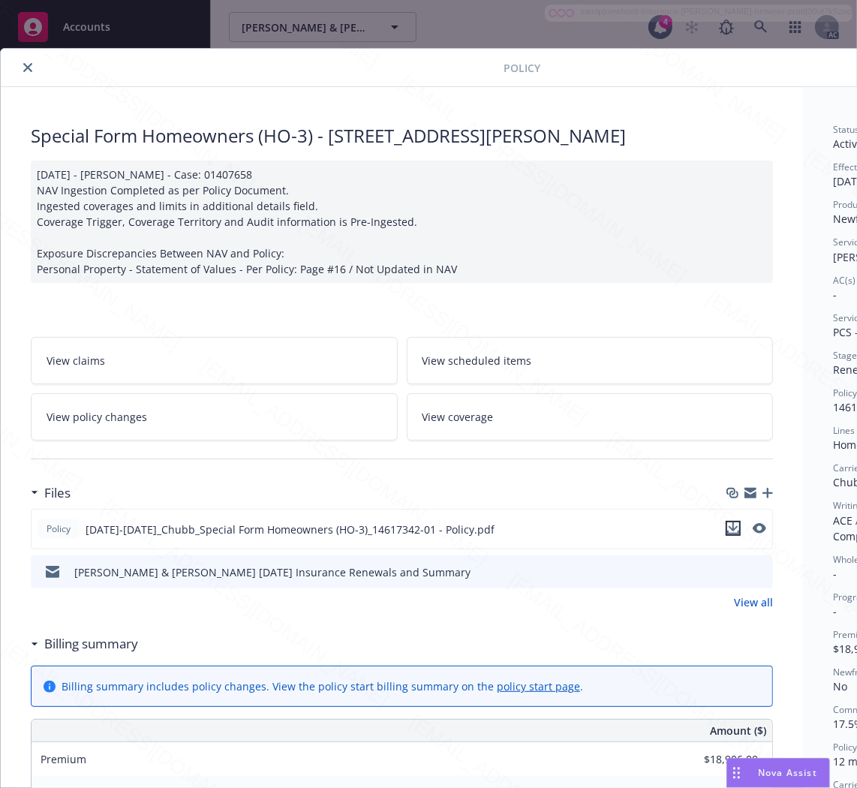
click at [736, 529] on icon "download file" at bounding box center [733, 528] width 12 height 12
click at [113, 647] on h3 "Billing summary" at bounding box center [91, 644] width 94 height 20
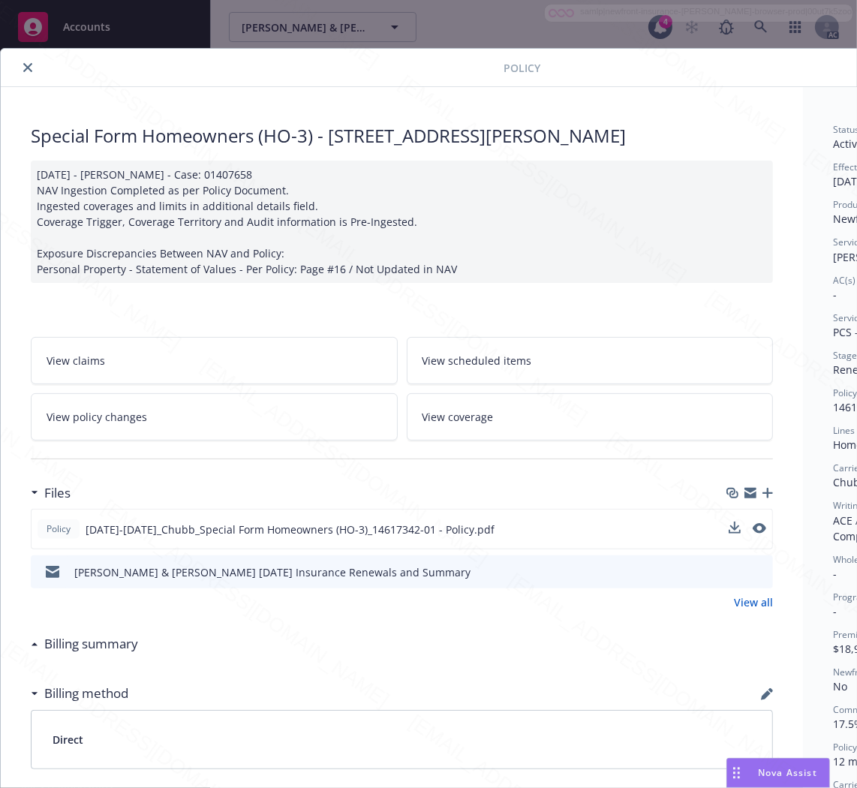
scroll to position [0, 188]
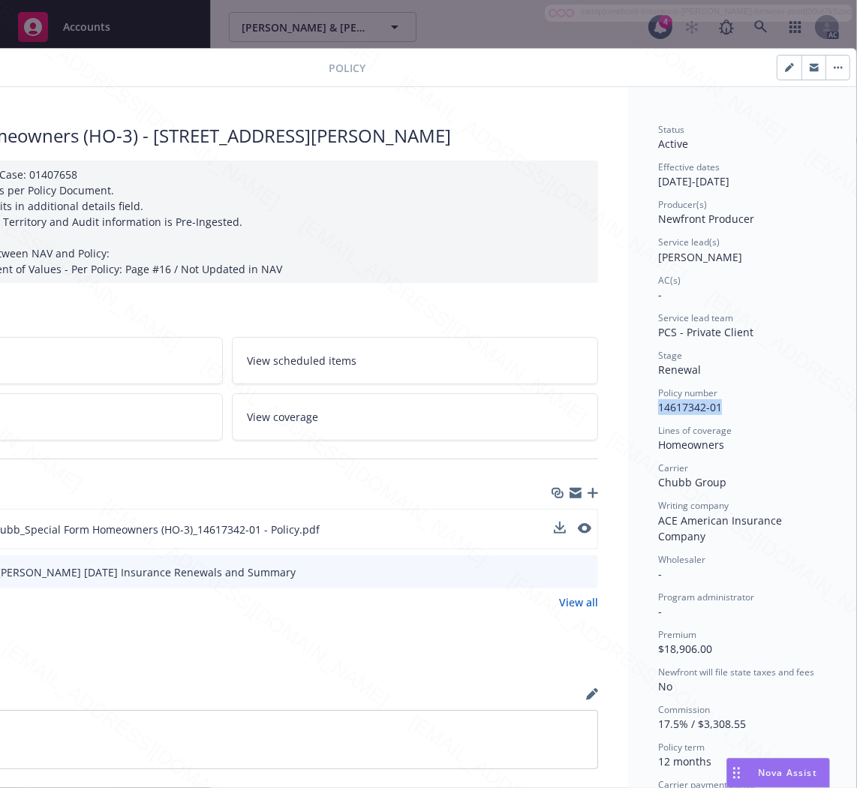
drag, startPoint x: 715, startPoint y: 403, endPoint x: 642, endPoint y: 407, distance: 73.7
click at [642, 407] on div "Status Active Effective dates [DATE] - [DATE] Producer(s) Newfront Producer Ser…" at bounding box center [742, 594] width 228 height 1014
click at [837, 67] on icon "button" at bounding box center [838, 68] width 2 height 2
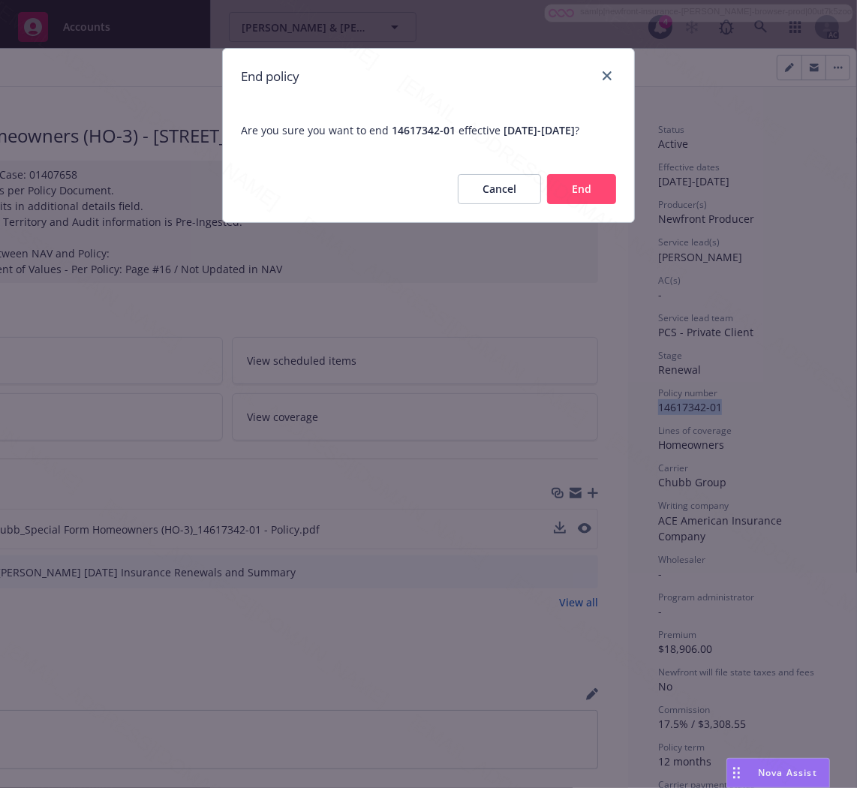
click at [572, 201] on button "End" at bounding box center [581, 189] width 69 height 30
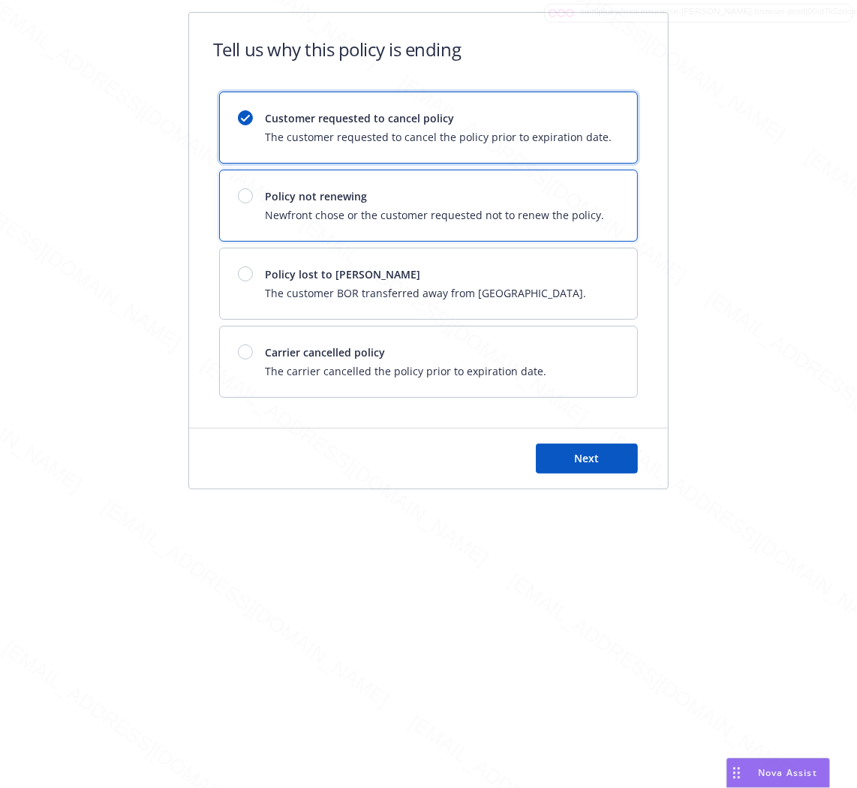
click at [471, 200] on span "Policy not renewing" at bounding box center [434, 196] width 339 height 16
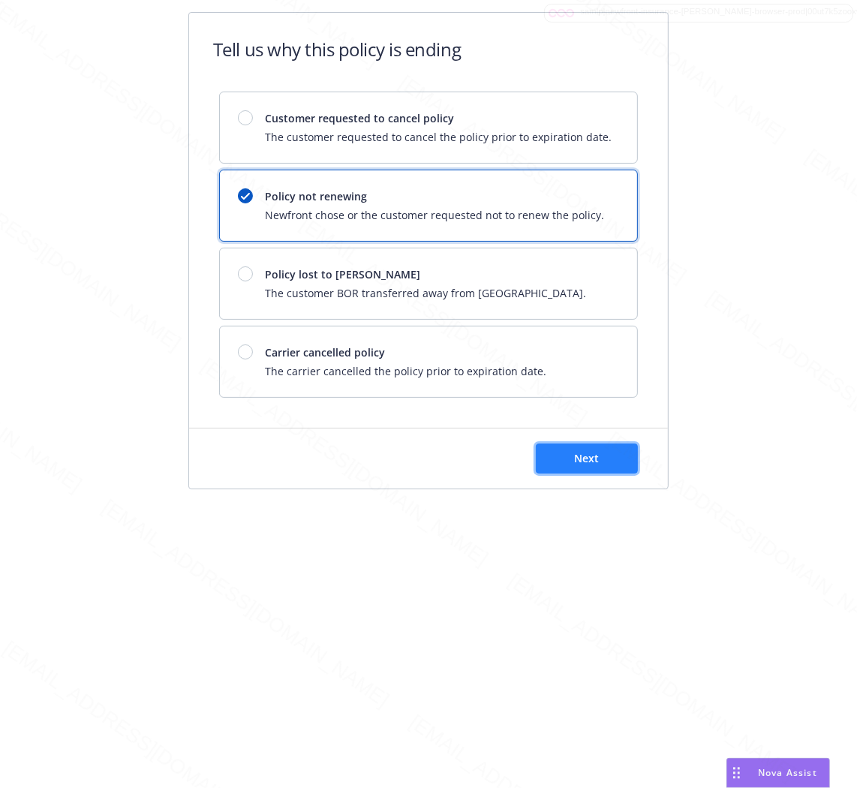
click at [597, 456] on span "Next" at bounding box center [587, 458] width 25 height 14
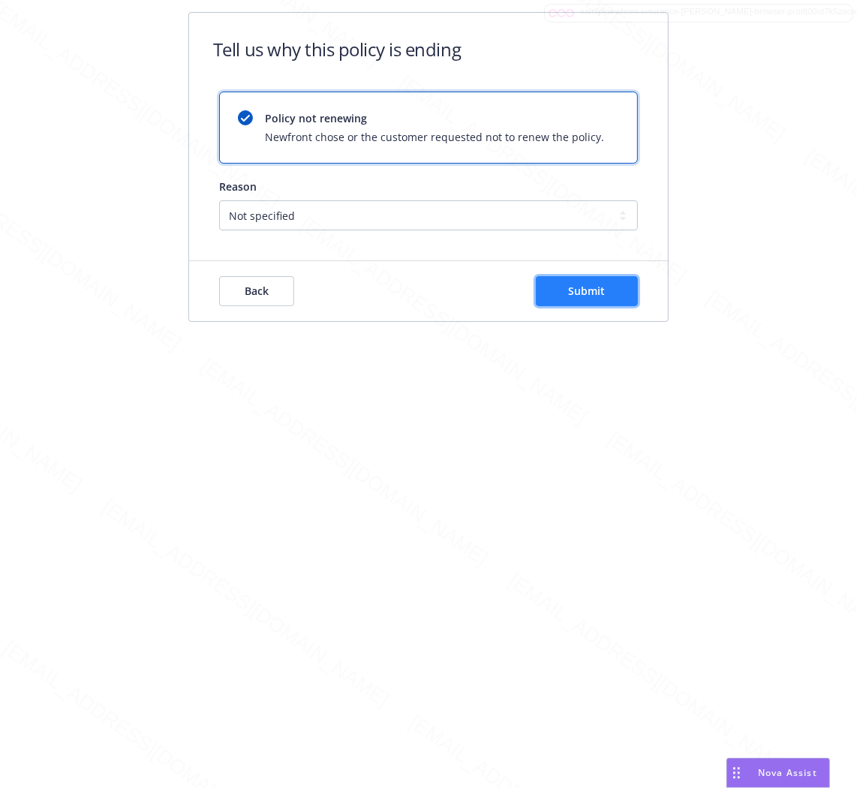
click at [610, 297] on button "Submit" at bounding box center [587, 291] width 102 height 30
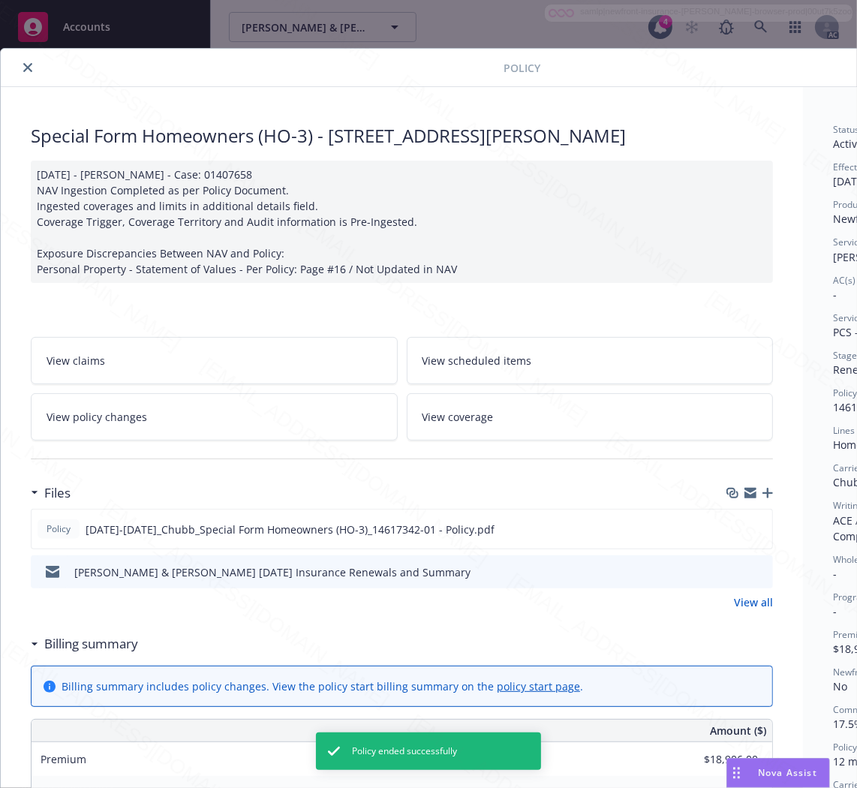
scroll to position [45, 0]
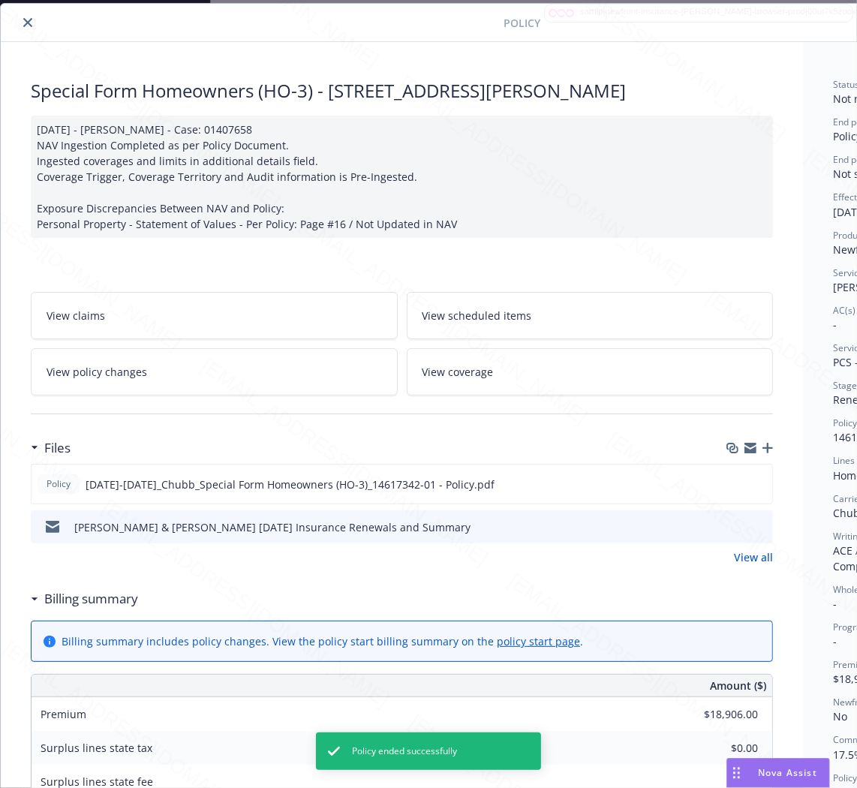
click at [24, 24] on icon "close" at bounding box center [27, 22] width 9 height 9
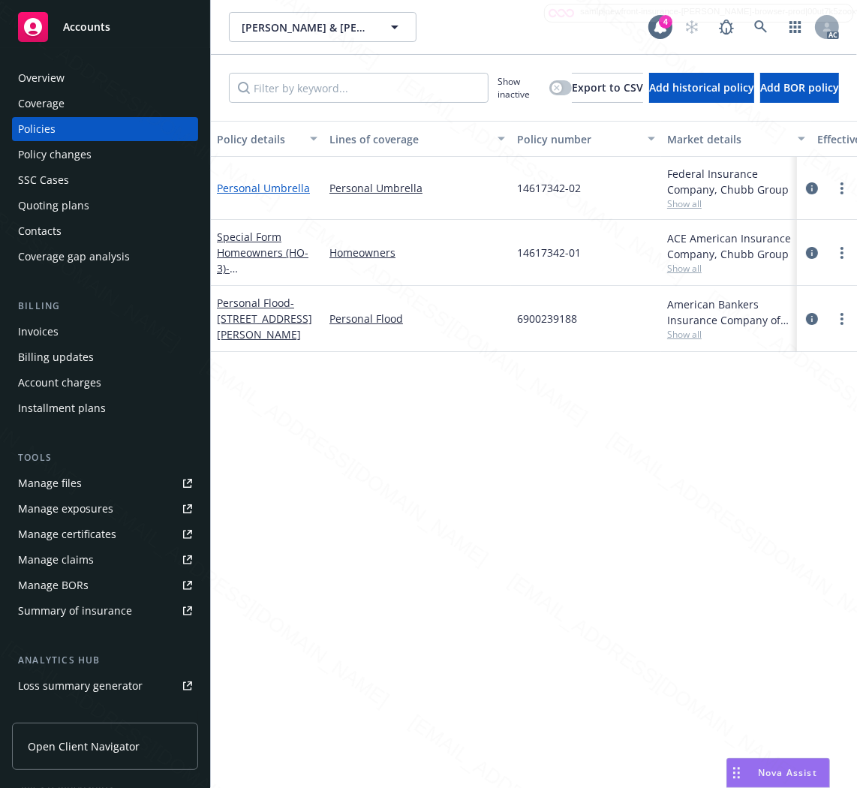
click at [237, 185] on link "Personal Umbrella" at bounding box center [263, 188] width 93 height 14
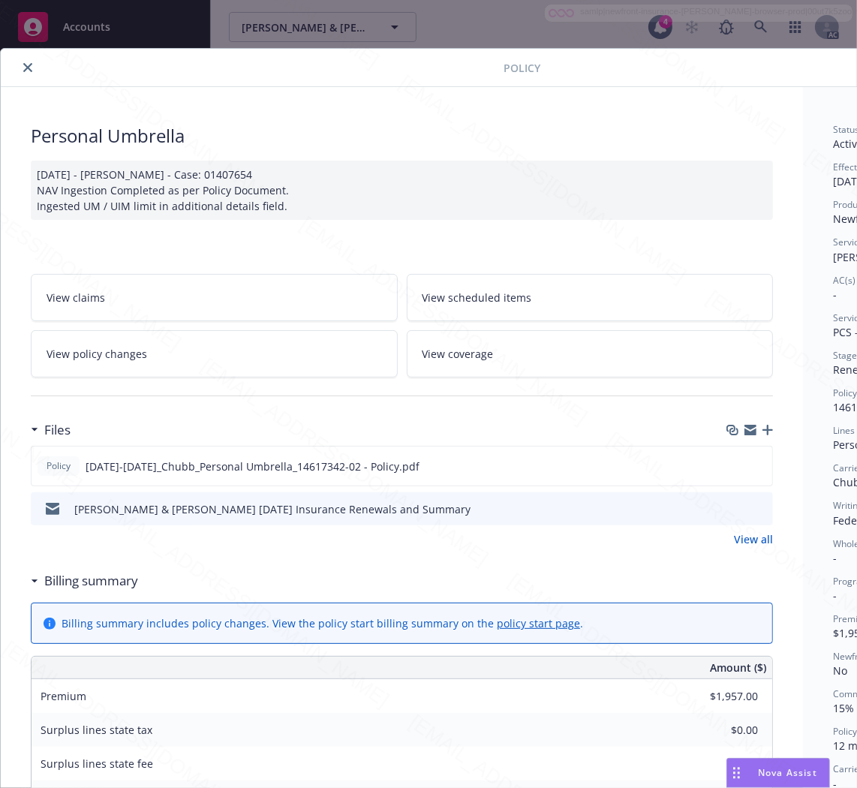
click at [100, 581] on h3 "Billing summary" at bounding box center [91, 581] width 94 height 20
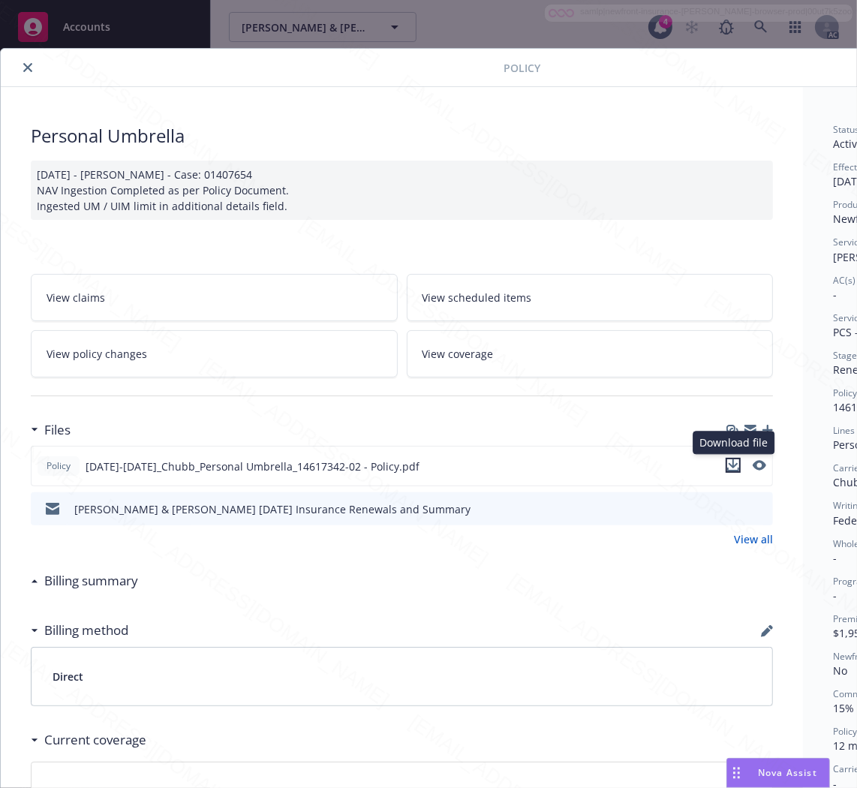
click at [730, 463] on icon "download file" at bounding box center [733, 465] width 12 height 12
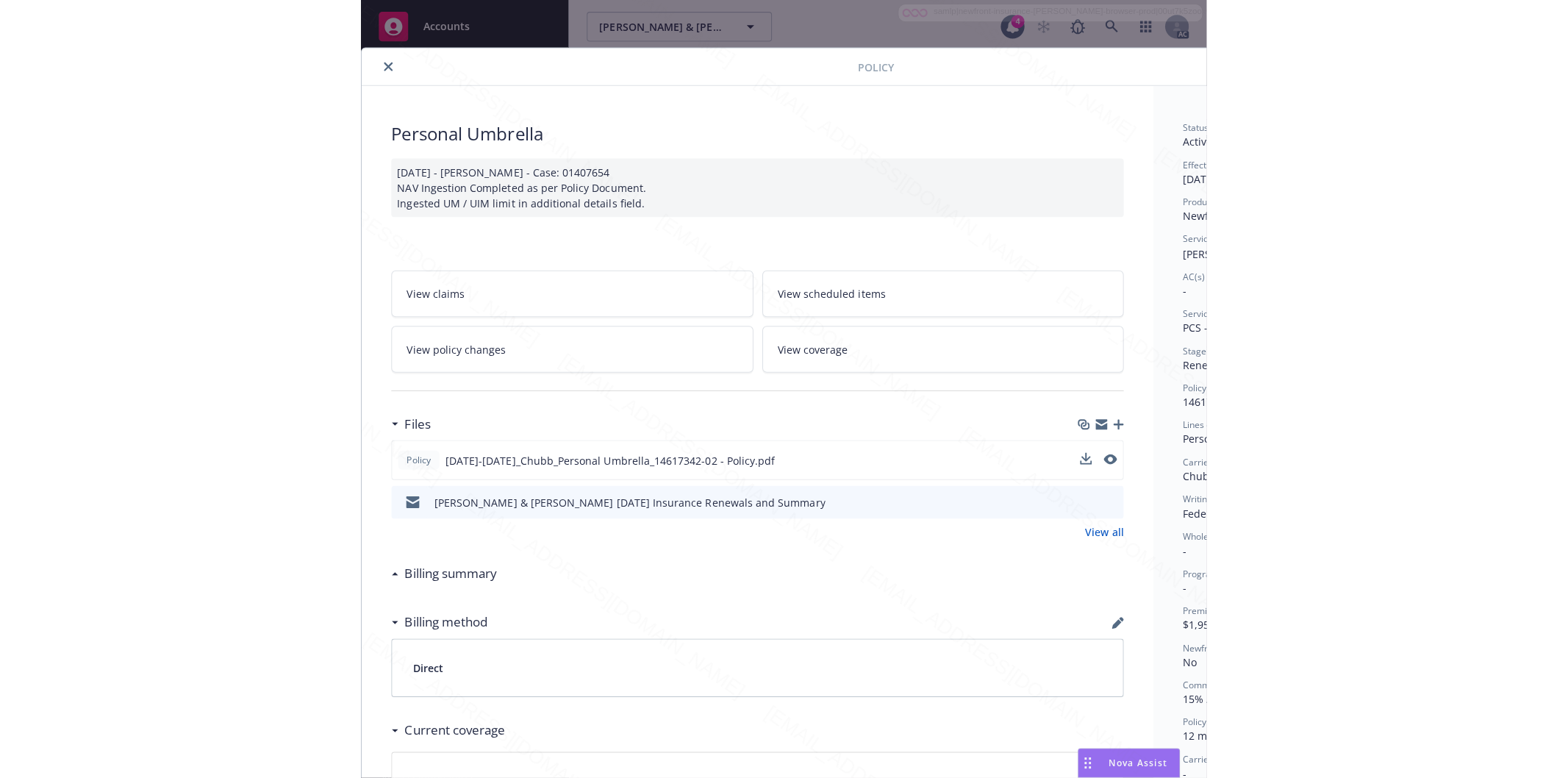
scroll to position [0, 184]
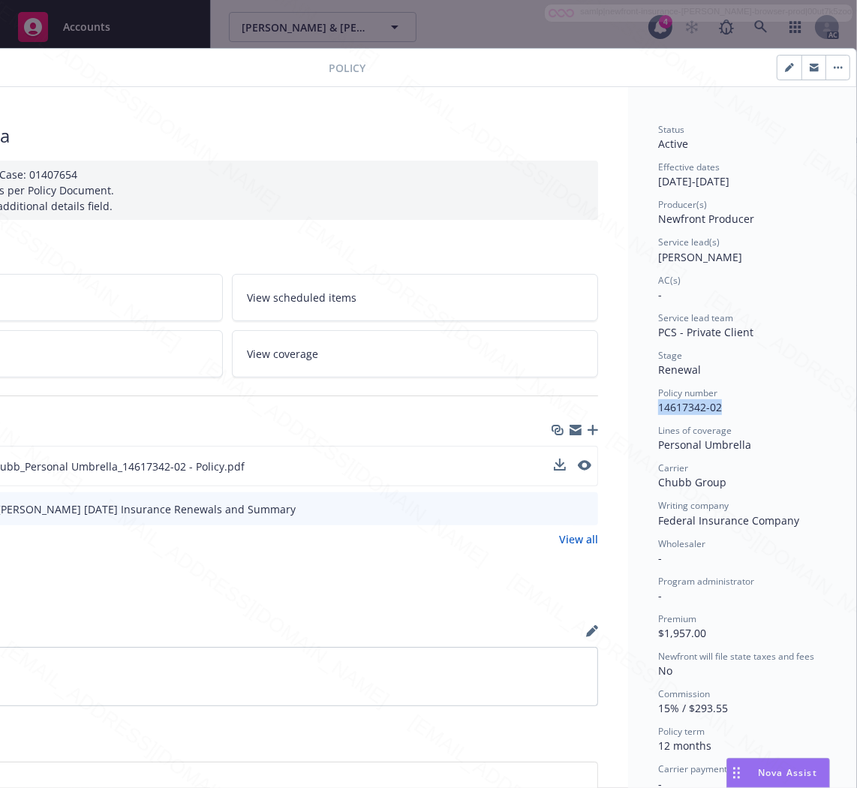
drag, startPoint x: 718, startPoint y: 408, endPoint x: 638, endPoint y: 407, distance: 79.6
click at [638, 407] on div "Status Active Effective dates [DATE] - [DATE] Producer(s) Newfront Producer Ser…" at bounding box center [742, 562] width 228 height 951
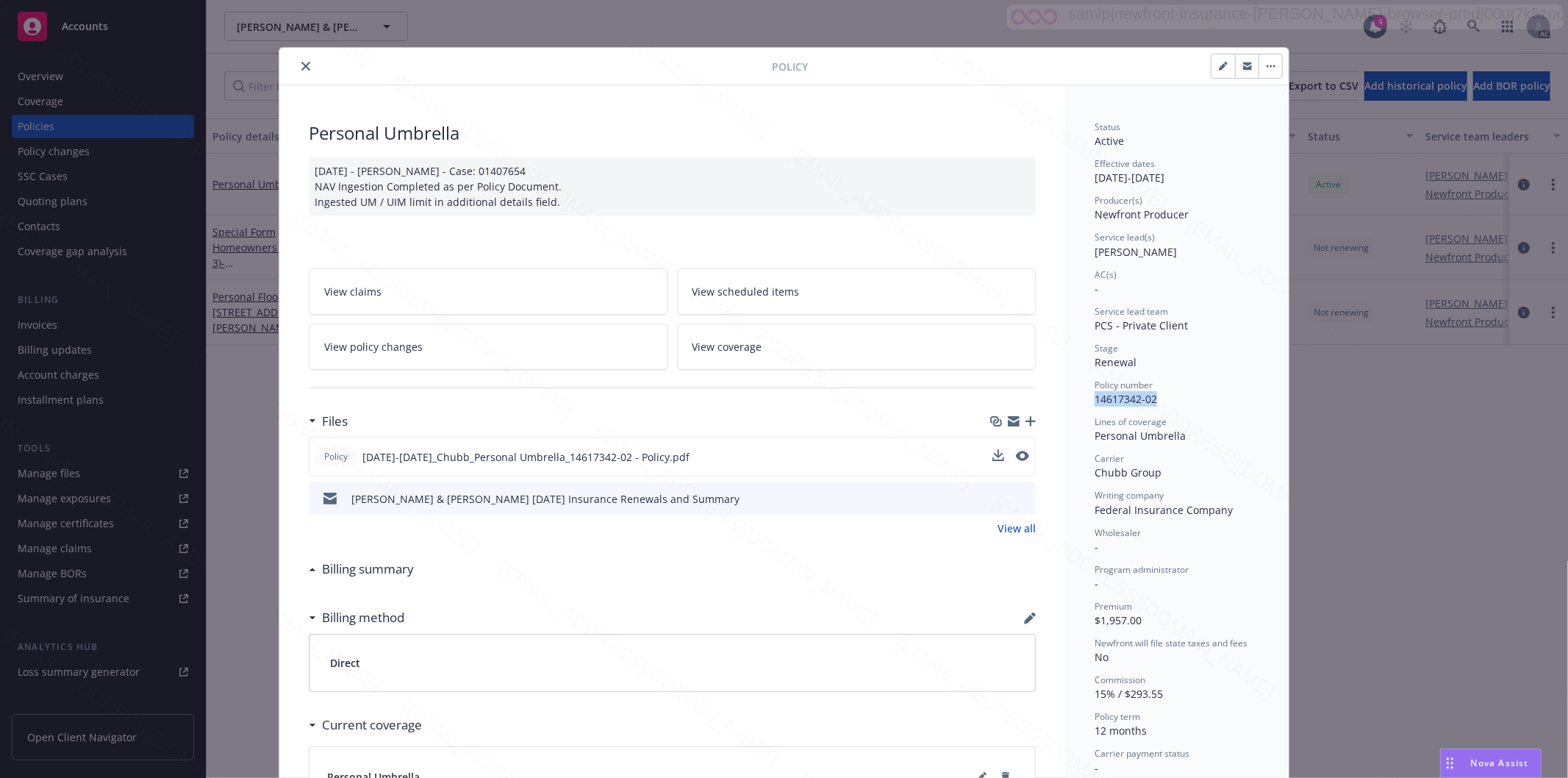
scroll to position [0, 0]
click at [1273, 66] on icon "button" at bounding box center [1274, 67] width 2 height 2
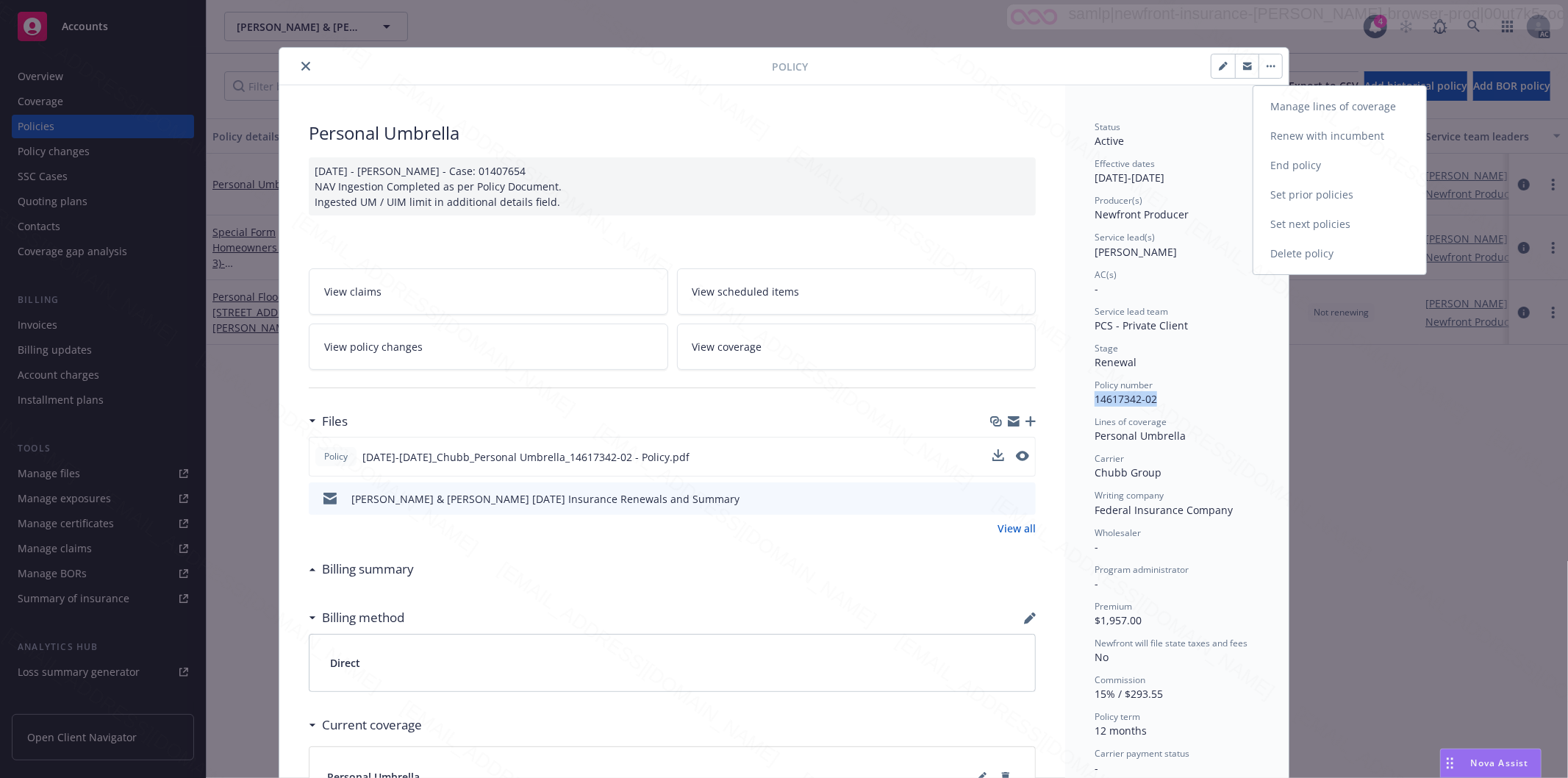
click at [1270, 166] on link "End policy" at bounding box center [1340, 166] width 172 height 29
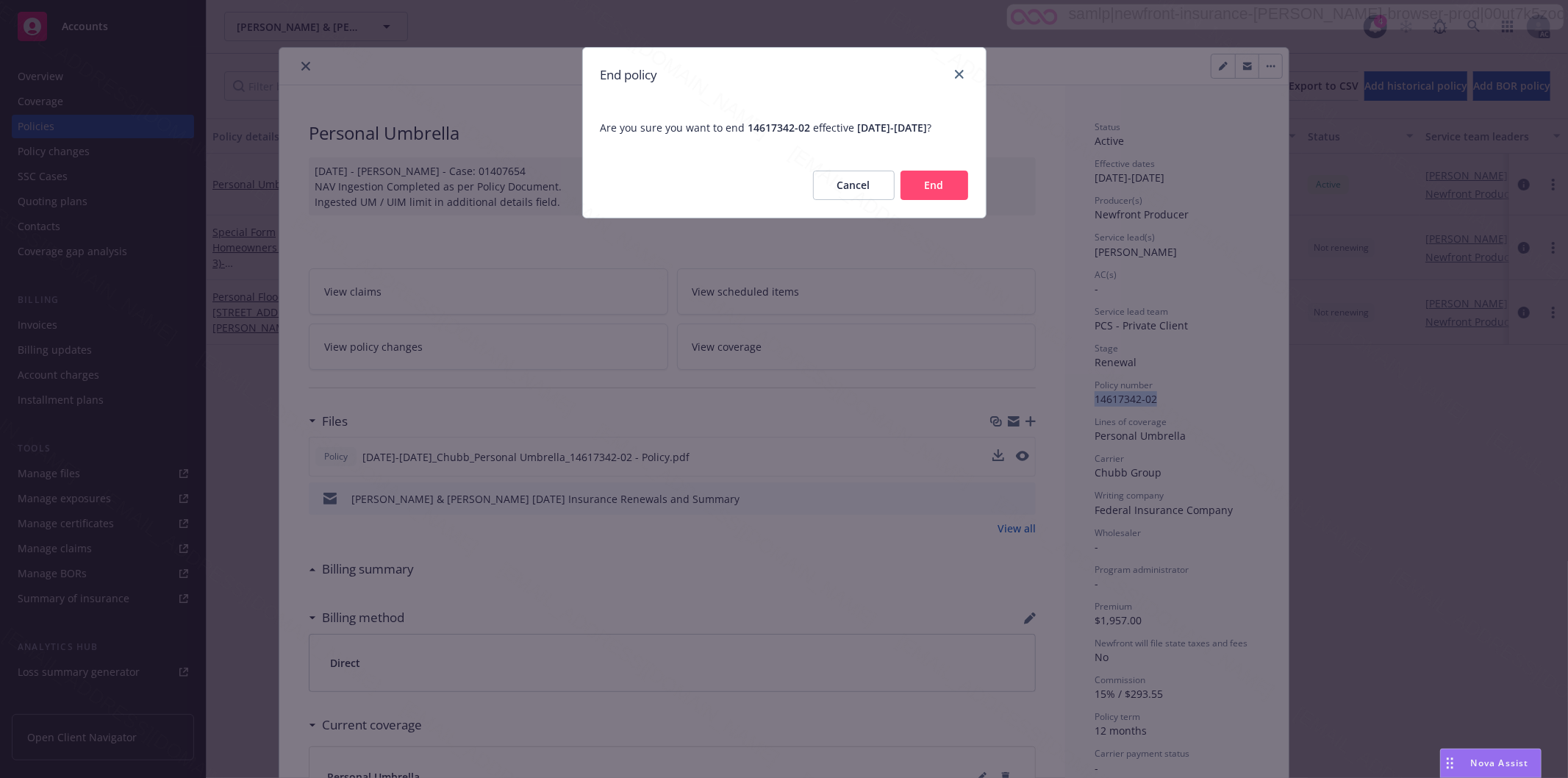
click at [937, 200] on button "End" at bounding box center [934, 185] width 68 height 29
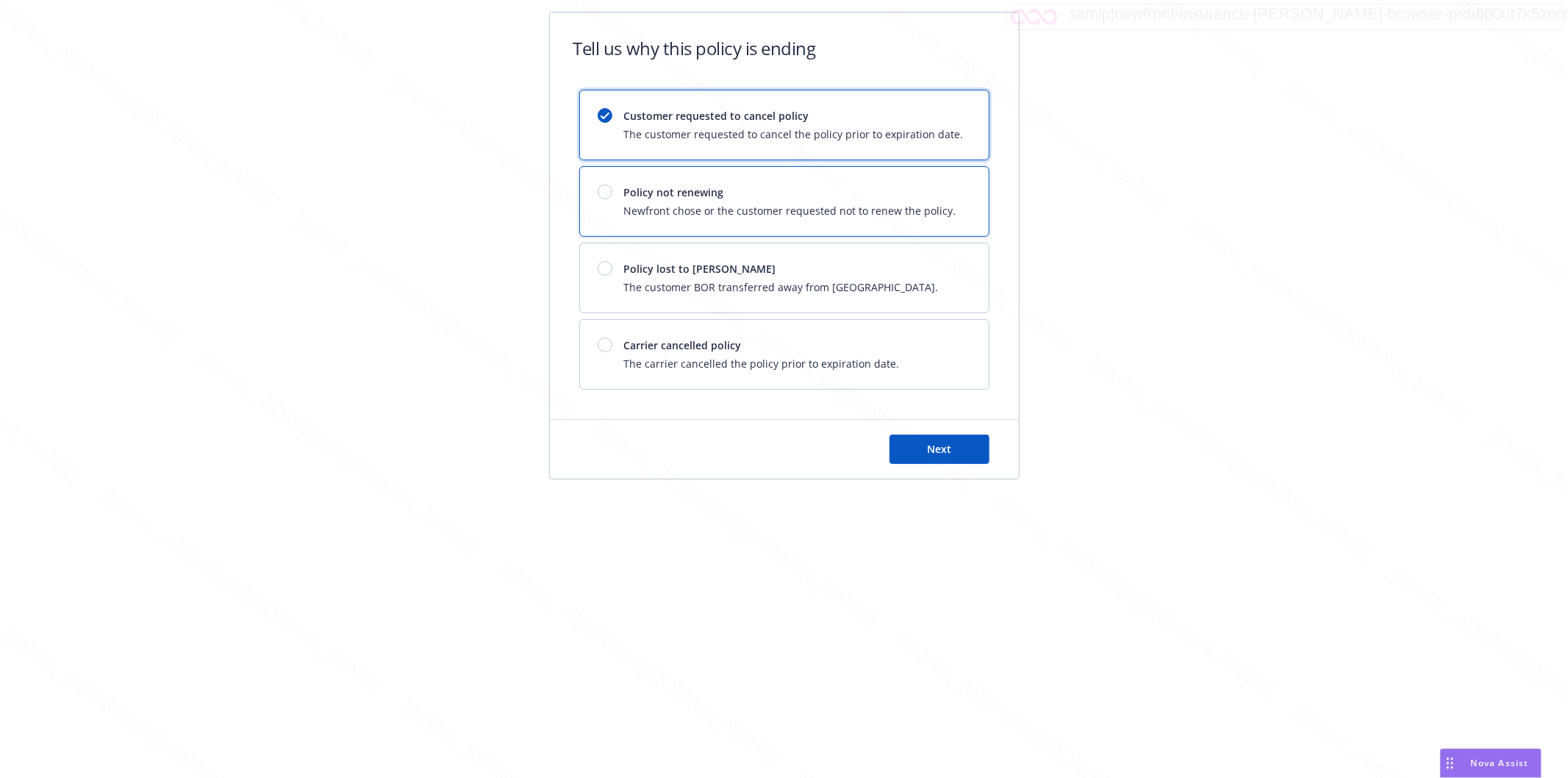
click at [820, 211] on span "Newfront chose or the customer requested not to renew the policy." at bounding box center [789, 211] width 332 height 16
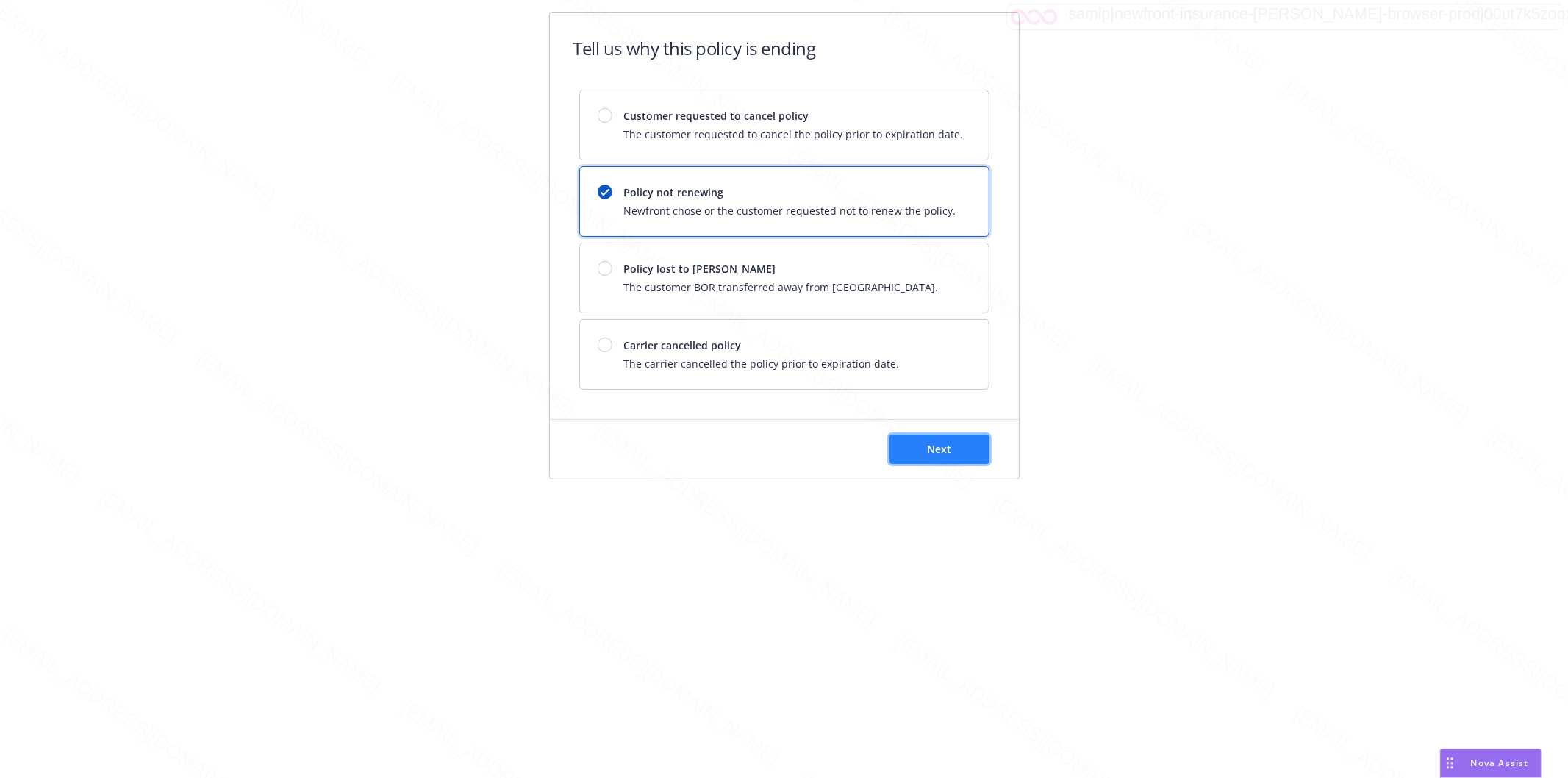
click at [932, 459] on button "Next" at bounding box center [939, 450] width 100 height 29
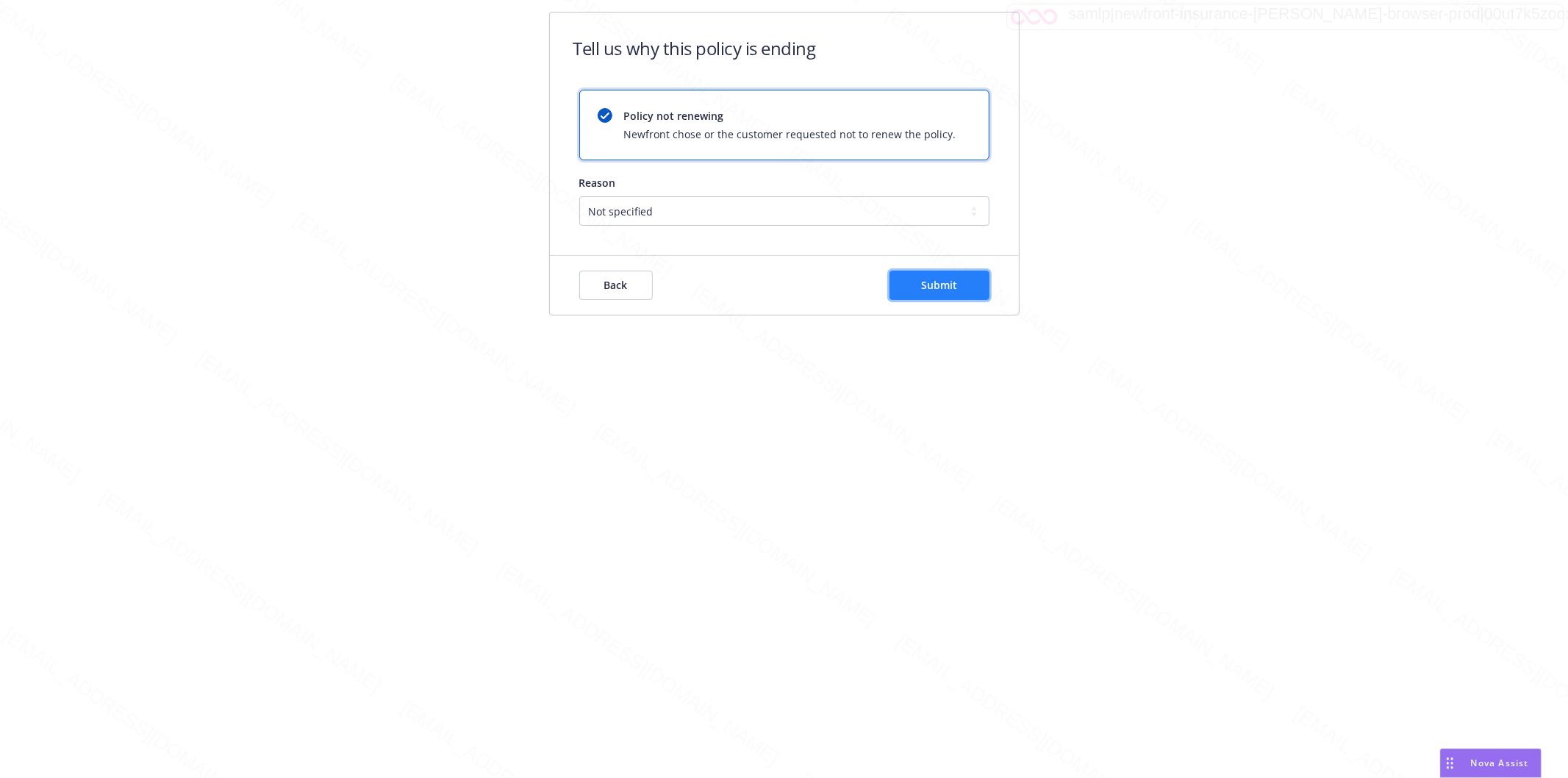
click at [937, 290] on span "Submit" at bounding box center [939, 285] width 36 height 14
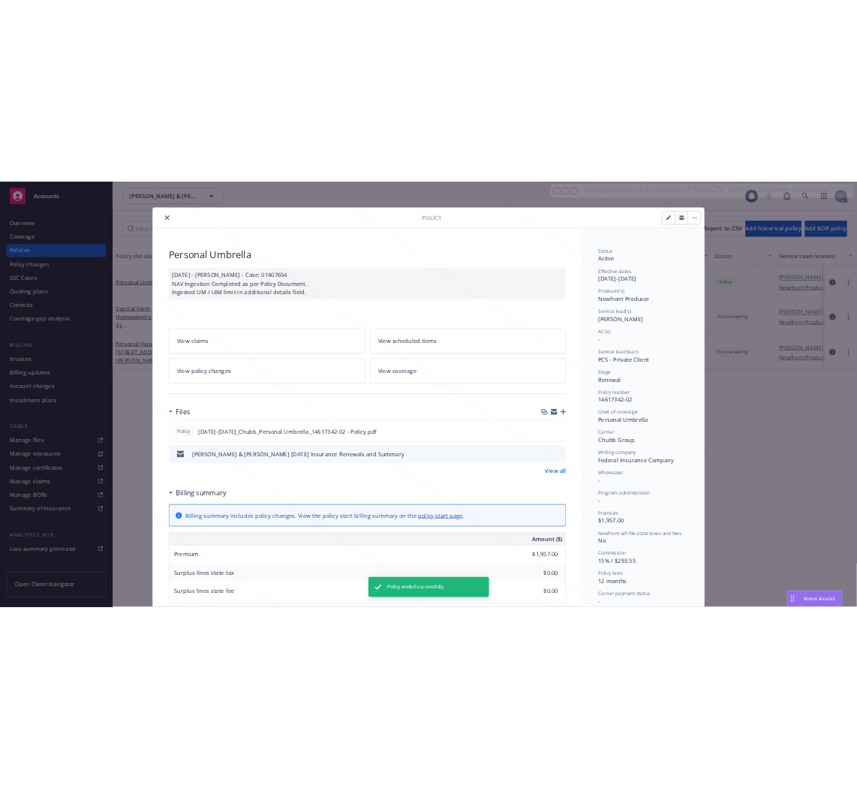
scroll to position [45, 0]
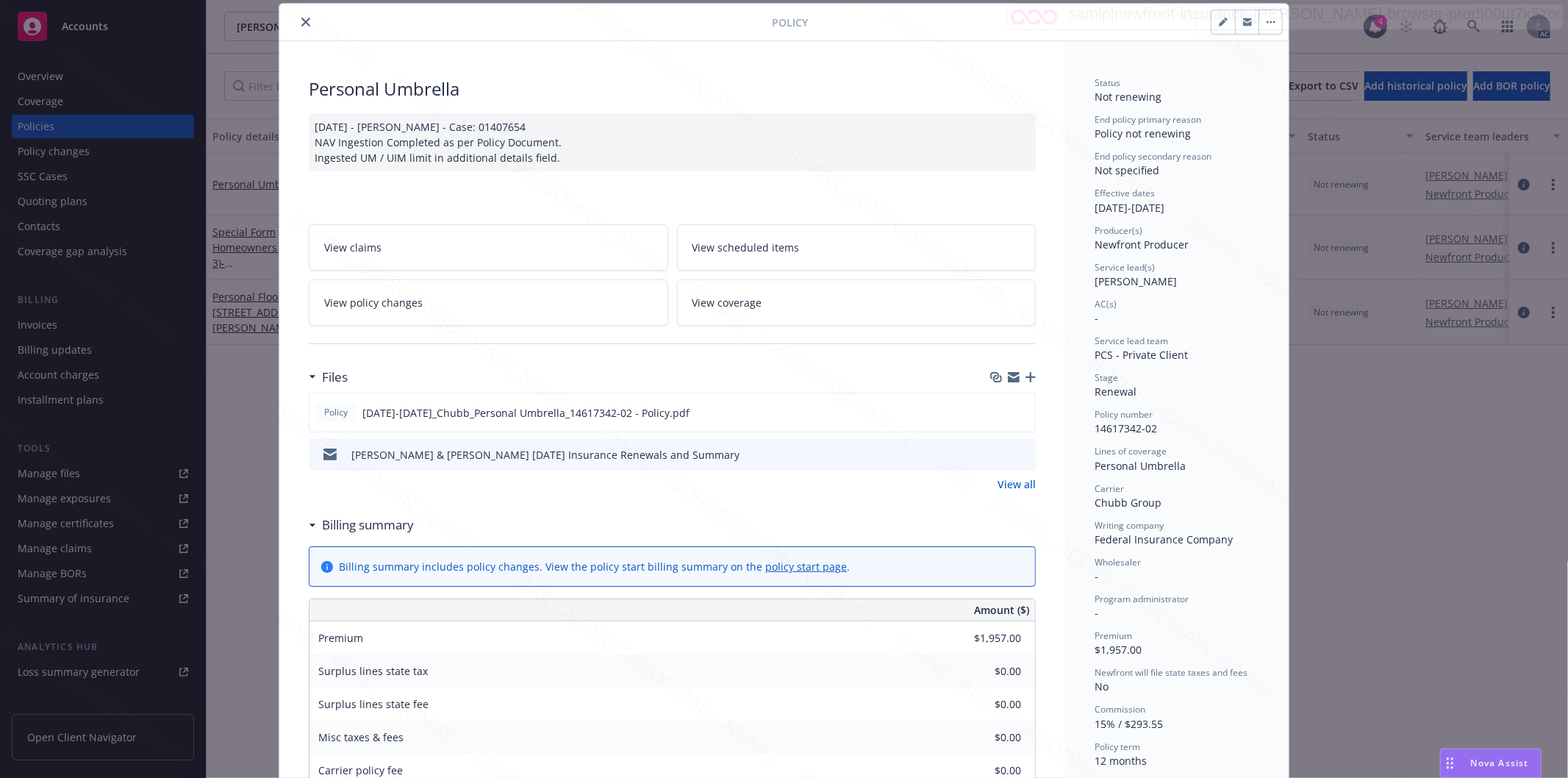
click at [302, 19] on icon "close" at bounding box center [306, 22] width 9 height 9
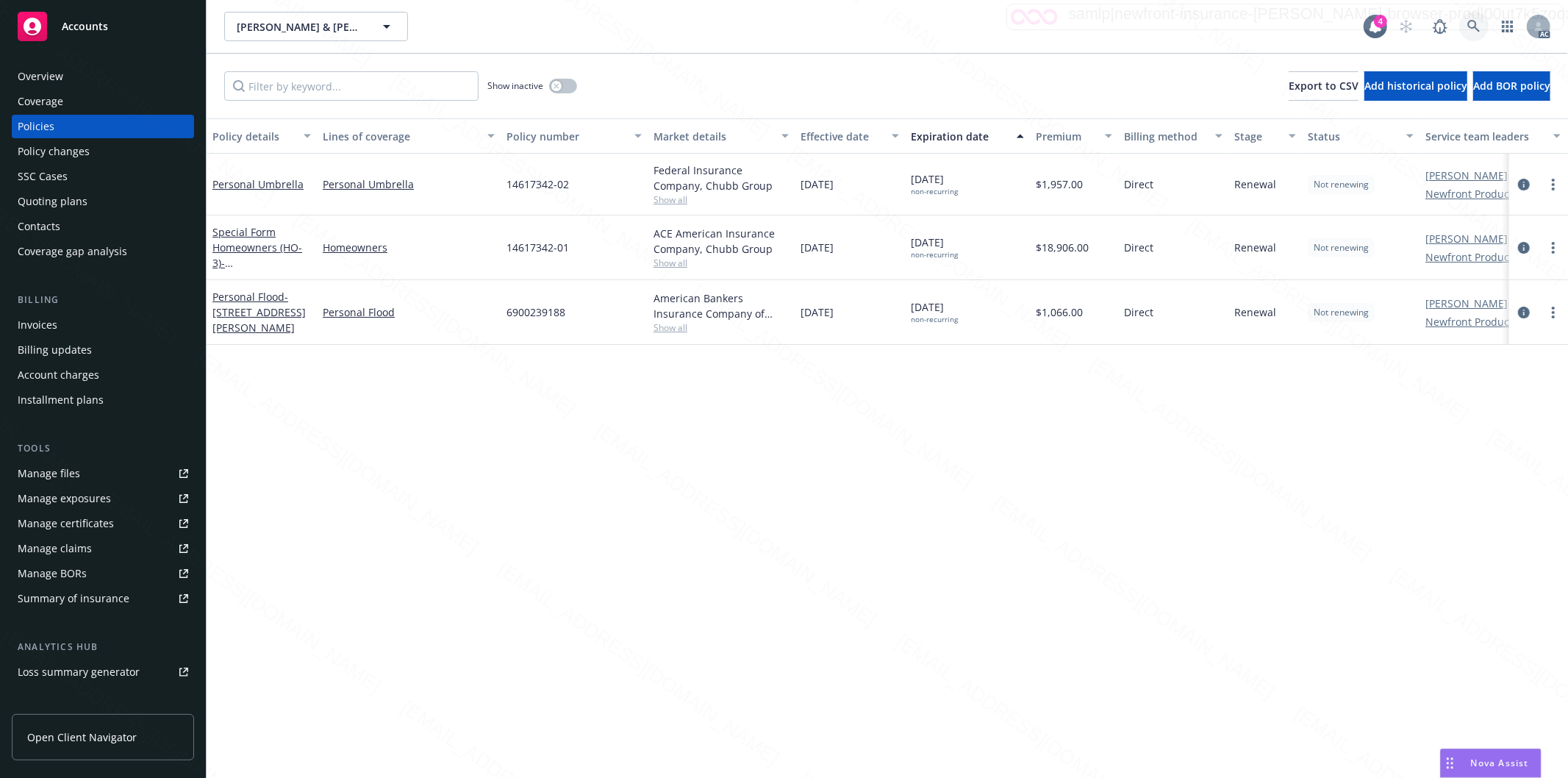
click at [1467, 24] on icon at bounding box center [1474, 26] width 14 height 14
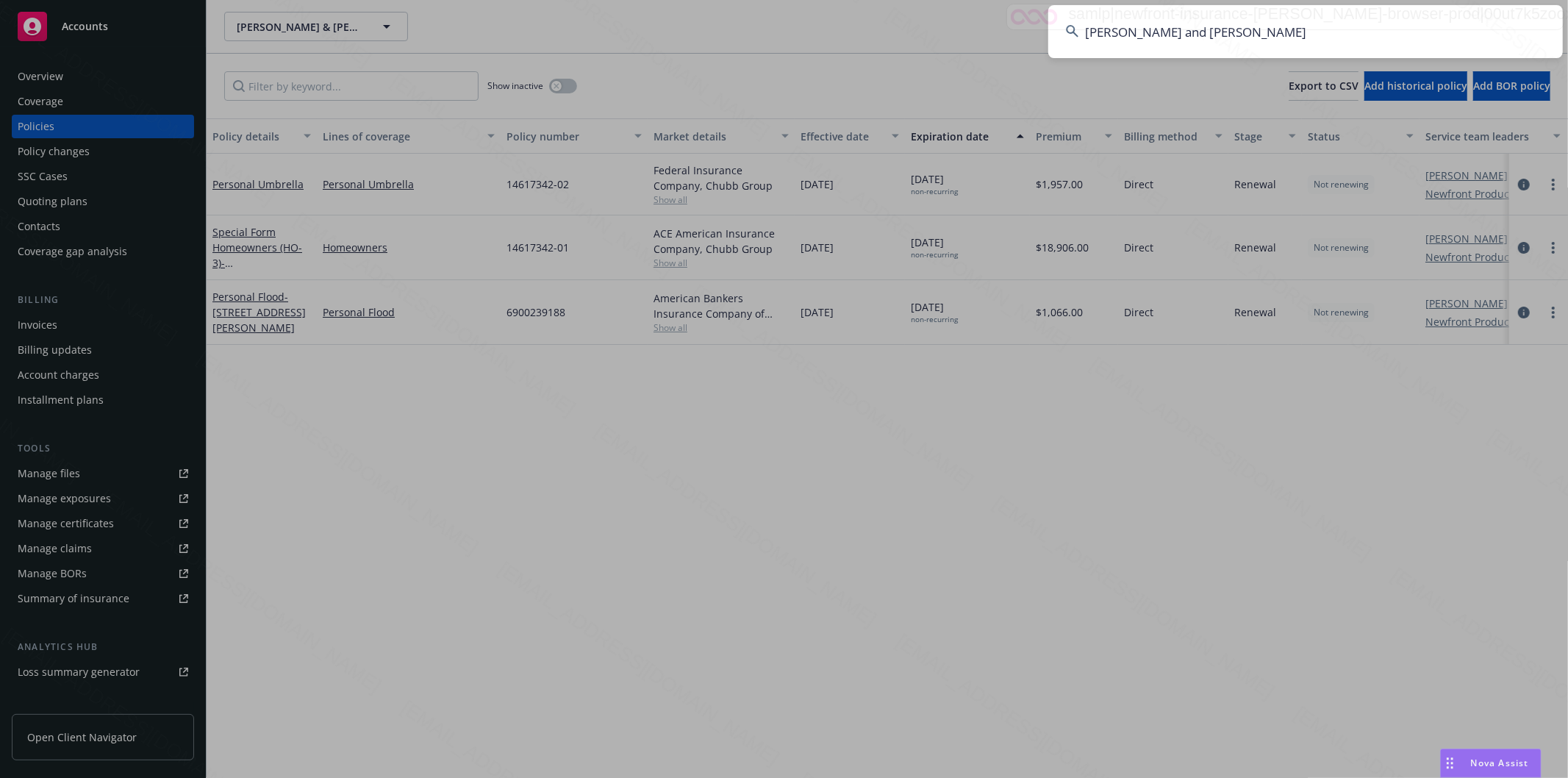
type input "[PERSON_NAME] and [PERSON_NAME]"
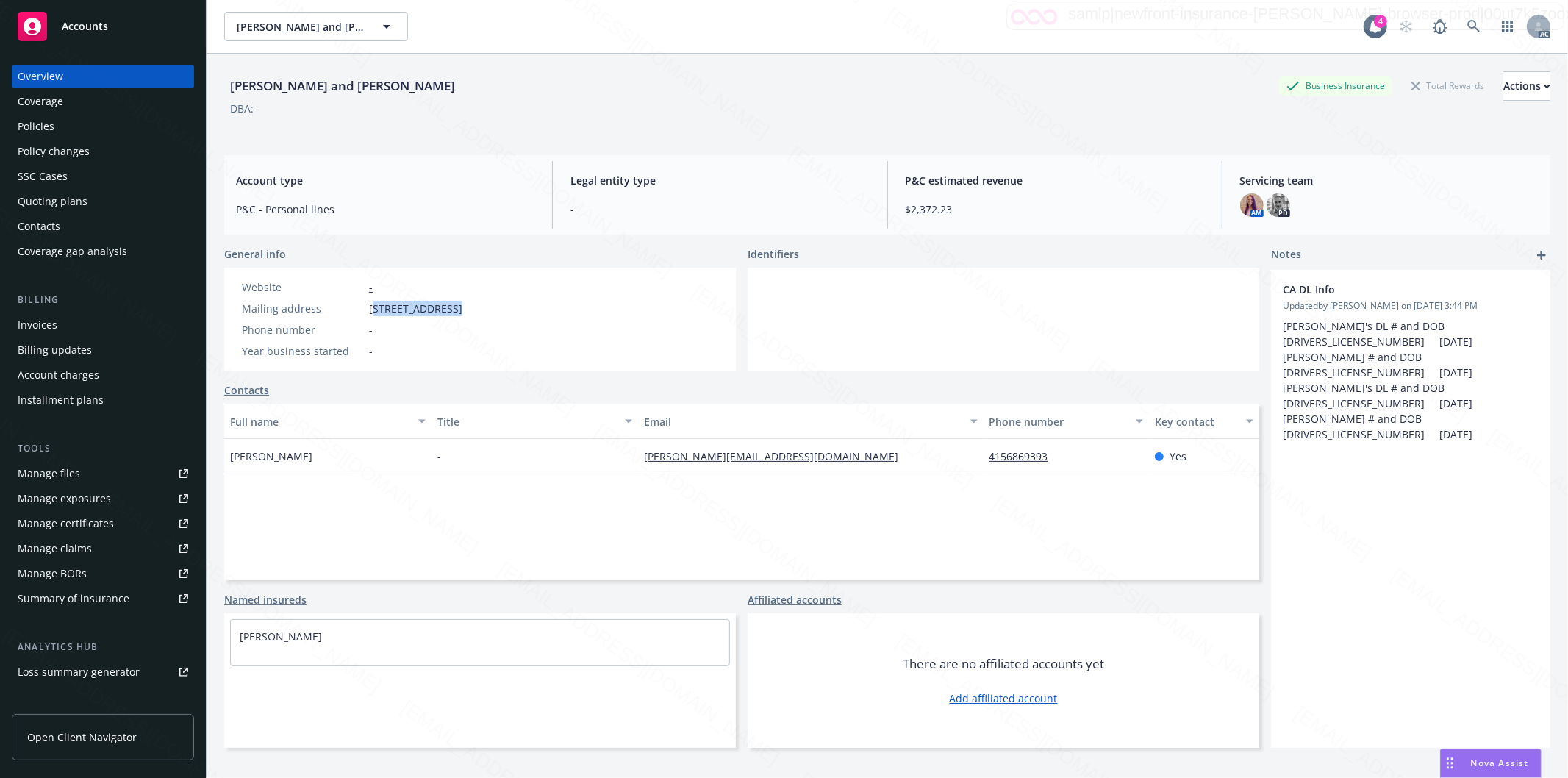
drag, startPoint x: 379, startPoint y: 308, endPoint x: 450, endPoint y: 311, distance: 71.1
click at [450, 311] on span "[STREET_ADDRESS]" at bounding box center [415, 309] width 93 height 16
drag, startPoint x: 367, startPoint y: 308, endPoint x: 453, endPoint y: 310, distance: 86.0
click at [453, 310] on div "Mailing address [STREET_ADDRESS]" at bounding box center [352, 309] width 232 height 16
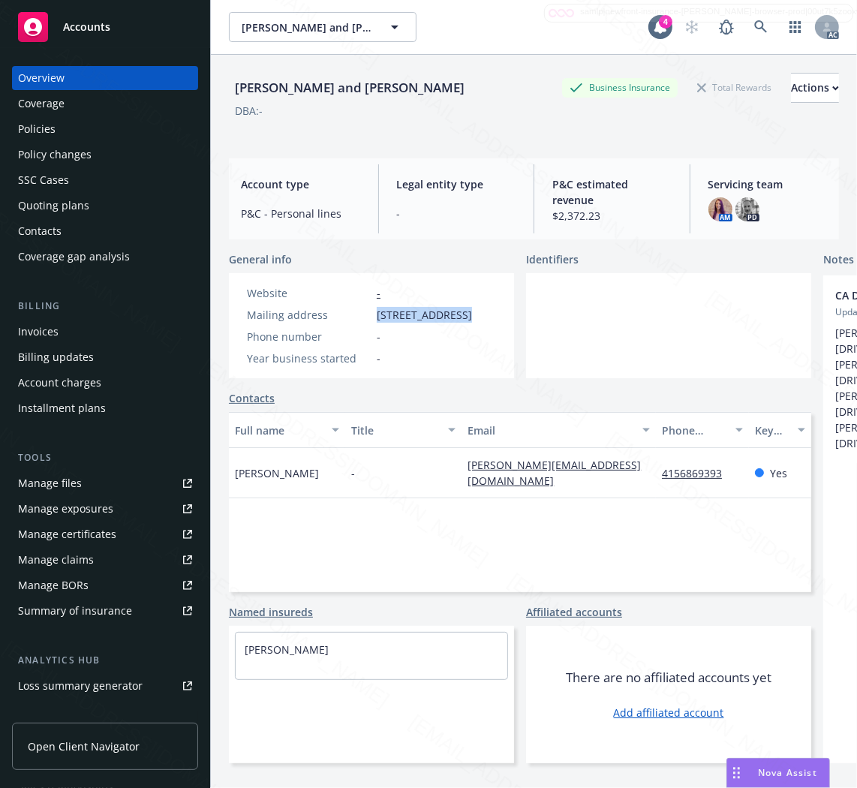
click at [54, 130] on div "Policies" at bounding box center [37, 129] width 38 height 24
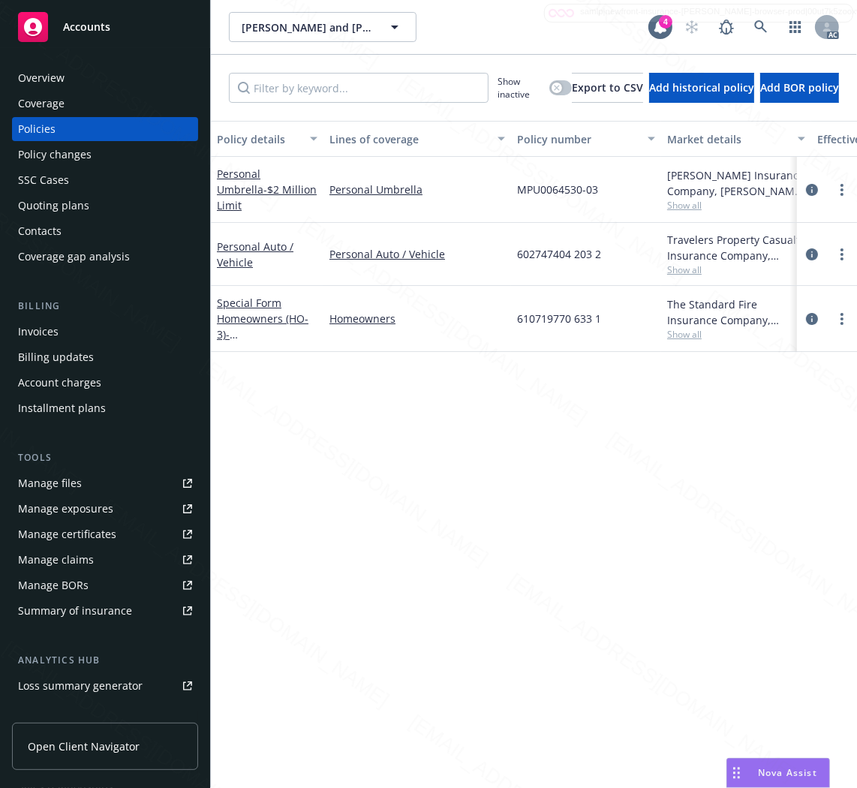
click at [234, 250] on div "Personal Auto / Vehicle" at bounding box center [267, 255] width 101 height 32
click at [242, 249] on div "Personal Auto / Vehicle" at bounding box center [267, 255] width 101 height 32
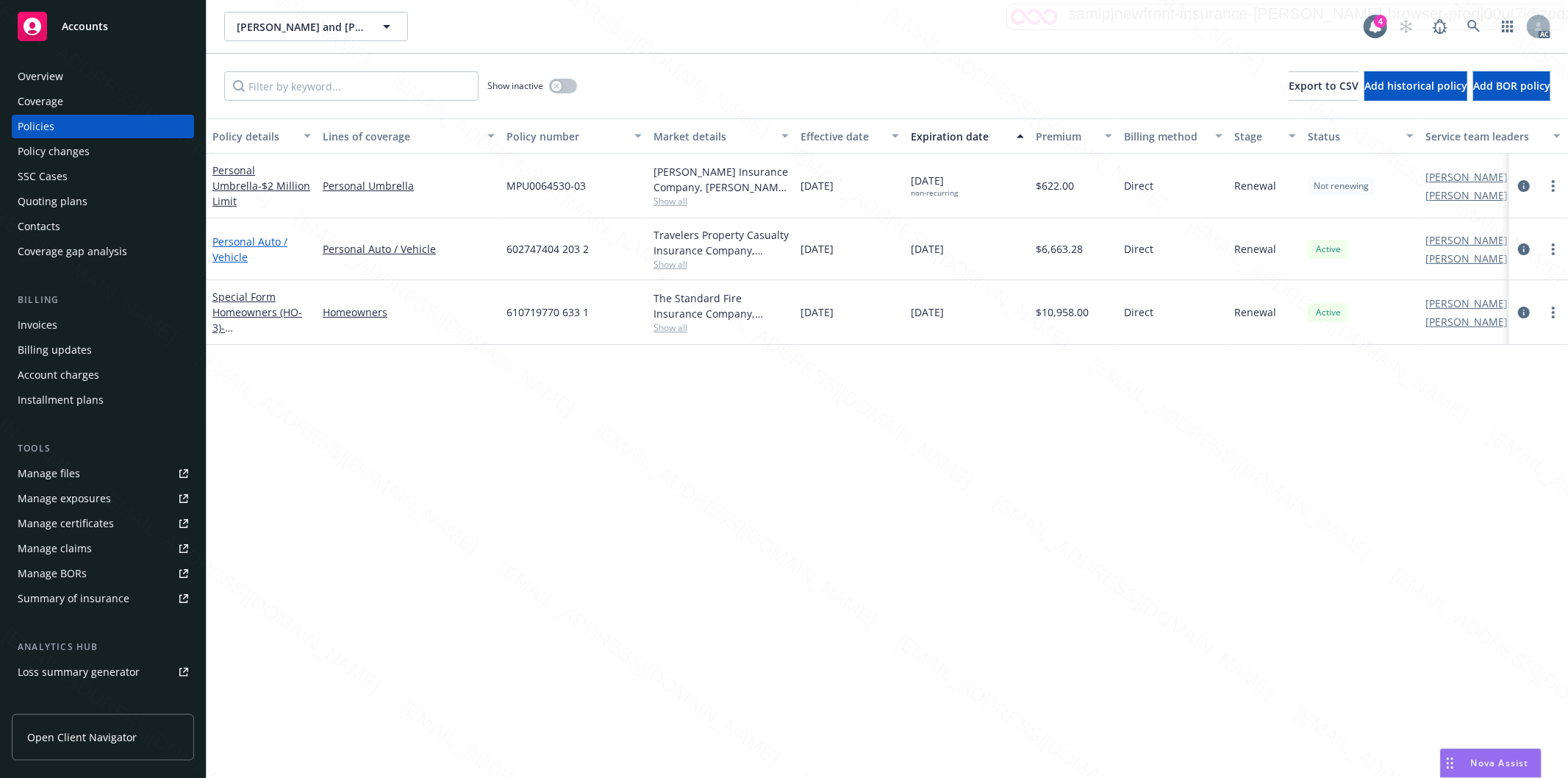
click at [239, 243] on link "Personal Auto / Vehicle" at bounding box center [250, 249] width 75 height 29
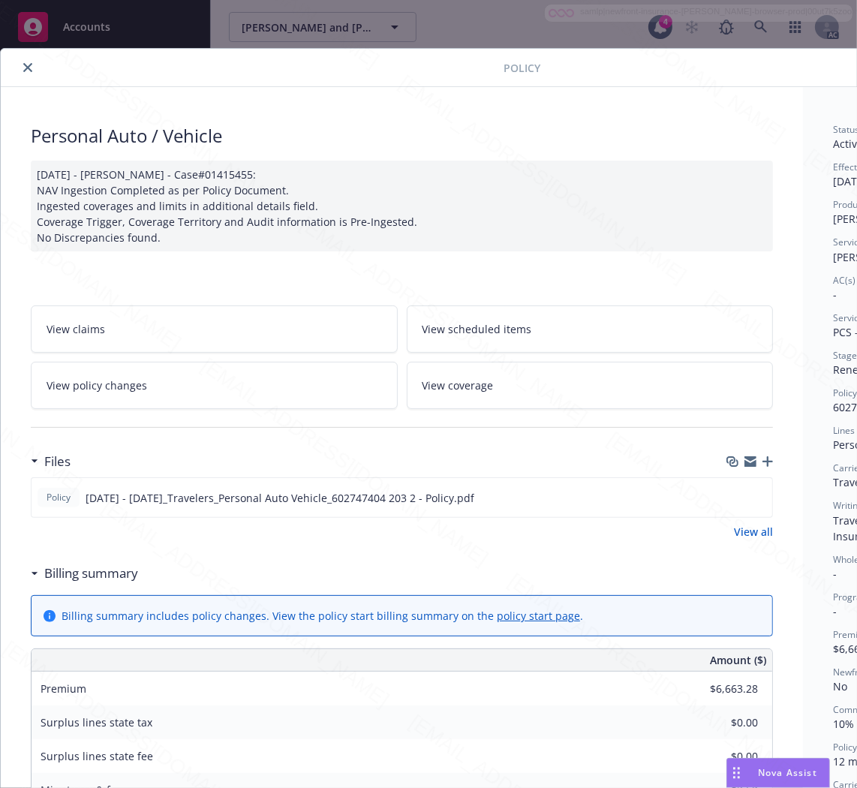
click at [91, 573] on h3 "Billing summary" at bounding box center [91, 574] width 94 height 20
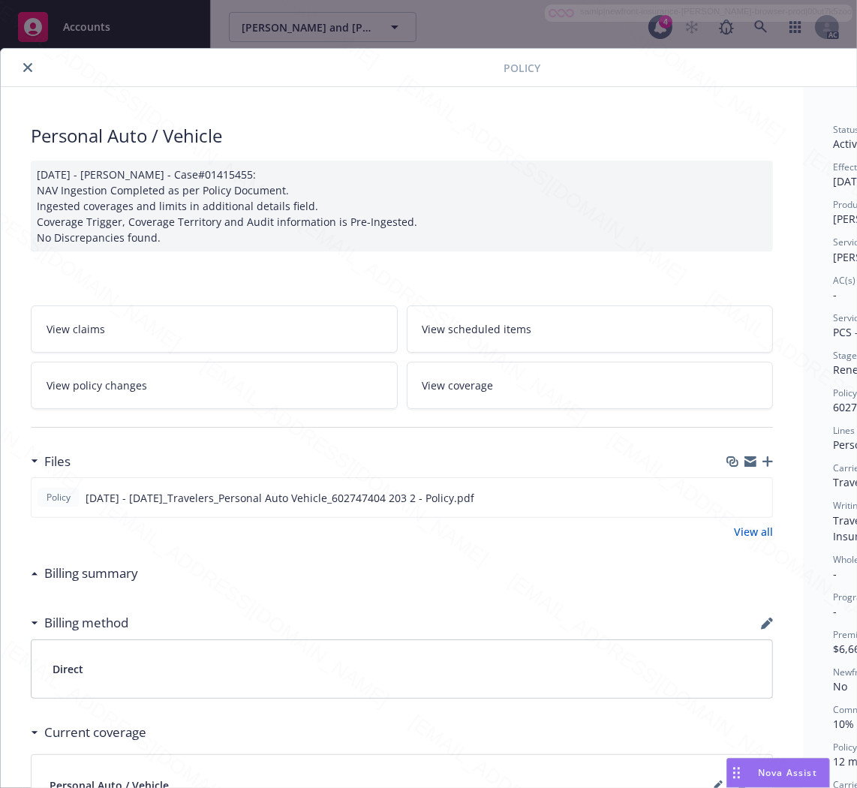
scroll to position [0, 188]
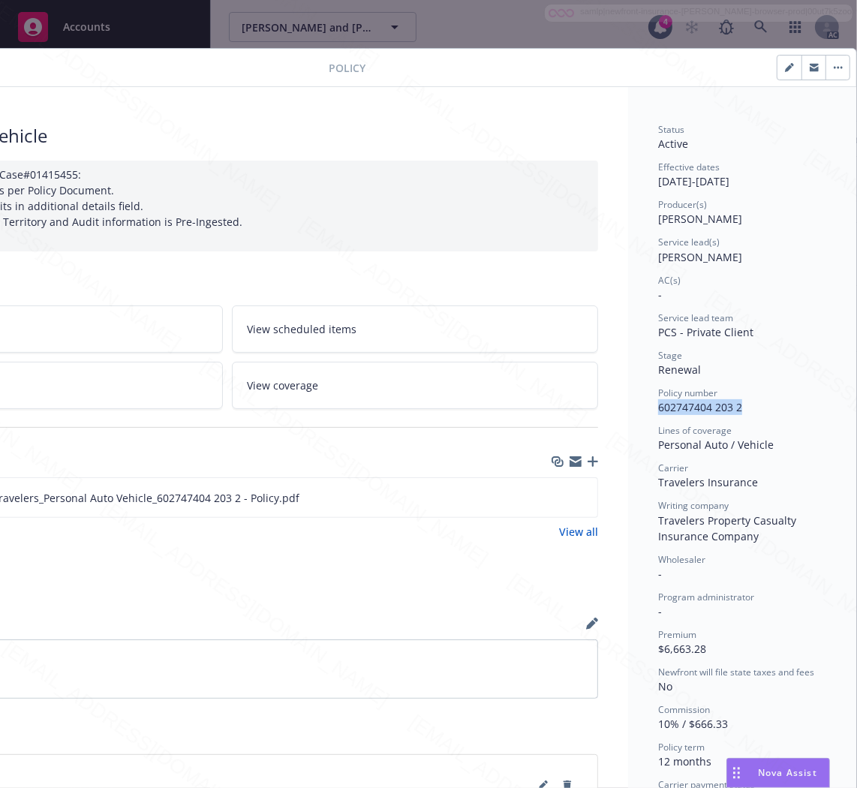
drag, startPoint x: 646, startPoint y: 411, endPoint x: 739, endPoint y: 413, distance: 93.9
click at [739, 413] on div "Policy number 602747404 203 2" at bounding box center [742, 401] width 168 height 29
click at [552, 493] on icon "download file" at bounding box center [558, 497] width 12 height 12
click at [826, 62] on button "button" at bounding box center [838, 68] width 24 height 24
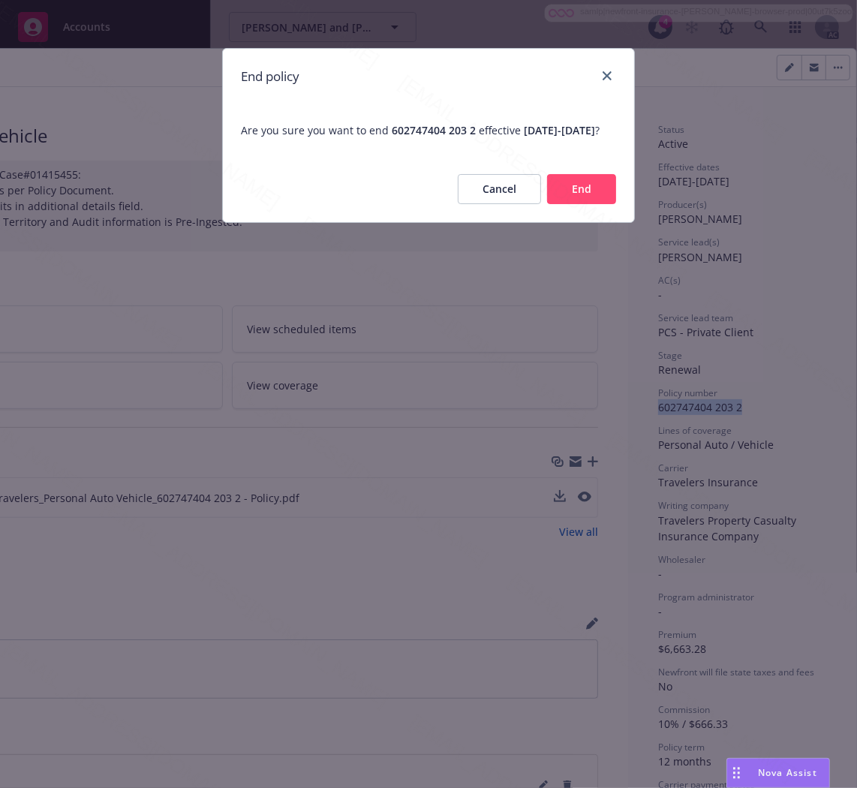
click at [583, 204] on button "End" at bounding box center [581, 189] width 69 height 30
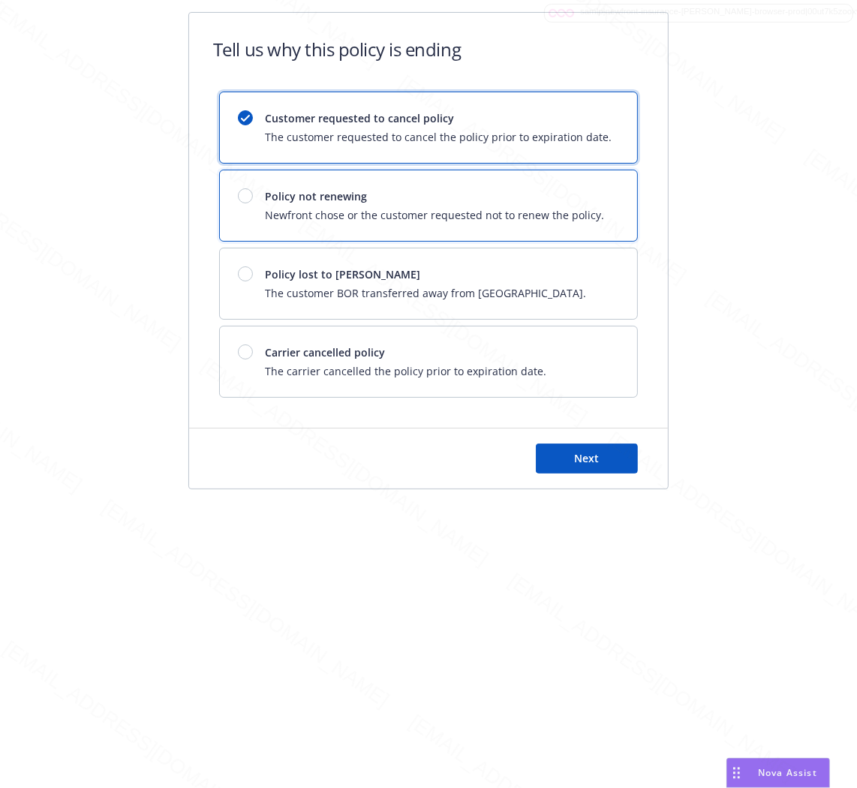
click at [433, 211] on span "Newfront chose or the customer requested not to renew the policy." at bounding box center [434, 215] width 339 height 16
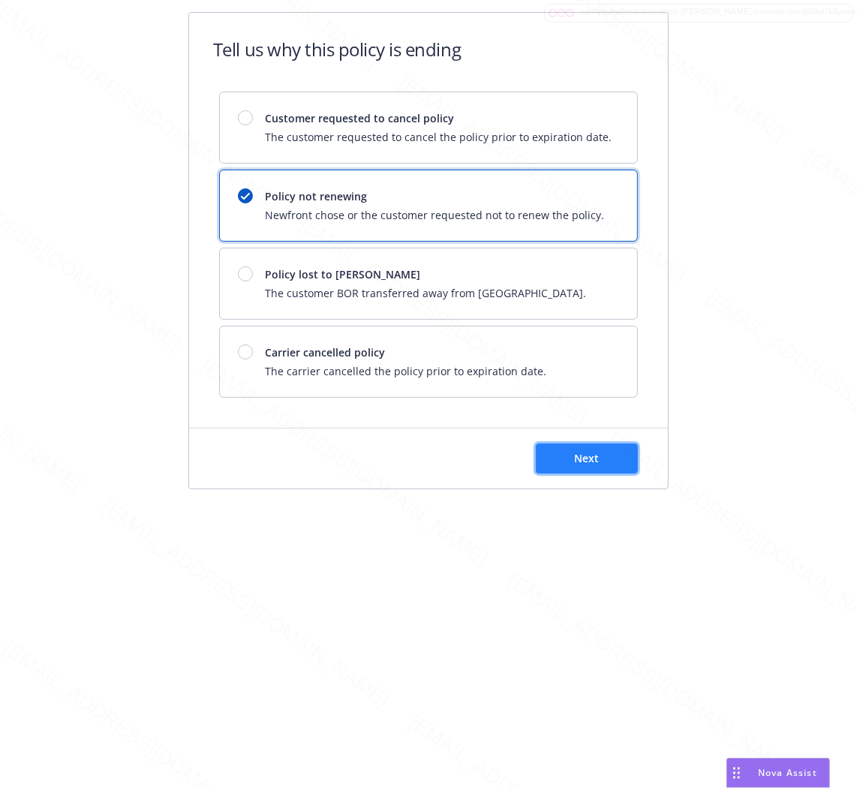
click at [612, 458] on button "Next" at bounding box center [587, 459] width 102 height 30
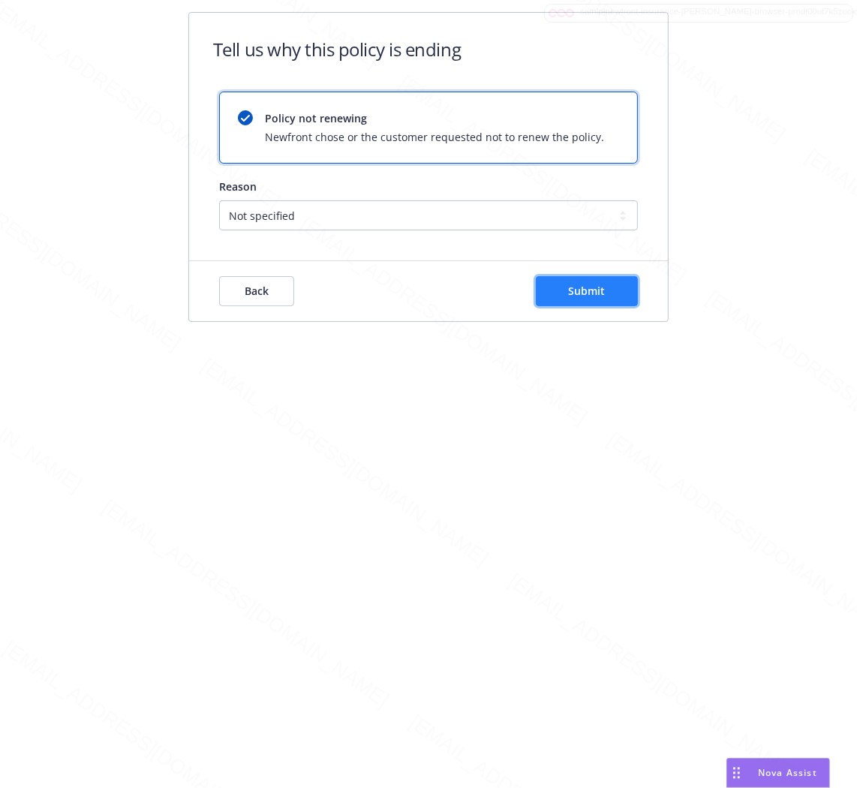
click at [573, 295] on span "Submit" at bounding box center [587, 291] width 37 height 14
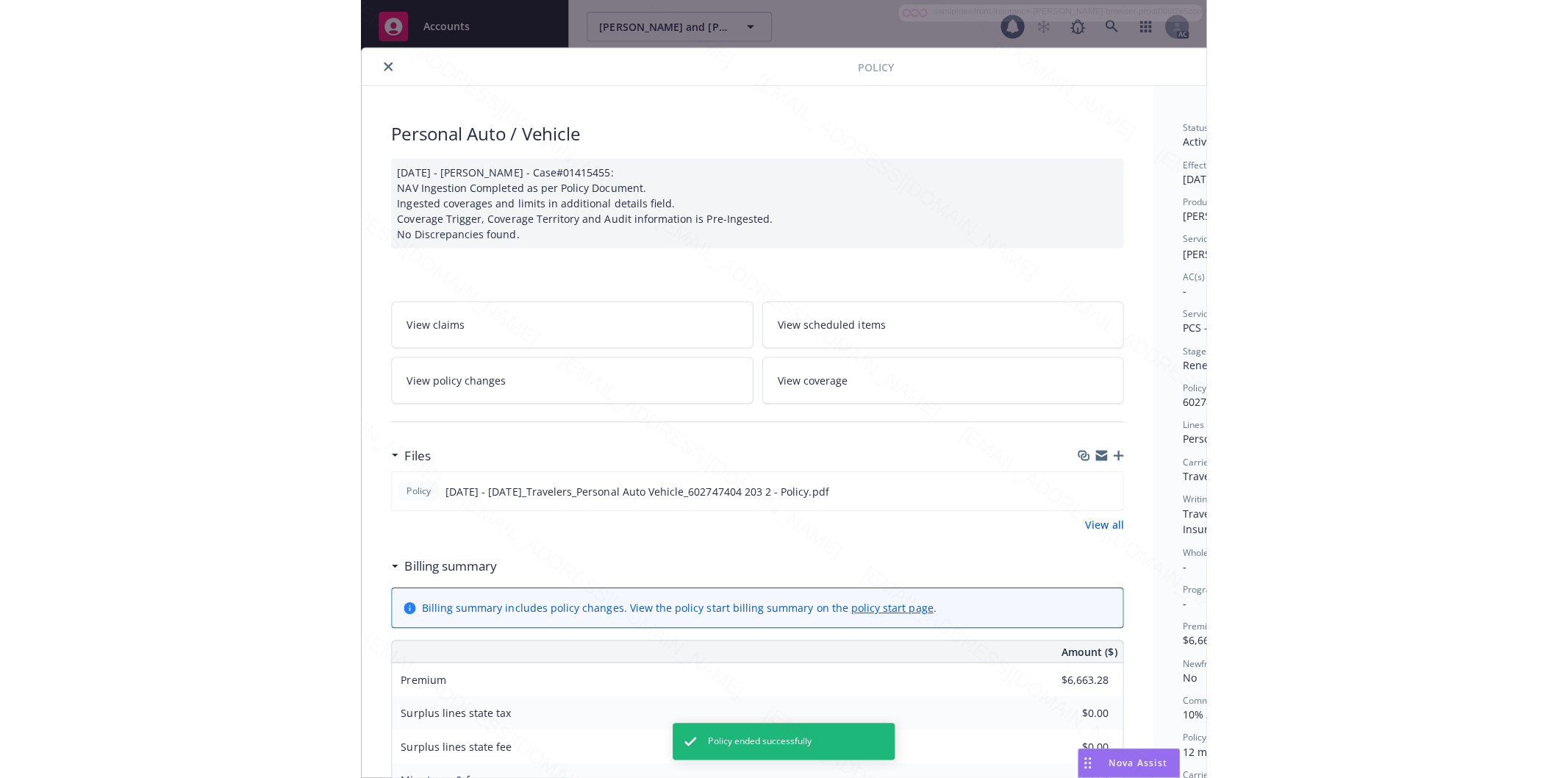
scroll to position [44, 0]
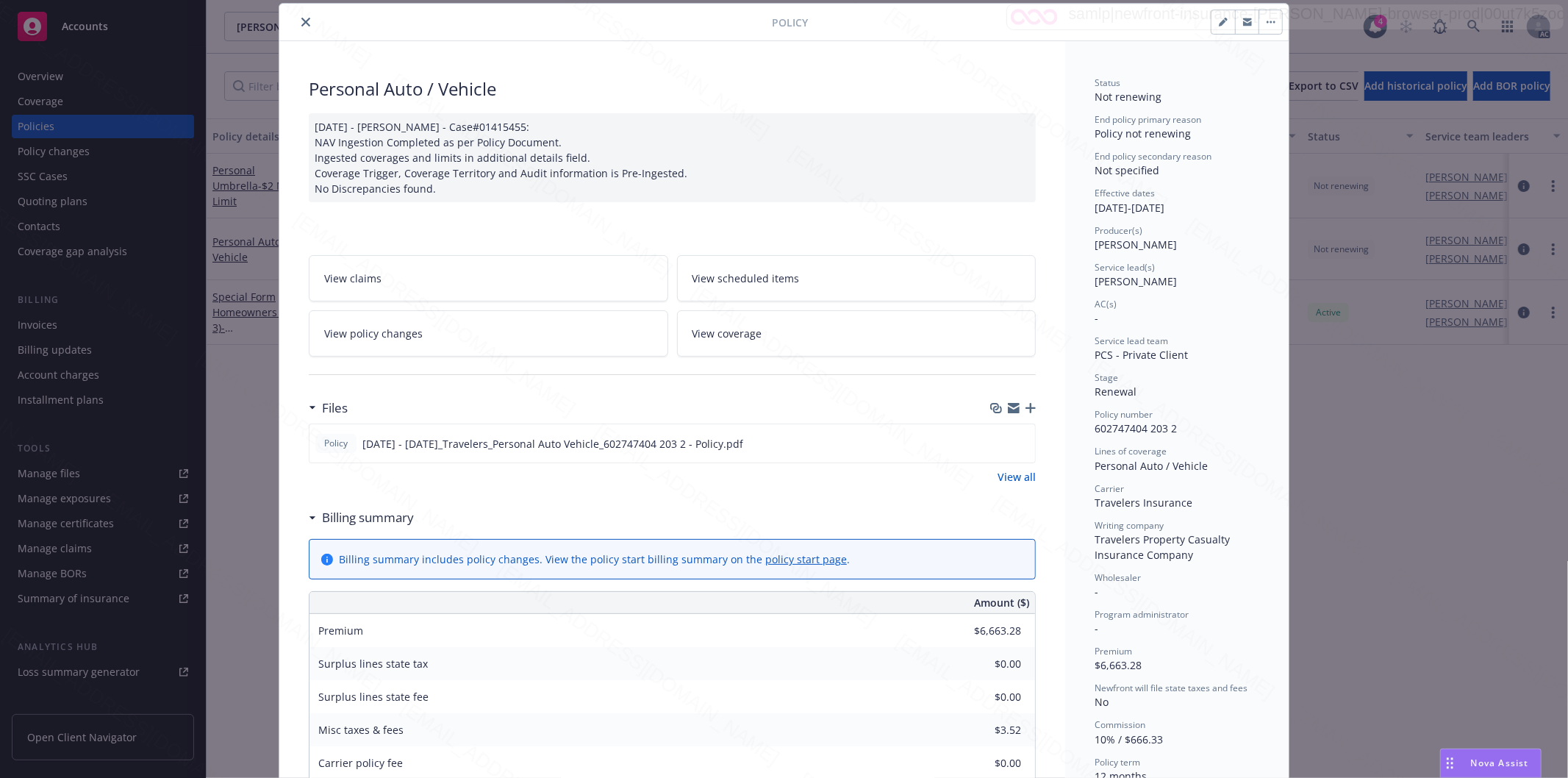
click at [304, 21] on icon "close" at bounding box center [306, 22] width 9 height 9
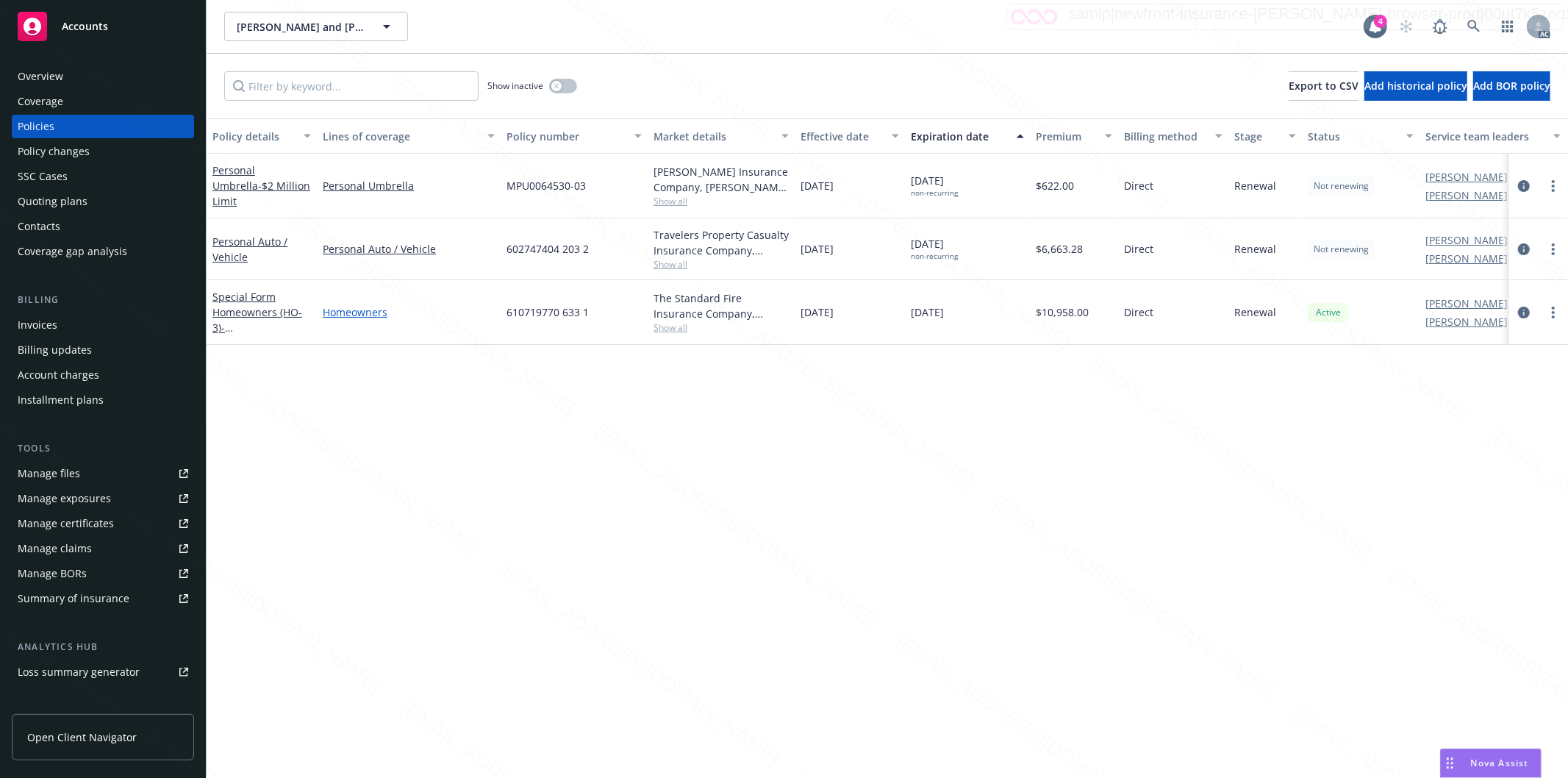
click at [425, 315] on link "Homeowners" at bounding box center [409, 313] width 172 height 16
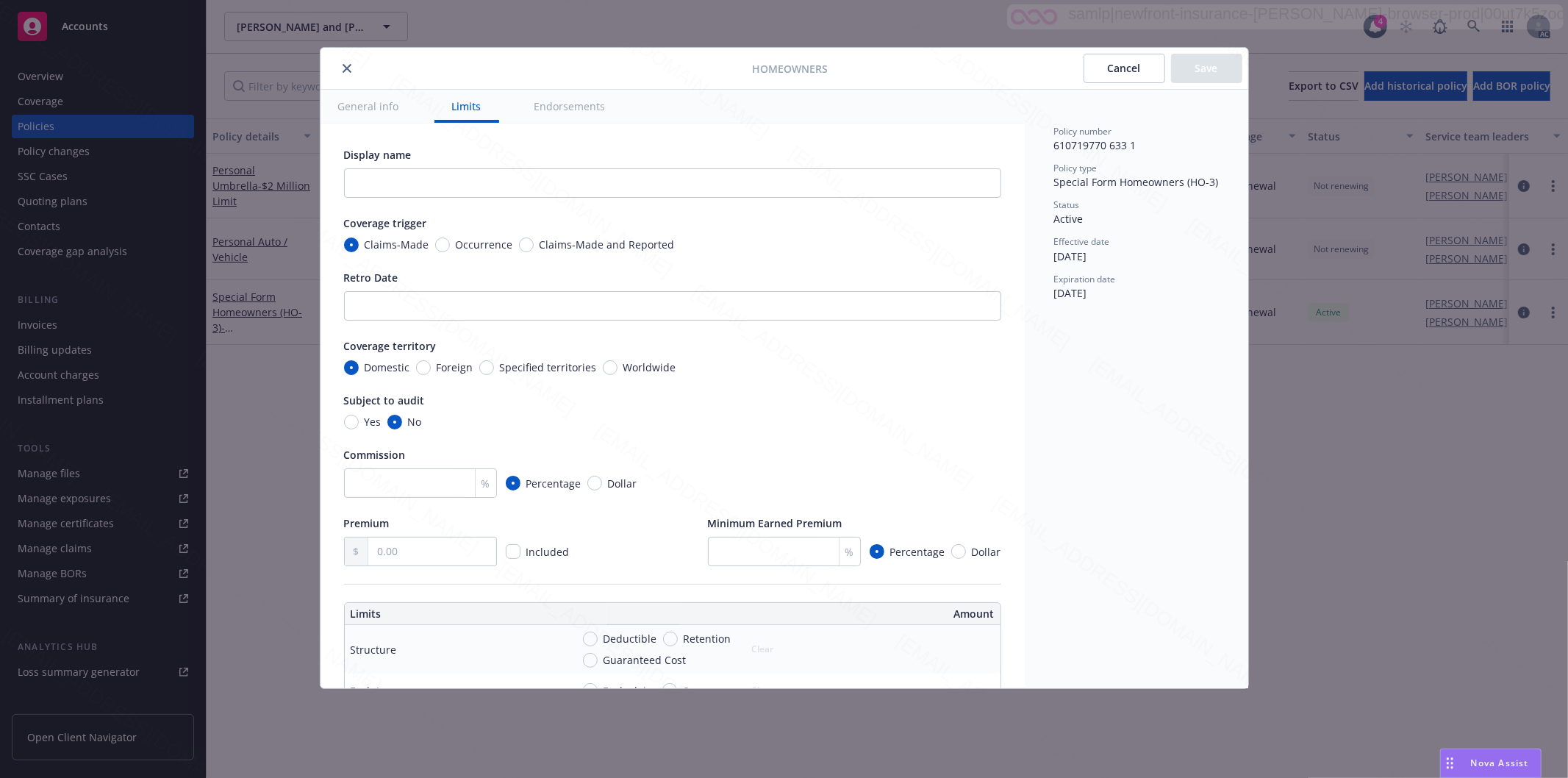
type textarea "x"
click at [253, 309] on div "Homeowners Cancel Save General info Limits Endorsements Display name Coverage t…" at bounding box center [784, 389] width 1568 height 778
click at [347, 64] on icon "close" at bounding box center [347, 68] width 9 height 9
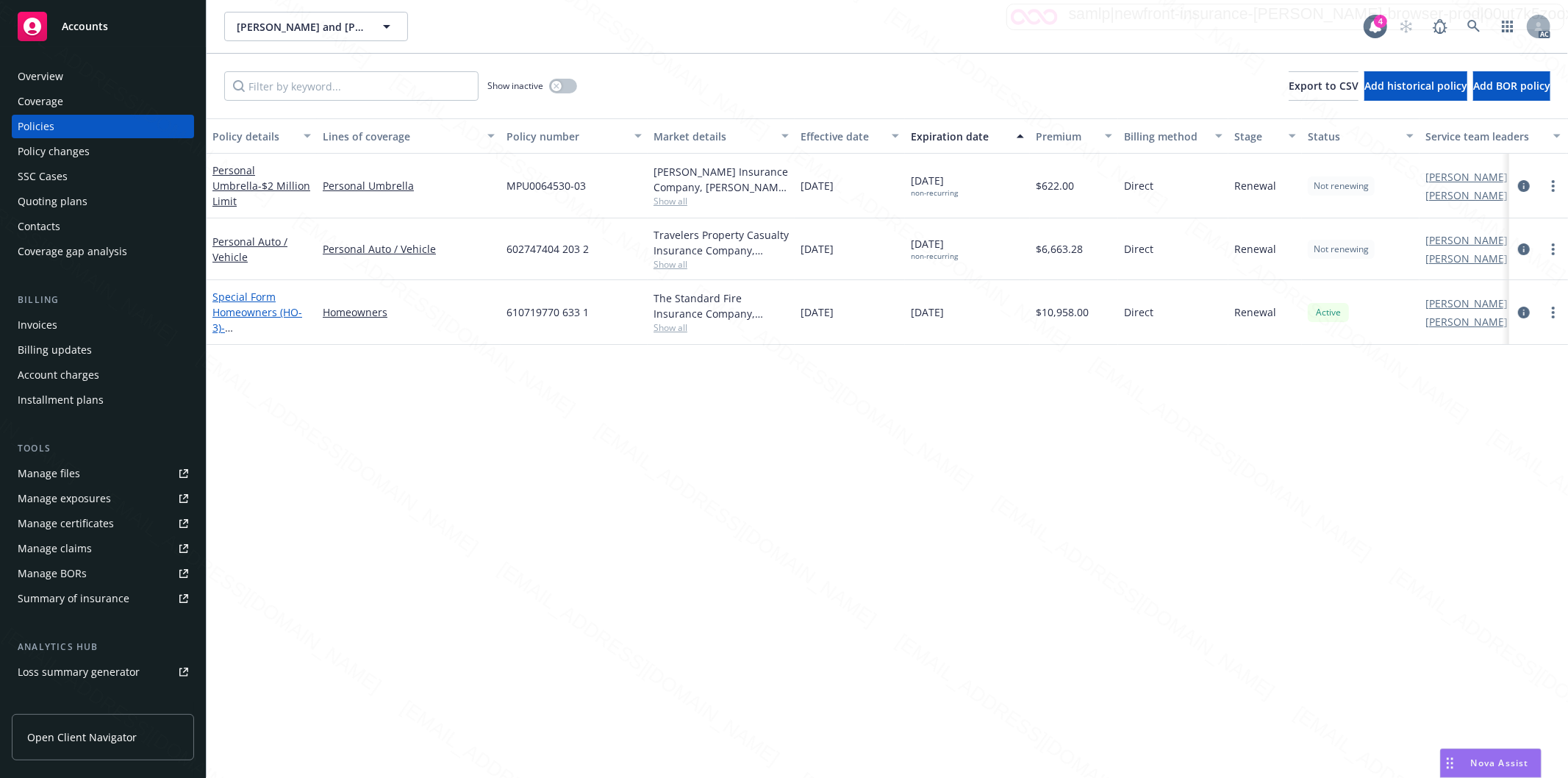
click at [240, 302] on link "Special Form Homeowners (HO-3) - [STREET_ADDRESS]" at bounding box center [259, 320] width 93 height 61
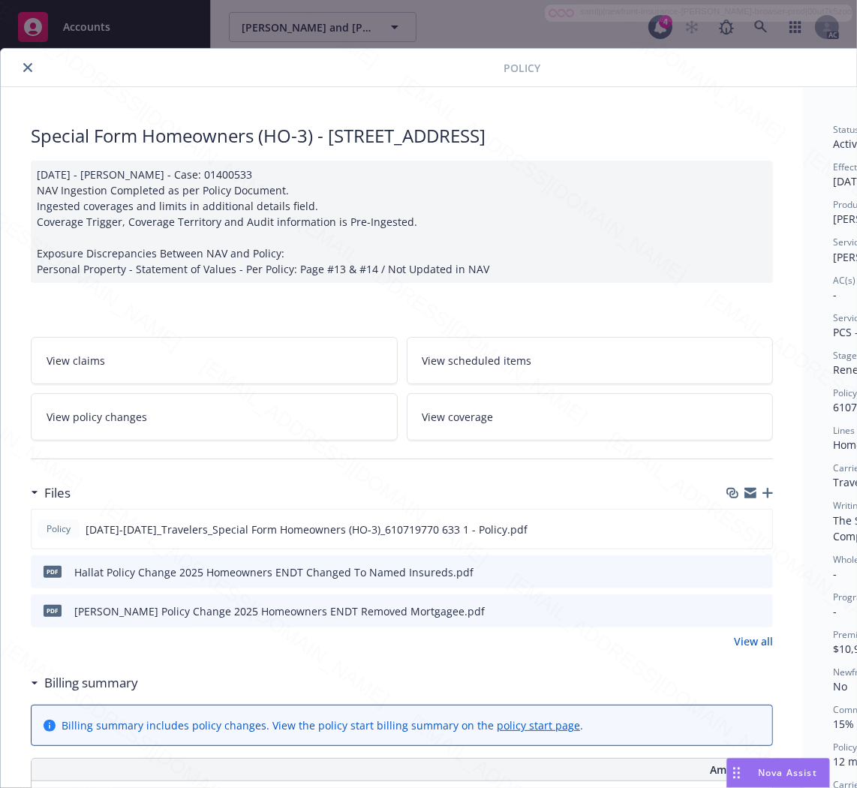
click at [132, 417] on span "View policy changes" at bounding box center [97, 417] width 101 height 16
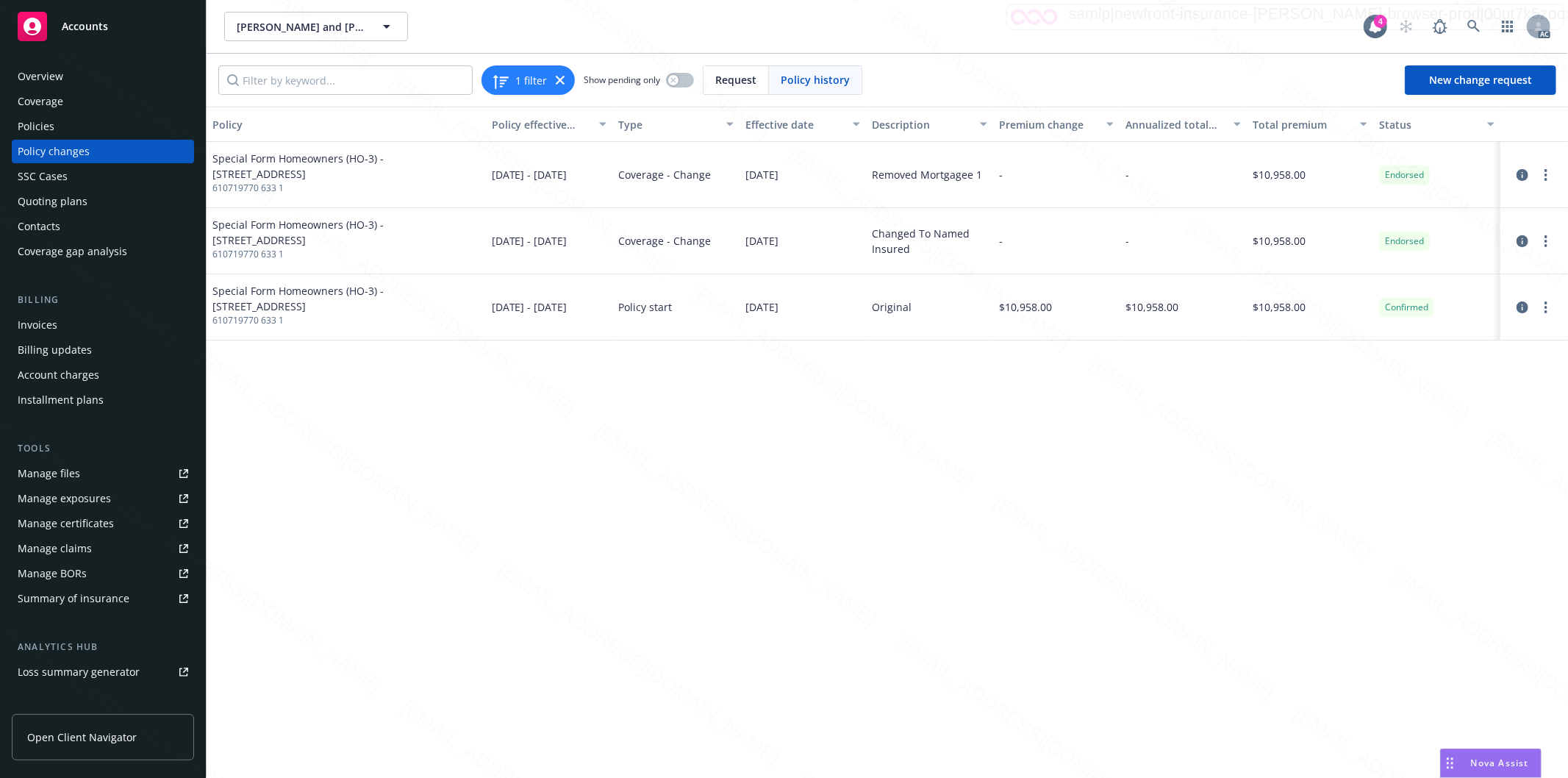
click at [59, 127] on div "Policies" at bounding box center [103, 126] width 170 height 24
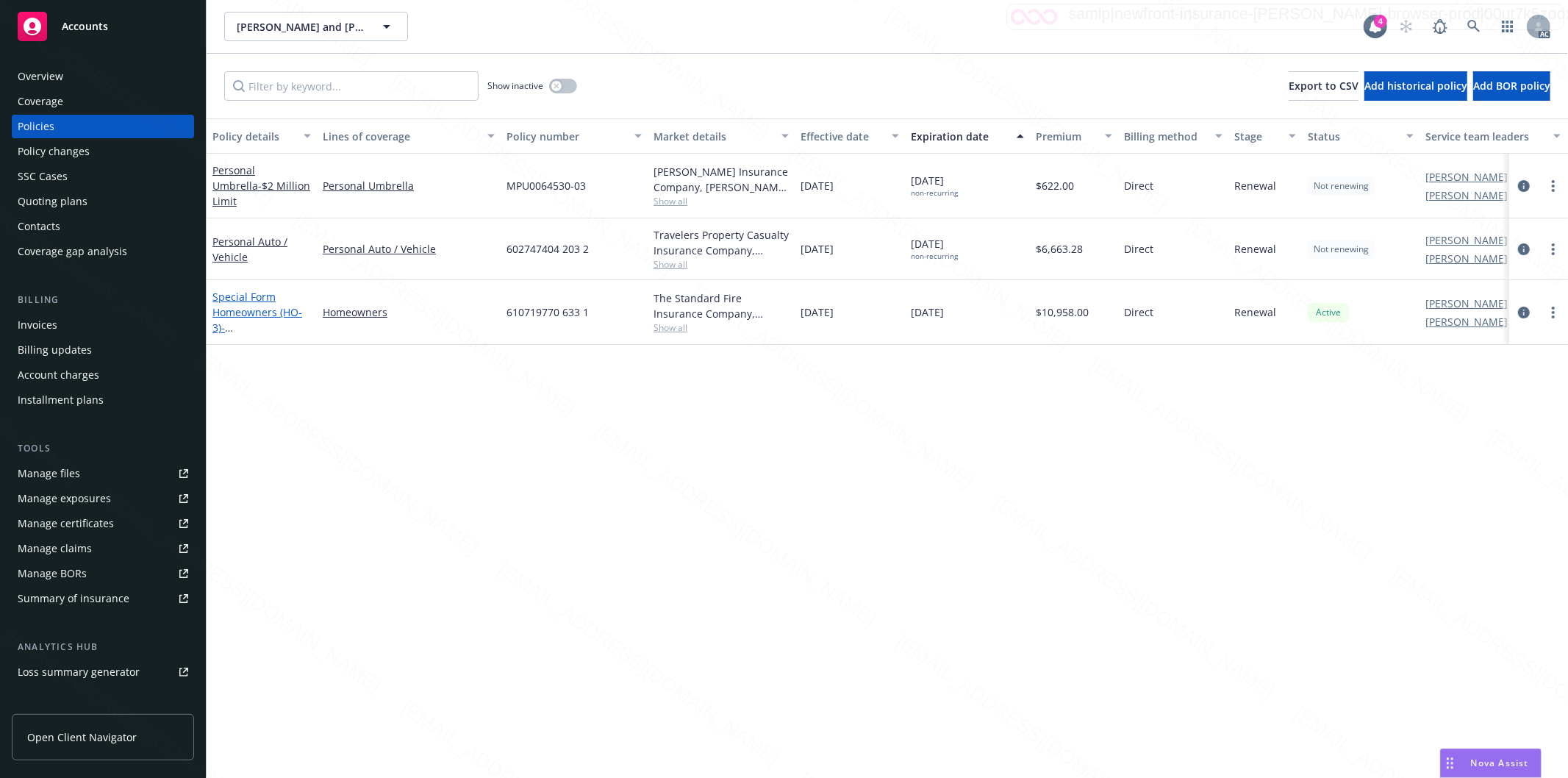
click at [239, 308] on link "Special Form Homeowners (HO-3) - [STREET_ADDRESS]" at bounding box center [259, 320] width 93 height 61
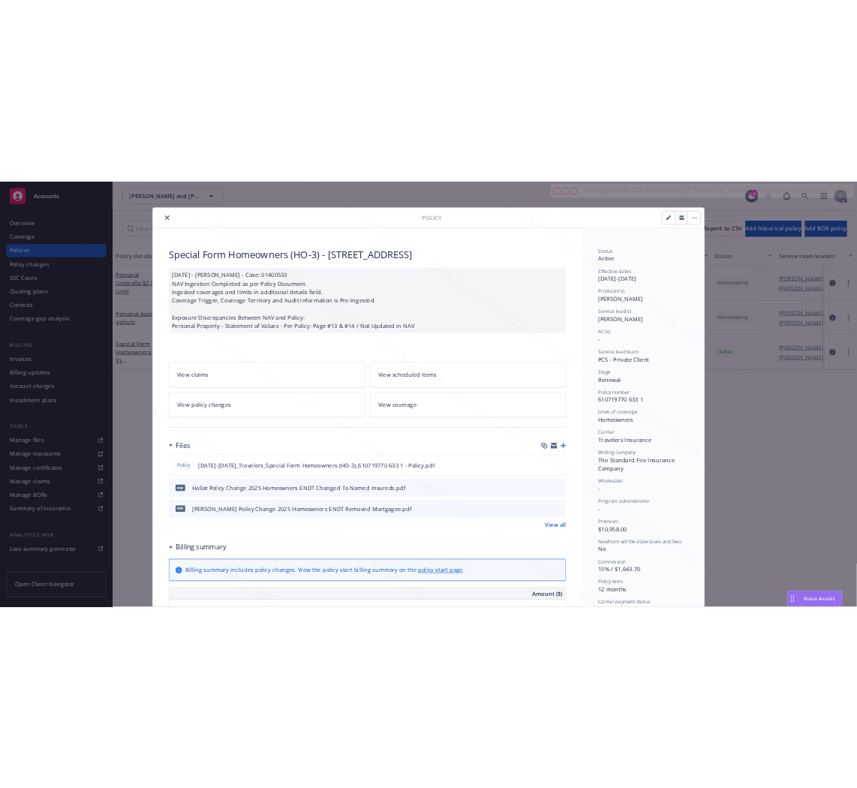
scroll to position [45, 0]
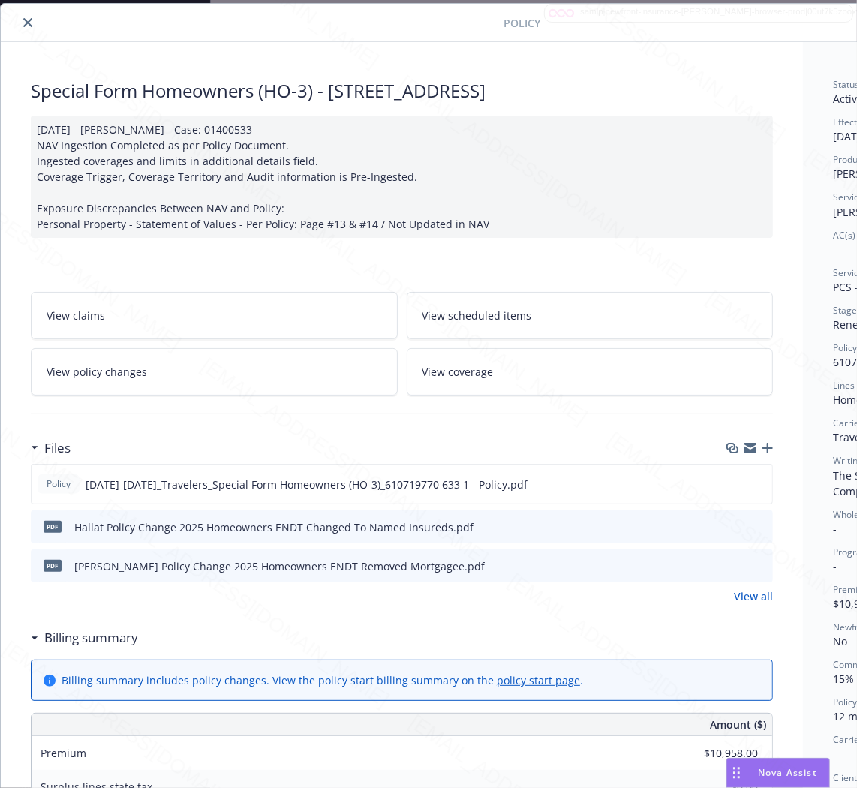
click at [122, 639] on h3 "Billing summary" at bounding box center [91, 638] width 94 height 20
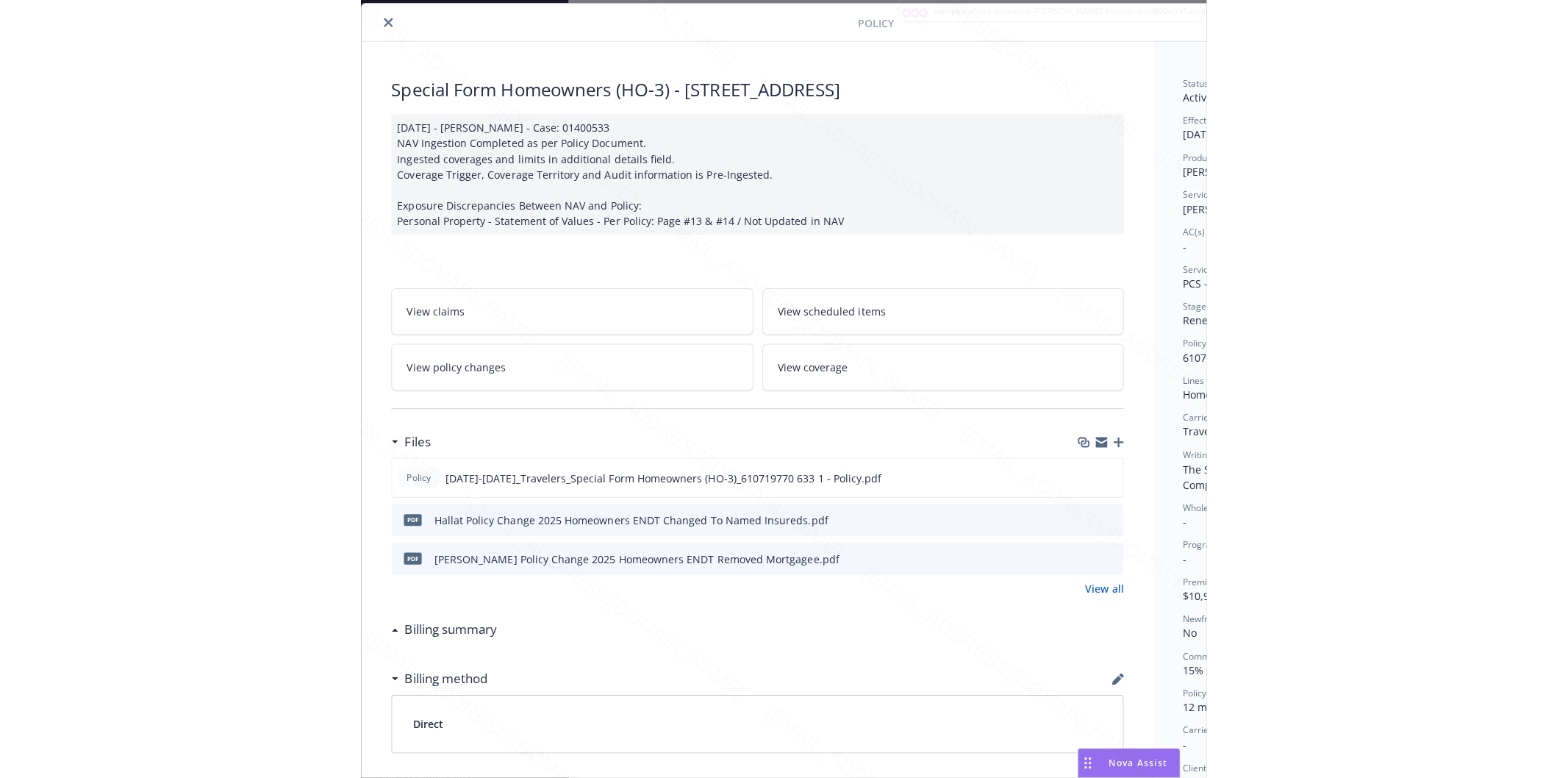
scroll to position [44, 184]
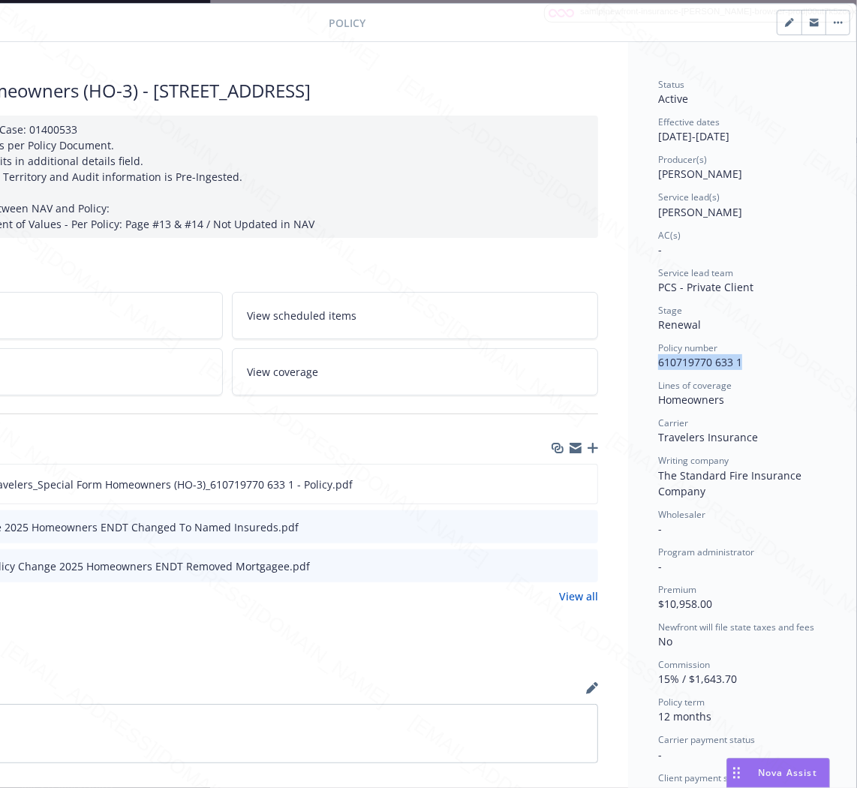
drag, startPoint x: 732, startPoint y: 363, endPoint x: 642, endPoint y: 360, distance: 90.1
click at [642, 360] on div "Status Active Effective dates [DATE] - [DATE] Producer(s) [PERSON_NAME] Service…" at bounding box center [742, 568] width 228 height 1053
click at [552, 484] on icon "download file" at bounding box center [558, 483] width 12 height 12
click at [553, 521] on icon "download file" at bounding box center [559, 526] width 12 height 12
click at [73, 373] on link "View policy changes" at bounding box center [39, 371] width 367 height 47
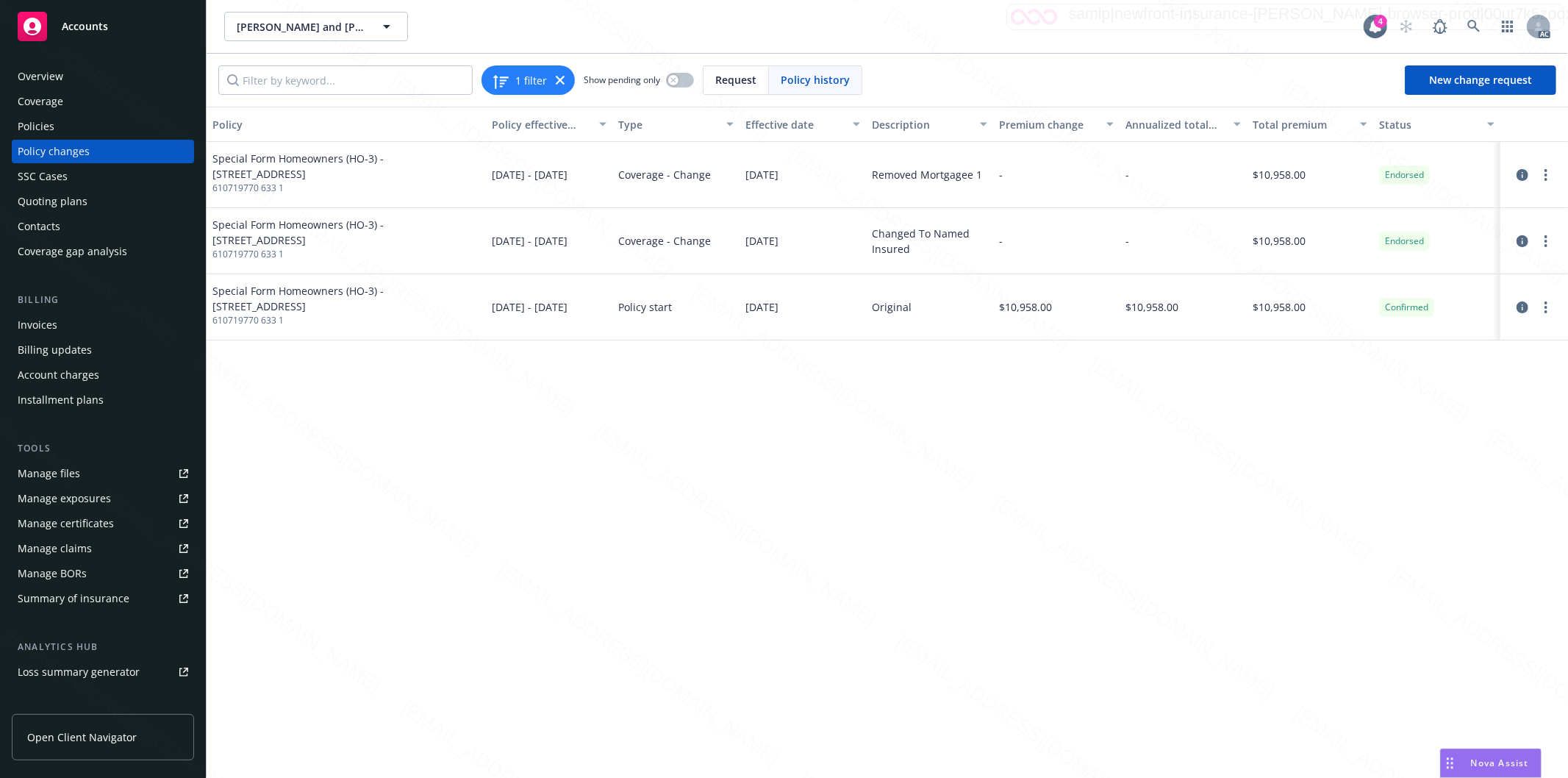
click at [40, 126] on div "Policies" at bounding box center [36, 126] width 37 height 24
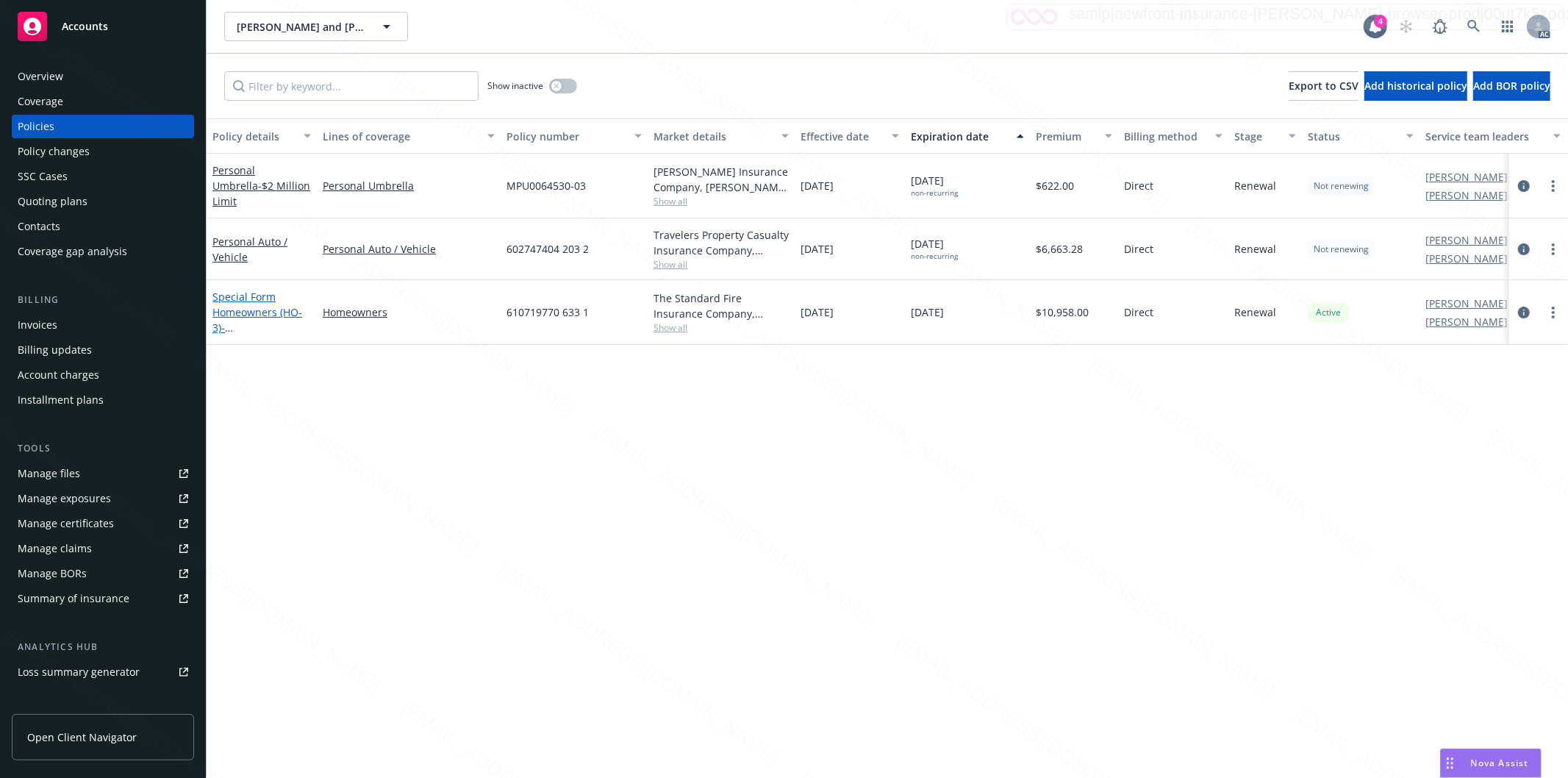
click at [261, 312] on link "Special Form Homeowners (HO-3) - [STREET_ADDRESS]" at bounding box center [259, 320] width 93 height 61
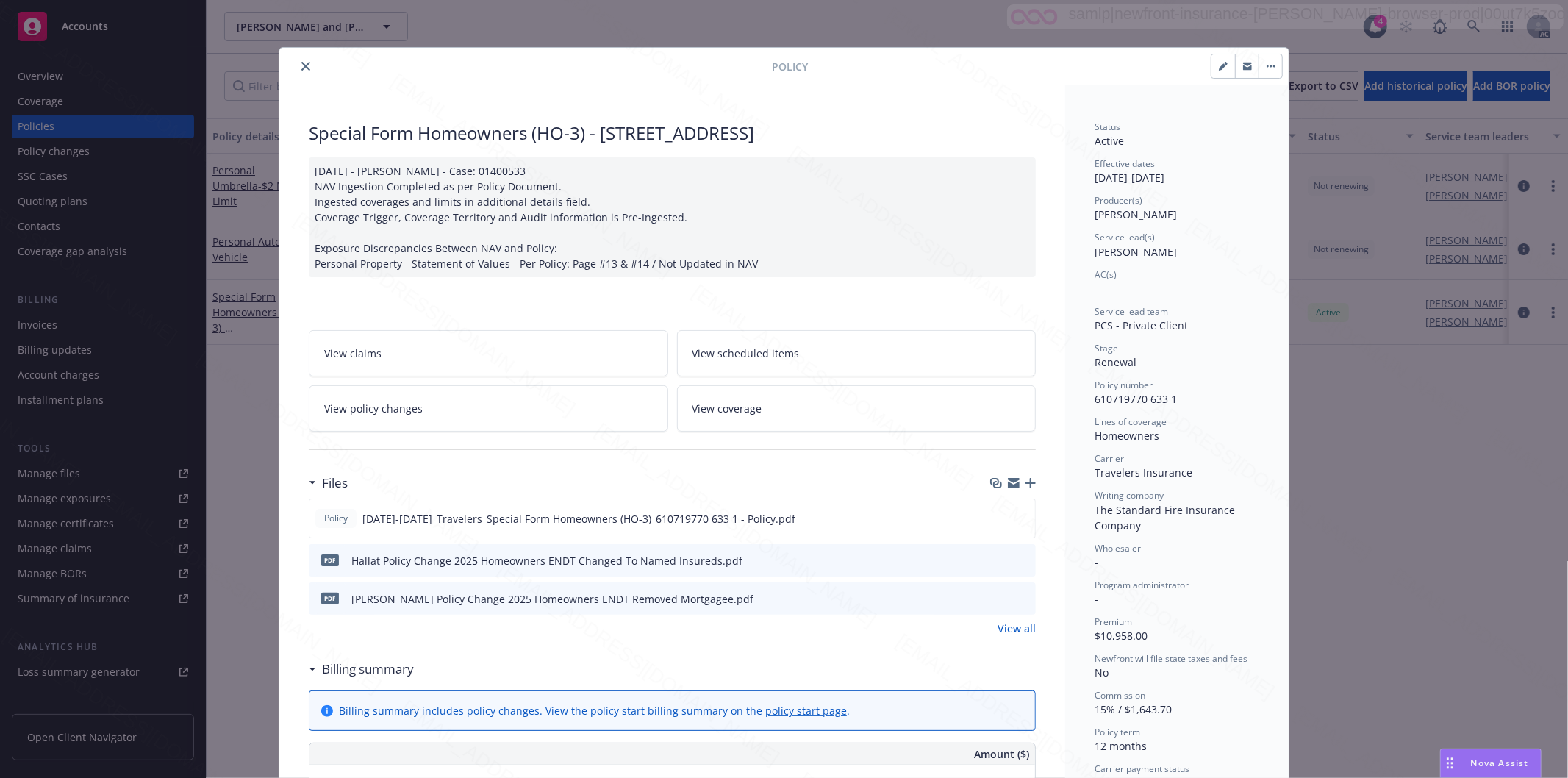
scroll to position [44, 0]
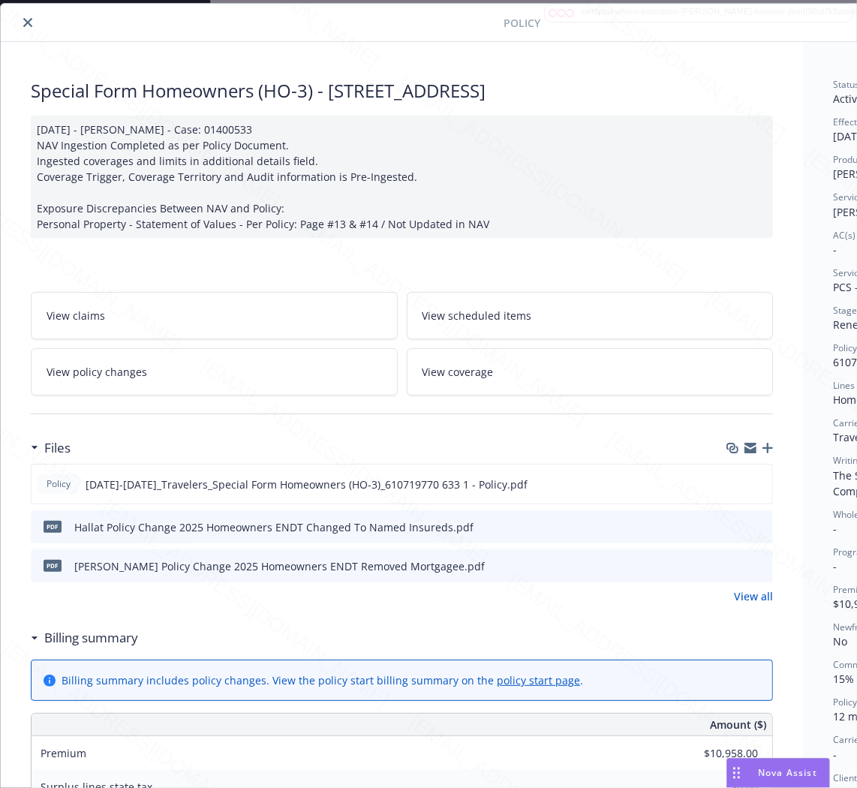
click at [734, 527] on icon "download file" at bounding box center [735, 524] width 10 height 9
click at [738, 564] on icon "download file" at bounding box center [734, 565] width 12 height 12
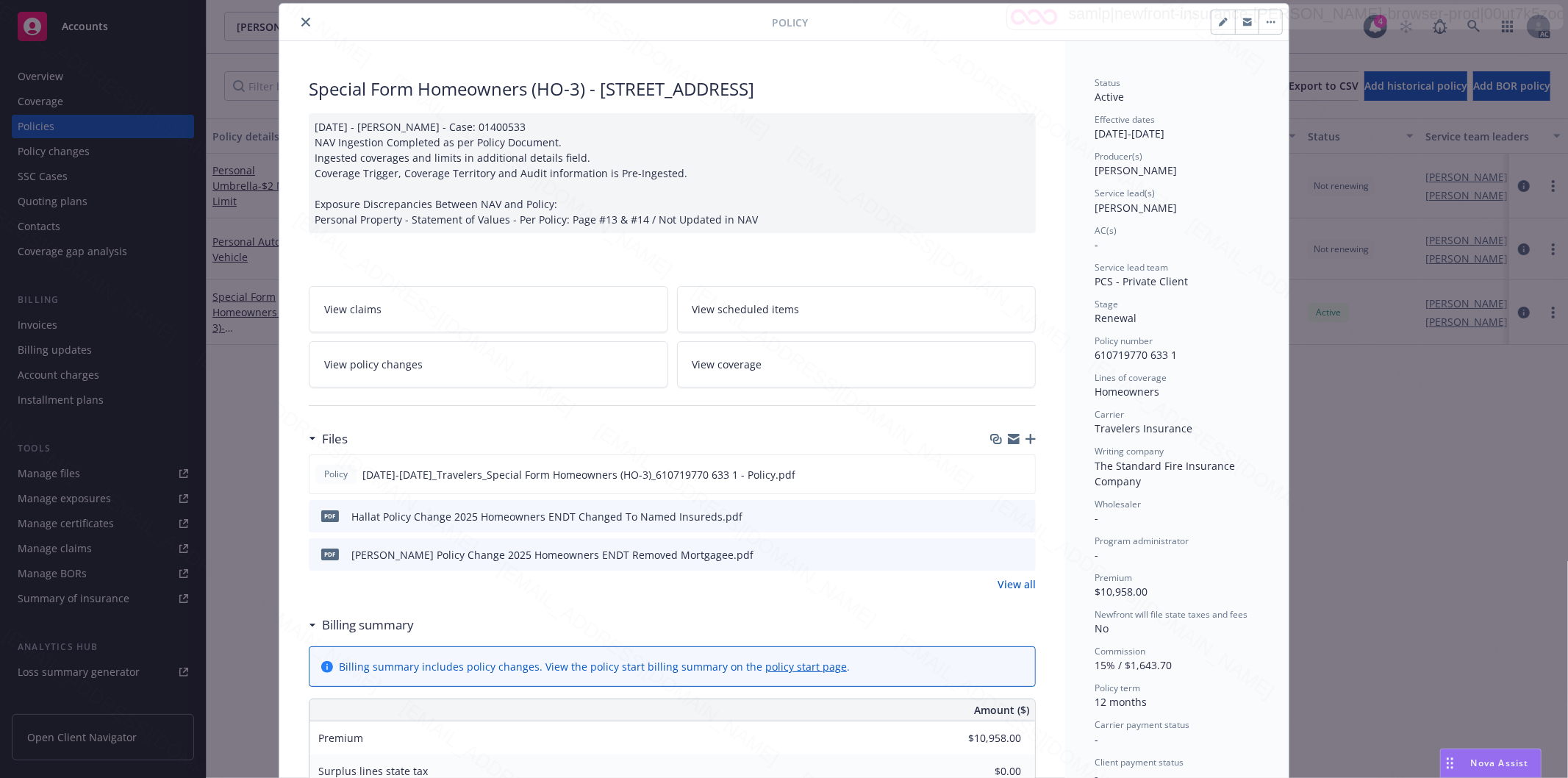
click at [1267, 24] on button "button" at bounding box center [1270, 23] width 24 height 24
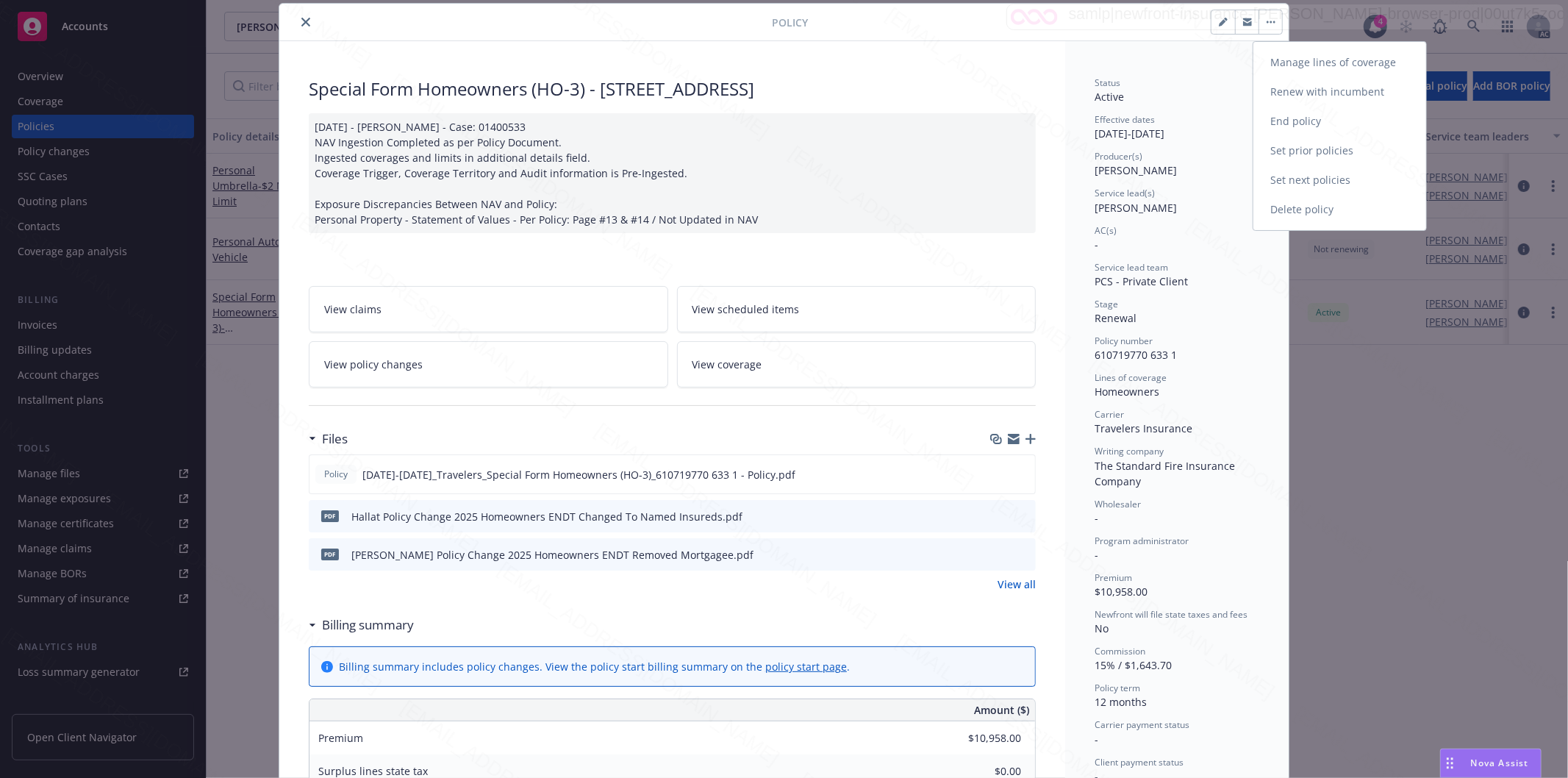
click at [1279, 114] on link "End policy" at bounding box center [1340, 122] width 172 height 29
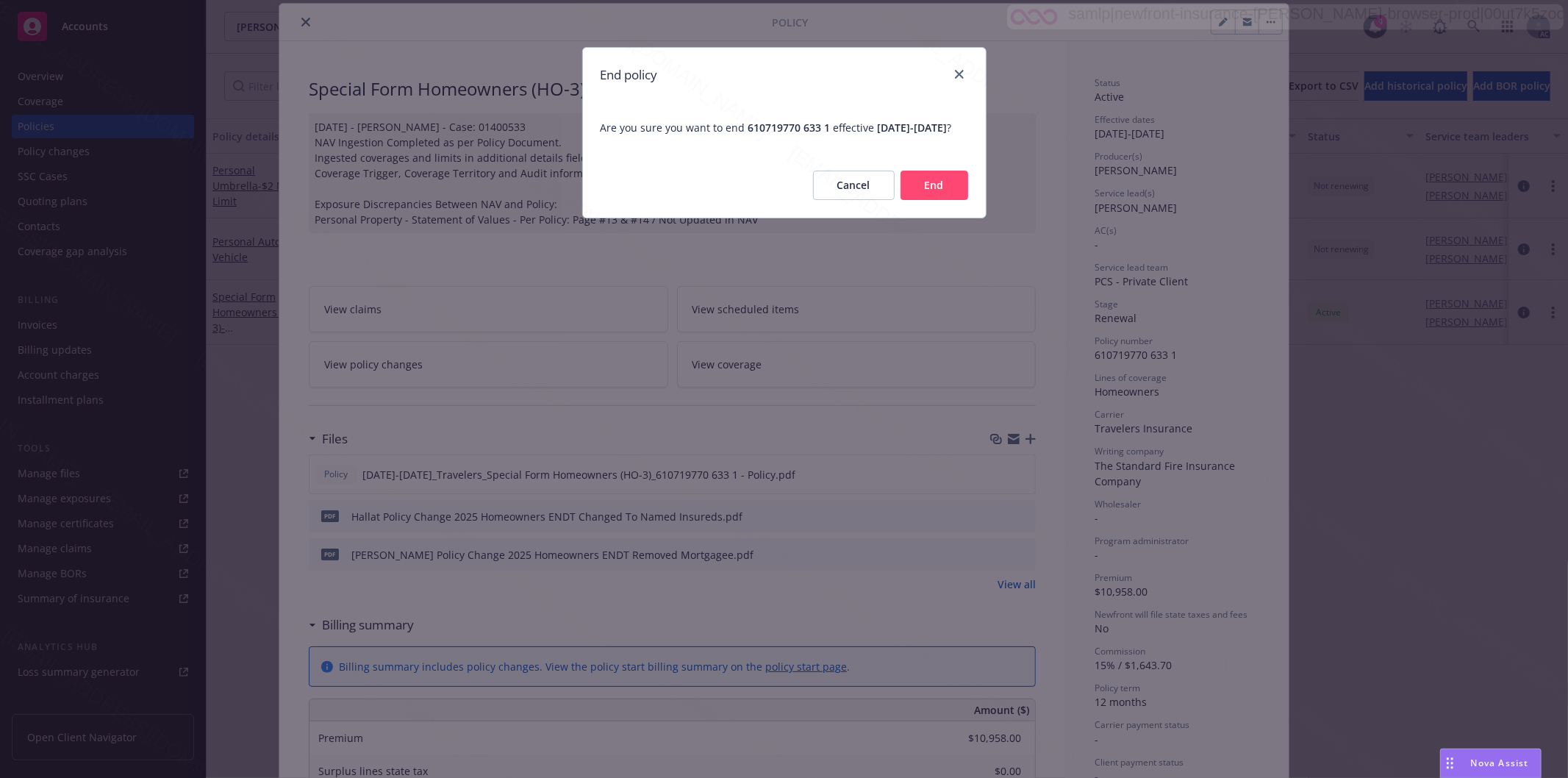
click at [931, 200] on button "End" at bounding box center [934, 185] width 68 height 29
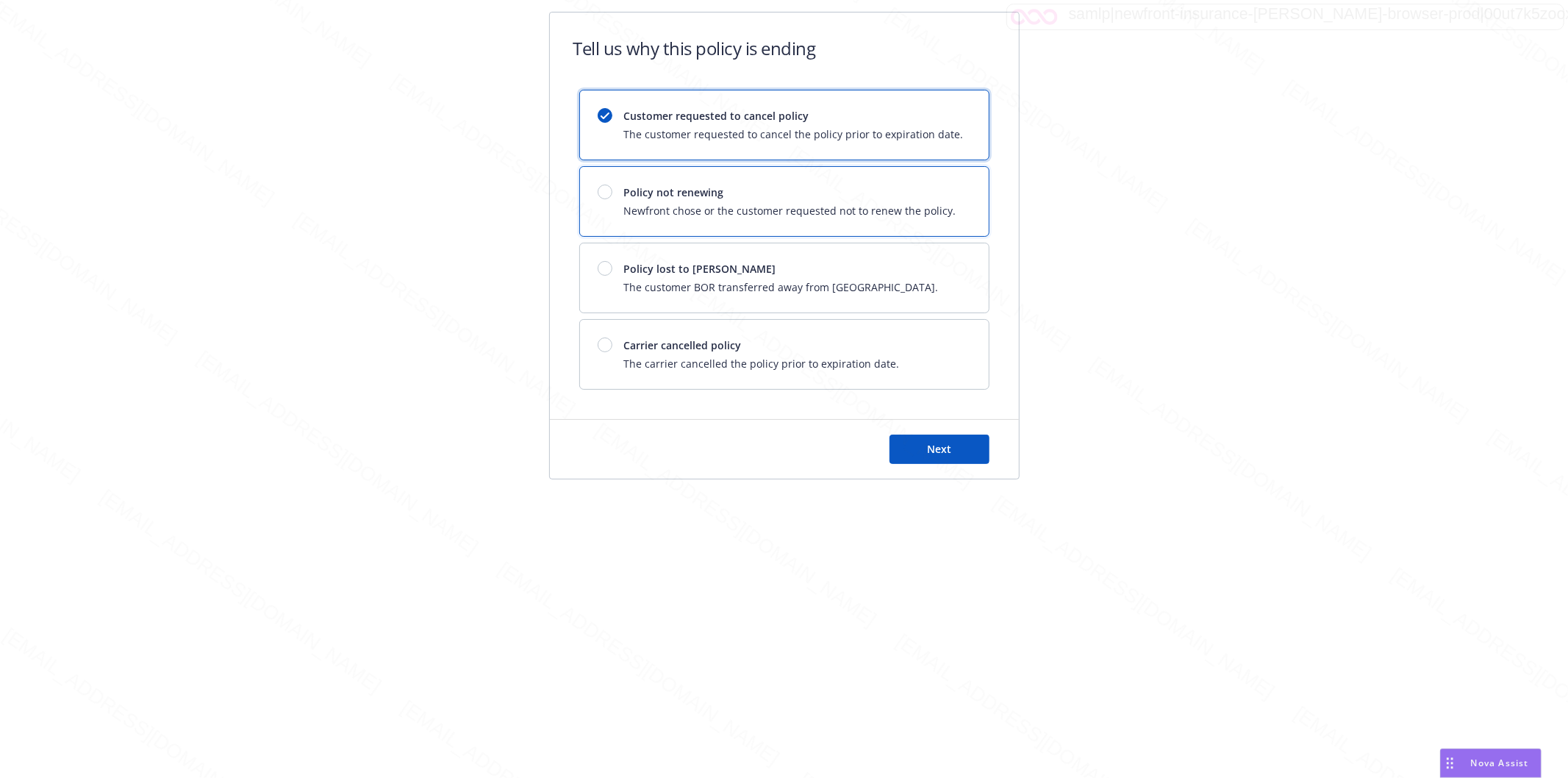
click at [751, 207] on span "Newfront chose or the customer requested not to renew the policy." at bounding box center [789, 211] width 332 height 16
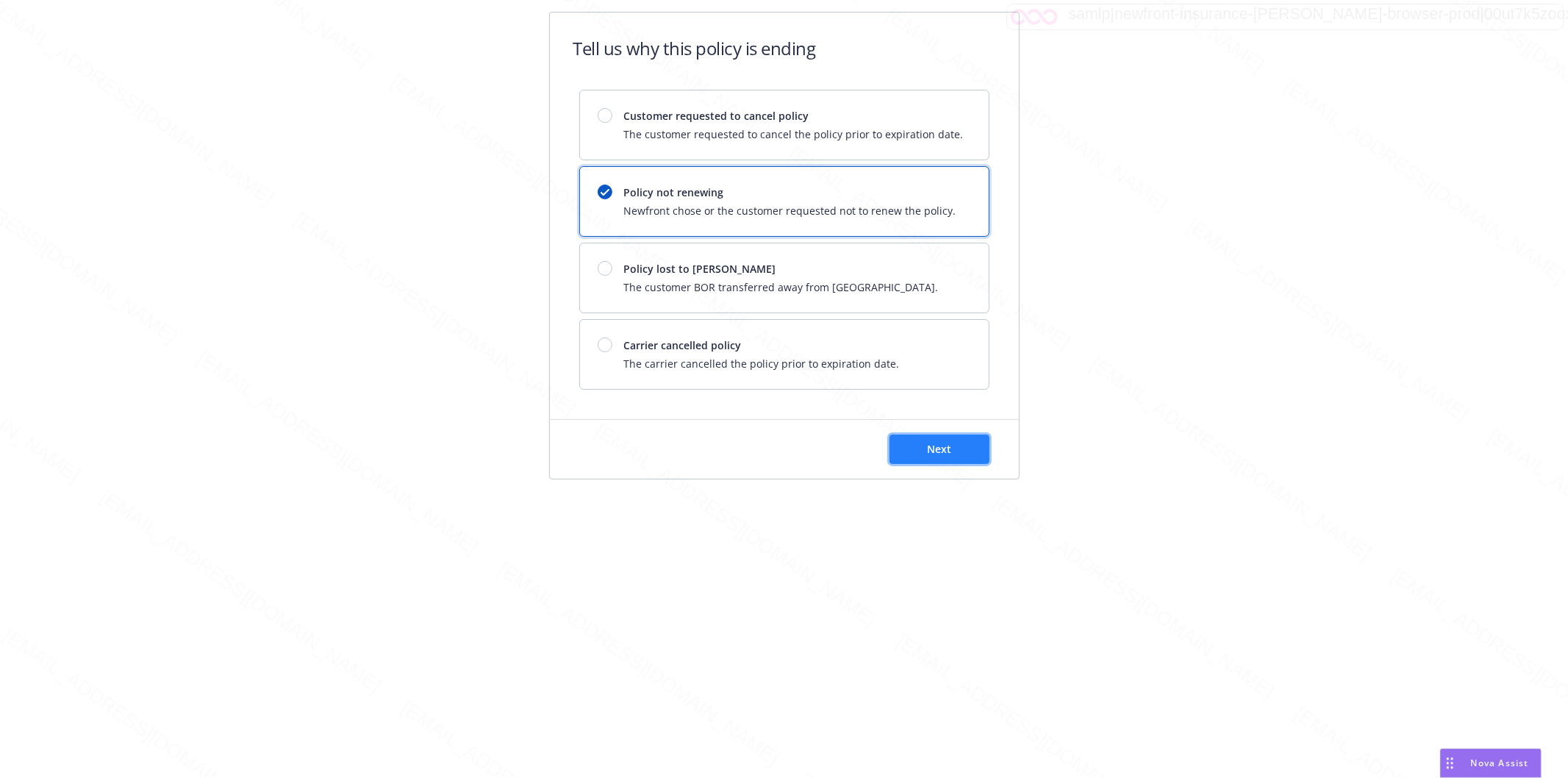
click at [969, 446] on button "Next" at bounding box center [939, 450] width 100 height 29
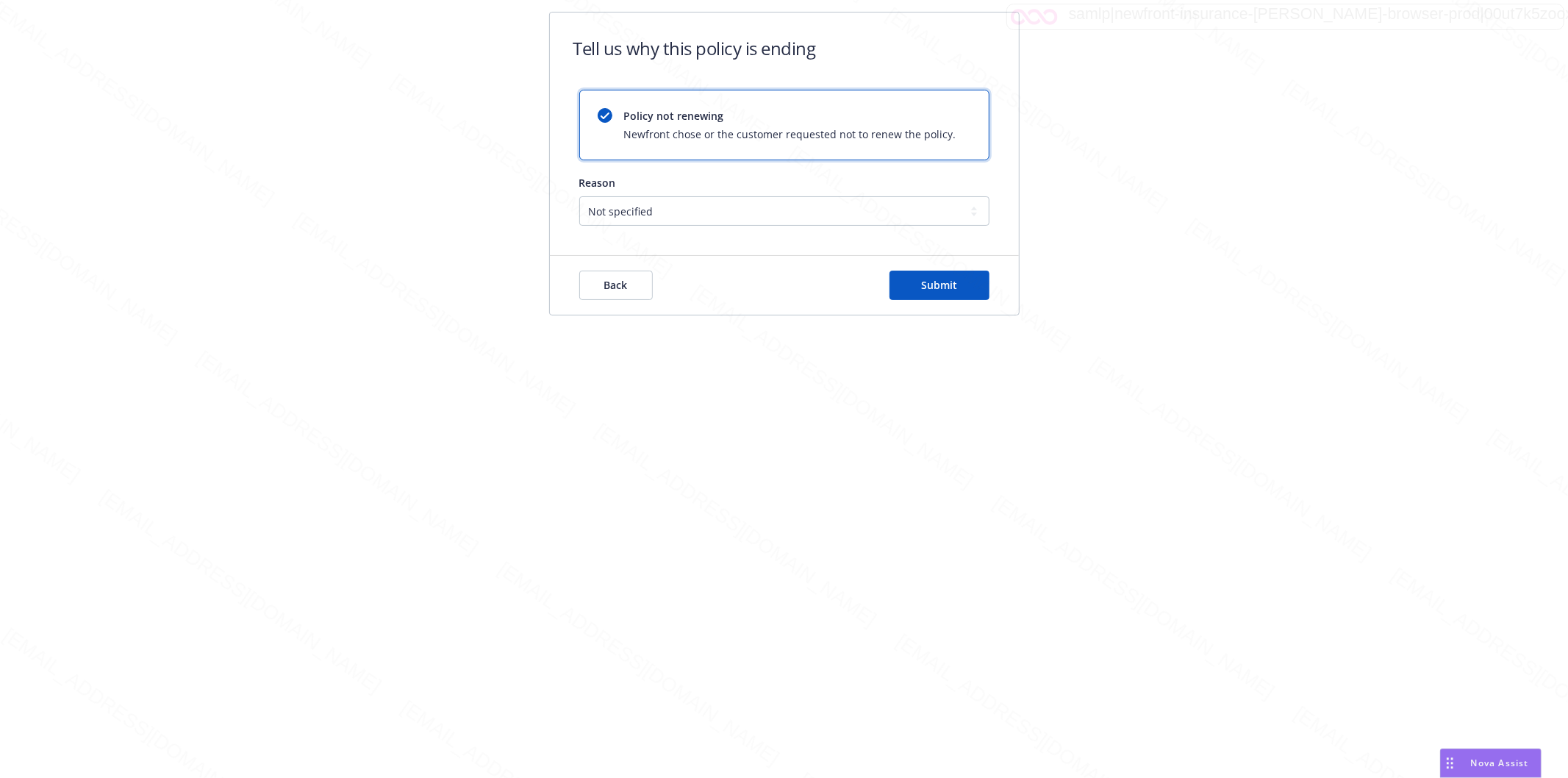
click at [950, 269] on div "Back Submit" at bounding box center [784, 285] width 469 height 59
click at [939, 285] on span "Submit" at bounding box center [939, 285] width 36 height 14
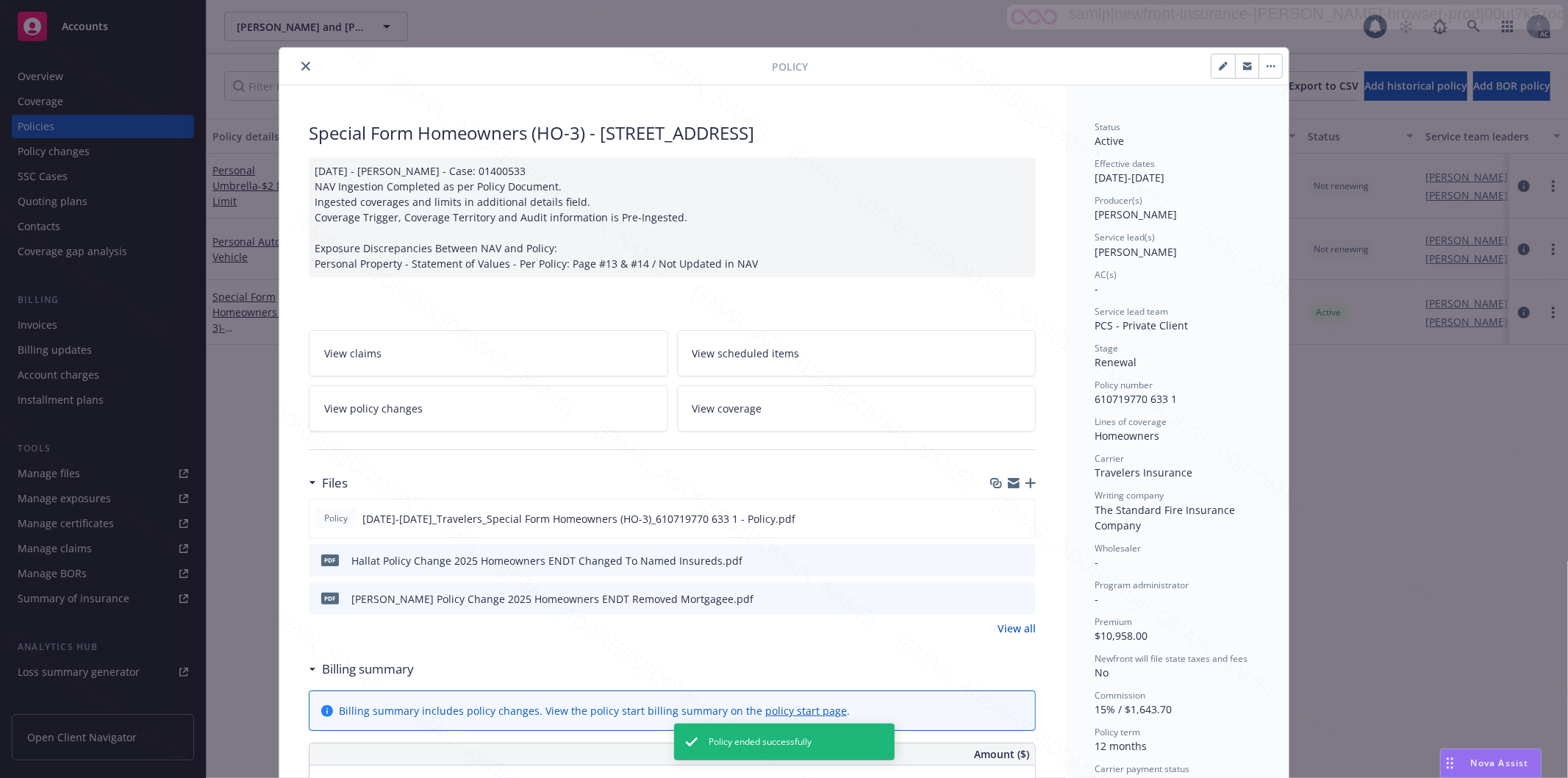
scroll to position [44, 0]
